Goal: Information Seeking & Learning: Check status

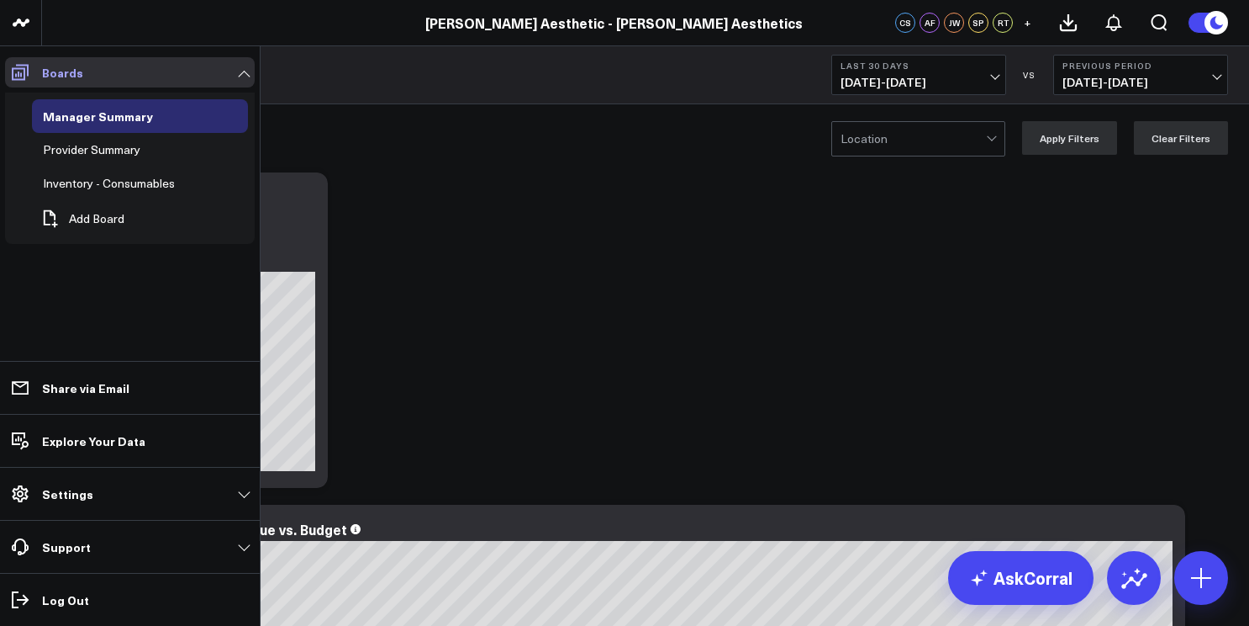
click at [20, 67] on icon at bounding box center [20, 73] width 17 height 16
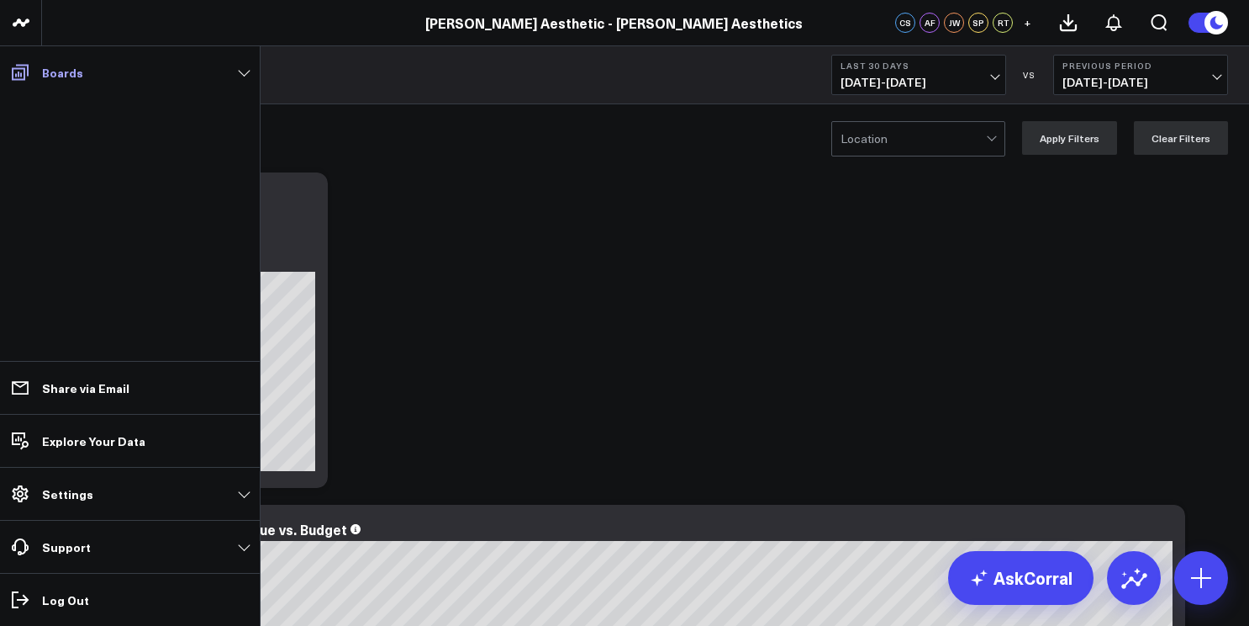
click at [31, 67] on span at bounding box center [20, 72] width 30 height 30
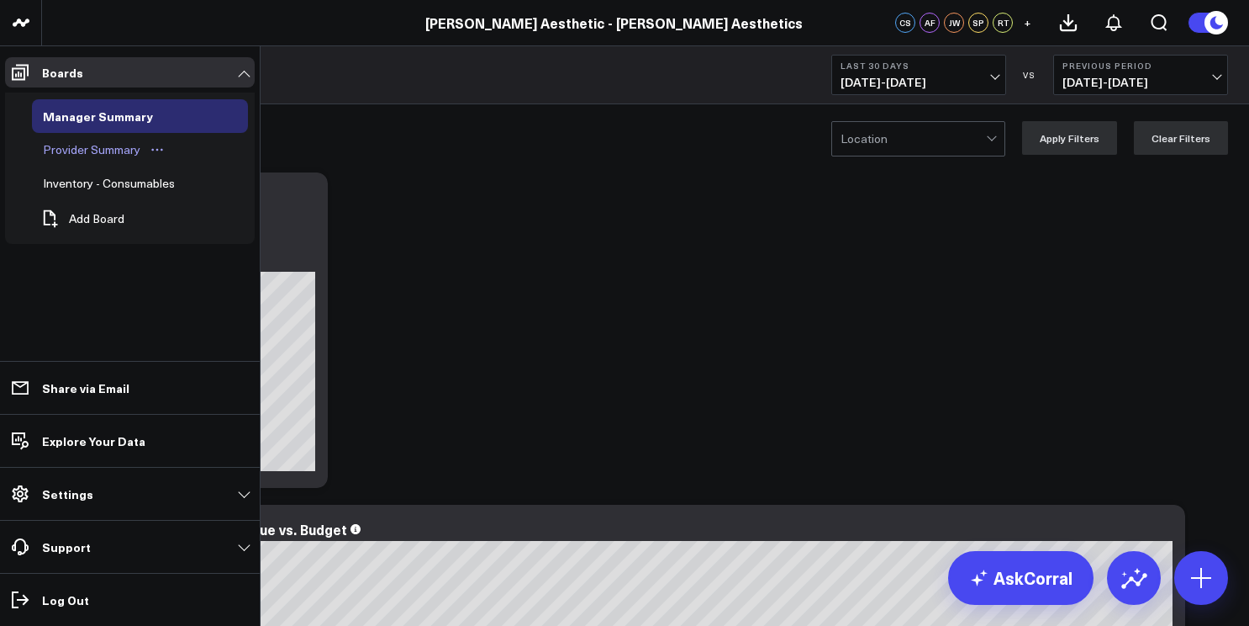
click at [76, 157] on div "Provider Summary" at bounding box center [92, 150] width 106 height 20
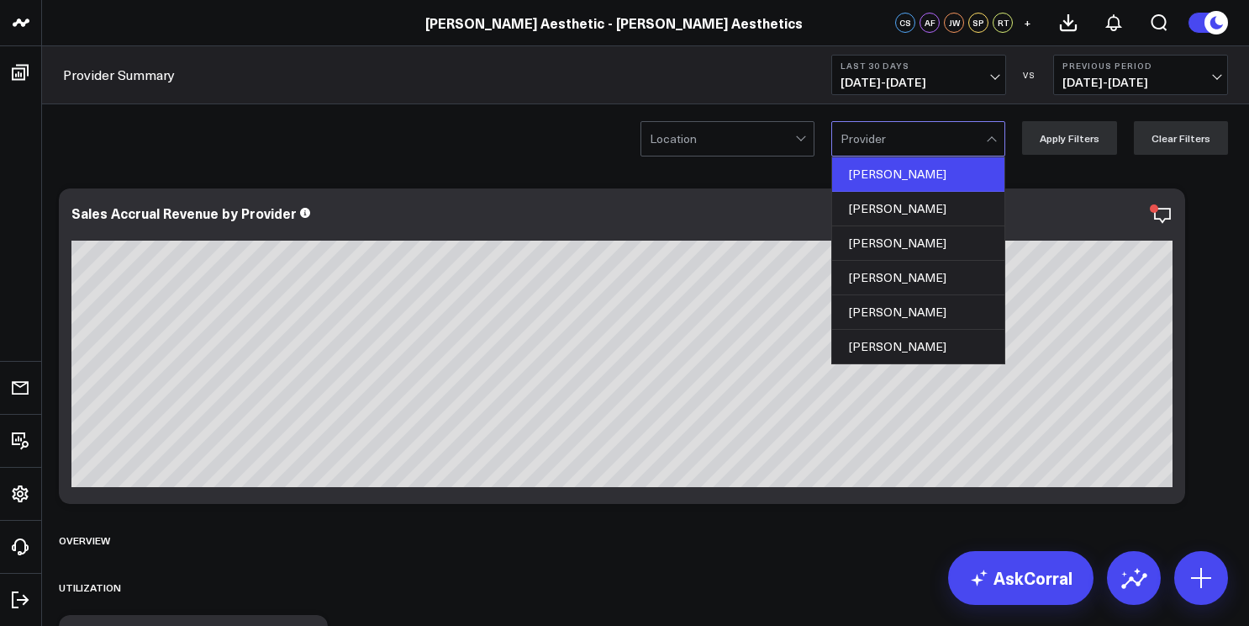
click at [904, 184] on div "[PERSON_NAME]" at bounding box center [918, 174] width 172 height 34
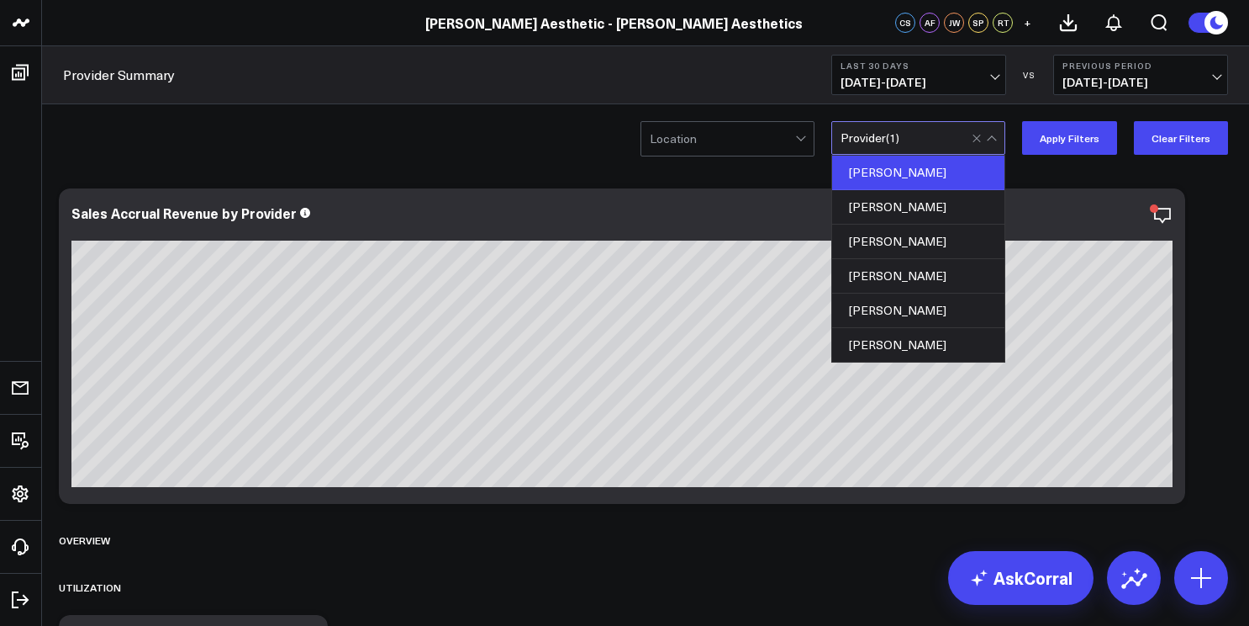
click at [904, 184] on div "[PERSON_NAME]" at bounding box center [918, 173] width 172 height 34
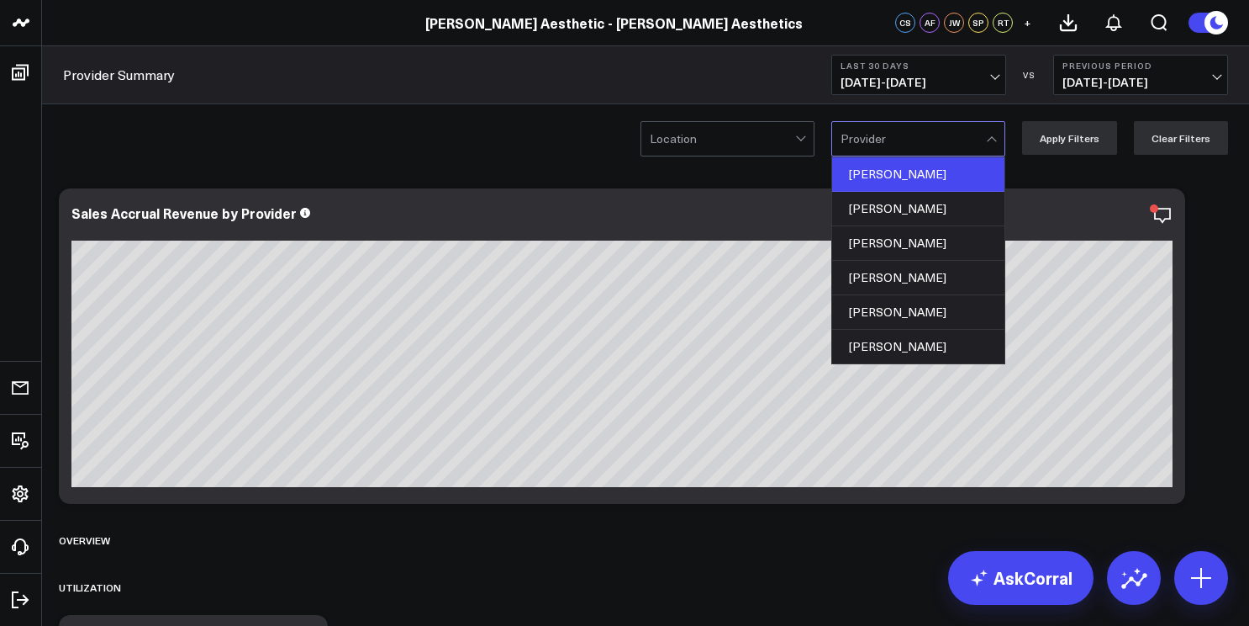
click at [904, 184] on div "[PERSON_NAME]" at bounding box center [918, 174] width 172 height 34
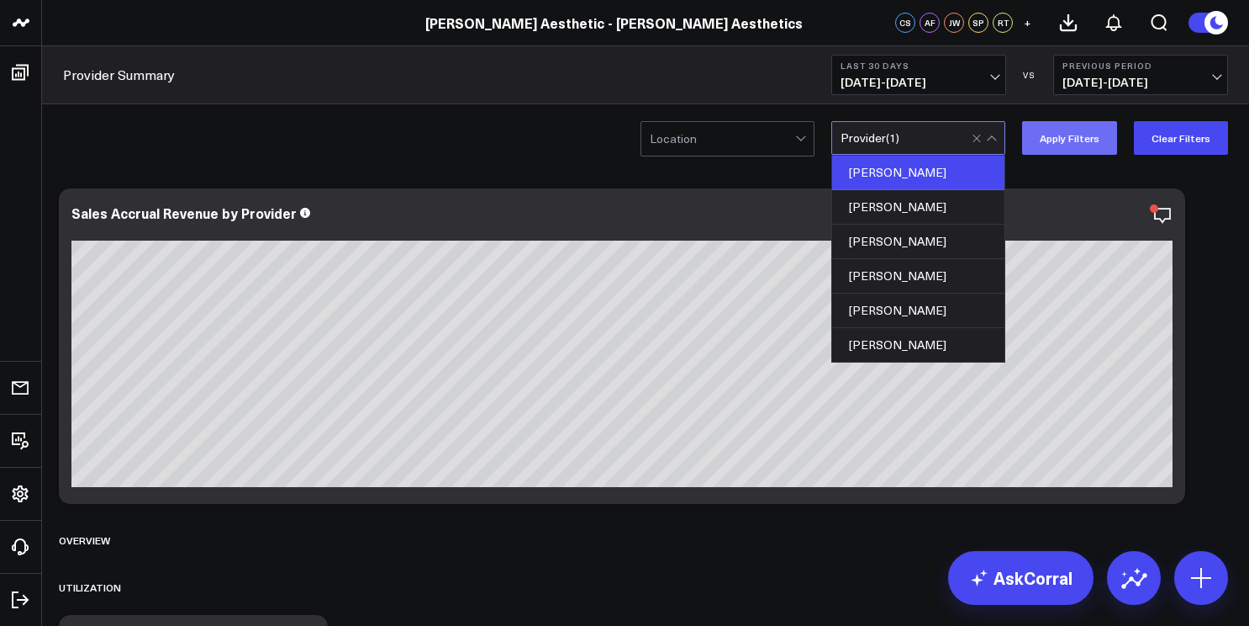
click at [1102, 145] on button "Apply Filters" at bounding box center [1069, 138] width 95 height 34
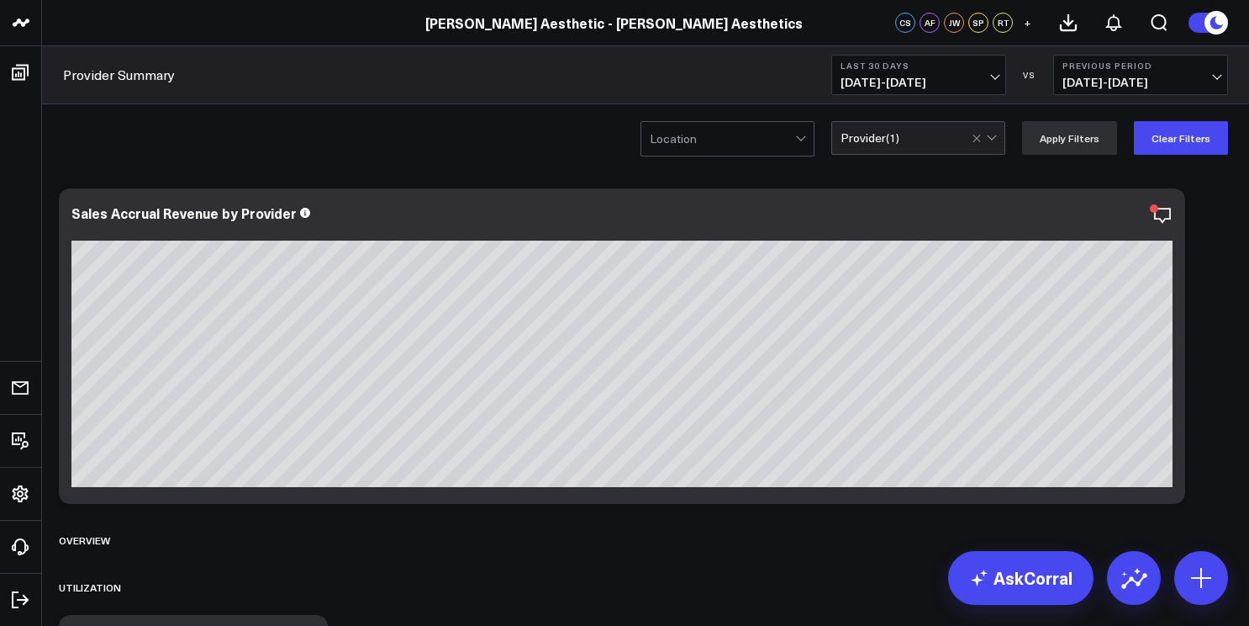
click at [988, 76] on span "[DATE] - [DATE]" at bounding box center [919, 82] width 156 height 13
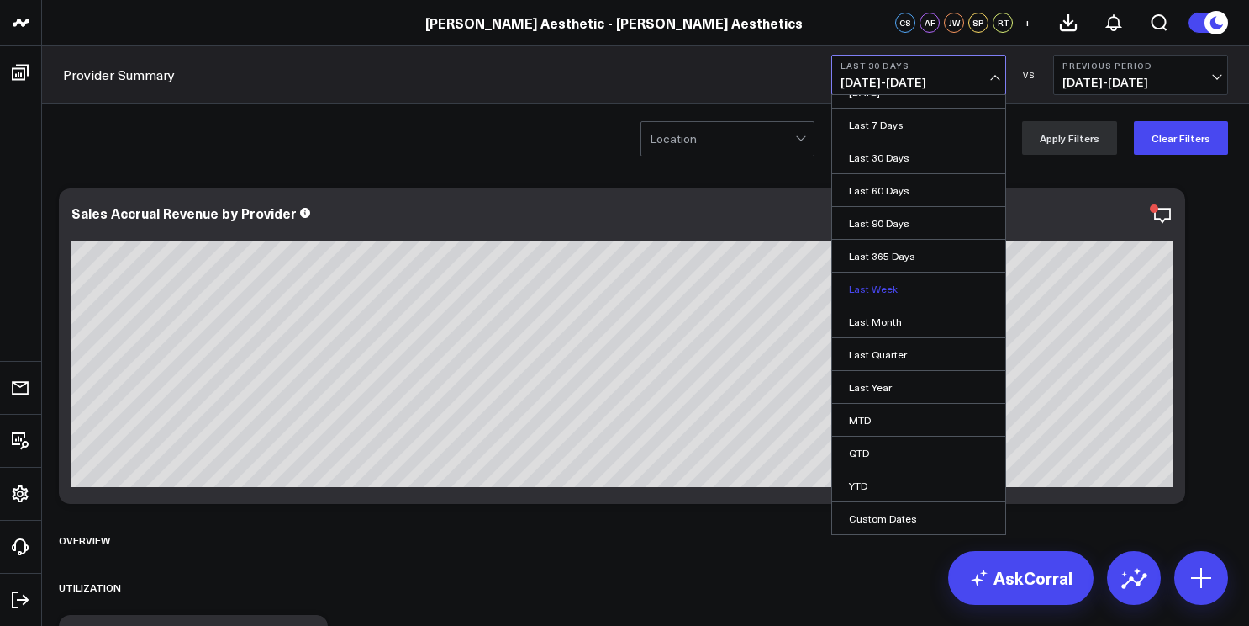
scroll to position [16, 0]
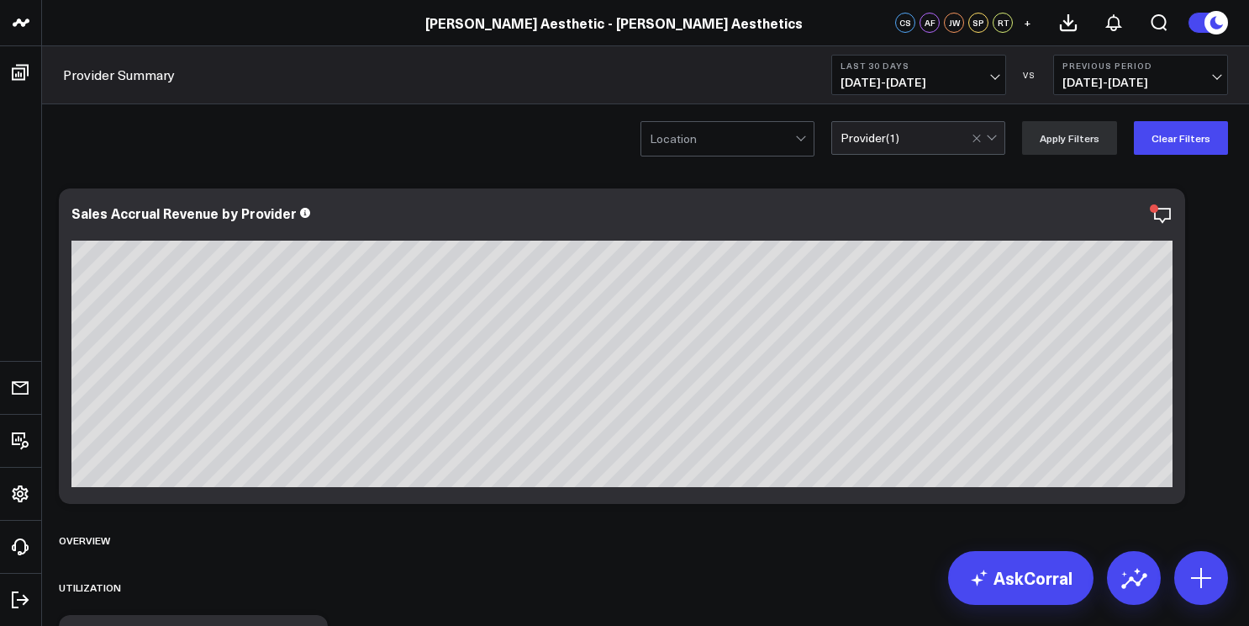
click at [525, 151] on div "Location option [PERSON_NAME], selected. Provider ( 1 ) Apply Filters Clear Fil…" at bounding box center [645, 137] width 1207 height 67
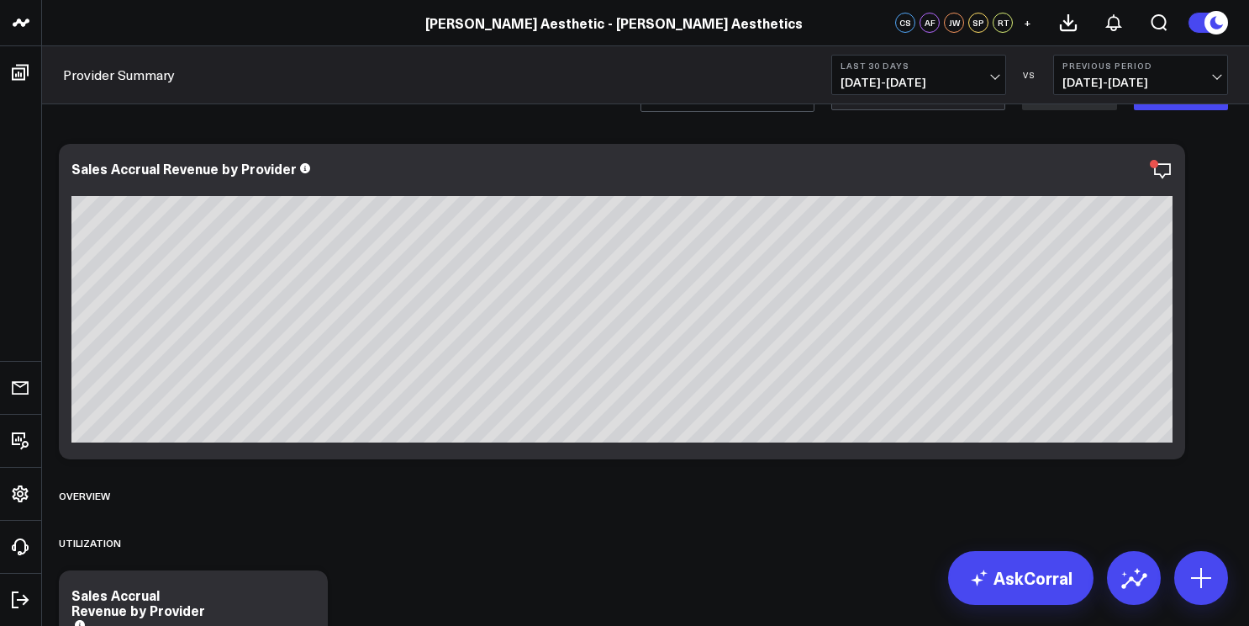
click at [962, 80] on span "[DATE] - [DATE]" at bounding box center [919, 82] width 156 height 13
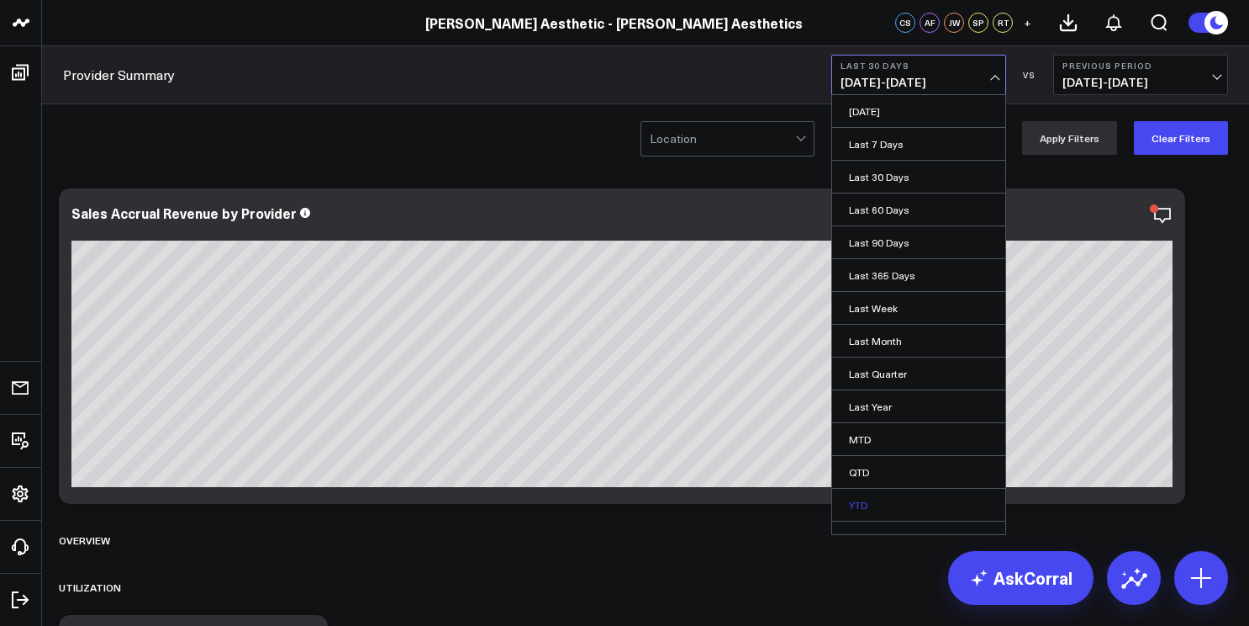
scroll to position [19, 0]
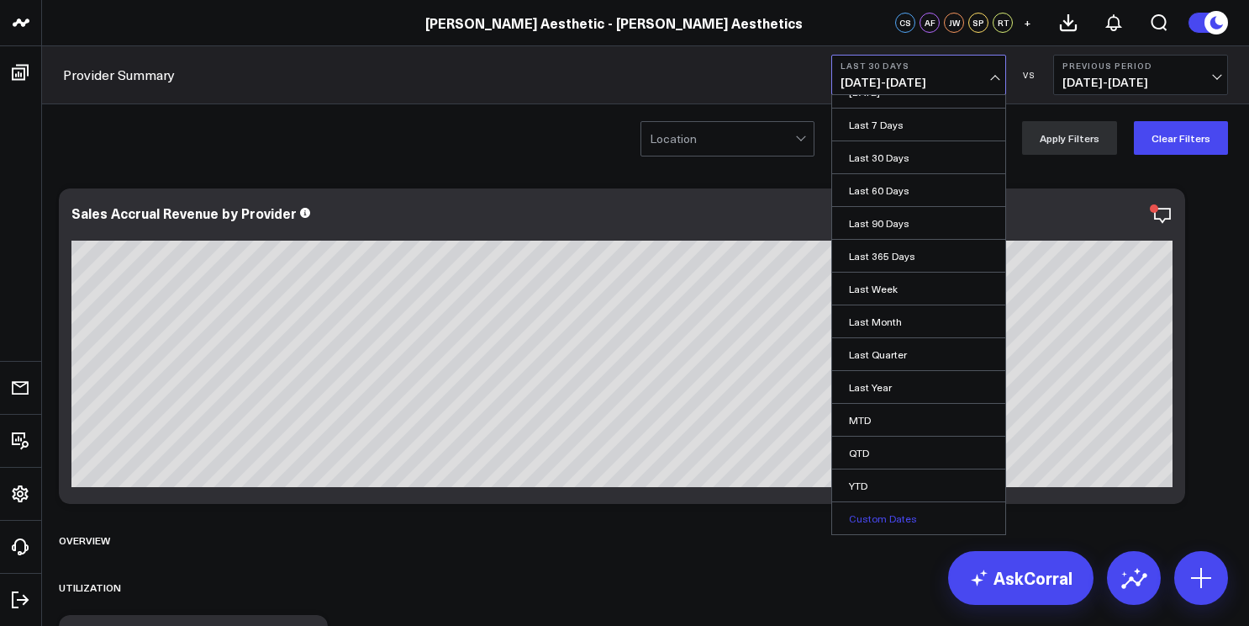
click at [892, 511] on link "Custom Dates" at bounding box center [918, 518] width 173 height 32
select select "9"
select select "2025"
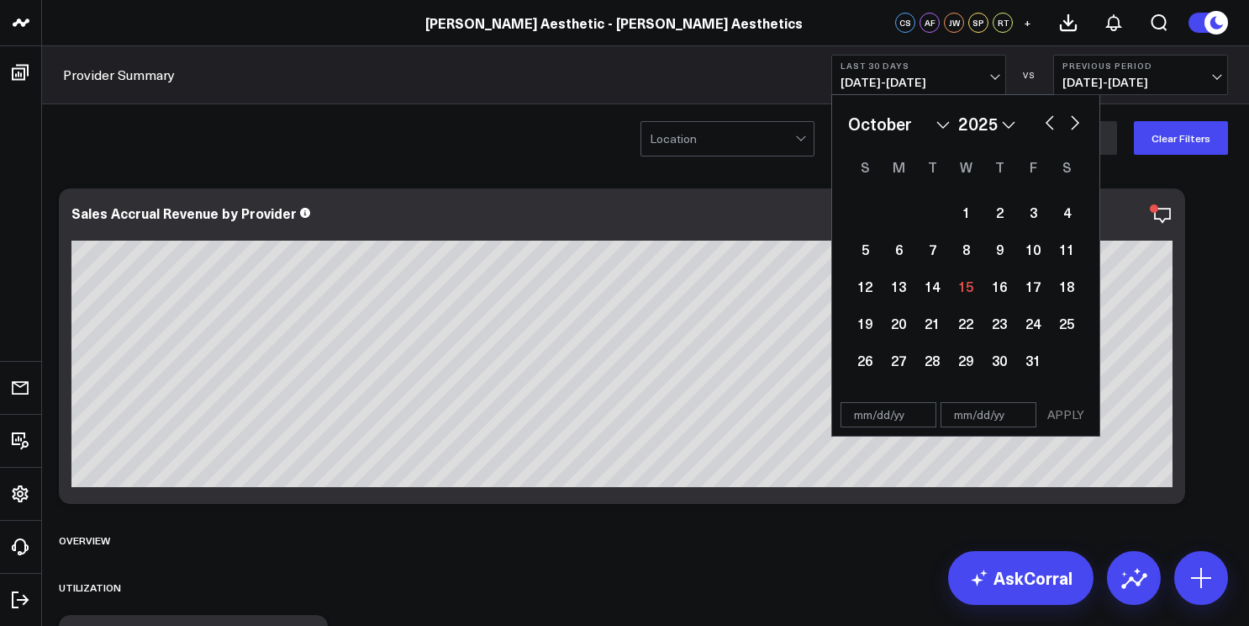
click at [946, 119] on select "January February March April May June July August September October November De…" at bounding box center [899, 123] width 102 height 25
click at [1006, 122] on select "2026 2025 2024 2023 2022 2021 2020 2019 2018 2017 2016 2015 2014 2013 2012 2011…" at bounding box center [987, 123] width 57 height 25
select select "9"
select select "2024"
click at [935, 212] on div "1" at bounding box center [933, 212] width 34 height 34
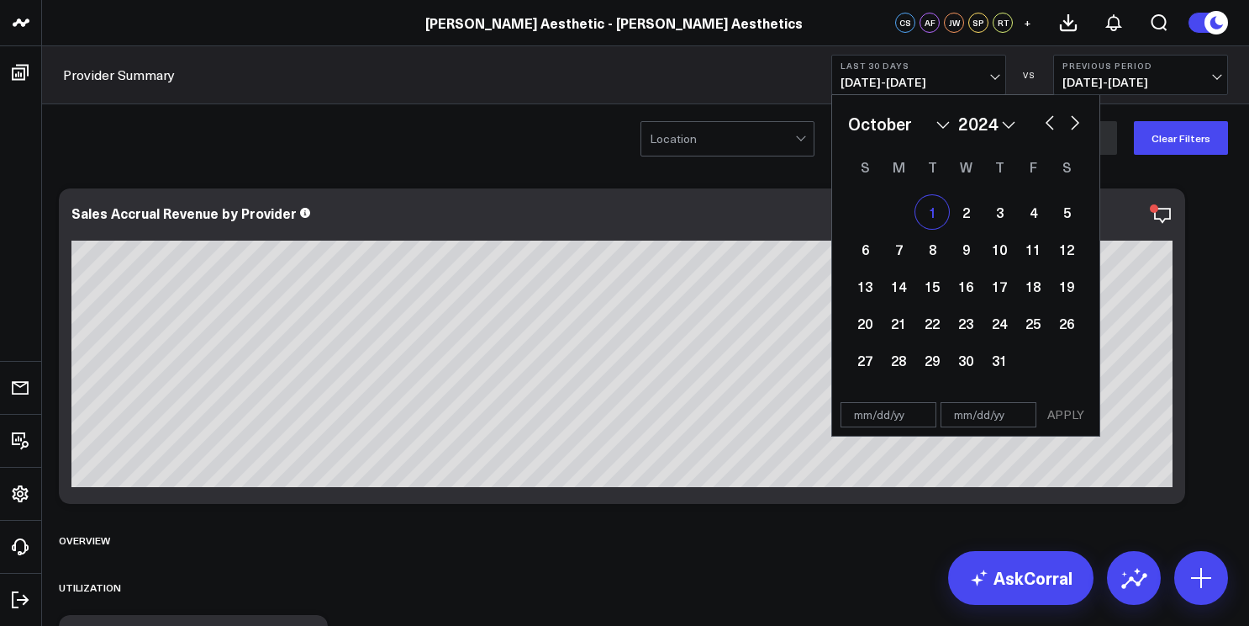
type input "[DATE]"
select select "9"
select select "2024"
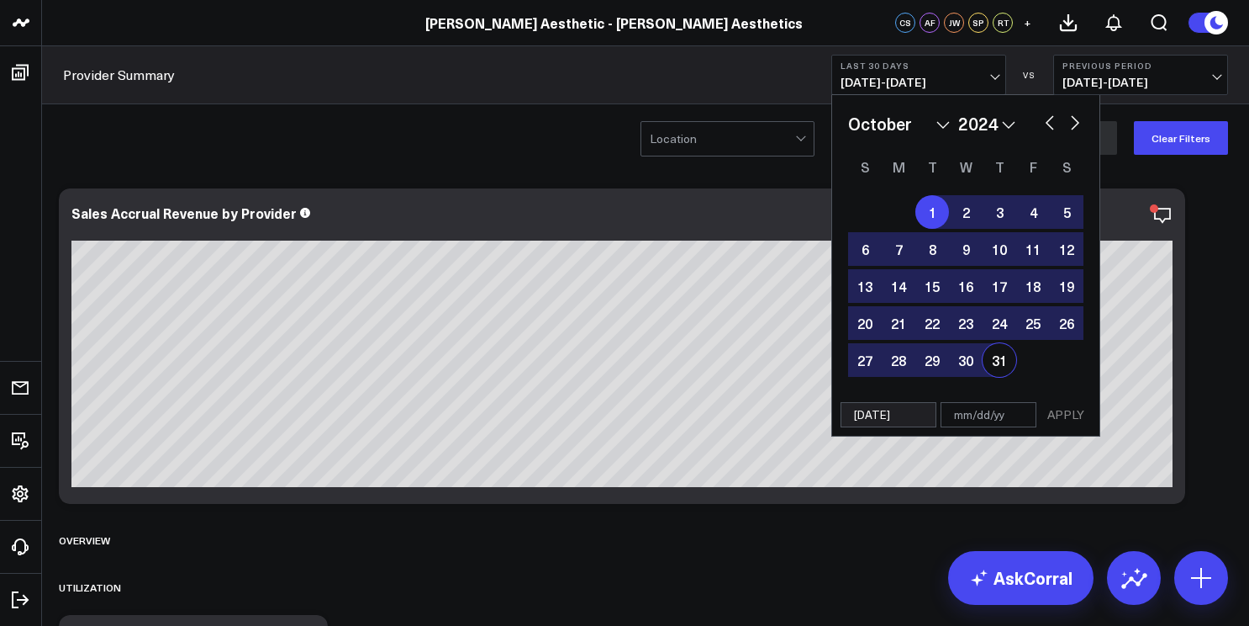
click at [1013, 416] on input "text" at bounding box center [989, 414] width 96 height 25
select select "9"
select select "2024"
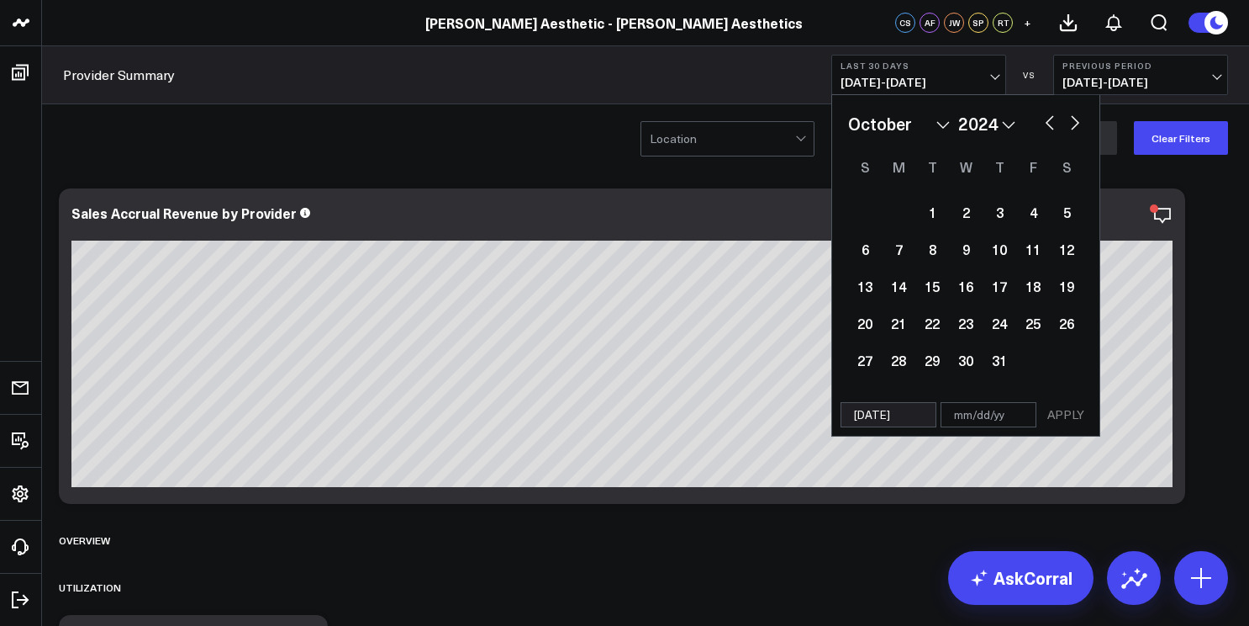
type input "1"
select select "9"
select select "2024"
type input "1"
select select "9"
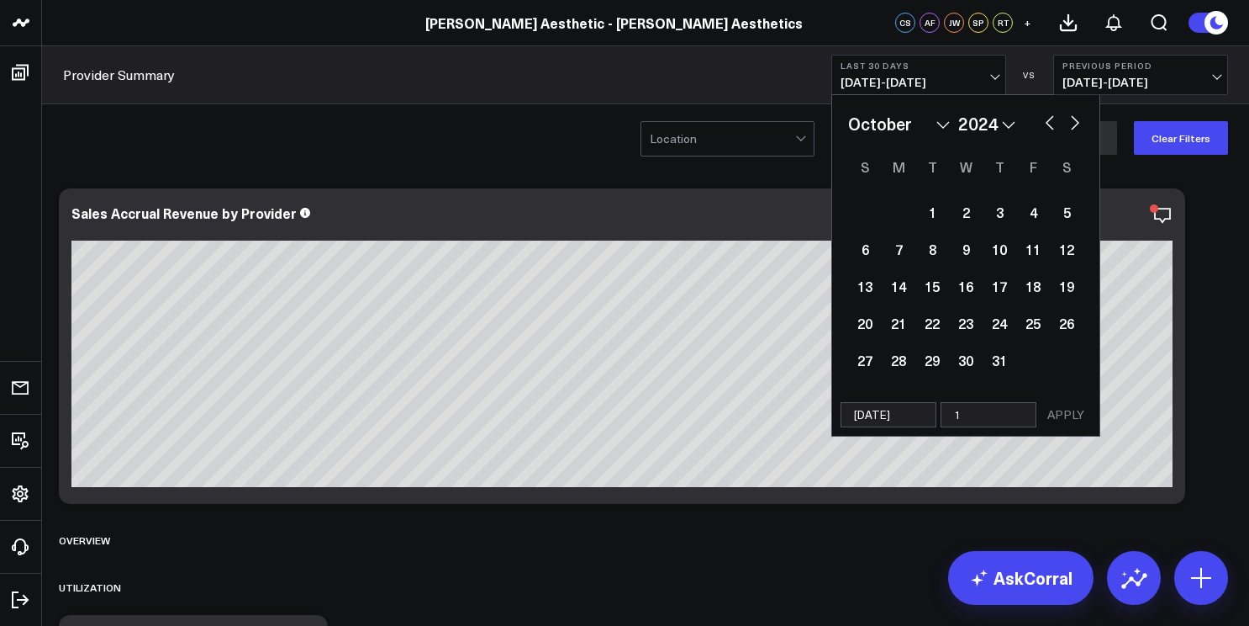
select select "2024"
type input "1"
select select "9"
select select "2024"
type input "10"
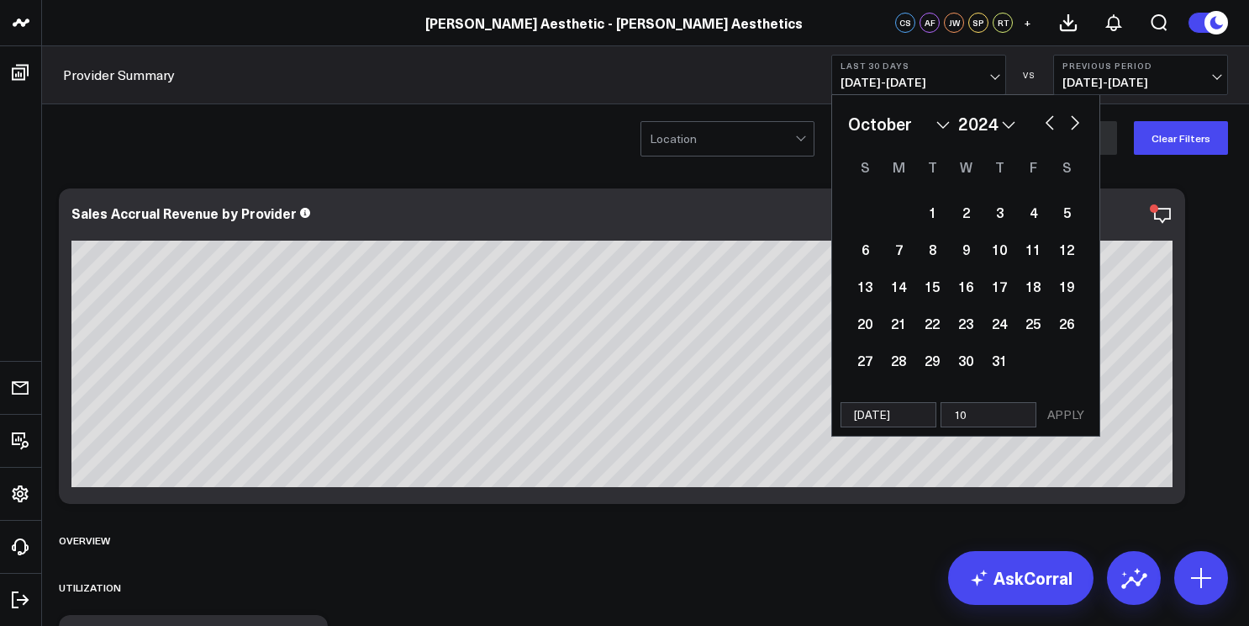
select select "9"
select select "2024"
type input "10/"
select select "9"
select select "2024"
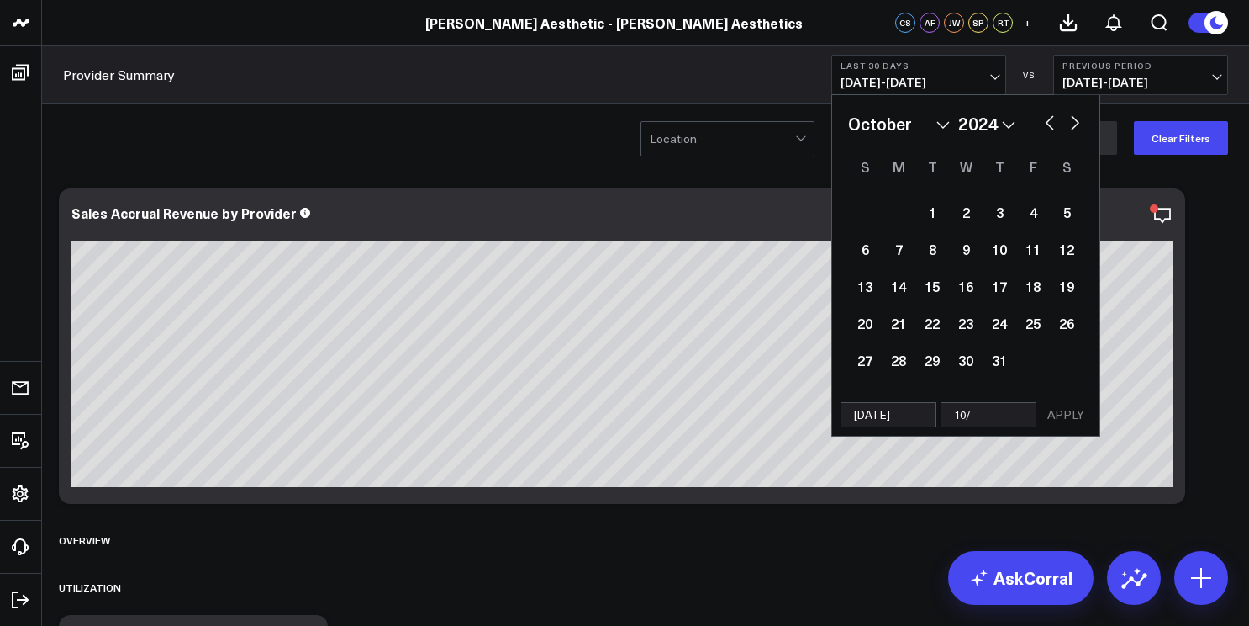
type input "10/2"
select select "9"
select select "2024"
type input "10/"
select select "9"
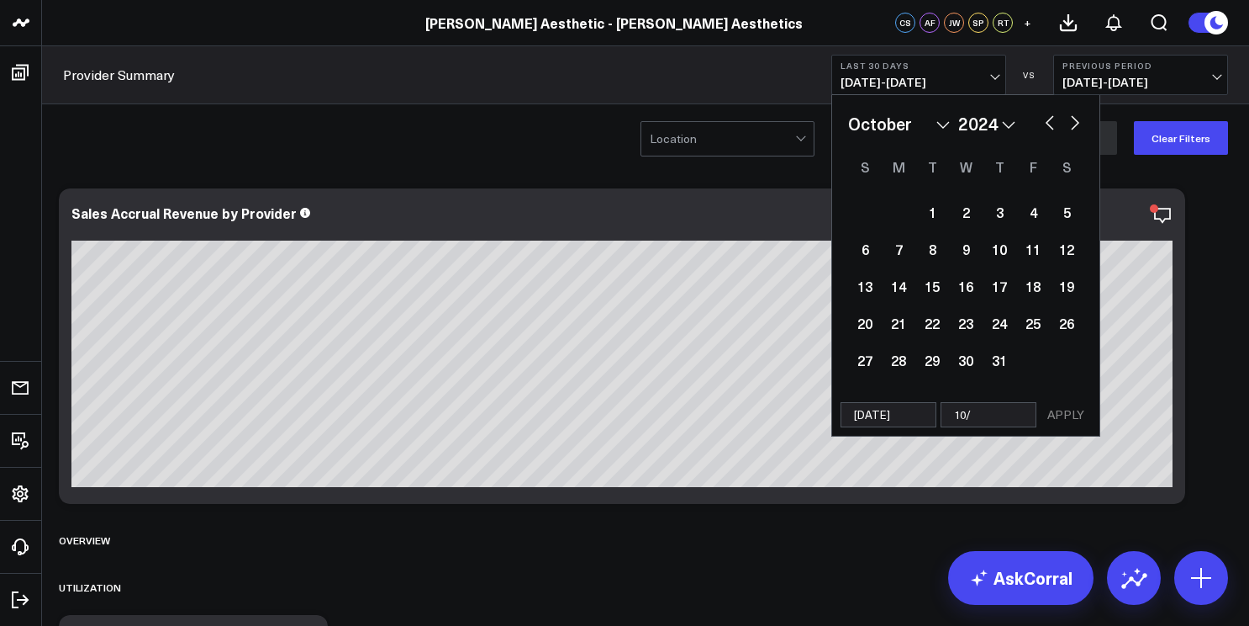
select select "2024"
type input "10/1"
select select "9"
select select "2024"
type input "10/1/"
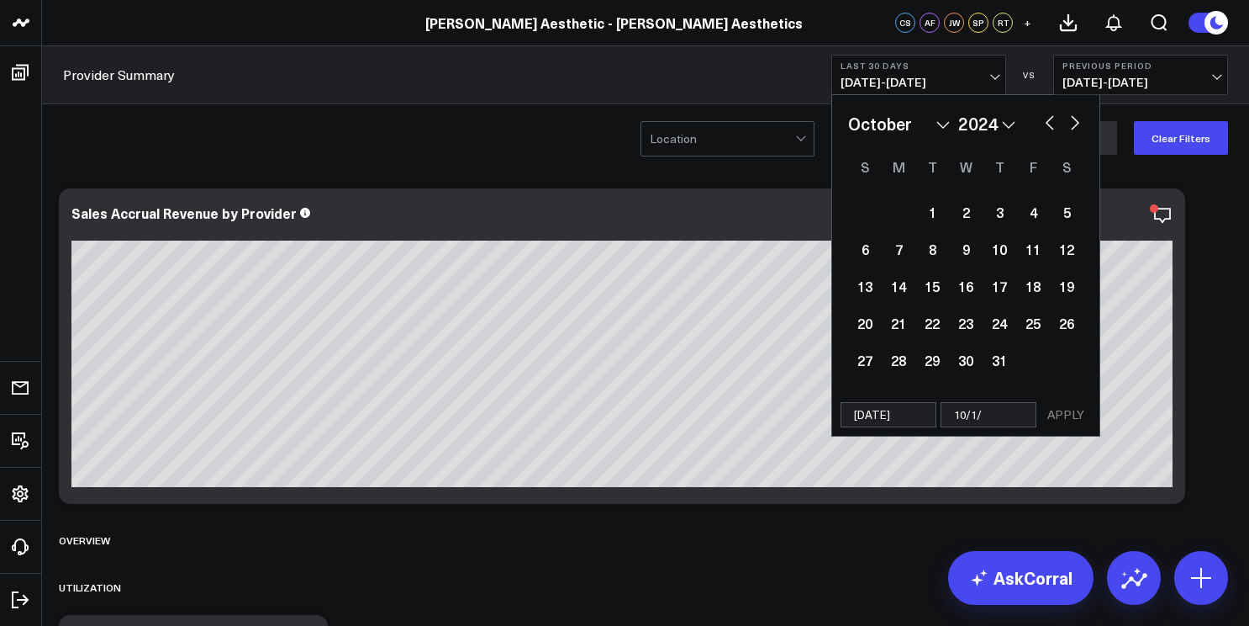
select select "9"
select select "2024"
type input "10/1/2"
select select "9"
select select "2024"
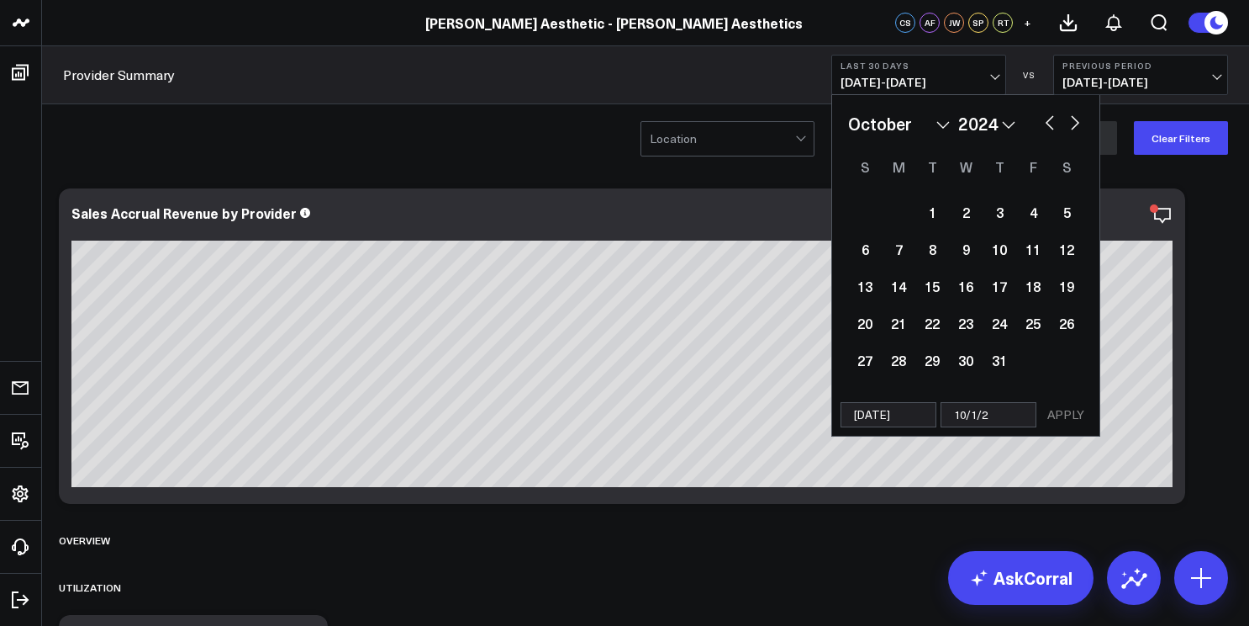
type input "[DATE]"
select select "9"
select select "2024"
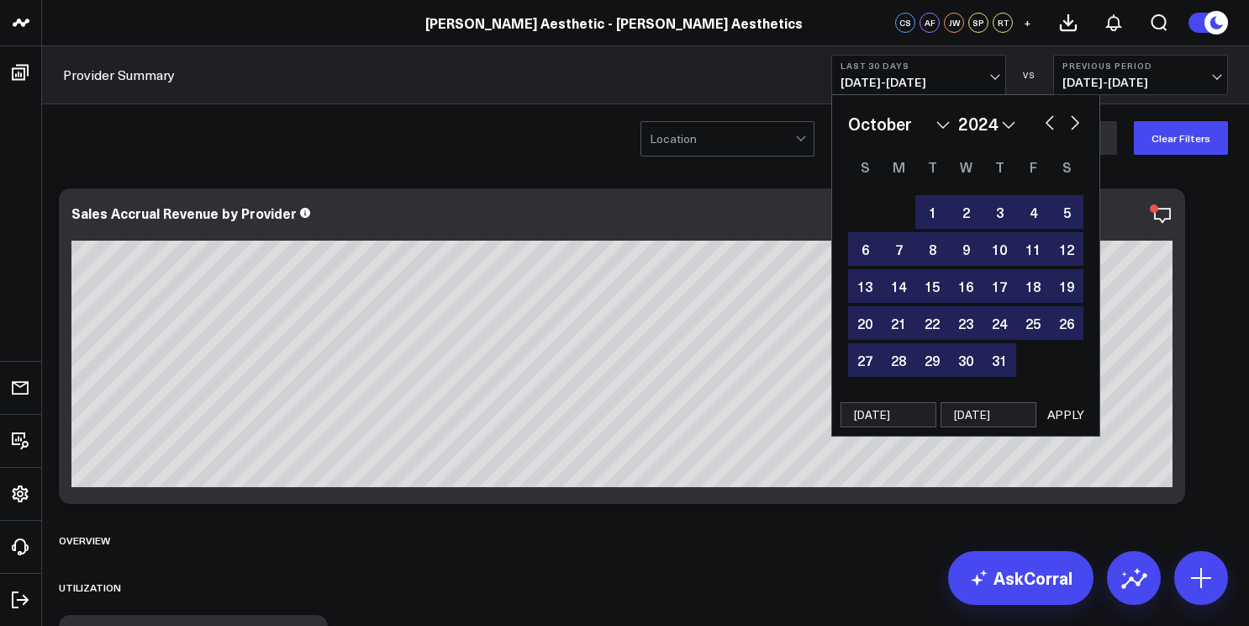
click at [1076, 412] on button "APPLY" at bounding box center [1066, 414] width 50 height 25
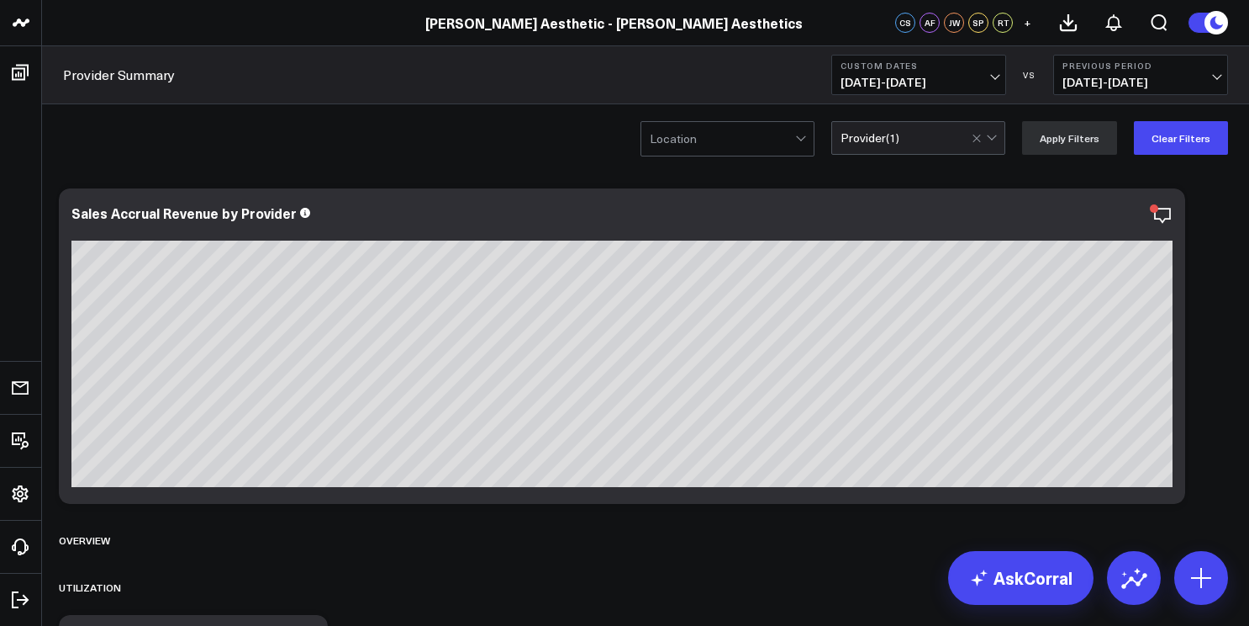
click at [984, 81] on span "[DATE] - [DATE]" at bounding box center [919, 82] width 156 height 13
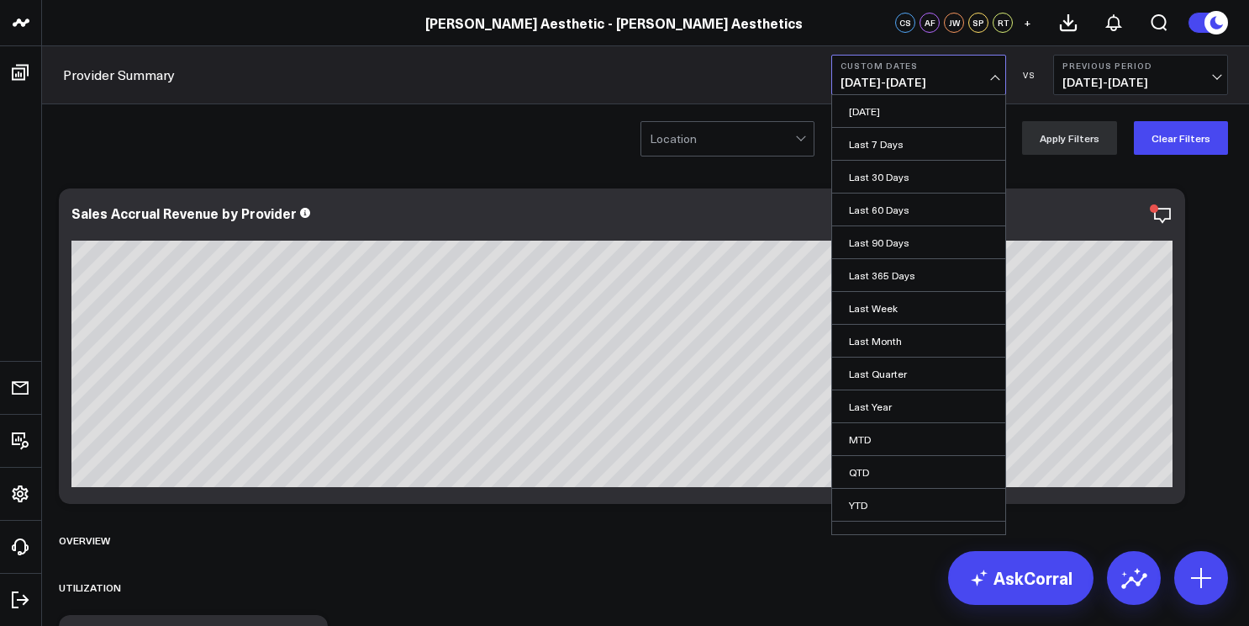
click at [984, 81] on span "[DATE] - [DATE]" at bounding box center [919, 82] width 156 height 13
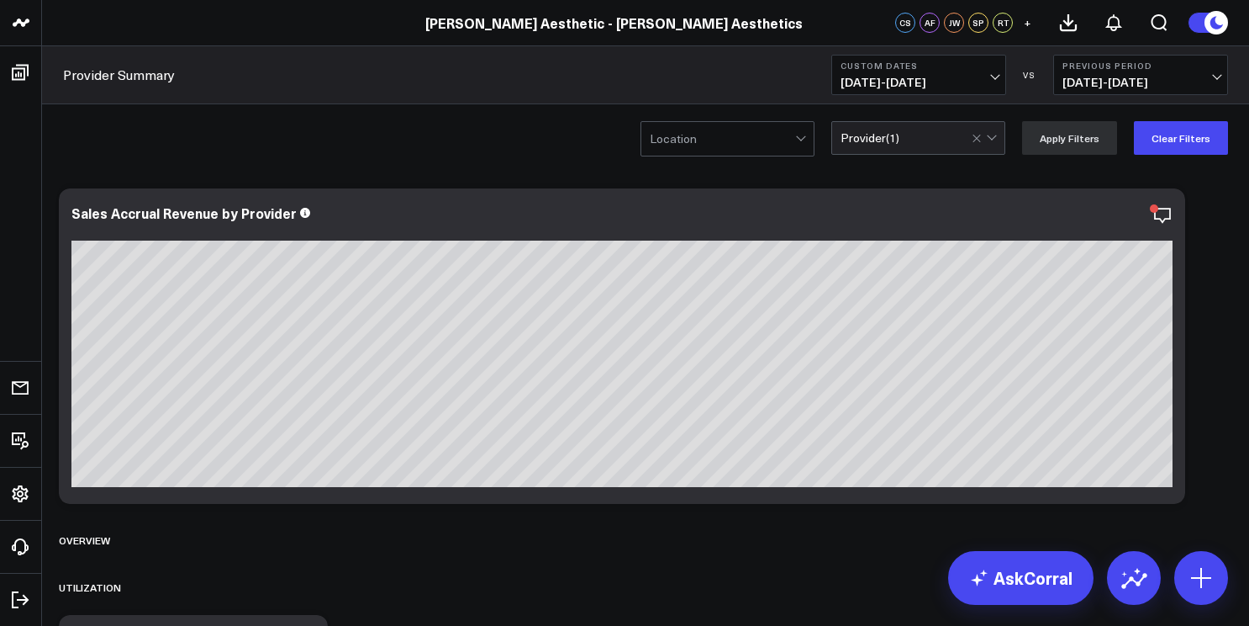
click at [984, 81] on span "[DATE] - [DATE]" at bounding box center [919, 82] width 156 height 13
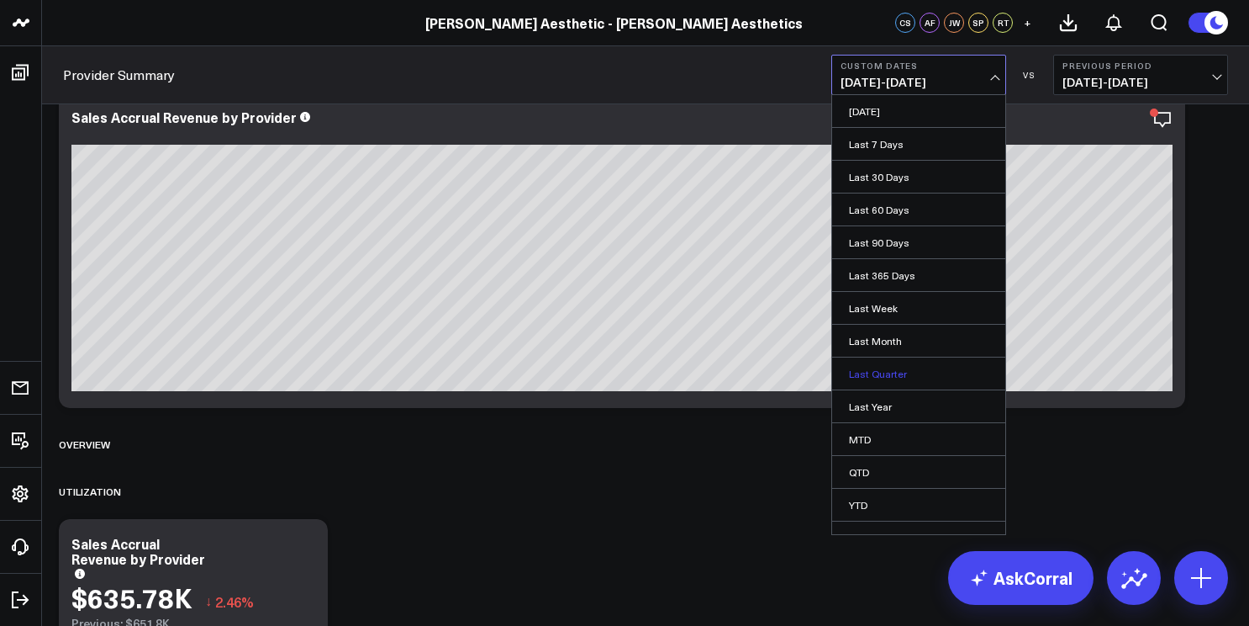
scroll to position [106, 0]
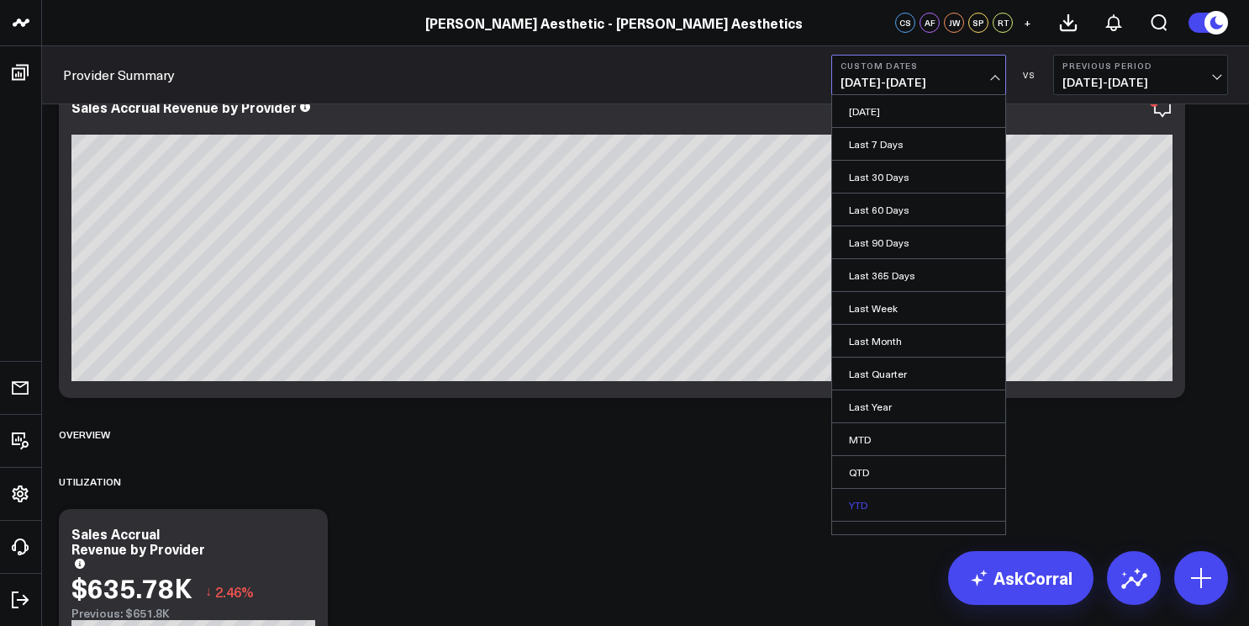
click at [895, 504] on link "YTD" at bounding box center [918, 505] width 173 height 32
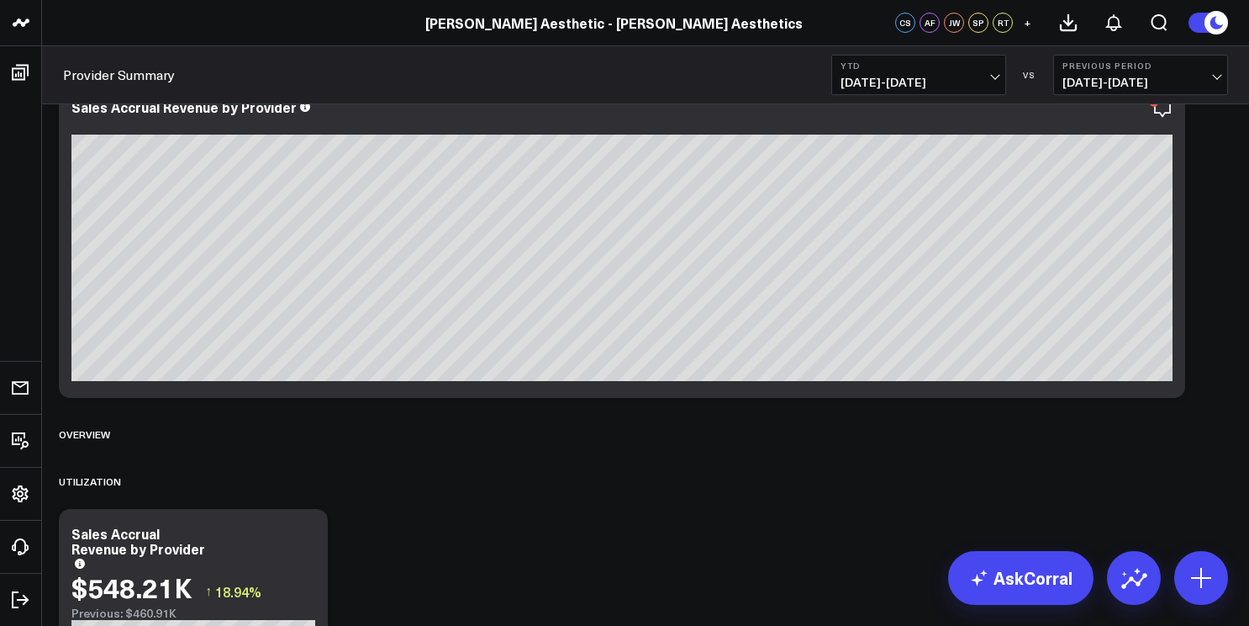
click at [978, 95] on div "Provider Summary YTD [DATE] - [DATE] VS Previous Period [DATE] - [DATE]" at bounding box center [645, 75] width 1207 height 58
click at [978, 83] on span "[DATE] - [DATE]" at bounding box center [919, 82] width 156 height 13
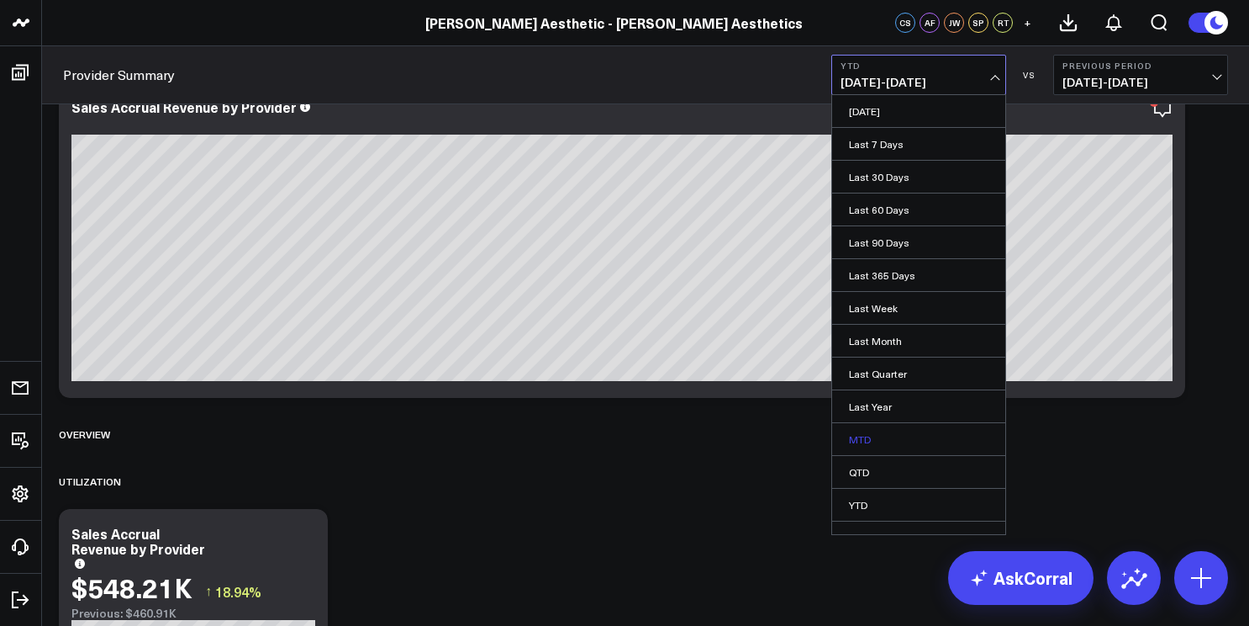
scroll to position [19, 0]
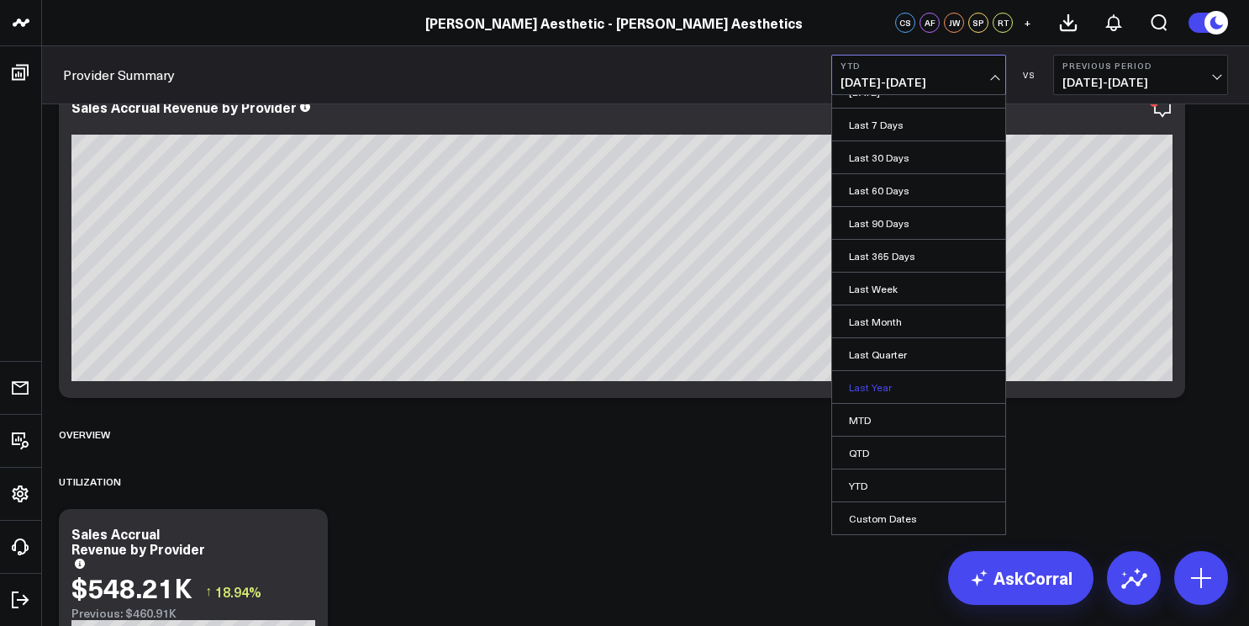
click at [916, 385] on link "Last Year" at bounding box center [918, 387] width 173 height 32
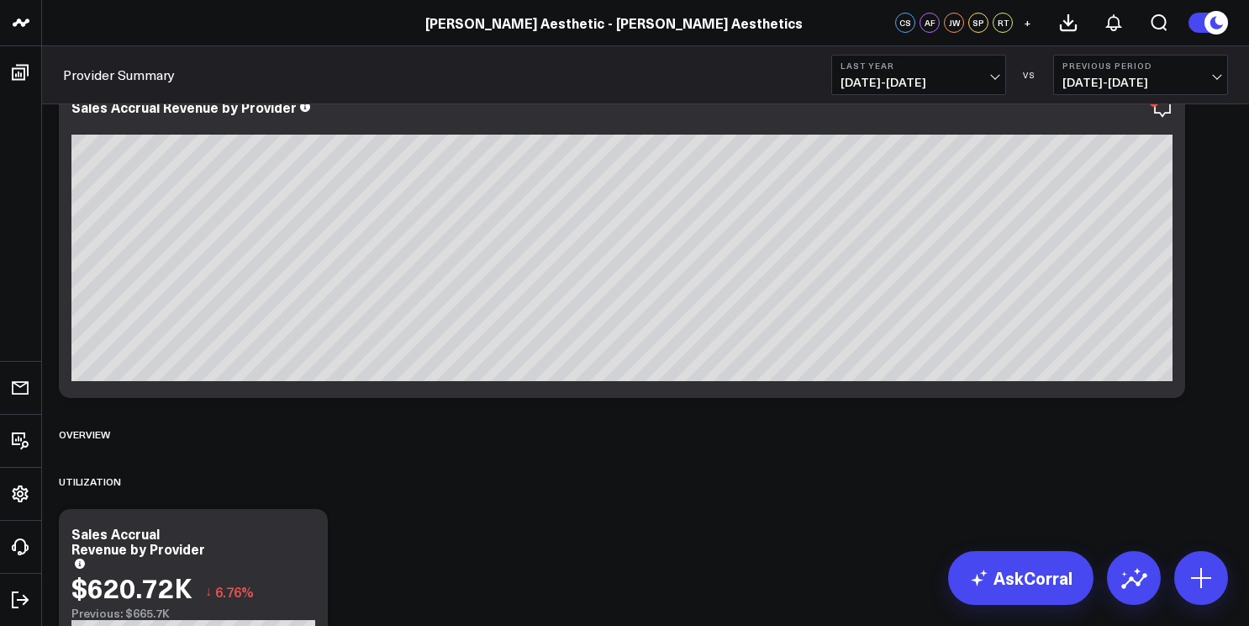
click at [997, 76] on span "[DATE] - [DATE]" at bounding box center [919, 82] width 156 height 13
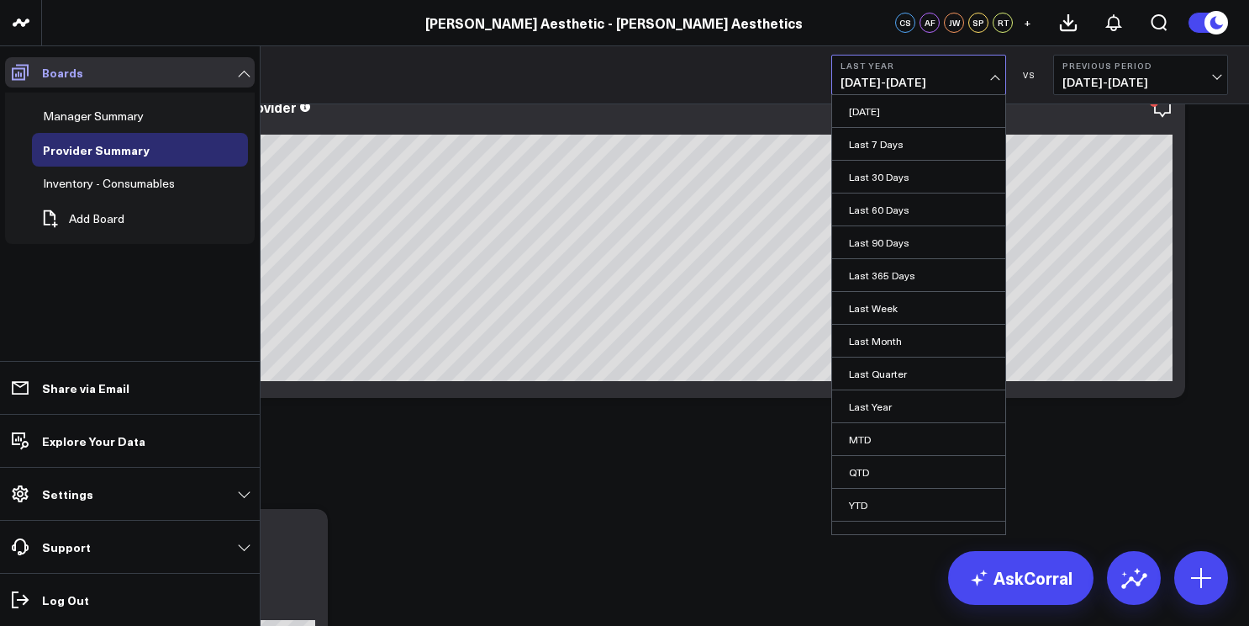
click at [26, 65] on icon at bounding box center [20, 73] width 17 height 16
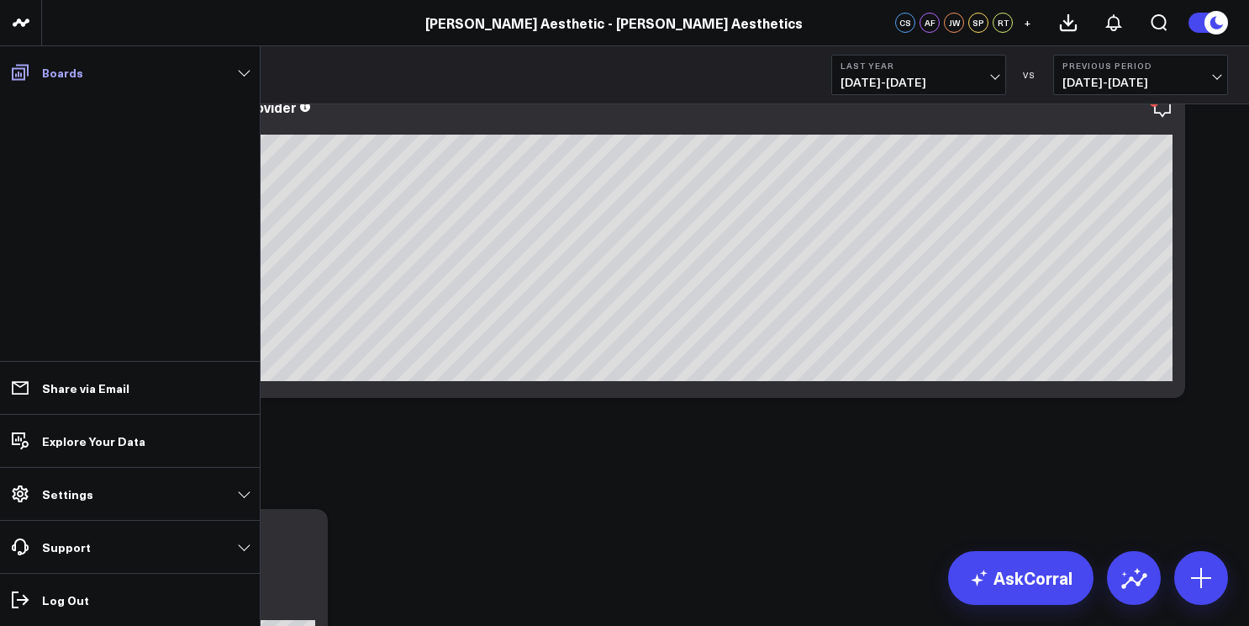
click at [43, 78] on p "Boards" at bounding box center [62, 72] width 41 height 13
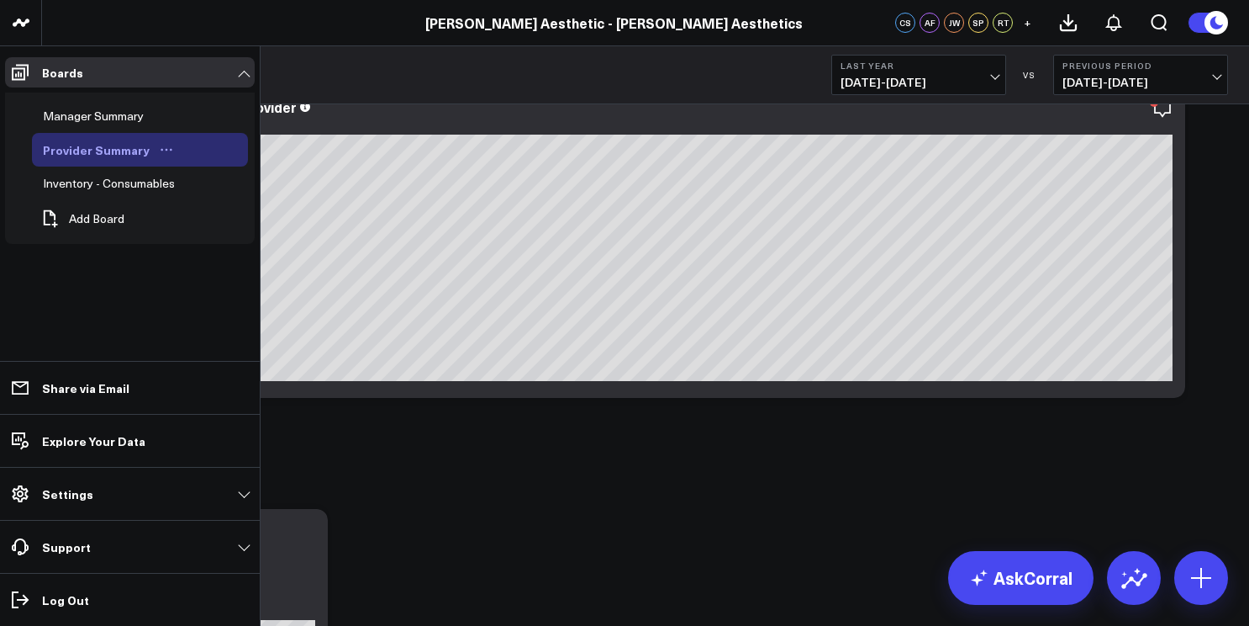
click at [64, 152] on div "Provider Summary" at bounding box center [96, 150] width 115 height 20
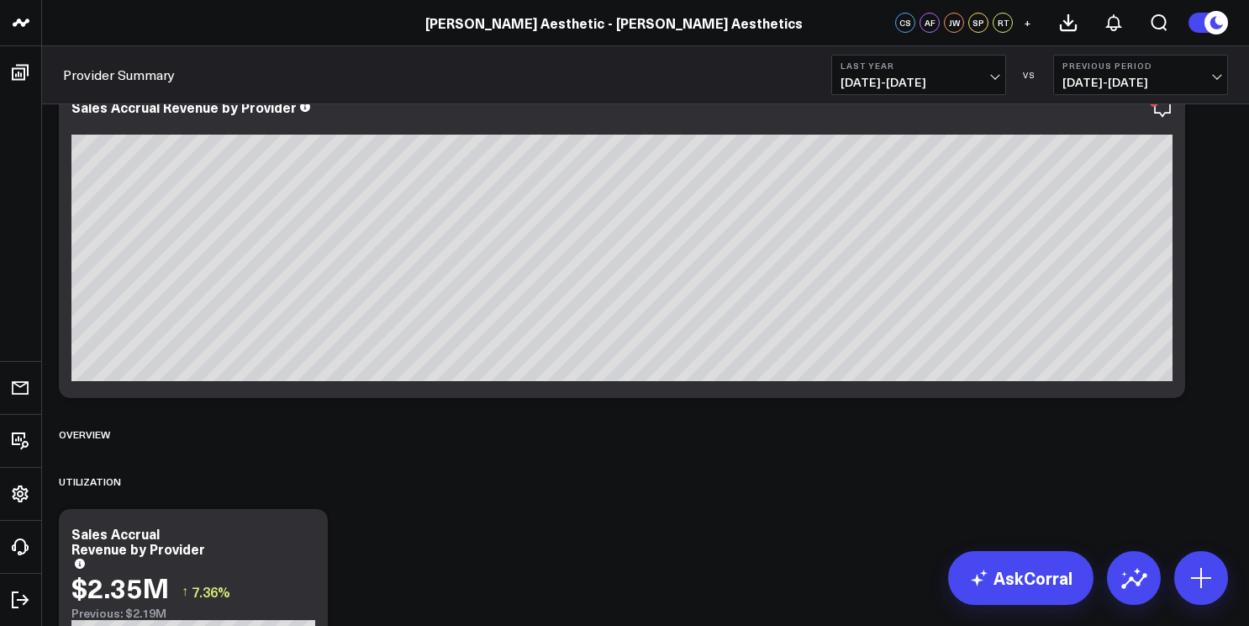
click at [933, 92] on button "Last Year [DATE] - [DATE]" at bounding box center [919, 75] width 175 height 40
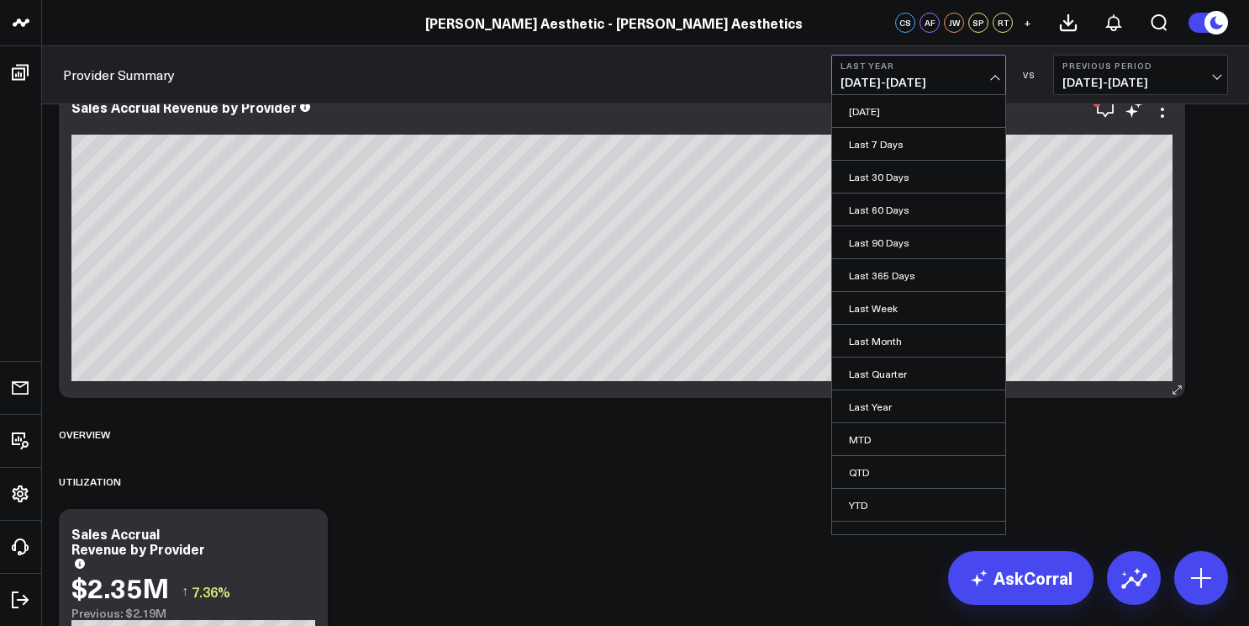
scroll to position [105, 0]
click at [621, 128] on div at bounding box center [621, 125] width 1101 height 12
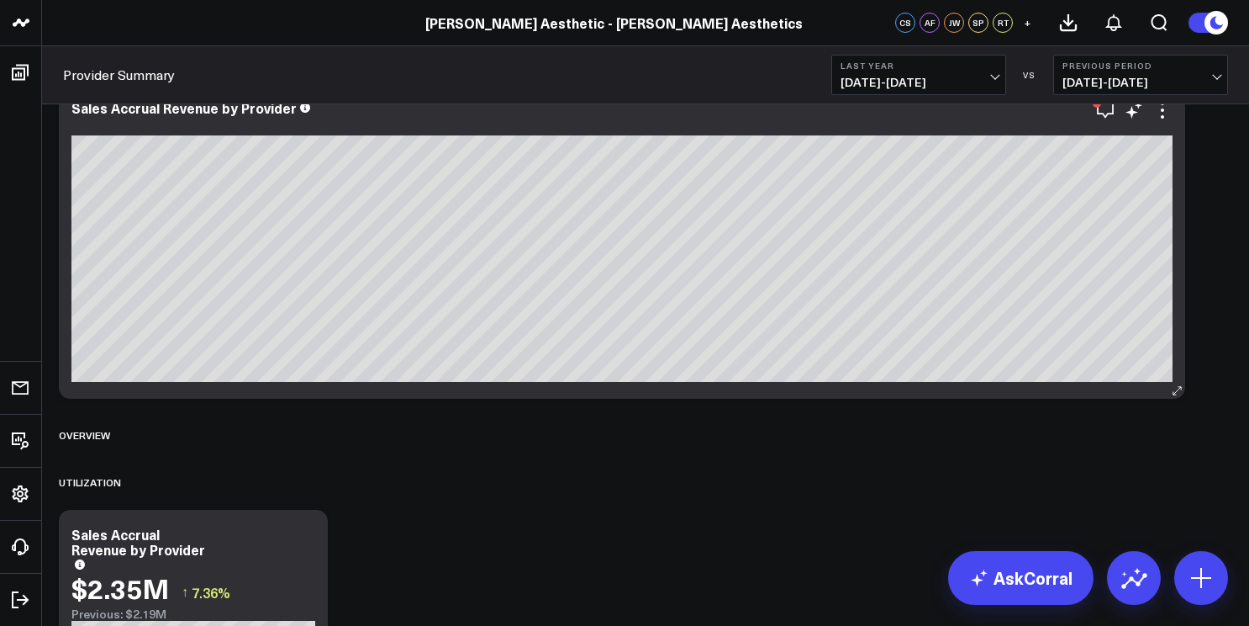
scroll to position [0, 0]
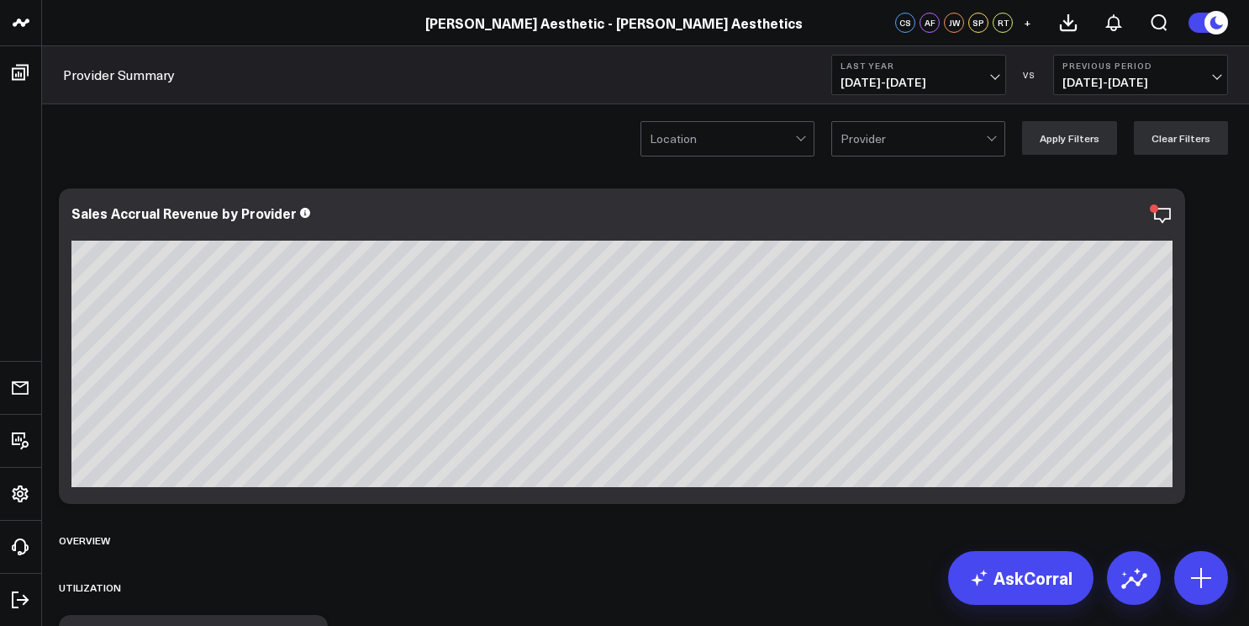
click at [951, 77] on span "[DATE] - [DATE]" at bounding box center [919, 82] width 156 height 13
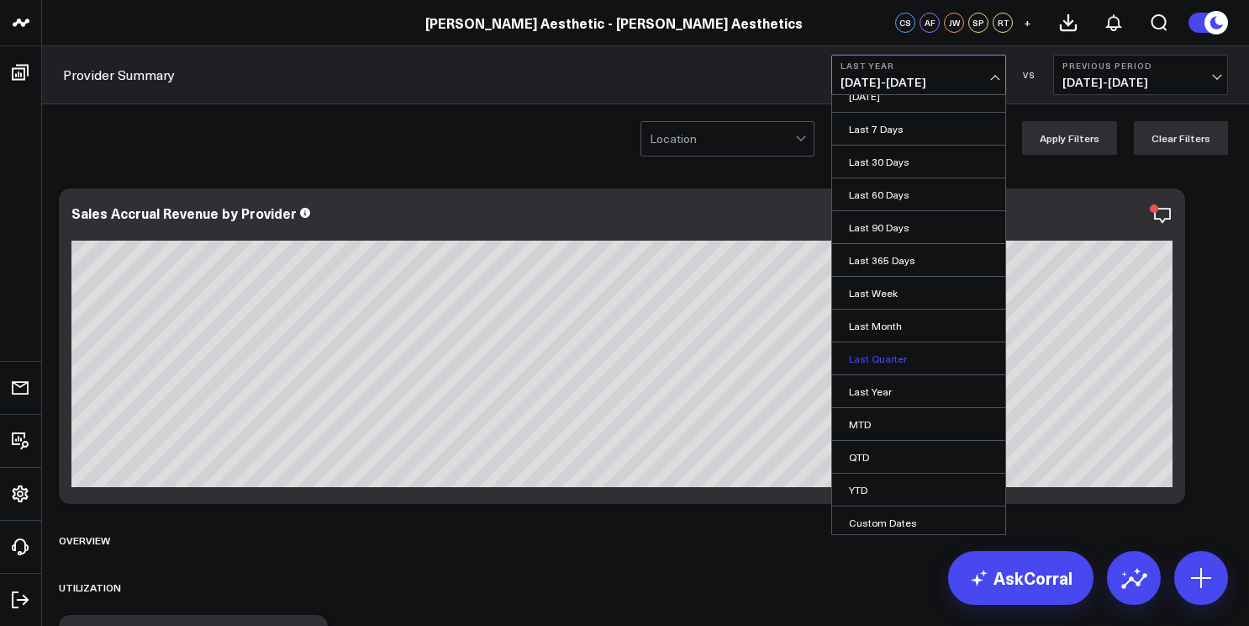
scroll to position [13, 0]
click at [911, 522] on link "Custom Dates" at bounding box center [918, 525] width 173 height 32
select select "9"
select select "2025"
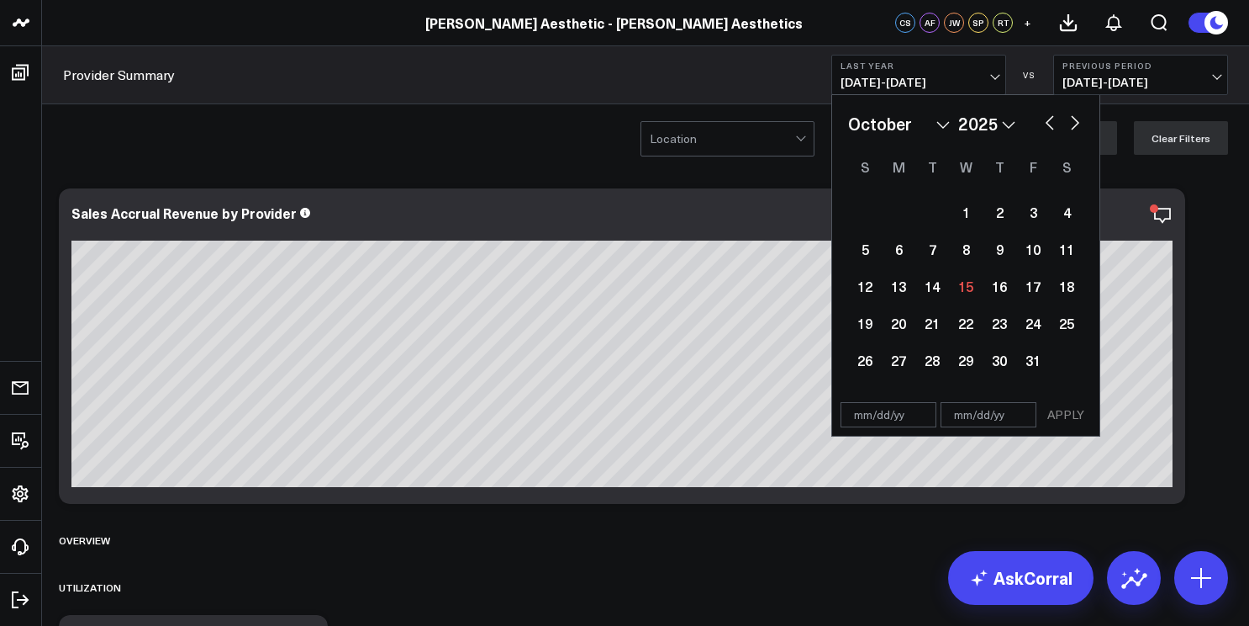
click at [1054, 127] on button "button" at bounding box center [1050, 121] width 17 height 20
select select "8"
select select "2025"
click at [962, 80] on span "[DATE] - [DATE]" at bounding box center [919, 82] width 156 height 13
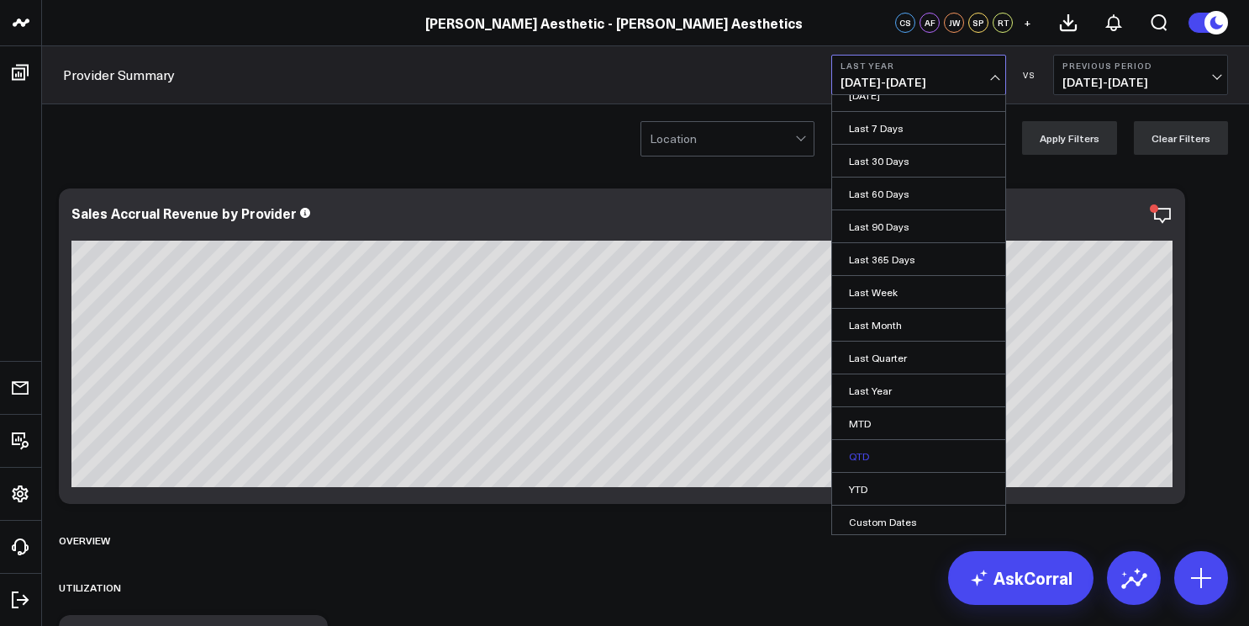
scroll to position [19, 0]
click at [901, 257] on link "Last 365 Days" at bounding box center [918, 256] width 173 height 32
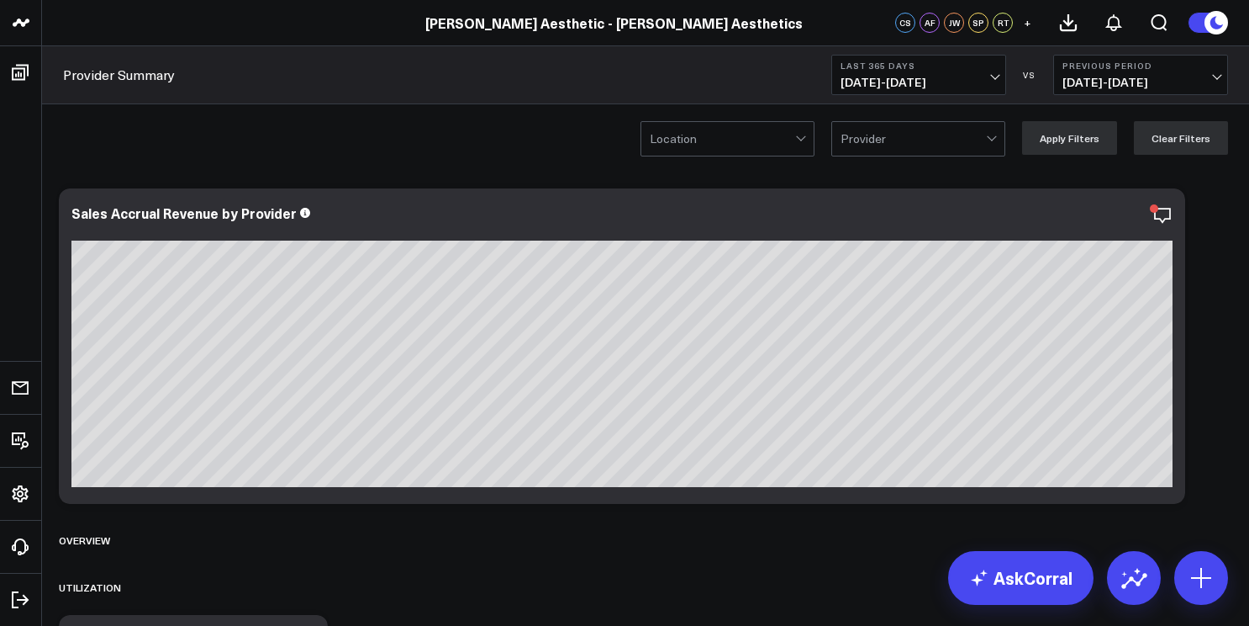
click at [997, 85] on button "Last 365 Days [DATE] - [DATE]" at bounding box center [919, 75] width 175 height 40
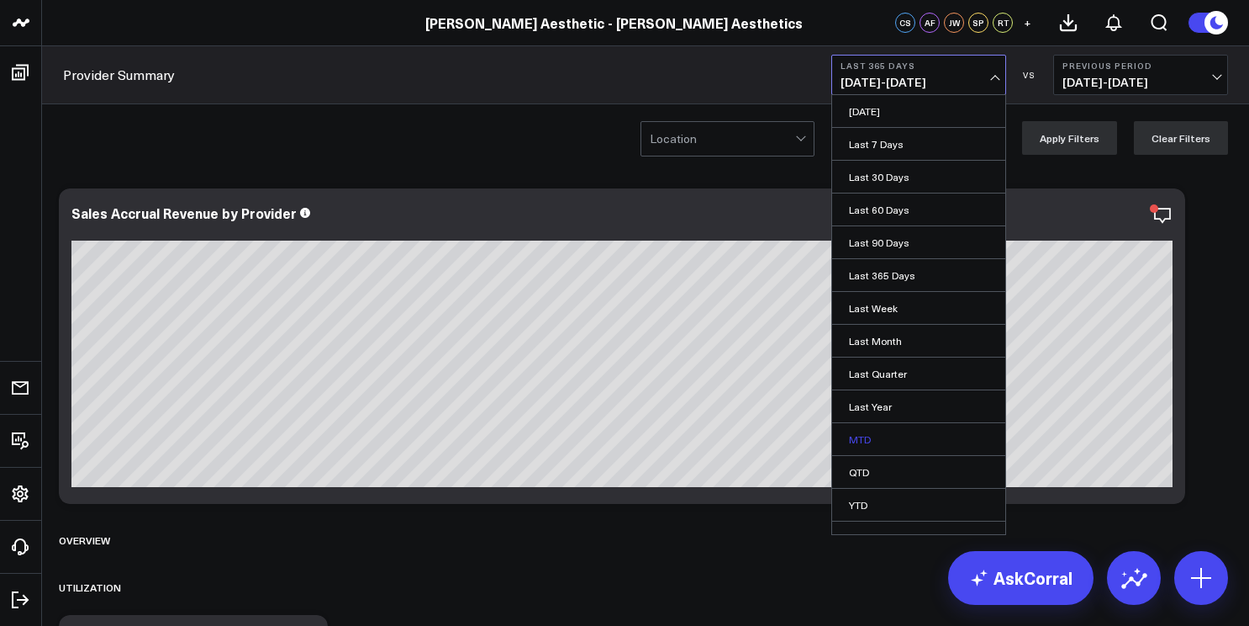
scroll to position [19, 0]
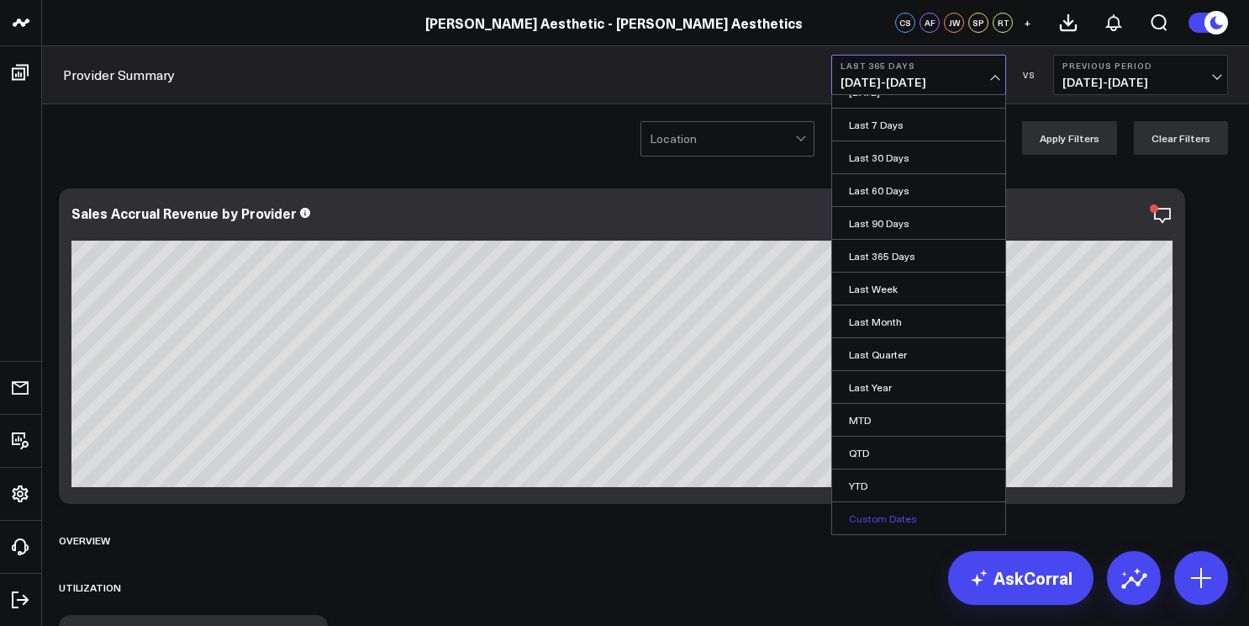
click at [872, 526] on link "Custom Dates" at bounding box center [918, 518] width 173 height 32
select select "9"
select select "2025"
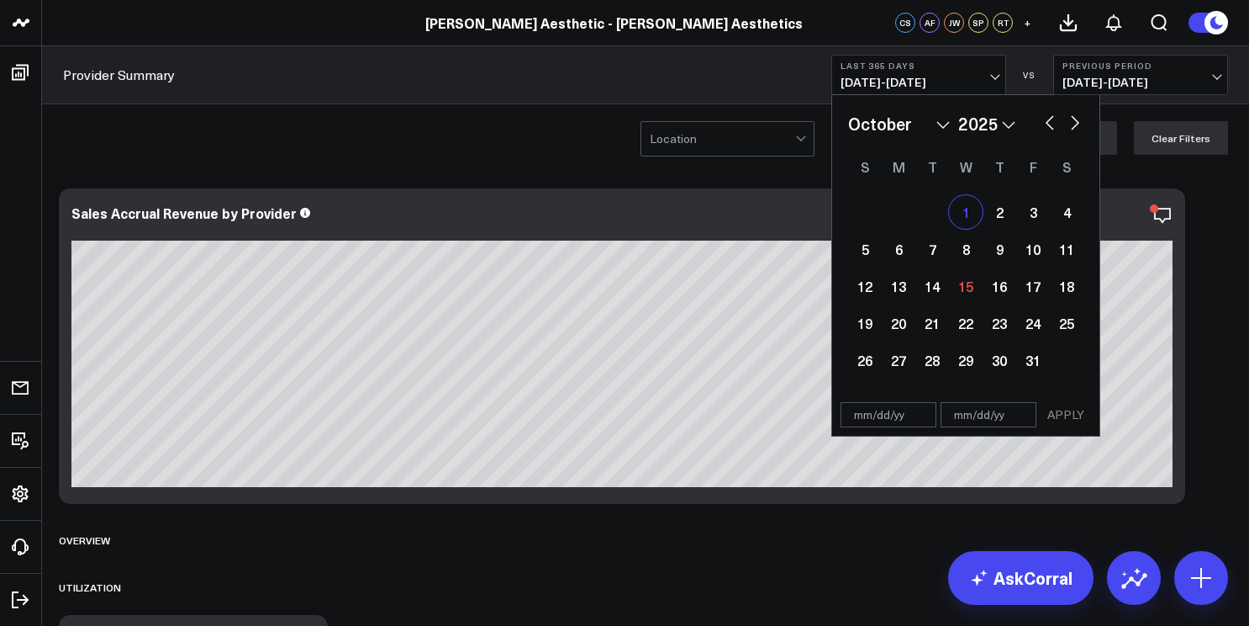
click at [964, 217] on div "1" at bounding box center [966, 212] width 34 height 34
type input "[DATE]"
select select "9"
select select "2025"
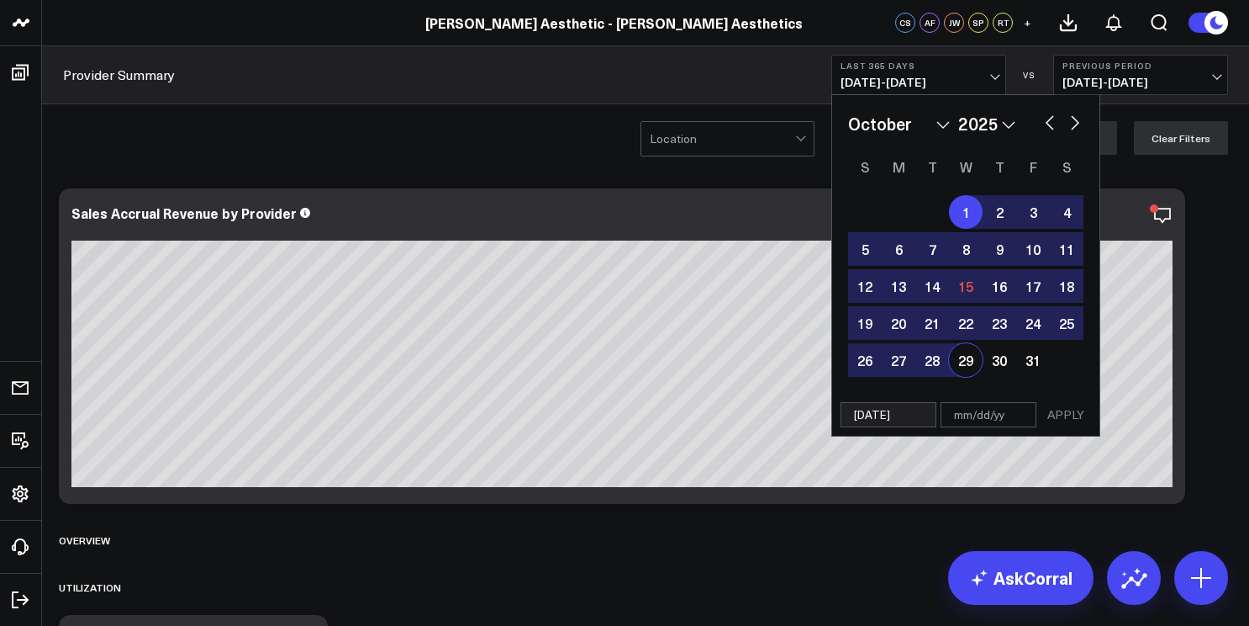
click at [900, 414] on input "[DATE]" at bounding box center [889, 414] width 96 height 25
select select "9"
select select "2025"
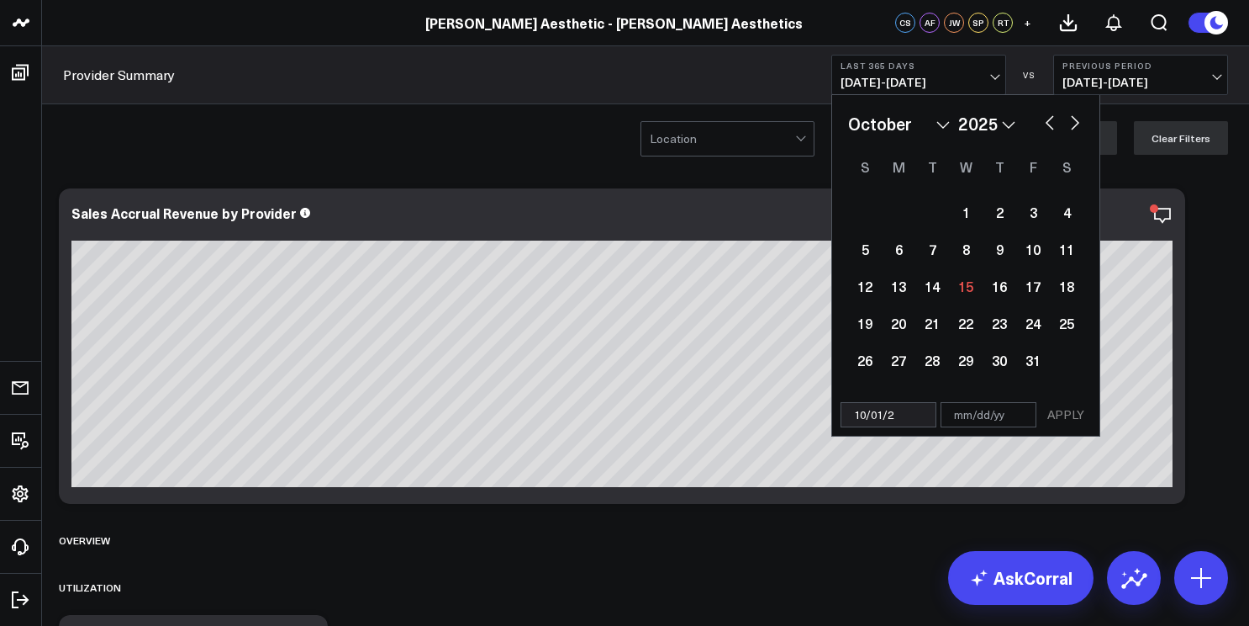
type input "[DATE]"
select select "9"
select select "2024"
type input "[DATE]"
click at [985, 418] on input "text" at bounding box center [989, 414] width 96 height 25
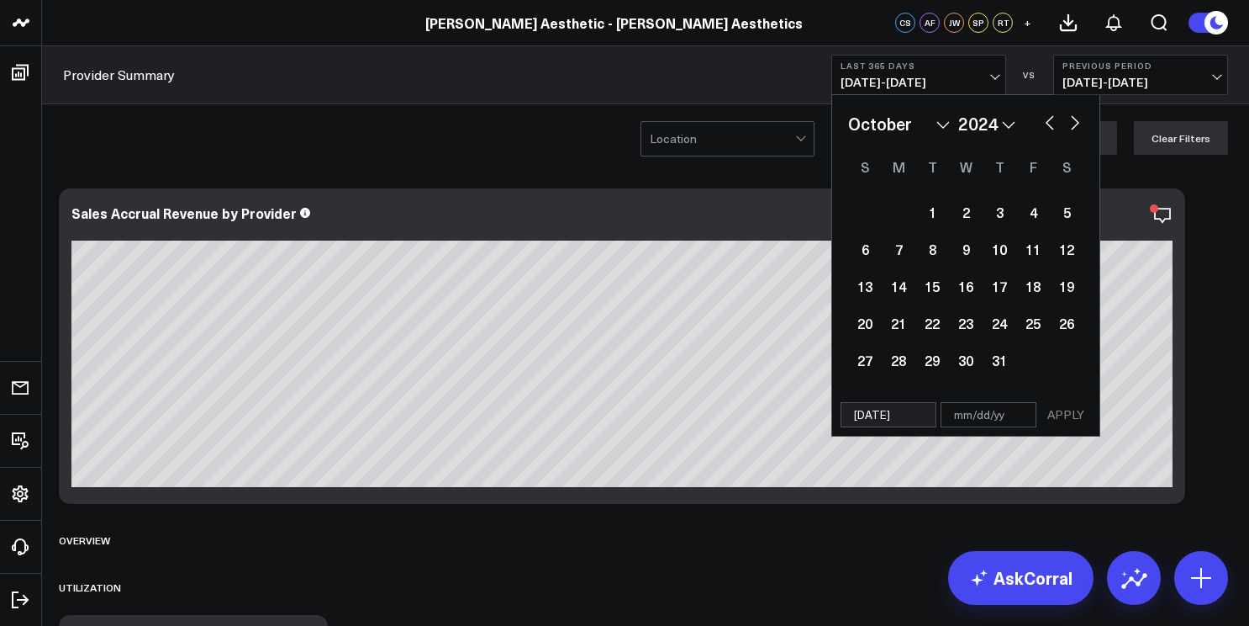
select select "9"
select select "2024"
type input "10"
select select "9"
select select "2024"
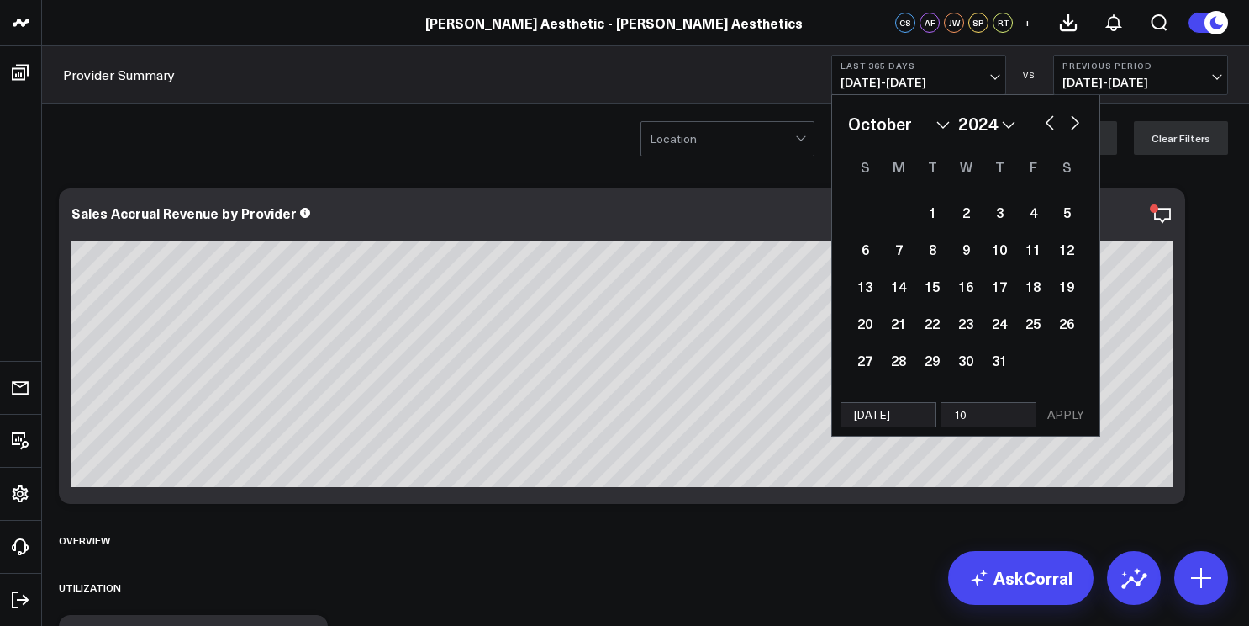
type input "10/"
select select "9"
select select "2024"
type input "10/2"
select select "9"
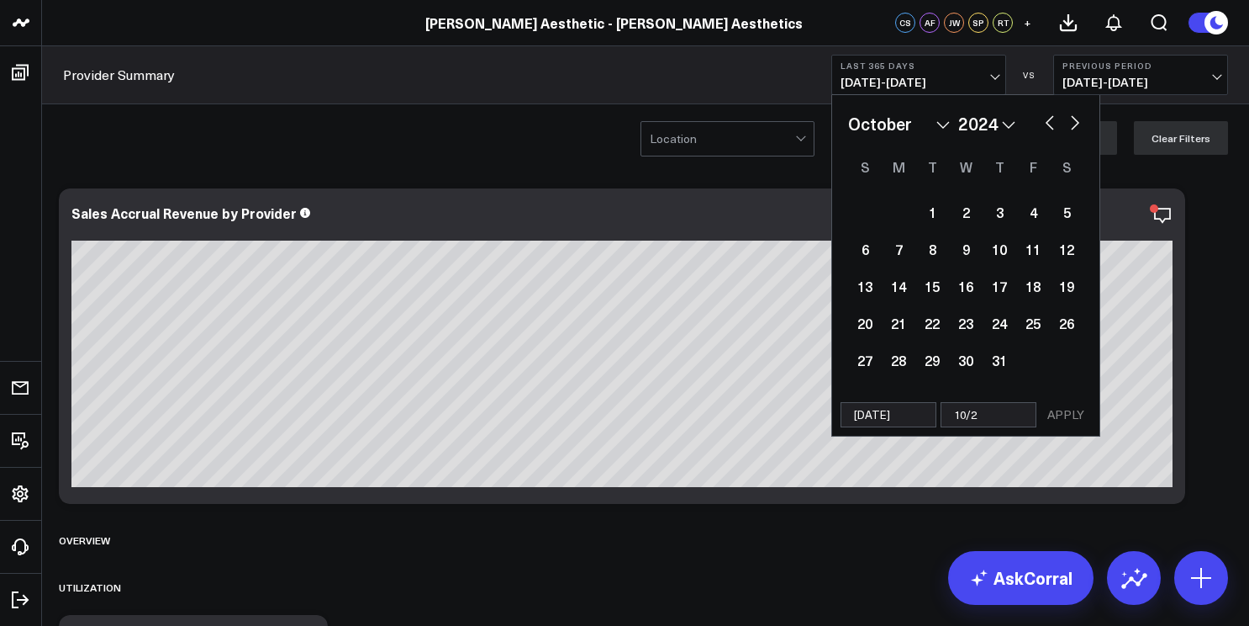
select select "2024"
type input "10/22/5"
select select "9"
select select "2024"
type input "10/22"
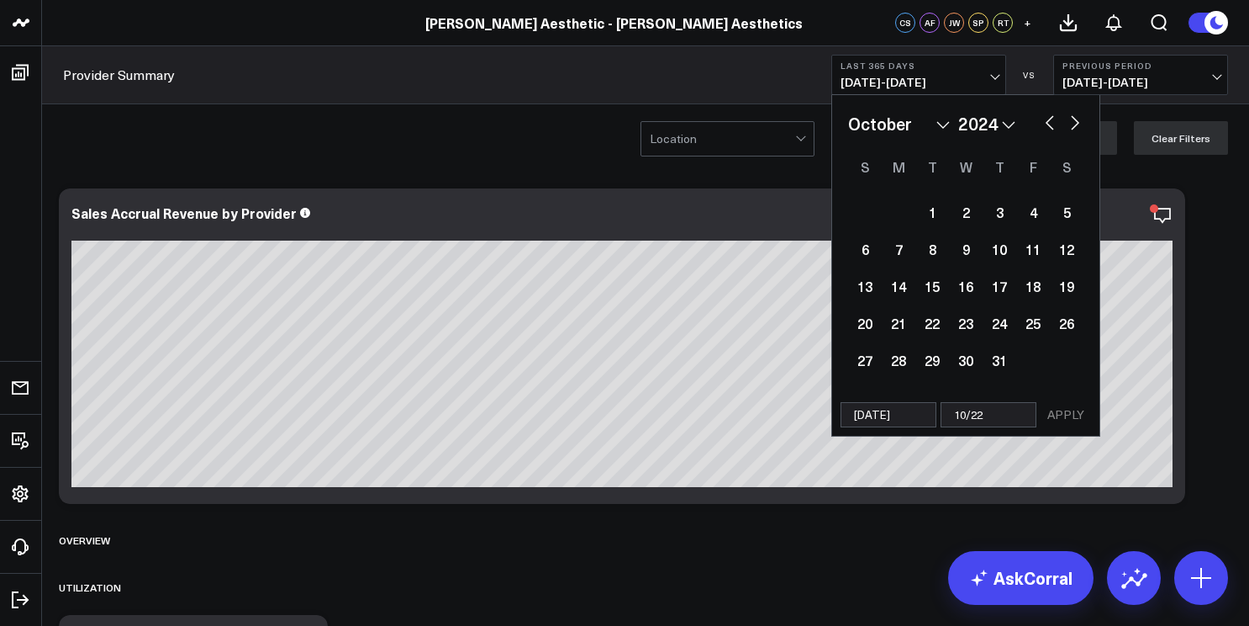
select select "9"
select select "2024"
type input "10/2"
select select "9"
select select "2024"
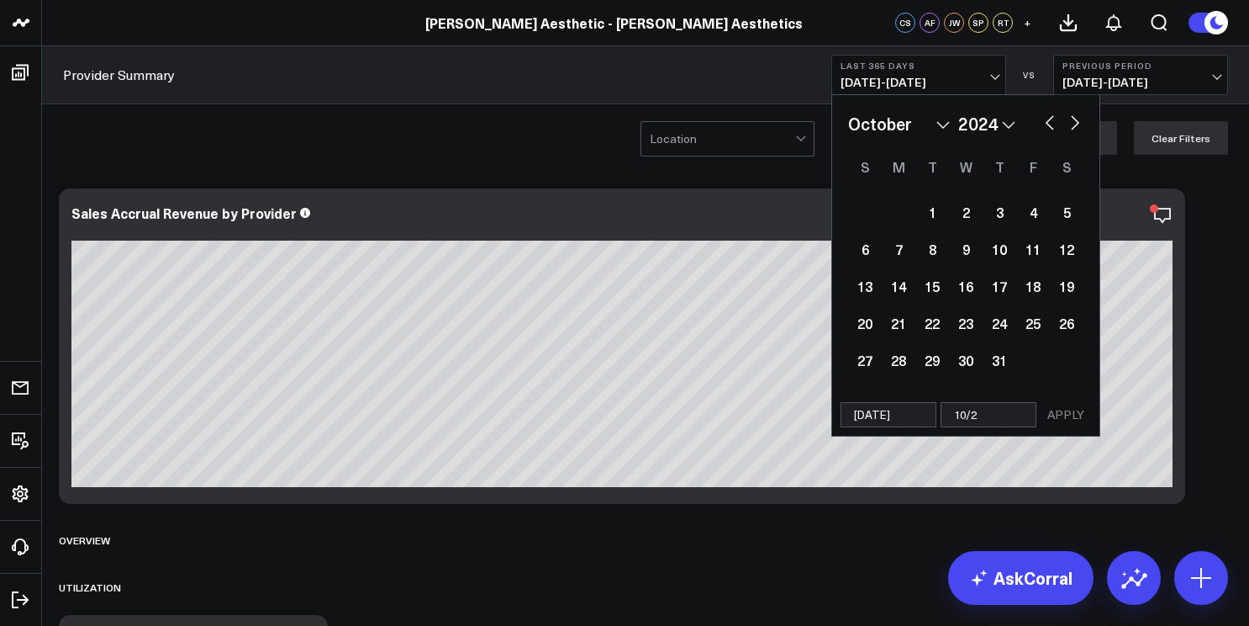
type input "10/"
select select "9"
select select "2024"
type input "10/1"
select select "9"
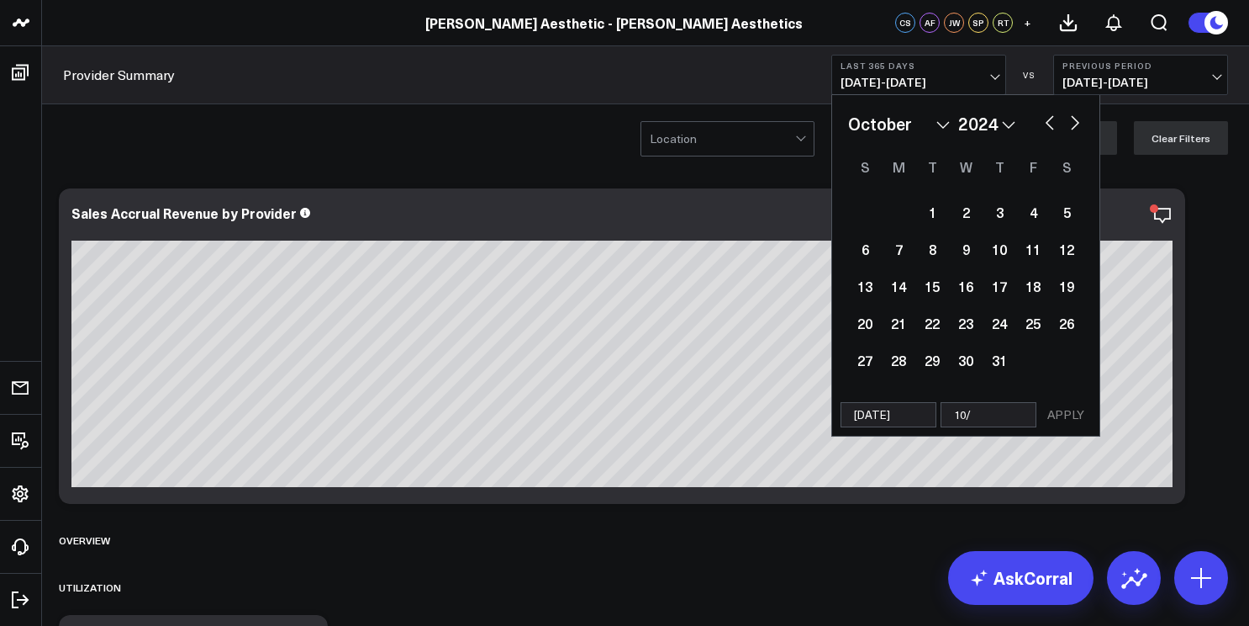
select select "2024"
type input "10/1/"
select select "9"
select select "2024"
type input "10/1/2"
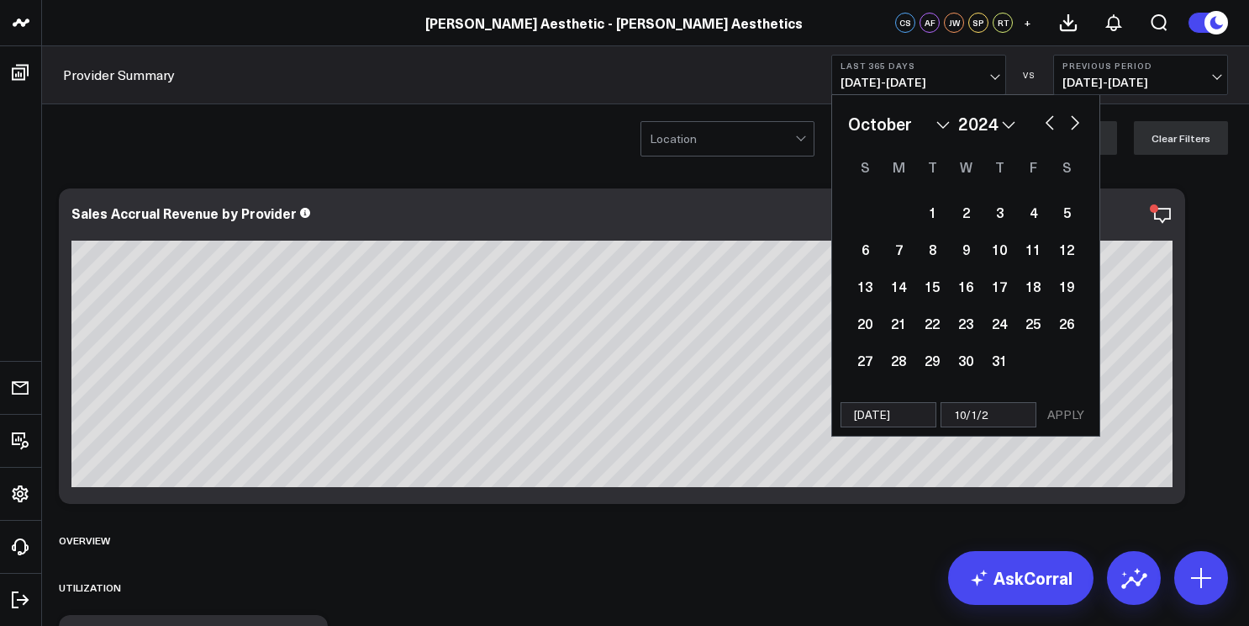
select select "9"
select select "2024"
type input "[DATE]"
select select "9"
select select "2024"
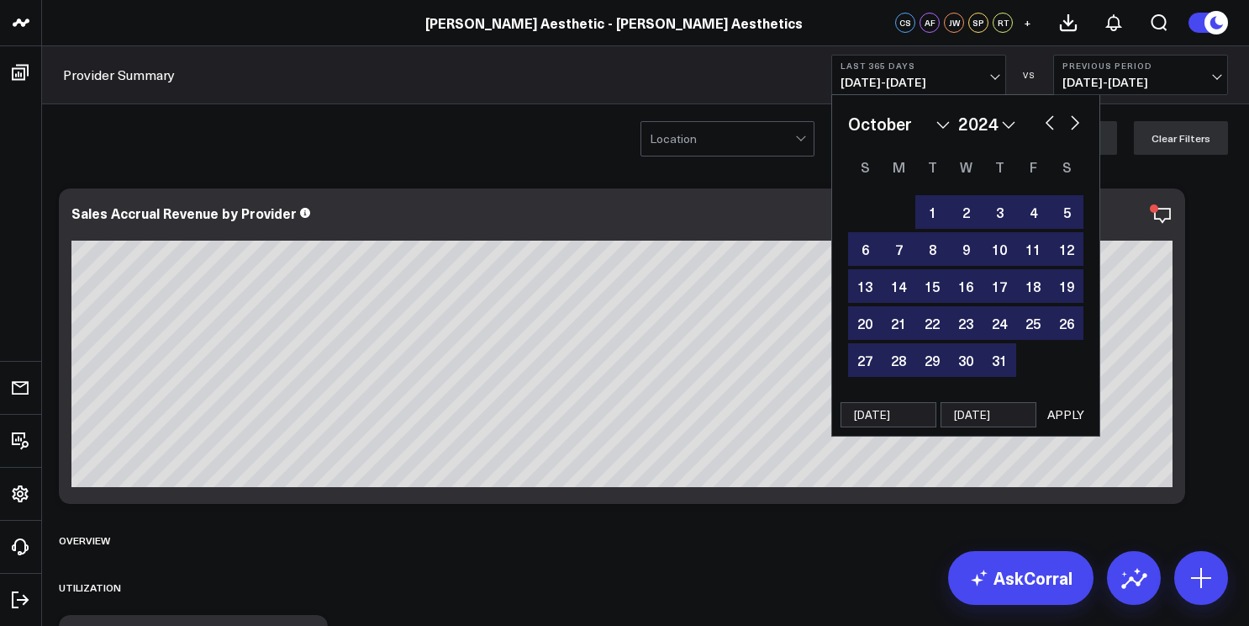
type input "[DATE]"
click at [1075, 417] on button "APPLY" at bounding box center [1066, 414] width 50 height 25
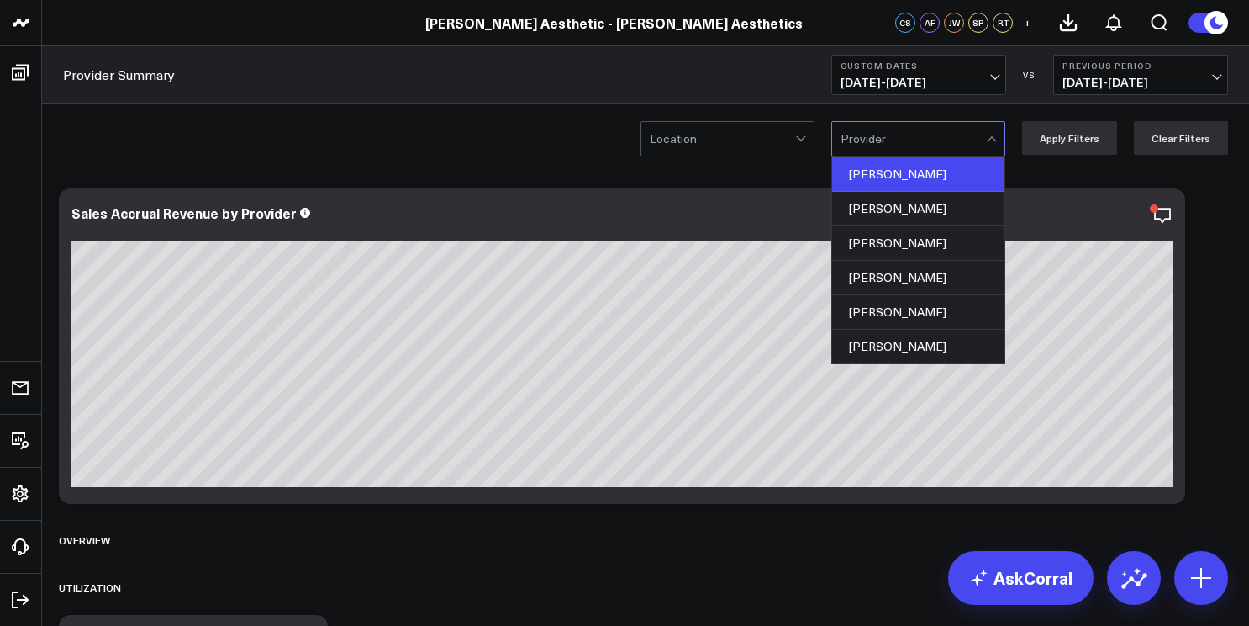
click at [887, 182] on div "[PERSON_NAME]" at bounding box center [918, 174] width 172 height 34
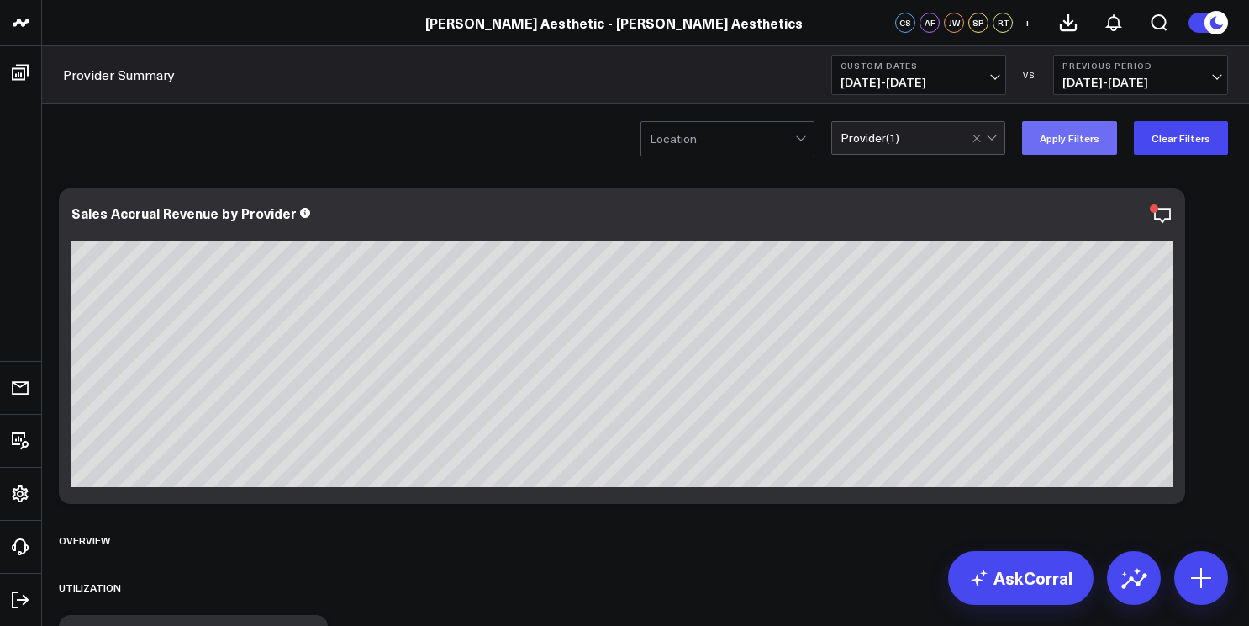
click at [1092, 141] on button "Apply Filters" at bounding box center [1069, 138] width 95 height 34
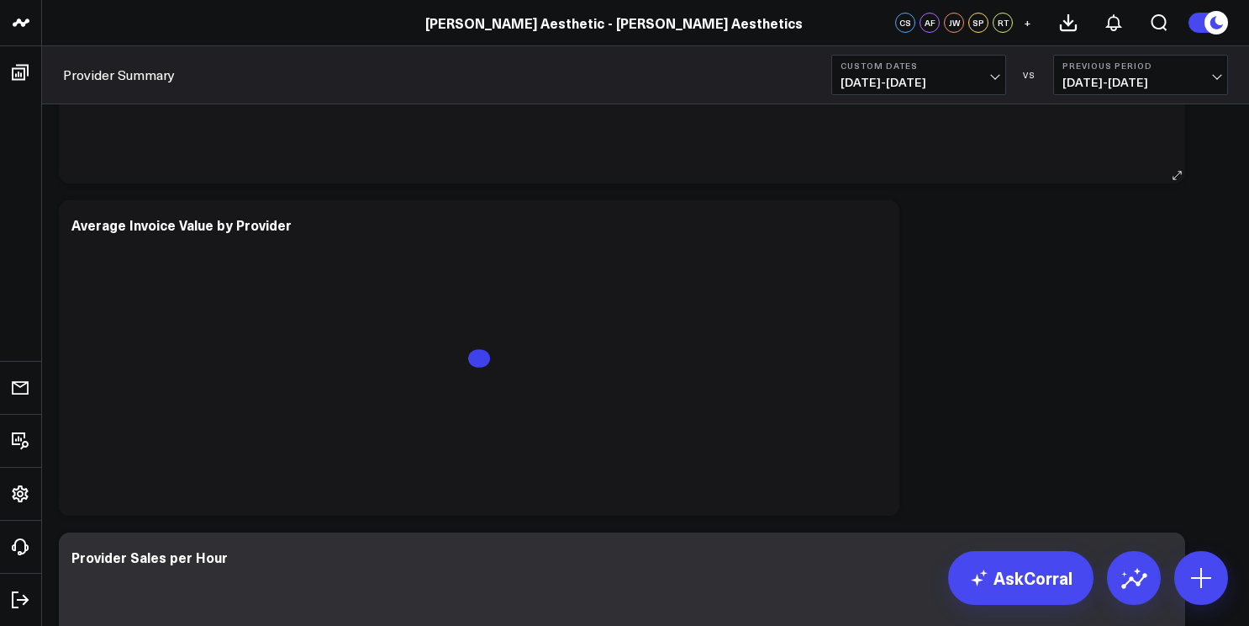
scroll to position [2072, 0]
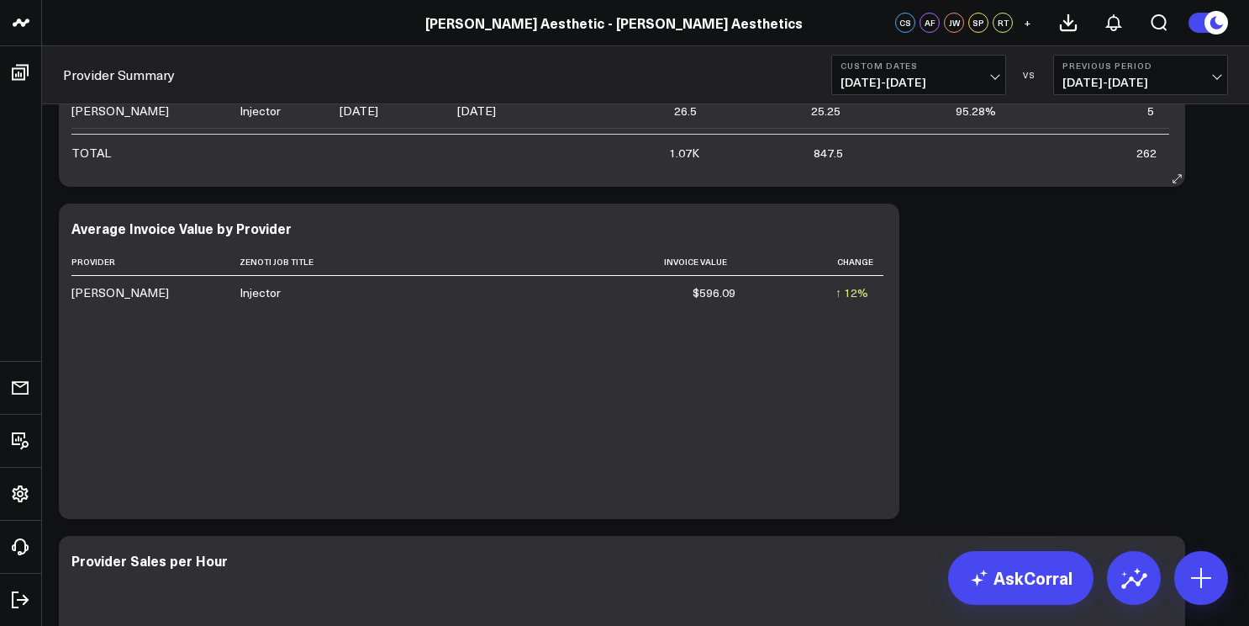
click at [482, 413] on div "Provider Zenoti Job Title Invoice Value Change [PERSON_NAME] Injector $596.09 ↑…" at bounding box center [479, 375] width 816 height 254
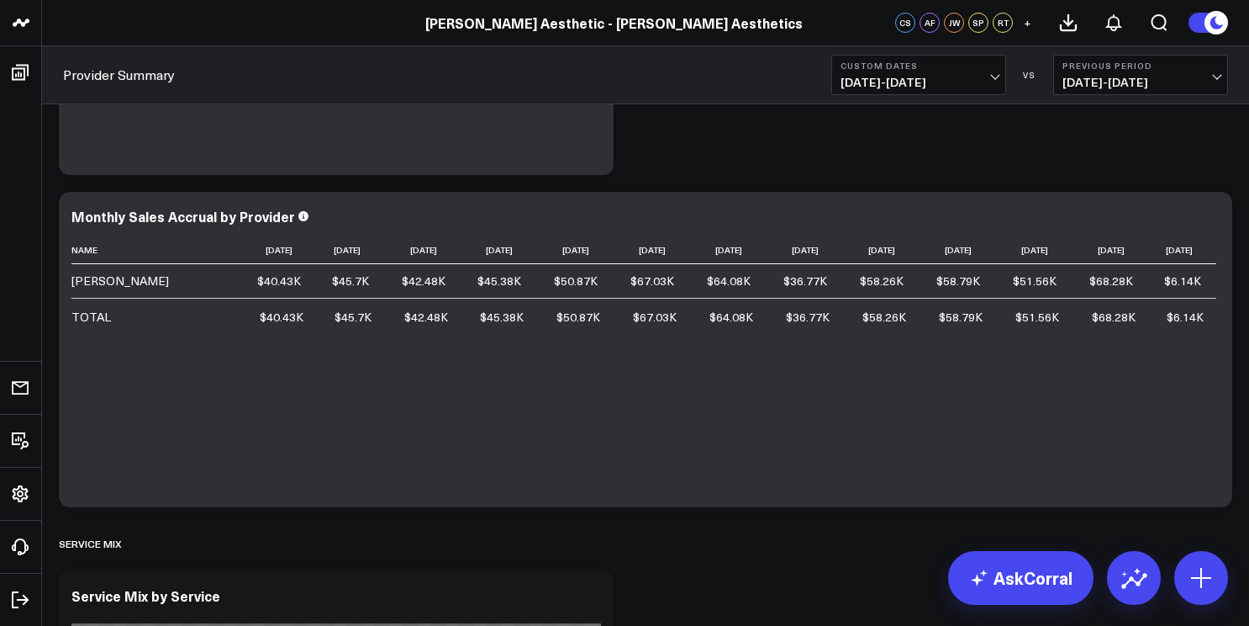
scroll to position [3109, 0]
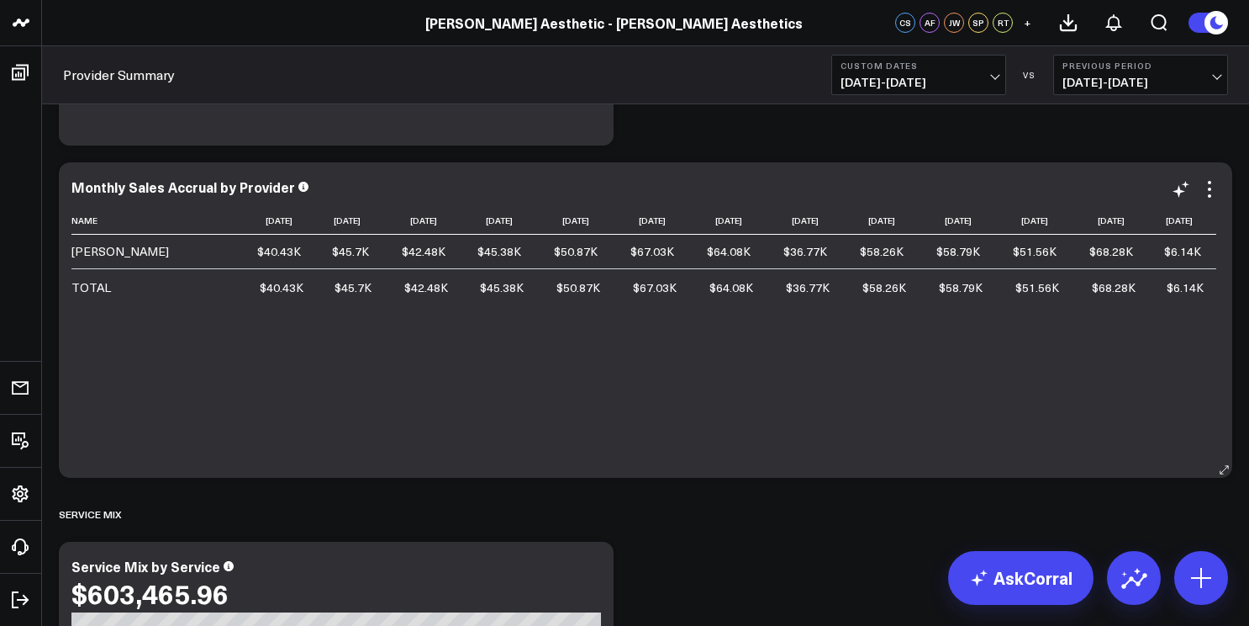
click at [366, 355] on div "Name [DATE] [DATE] [DATE] [DATE] [DATE] [DATE] [DATE] [DATE] [DATE] [DATE] [DAT…" at bounding box center [645, 334] width 1149 height 254
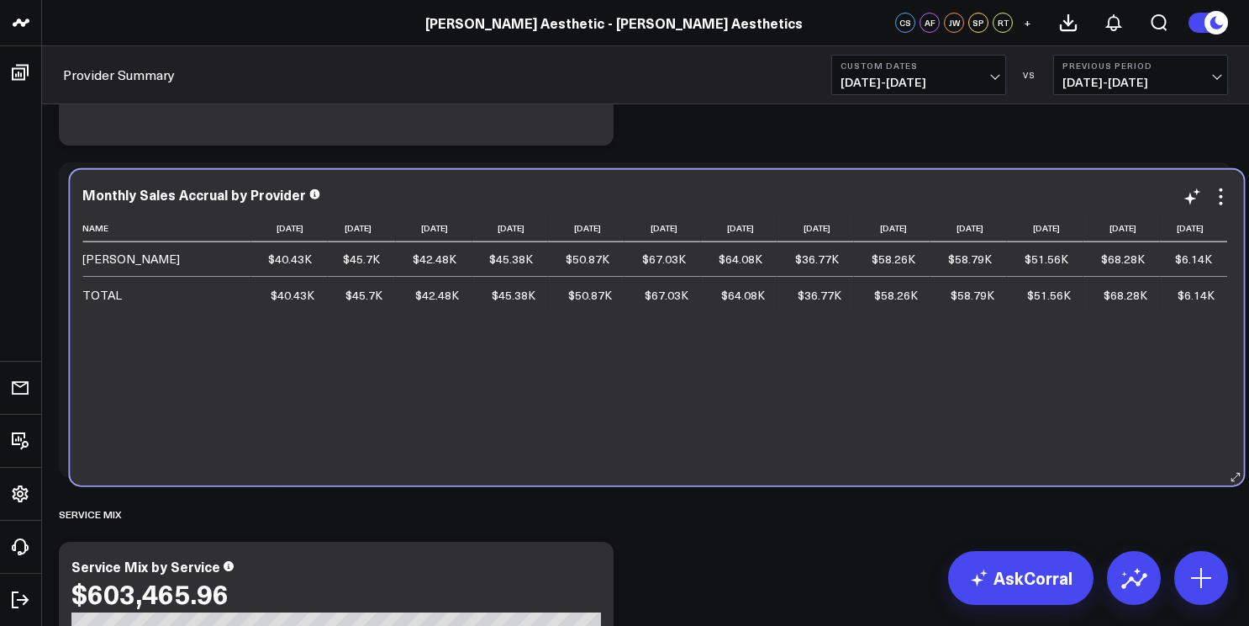
click at [378, 362] on div "Name [DATE] [DATE] [DATE] [DATE] [DATE] [DATE] [DATE] [DATE] [DATE] [DATE] [DAT…" at bounding box center [656, 341] width 1149 height 254
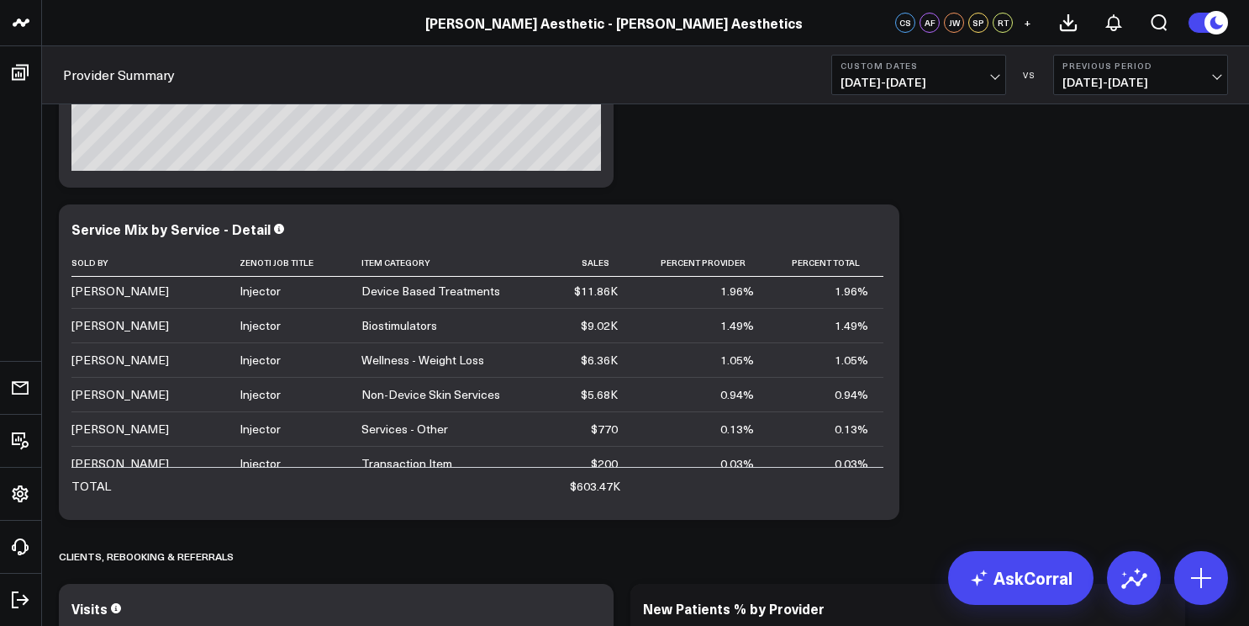
scroll to position [271, 0]
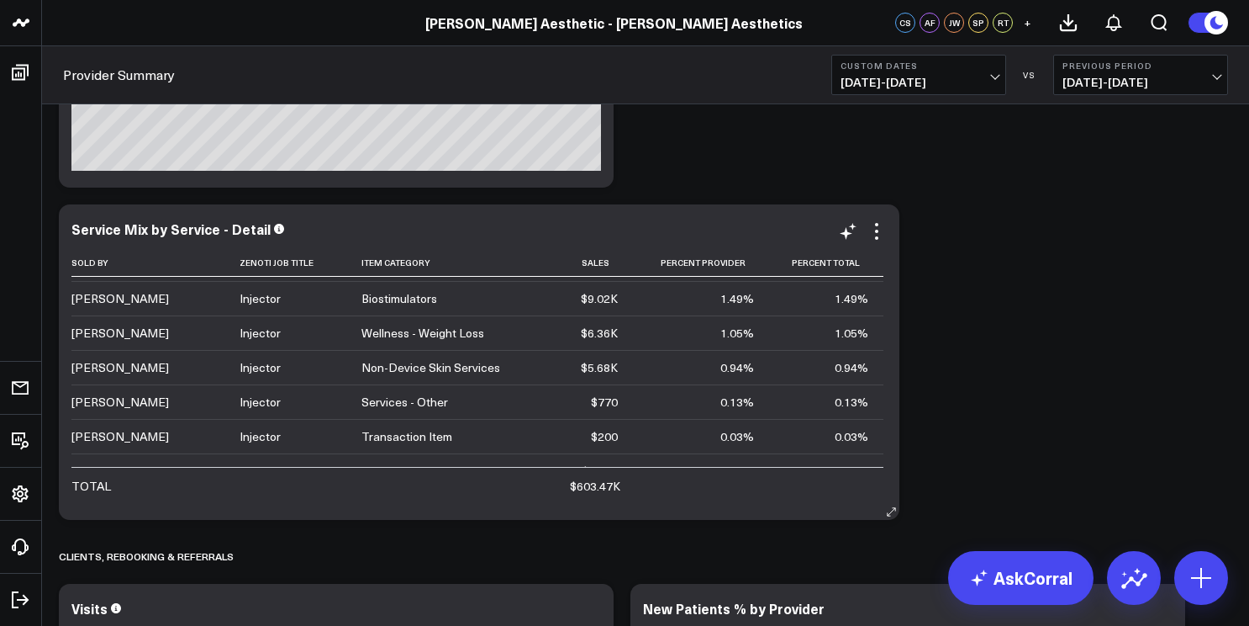
click at [804, 490] on td at bounding box center [826, 485] width 114 height 36
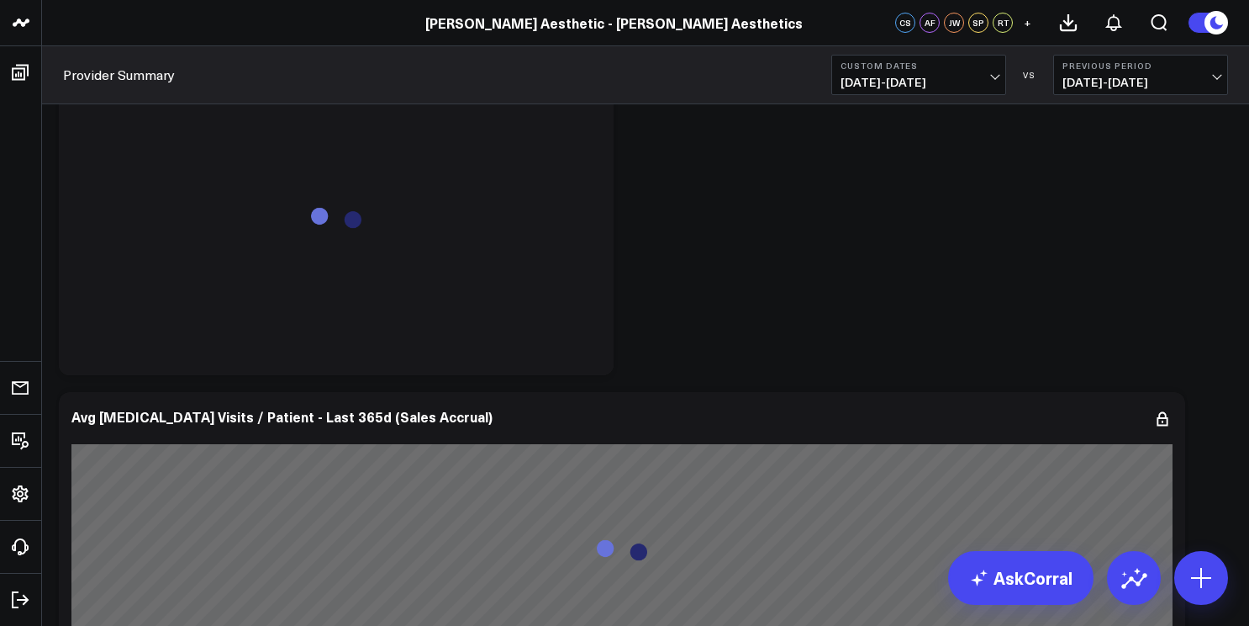
scroll to position [5490, 0]
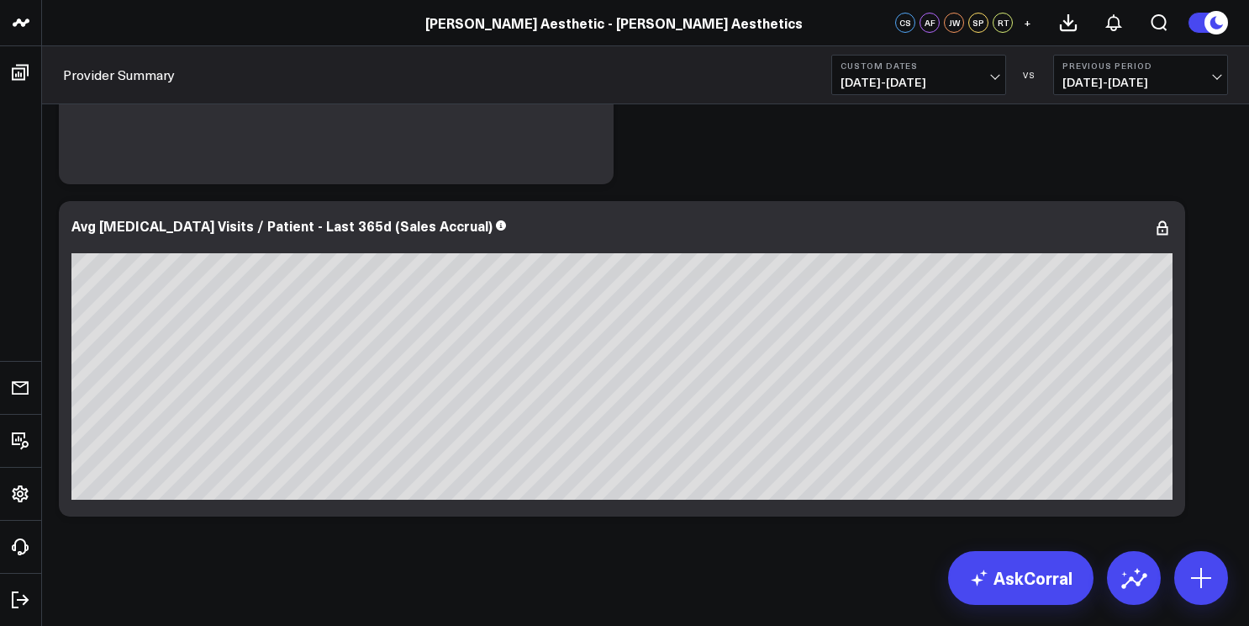
click at [927, 82] on span "[DATE] - [DATE]" at bounding box center [919, 82] width 156 height 13
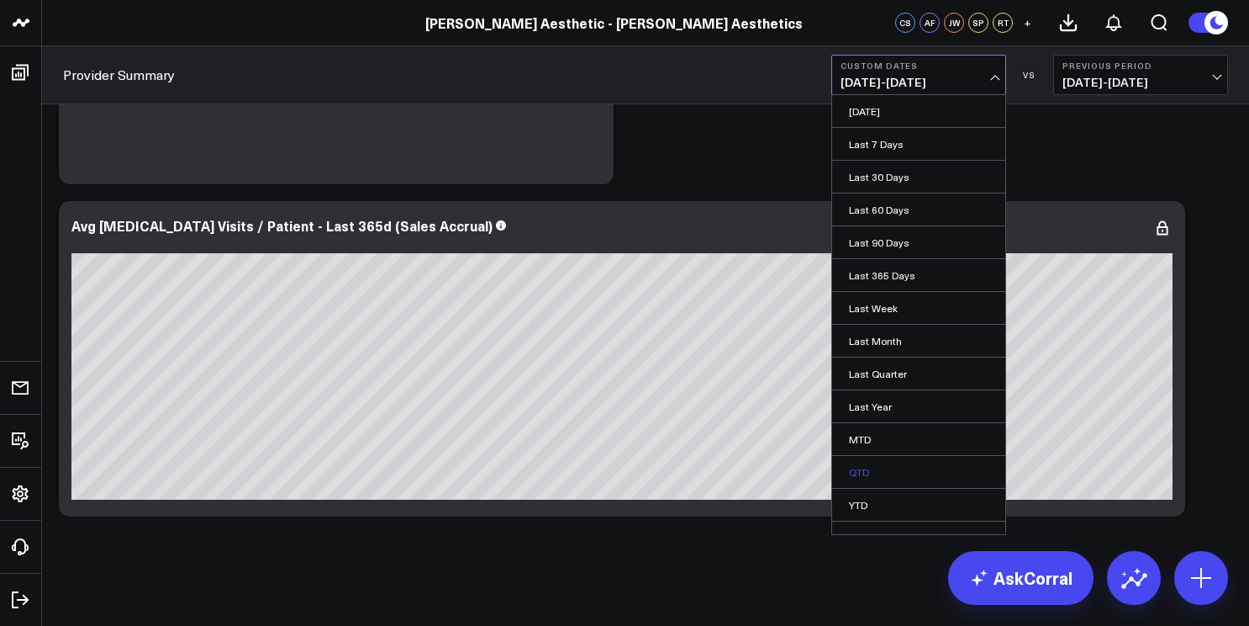
scroll to position [19, 0]
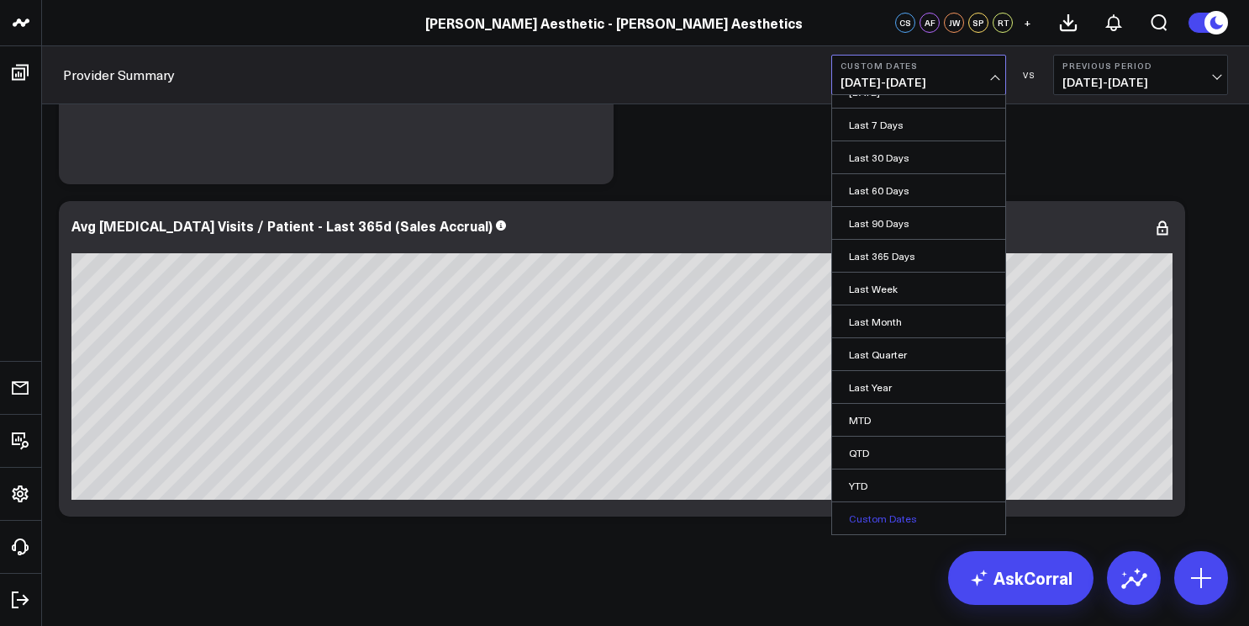
click at [898, 524] on link "Custom Dates" at bounding box center [918, 518] width 173 height 32
select select "9"
select select "2025"
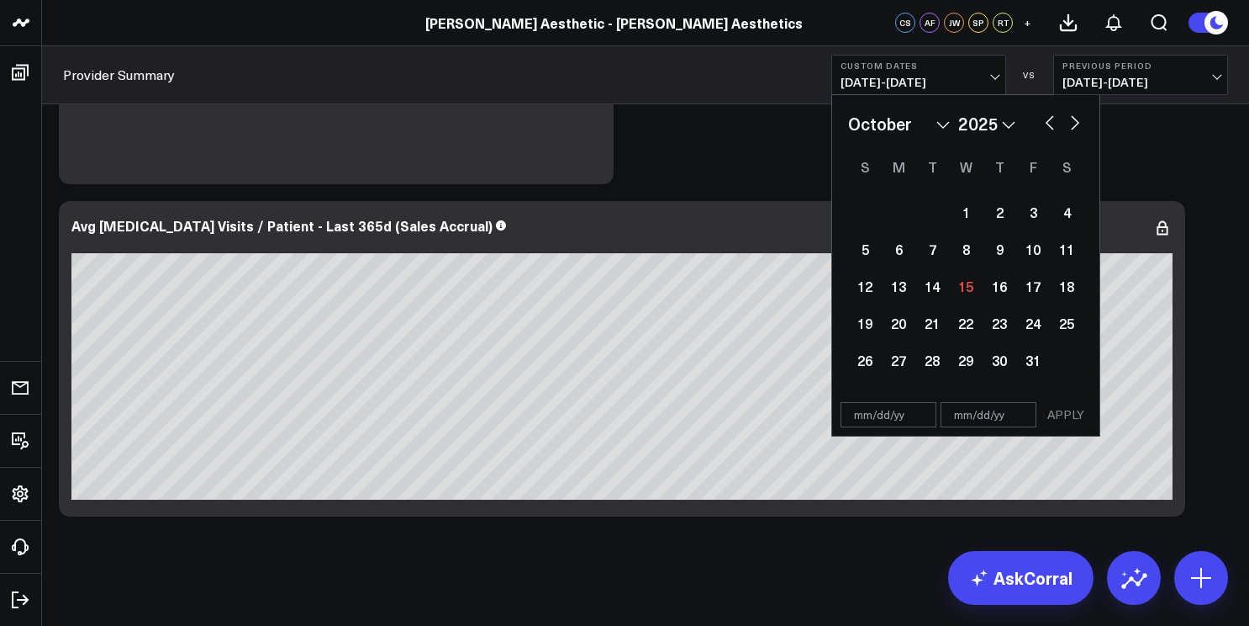
click at [918, 132] on select "January February March April May June July August September October November De…" at bounding box center [899, 123] width 102 height 25
select select "2025"
click at [970, 126] on select "2026 2025 2024 2023 2022 2021 2020 2019 2018 2017 2016 2015 2014 2013 2012 2011…" at bounding box center [987, 123] width 57 height 25
select select "2024"
click at [895, 210] on div "1" at bounding box center [899, 212] width 34 height 34
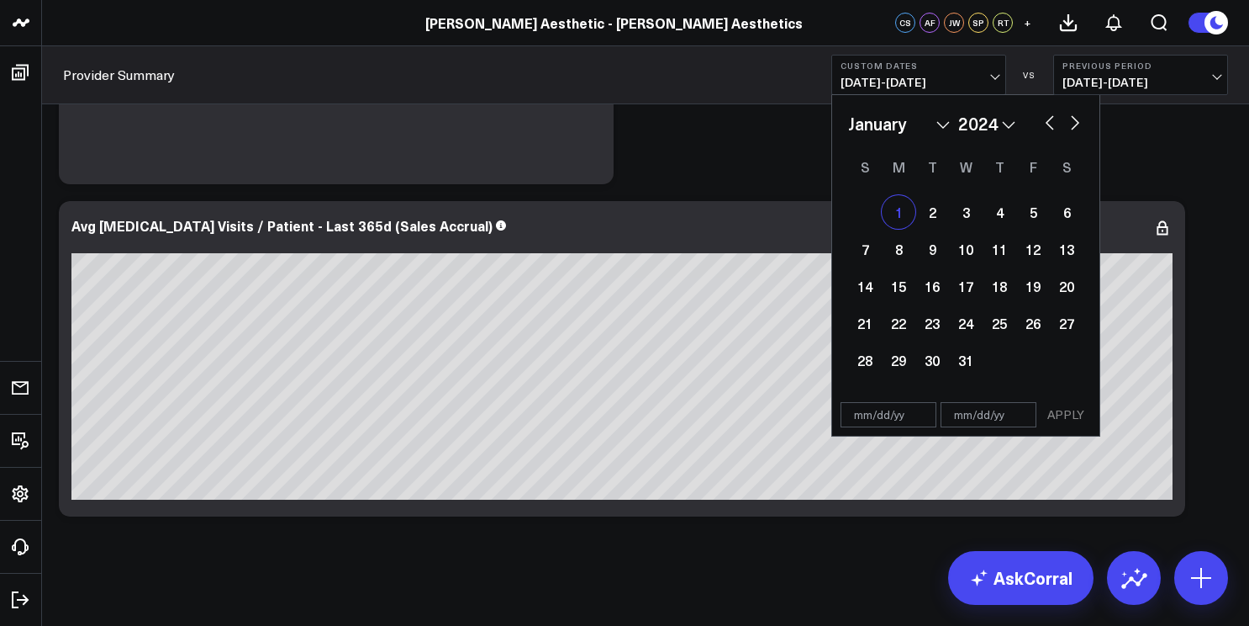
type input "[DATE]"
select select "2024"
click at [1071, 129] on button "button" at bounding box center [1075, 121] width 17 height 20
select select "1"
select select "2024"
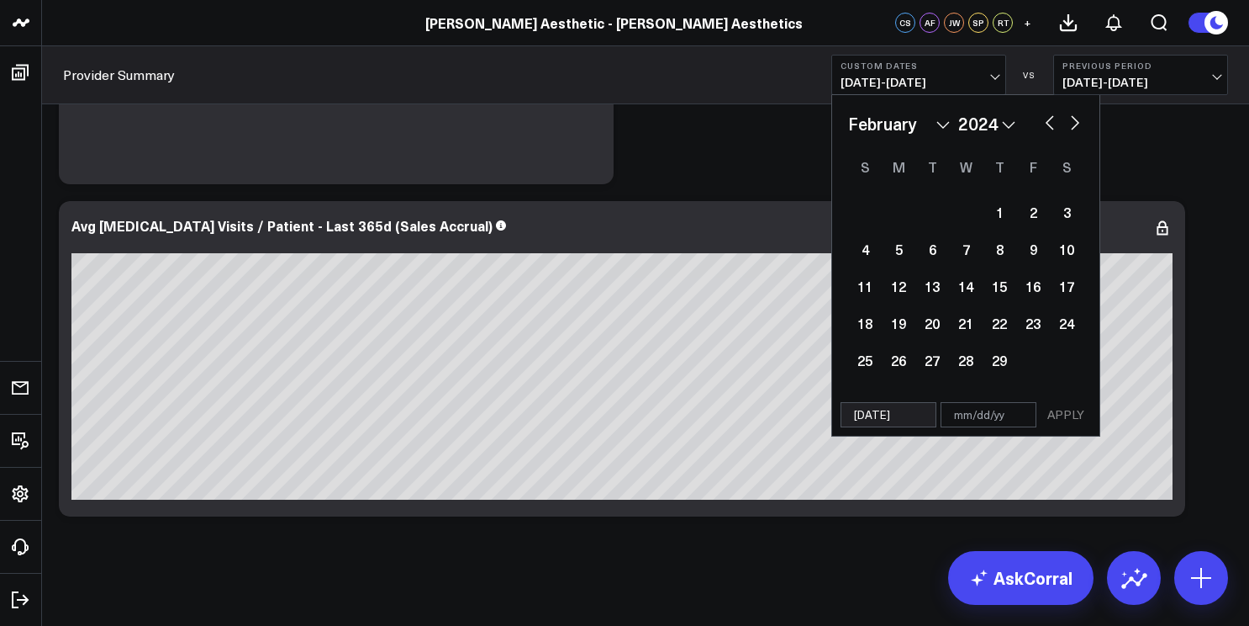
click at [1071, 129] on button "button" at bounding box center [1075, 121] width 17 height 20
select select "2"
select select "2024"
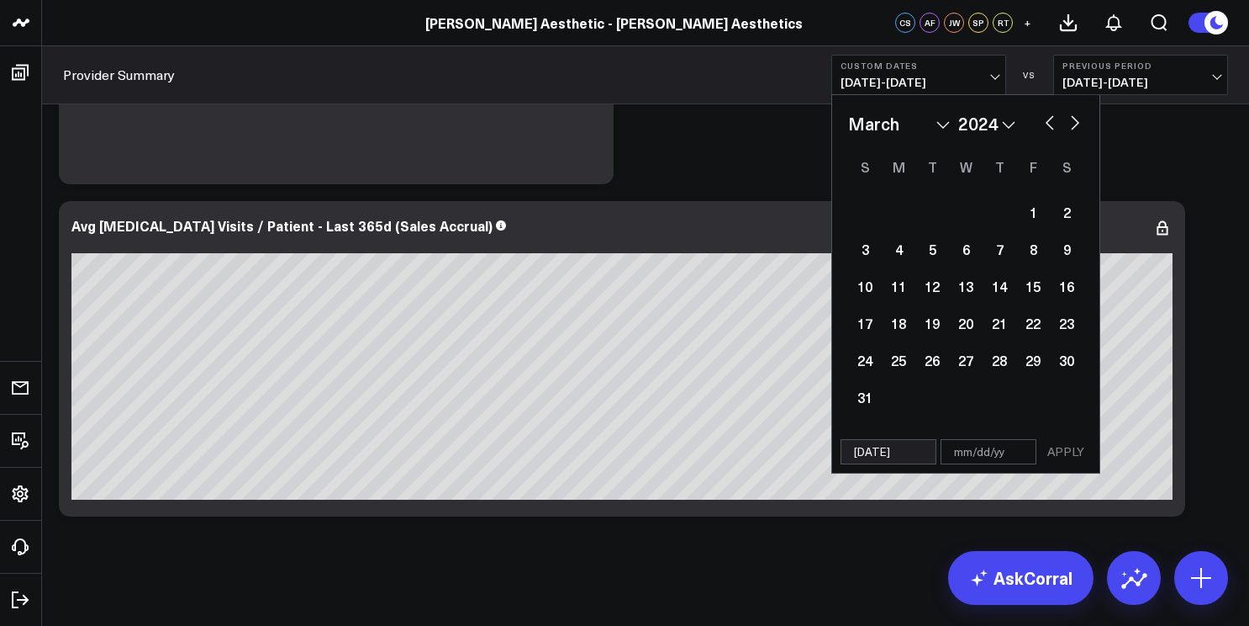
click at [1071, 129] on button "button" at bounding box center [1075, 121] width 17 height 20
select select "4"
select select "2024"
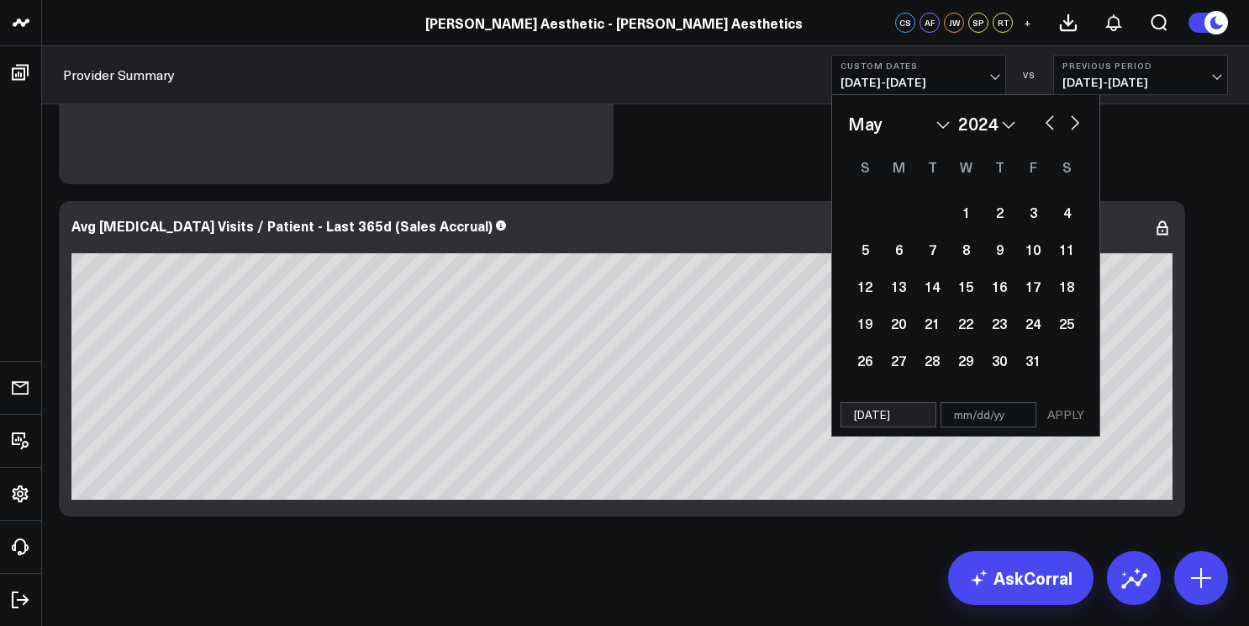
click at [1071, 129] on button "button" at bounding box center [1075, 121] width 17 height 20
select select "5"
select select "2024"
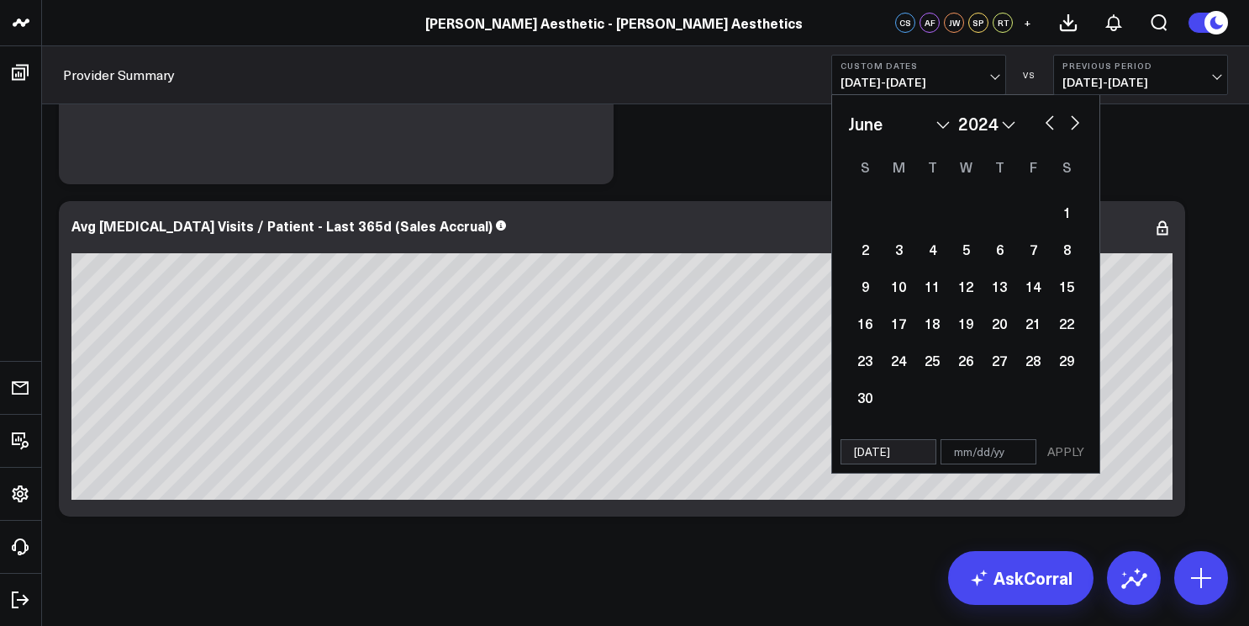
click at [1071, 129] on button "button" at bounding box center [1075, 121] width 17 height 20
select select "6"
select select "2024"
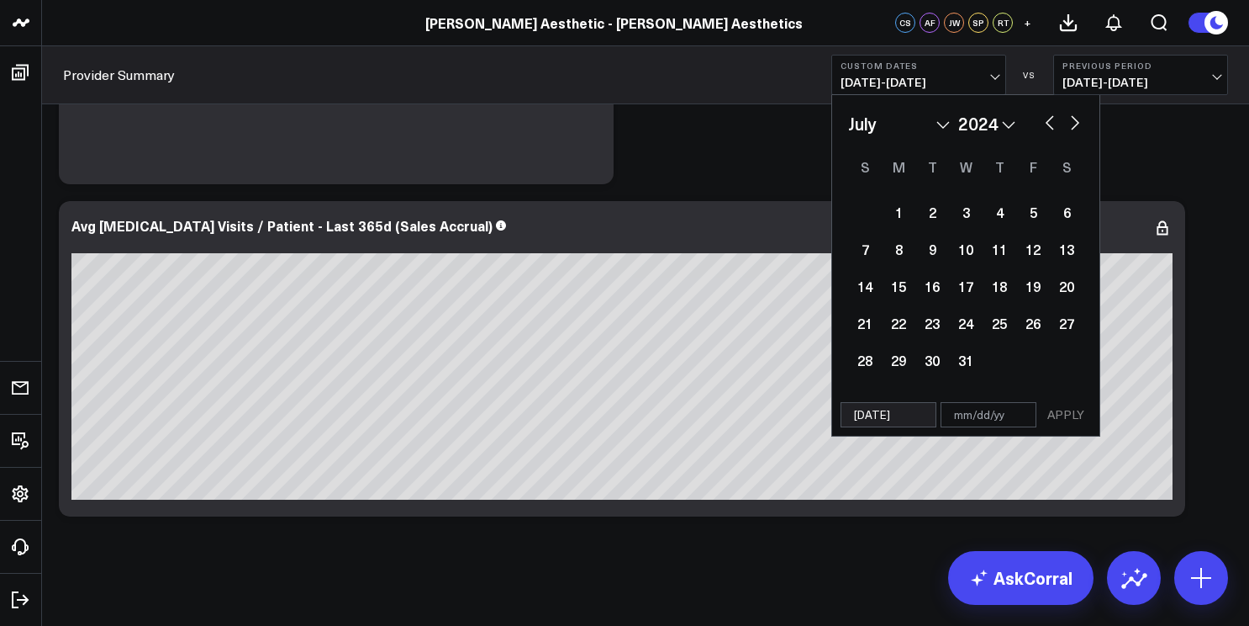
click at [1045, 119] on button "button" at bounding box center [1050, 121] width 17 height 20
select select "5"
select select "2024"
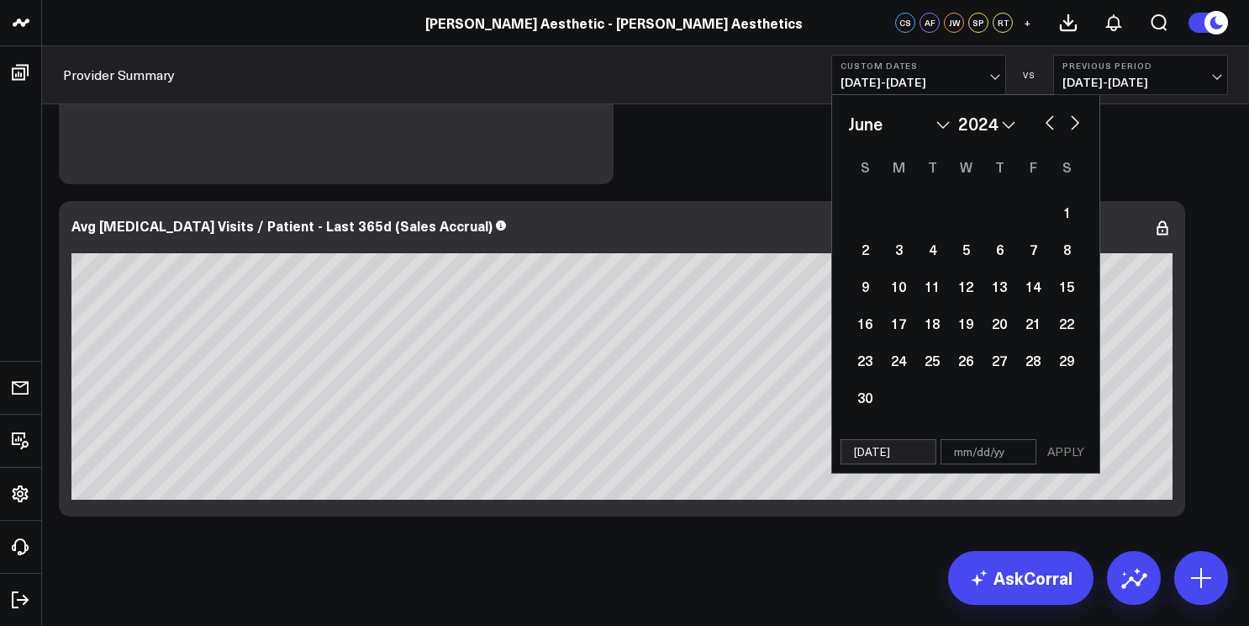
click at [1045, 119] on button "button" at bounding box center [1050, 121] width 17 height 20
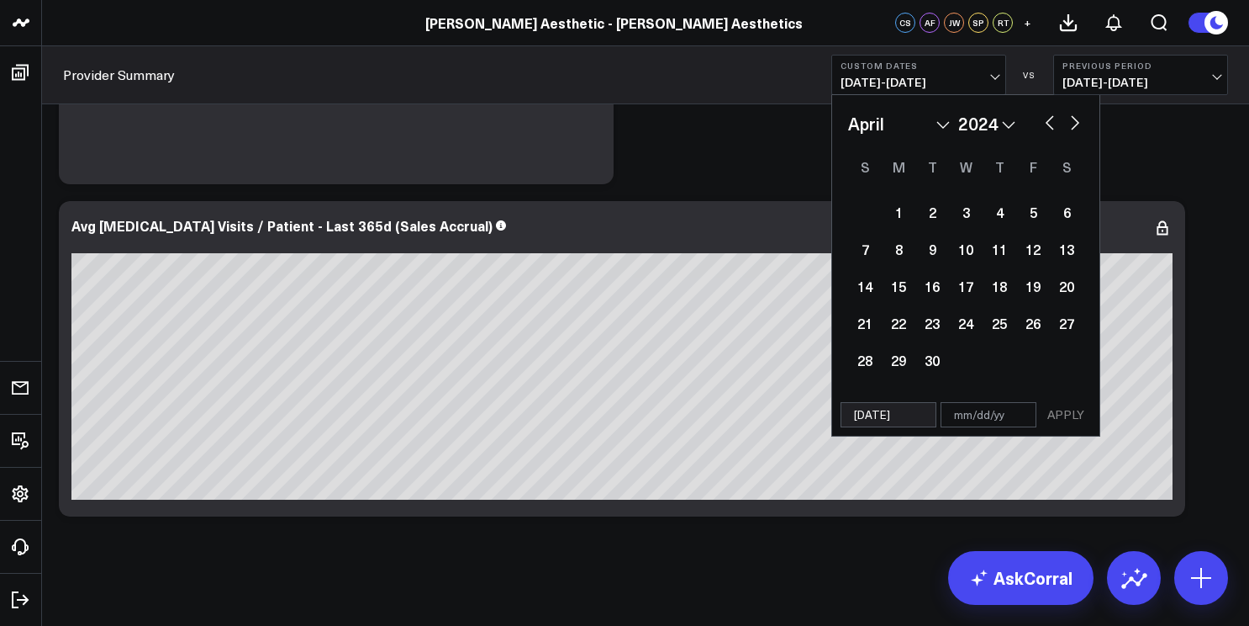
click at [1045, 119] on button "button" at bounding box center [1050, 121] width 17 height 20
select select "2"
select select "2024"
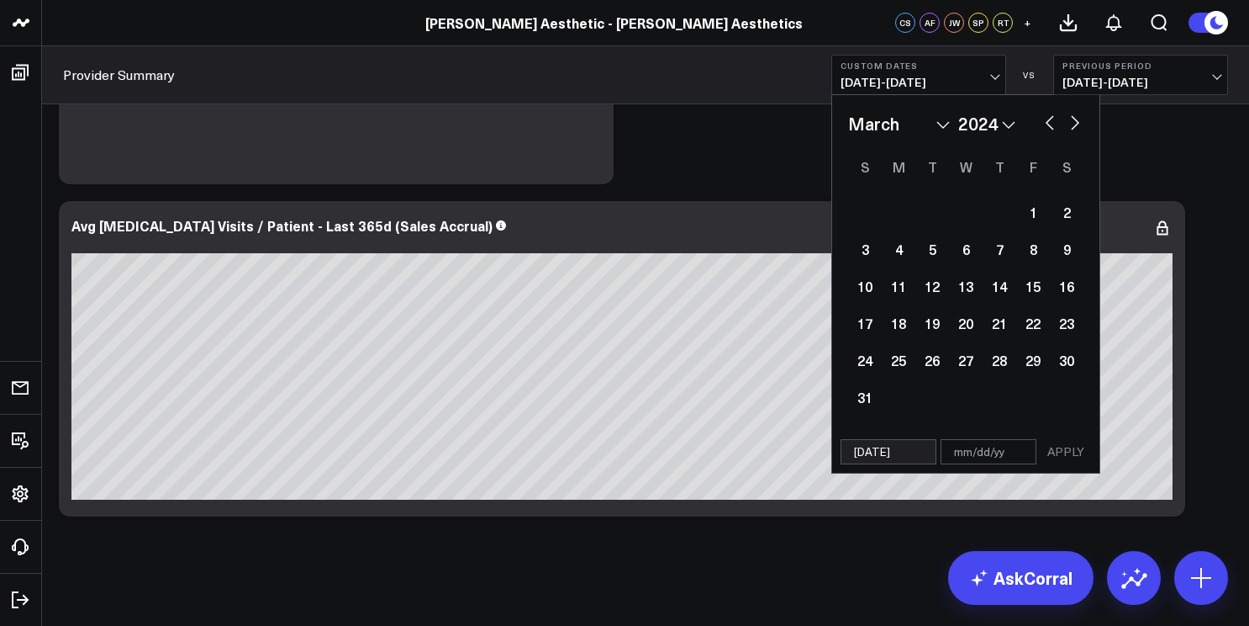
click at [1045, 119] on button "button" at bounding box center [1050, 121] width 17 height 20
select select "1"
select select "2024"
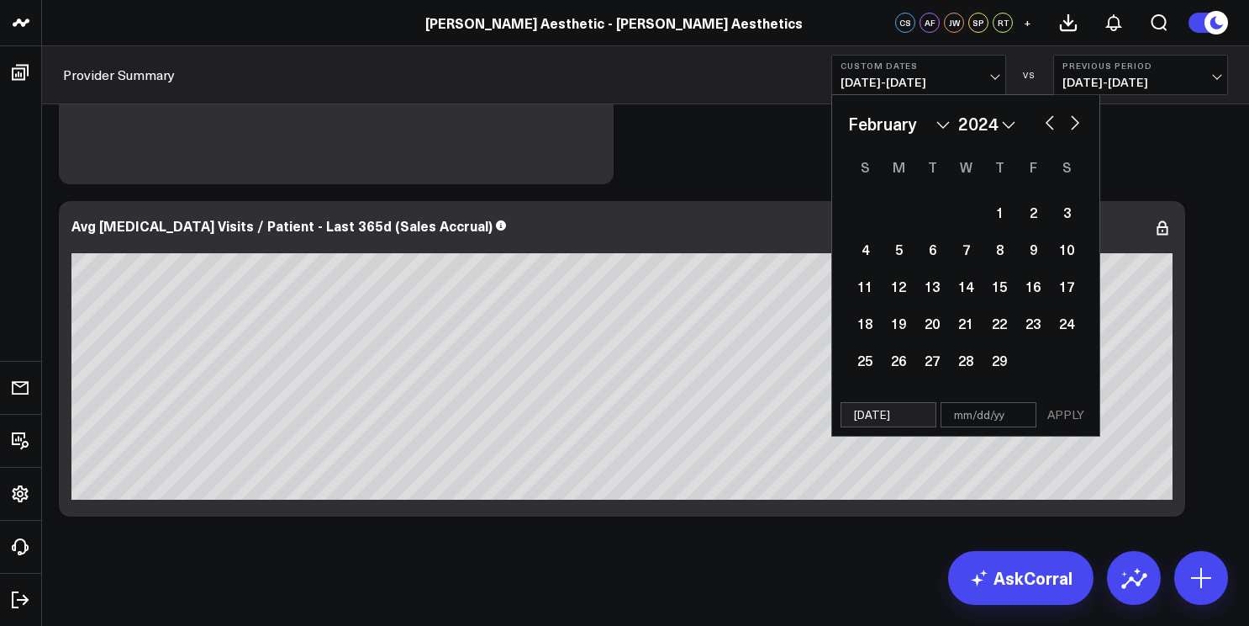
click at [1044, 120] on button "button" at bounding box center [1050, 121] width 17 height 20
select select "2024"
click at [890, 216] on div "1" at bounding box center [899, 212] width 34 height 34
type input "[DATE]"
select select "2024"
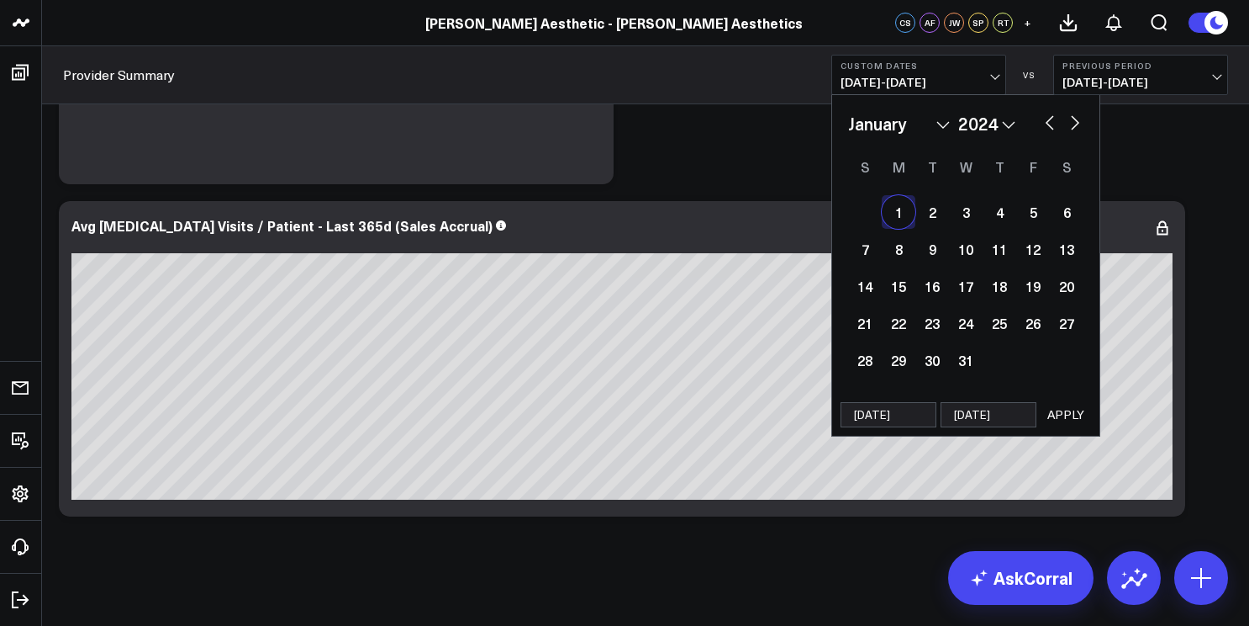
click at [890, 216] on div "1" at bounding box center [899, 212] width 34 height 34
select select "2024"
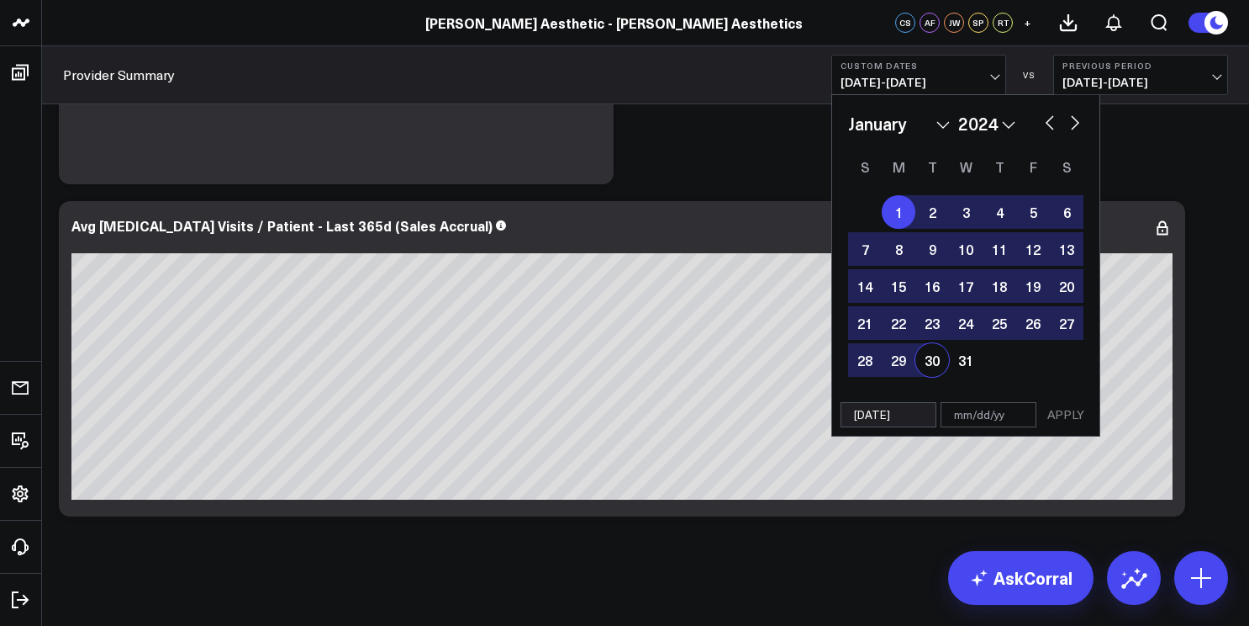
click at [978, 420] on input "text" at bounding box center [989, 414] width 96 height 25
select select "2024"
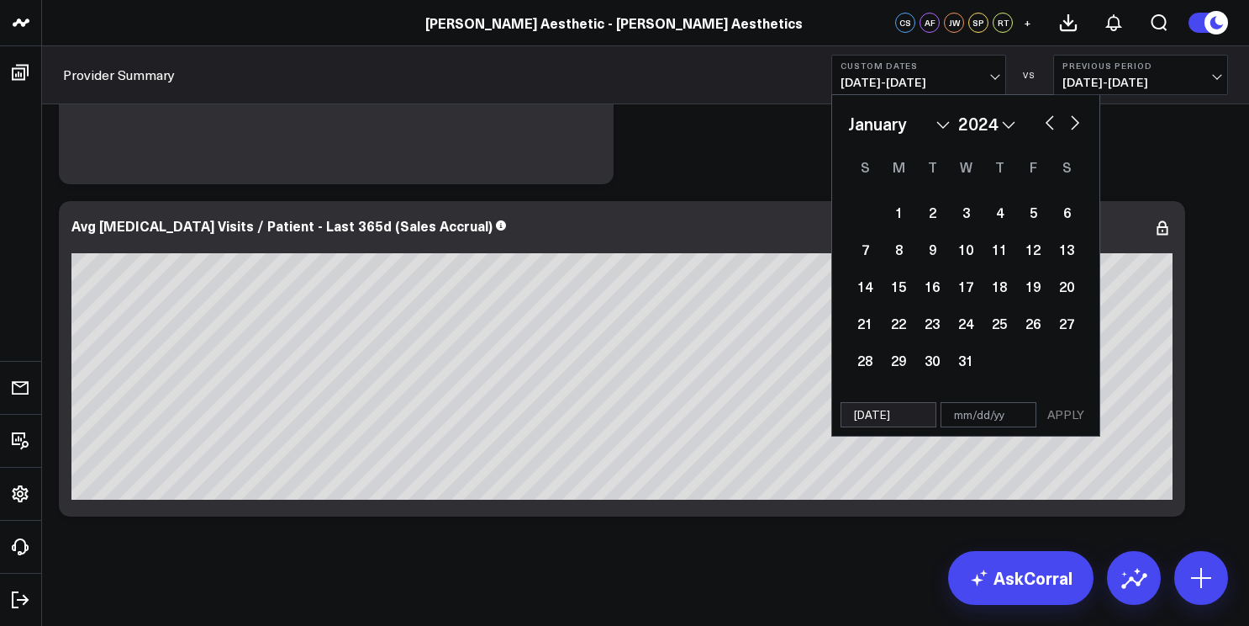
type input "1"
select select "2024"
type input "10"
select select "2024"
type input "10/"
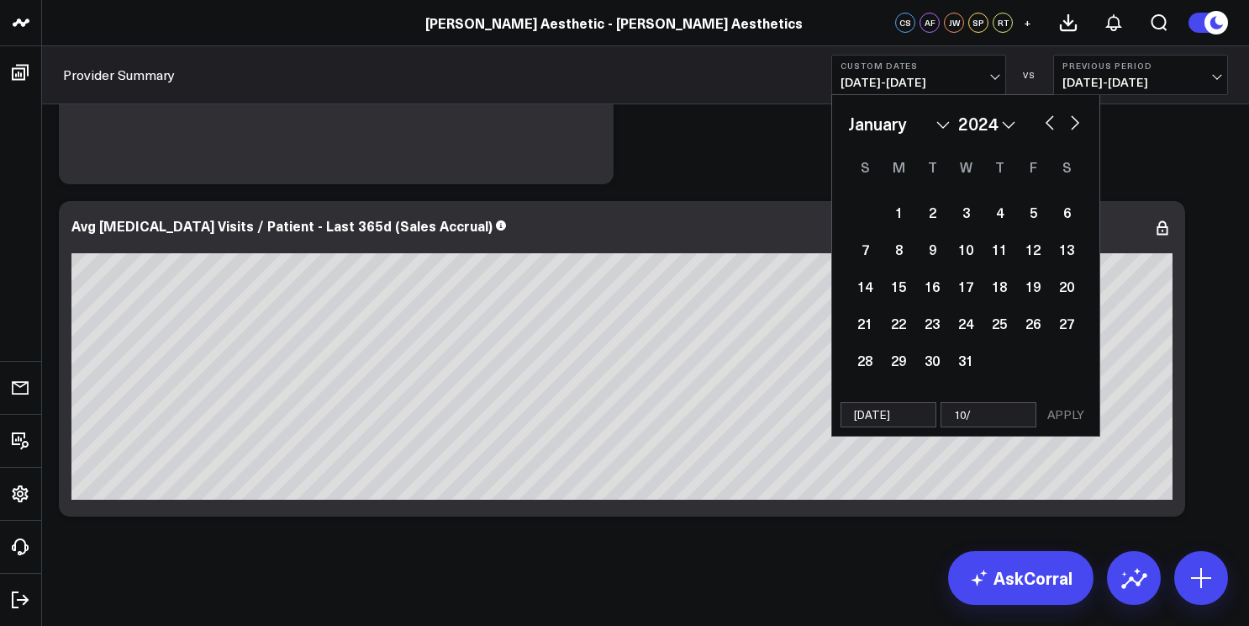
select select "2024"
type input "10/1"
select select "2024"
type input "10/15"
select select "2024"
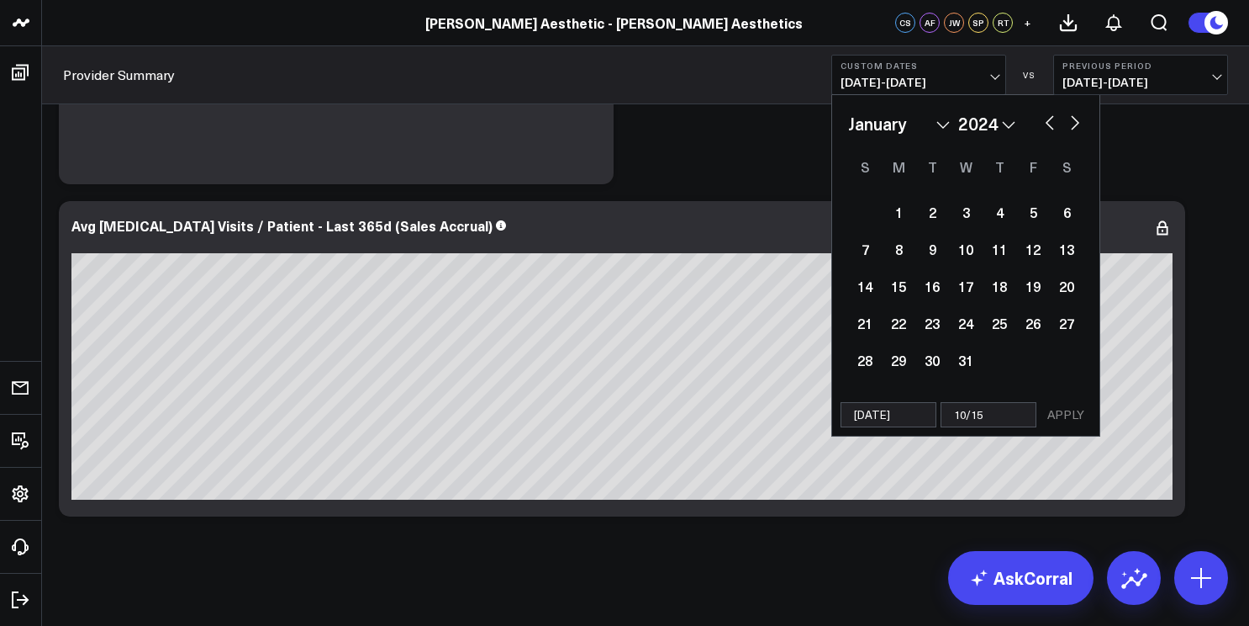
type input "10/15/"
select select "2024"
type input "[DATE]"
select select "2024"
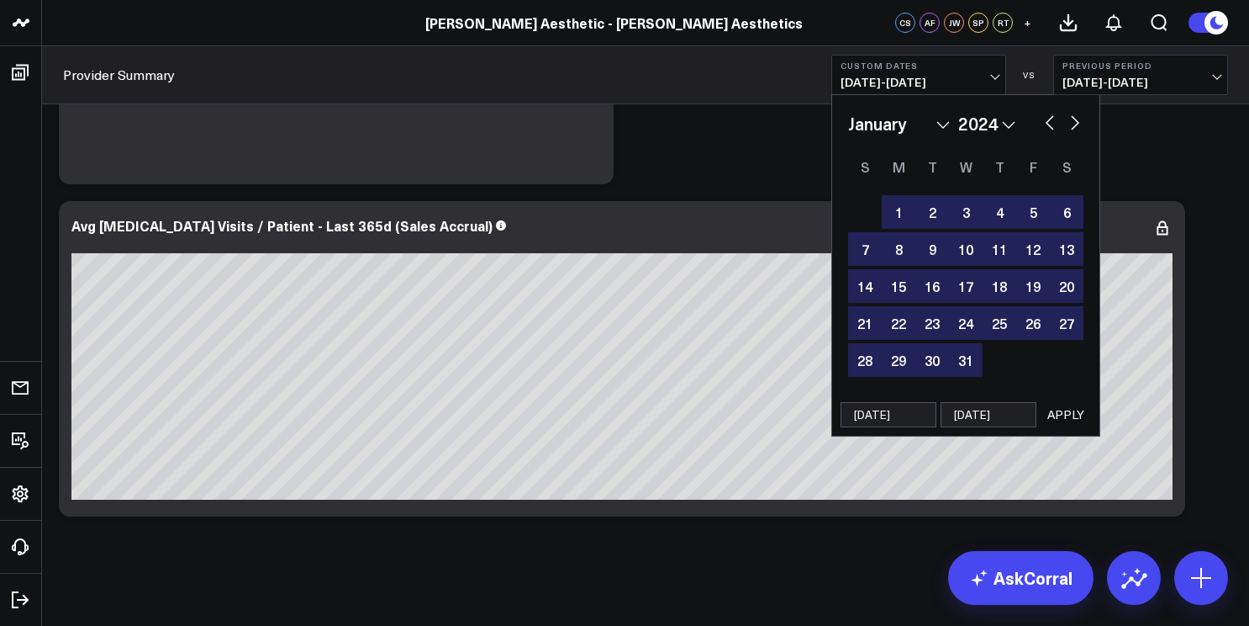
click at [1058, 412] on button "APPLY" at bounding box center [1066, 414] width 50 height 25
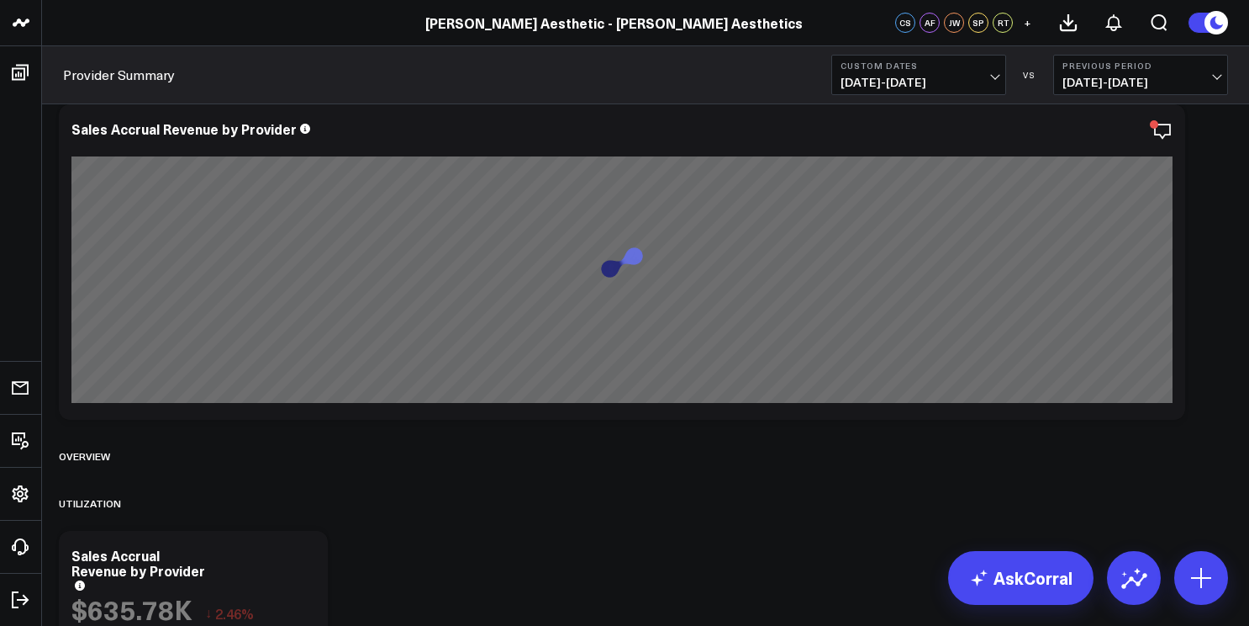
scroll to position [124, 0]
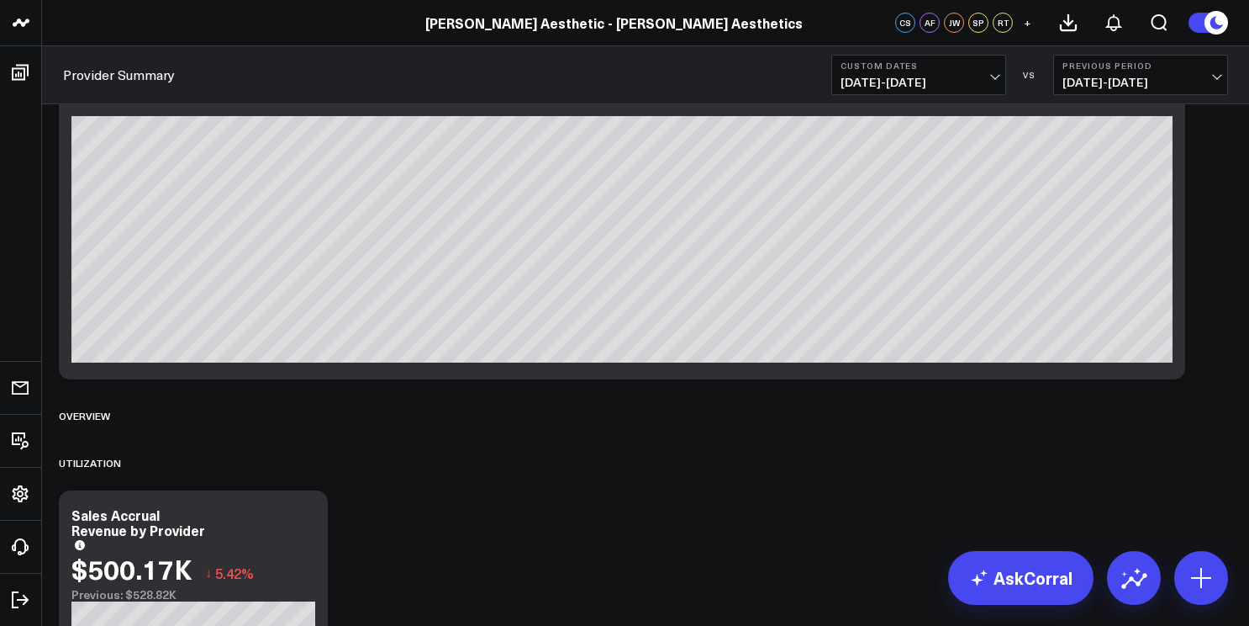
click at [1082, 83] on span "[DATE] - [DATE]" at bounding box center [1141, 82] width 156 height 13
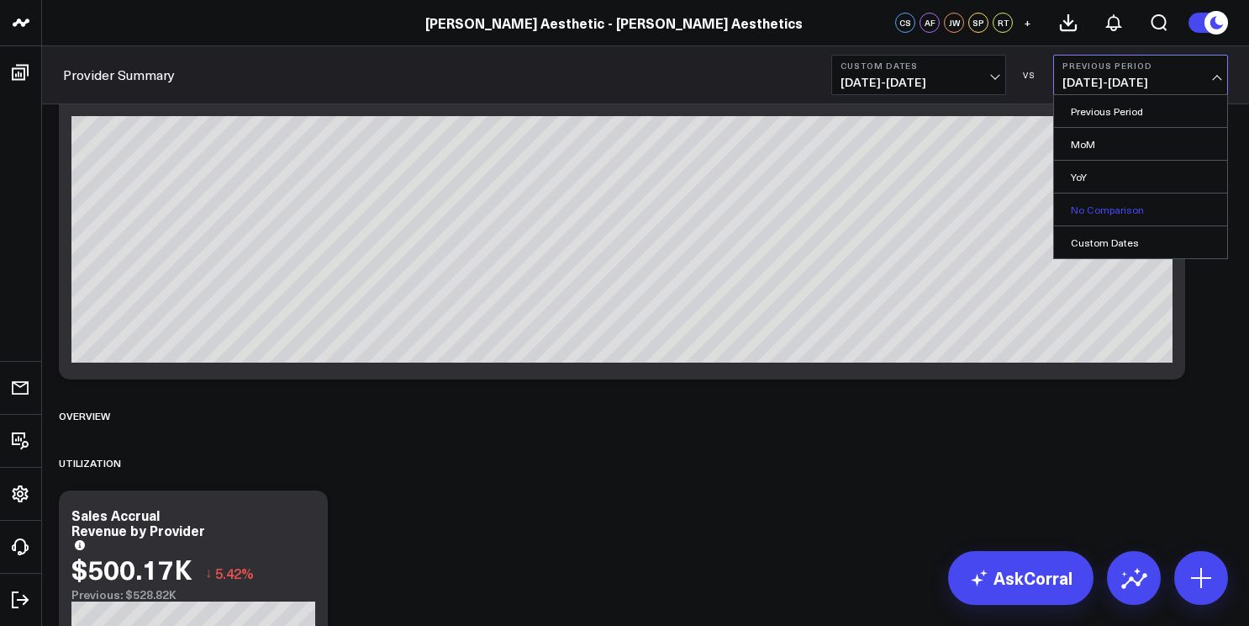
click at [1087, 210] on link "No Comparison" at bounding box center [1140, 209] width 173 height 32
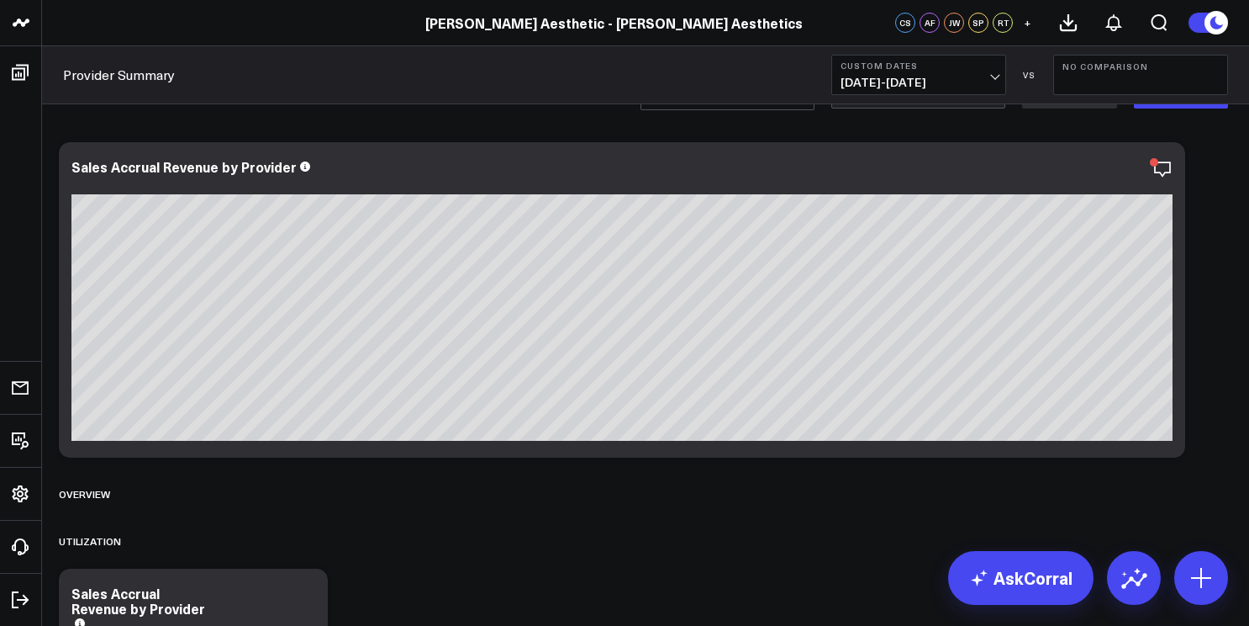
scroll to position [45, 0]
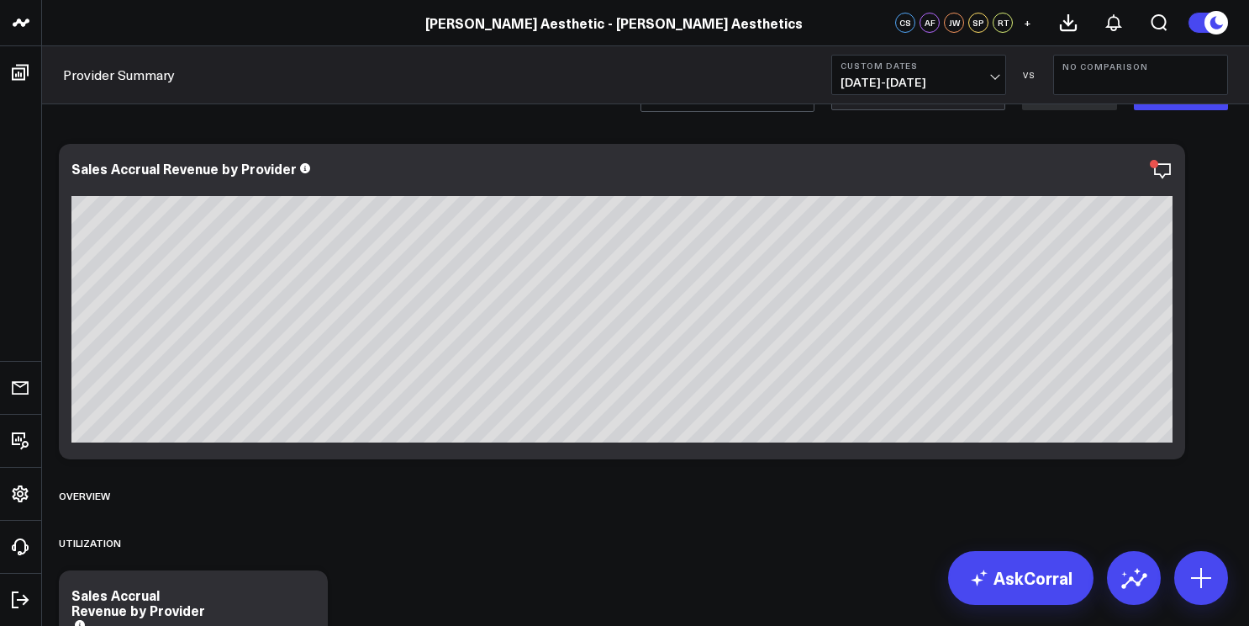
click at [1098, 70] on b "No Comparison" at bounding box center [1141, 66] width 156 height 10
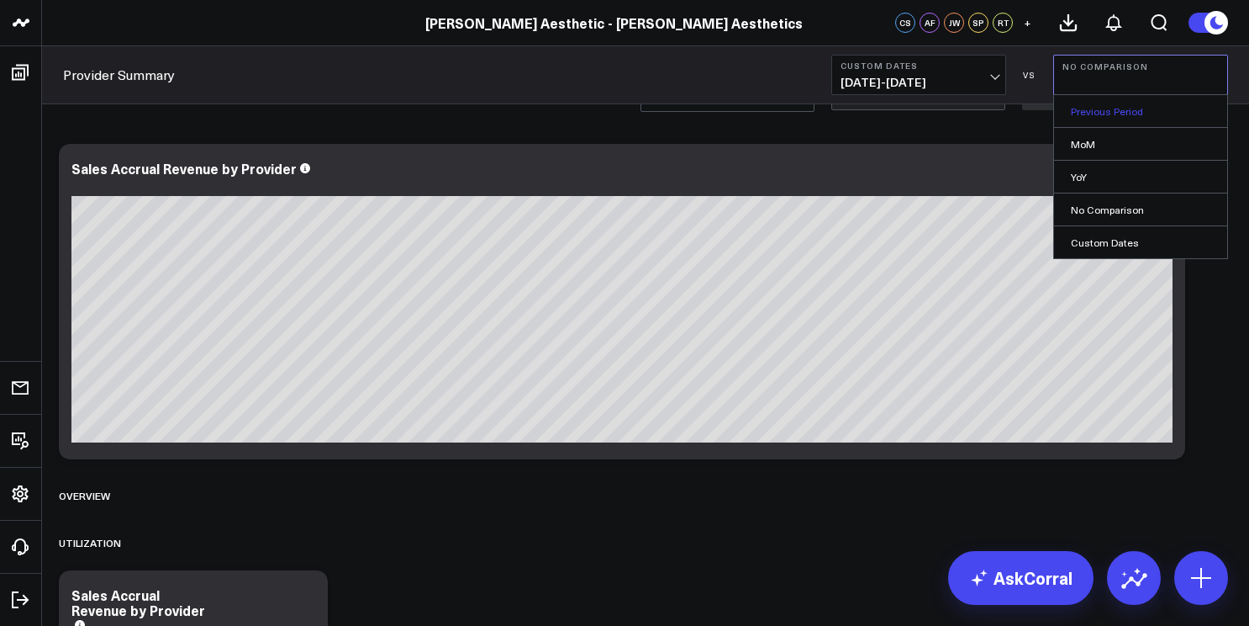
click at [1106, 108] on link "Previous Period" at bounding box center [1140, 111] width 173 height 32
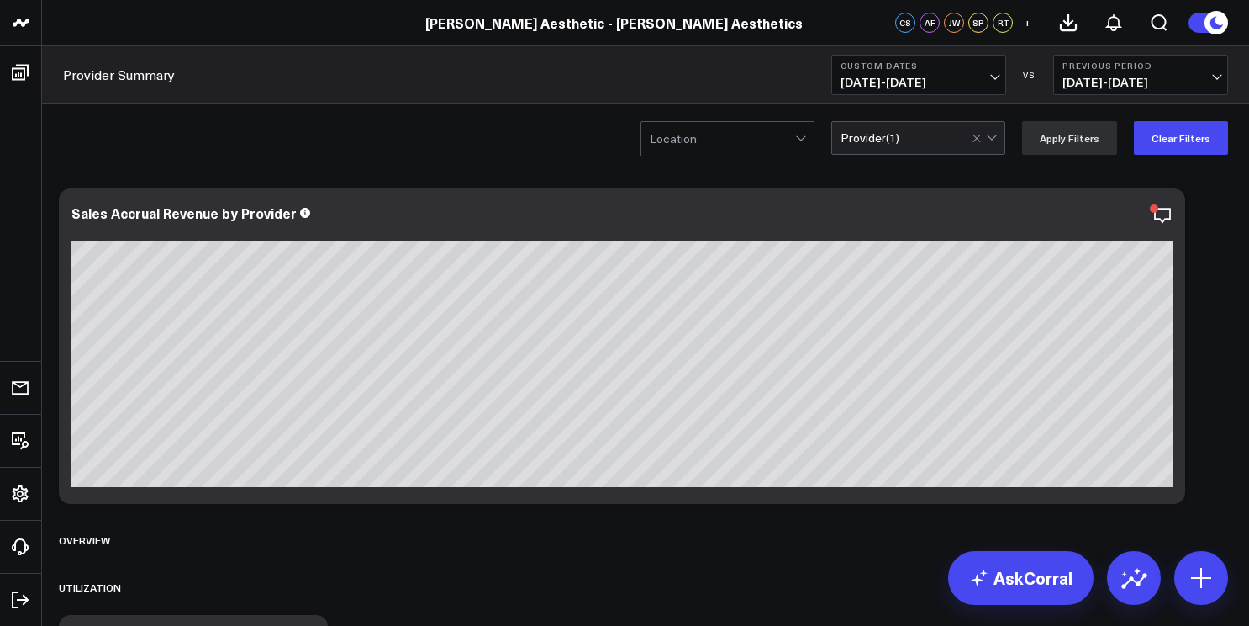
scroll to position [3, 0]
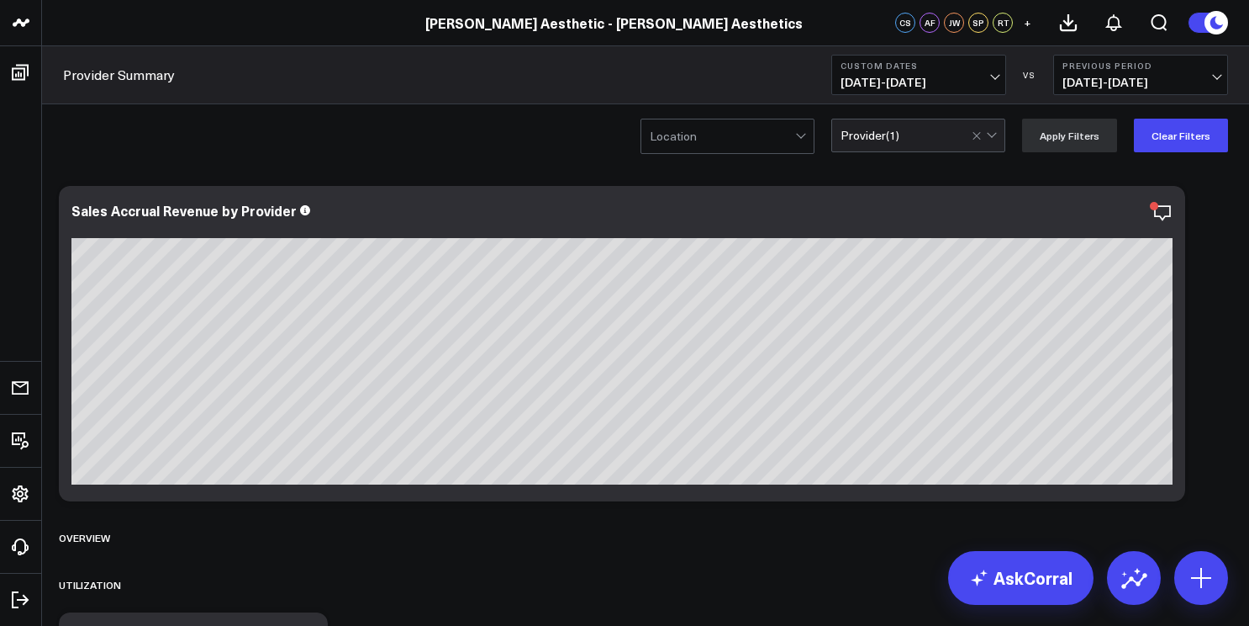
click at [995, 82] on span "[DATE] - [DATE]" at bounding box center [919, 82] width 156 height 13
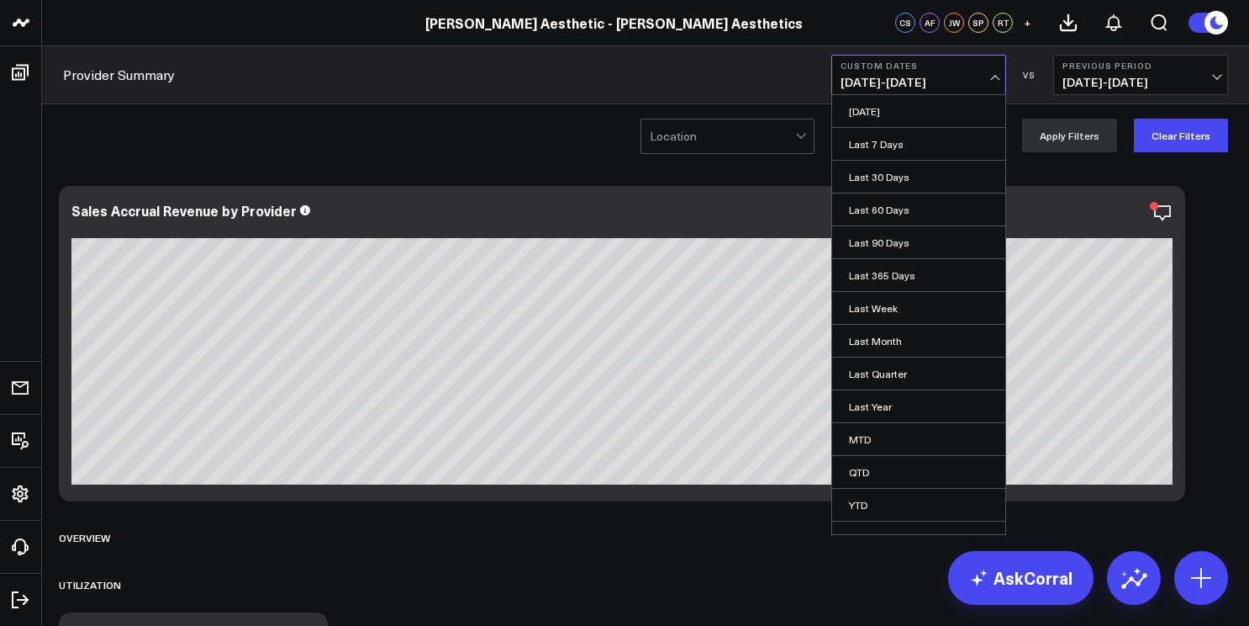
click at [1173, 53] on div "Provider Summary Custom Dates [DATE] - [DATE] [DATE] Last 7 Days Last 30 Days L…" at bounding box center [645, 75] width 1207 height 58
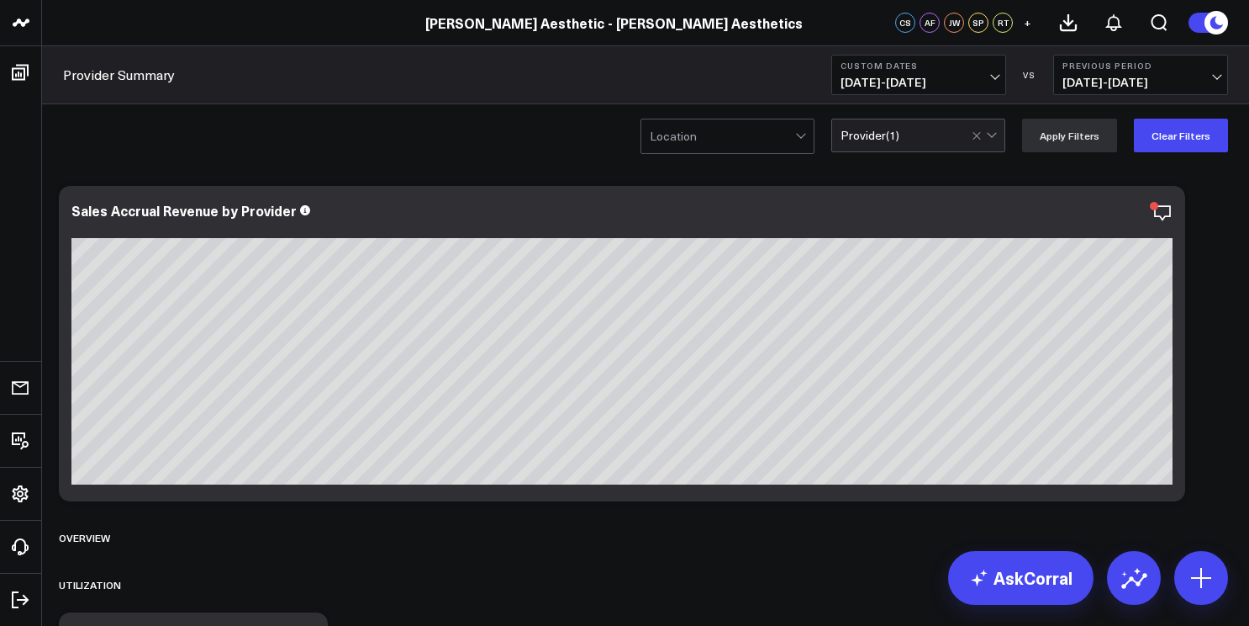
click at [1173, 78] on span "[DATE] - [DATE]" at bounding box center [1141, 82] width 156 height 13
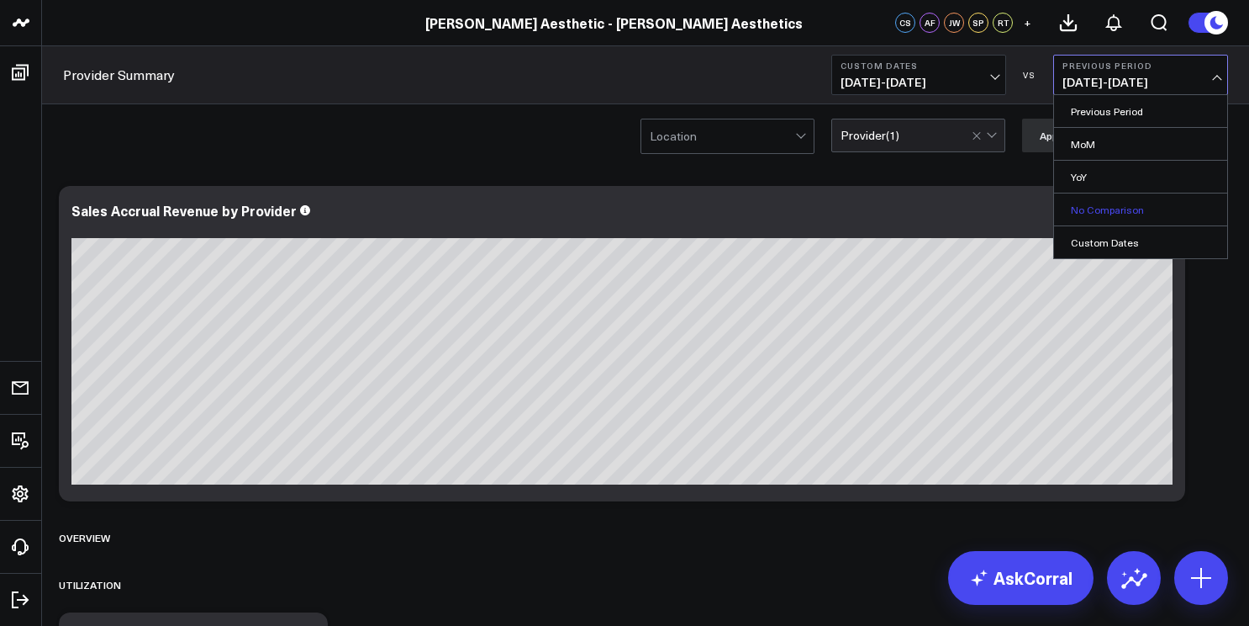
click at [1110, 216] on link "No Comparison" at bounding box center [1140, 209] width 173 height 32
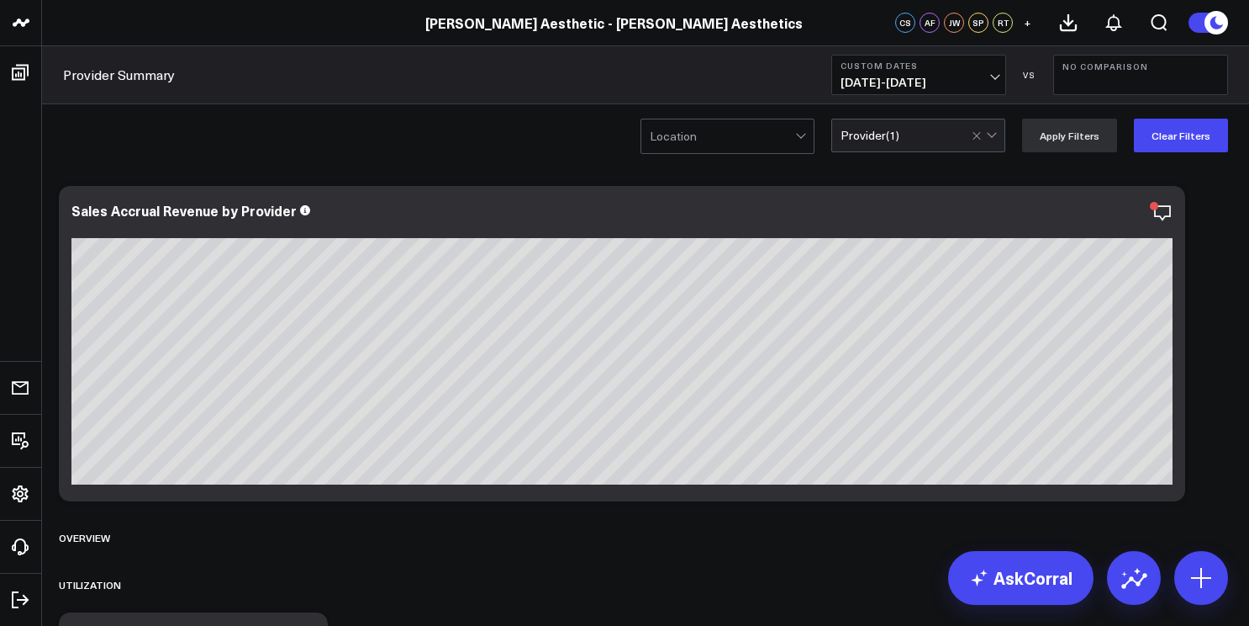
click at [922, 78] on span "[DATE] - [DATE]" at bounding box center [919, 82] width 156 height 13
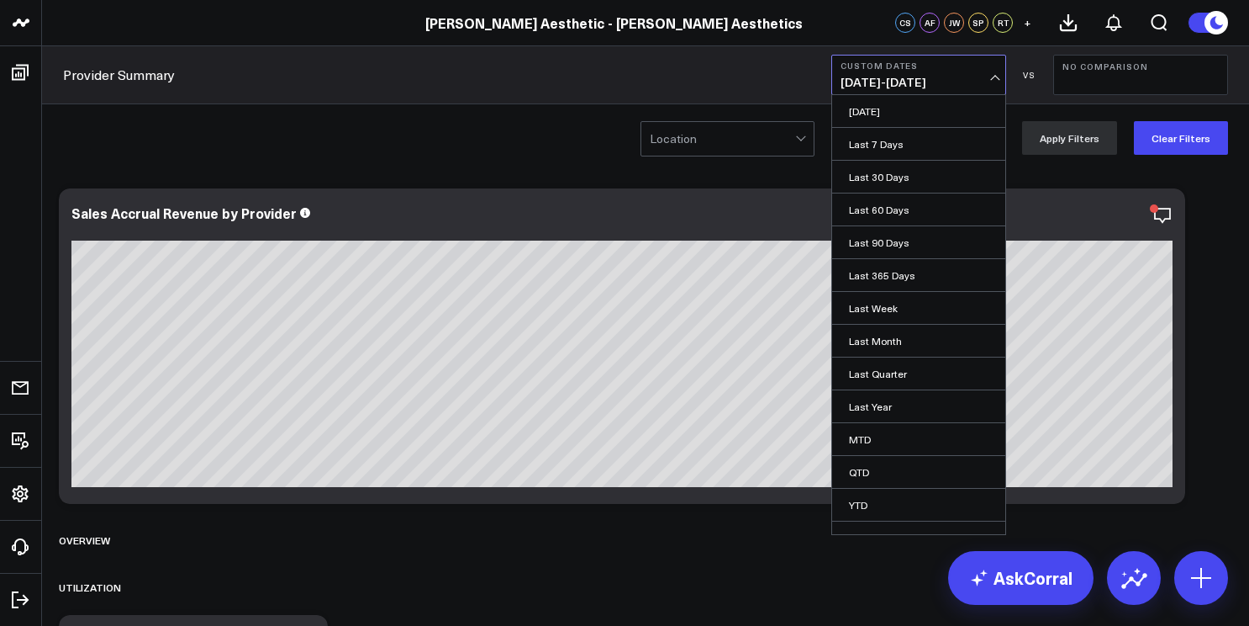
click at [922, 82] on span "[DATE] - [DATE]" at bounding box center [919, 82] width 156 height 13
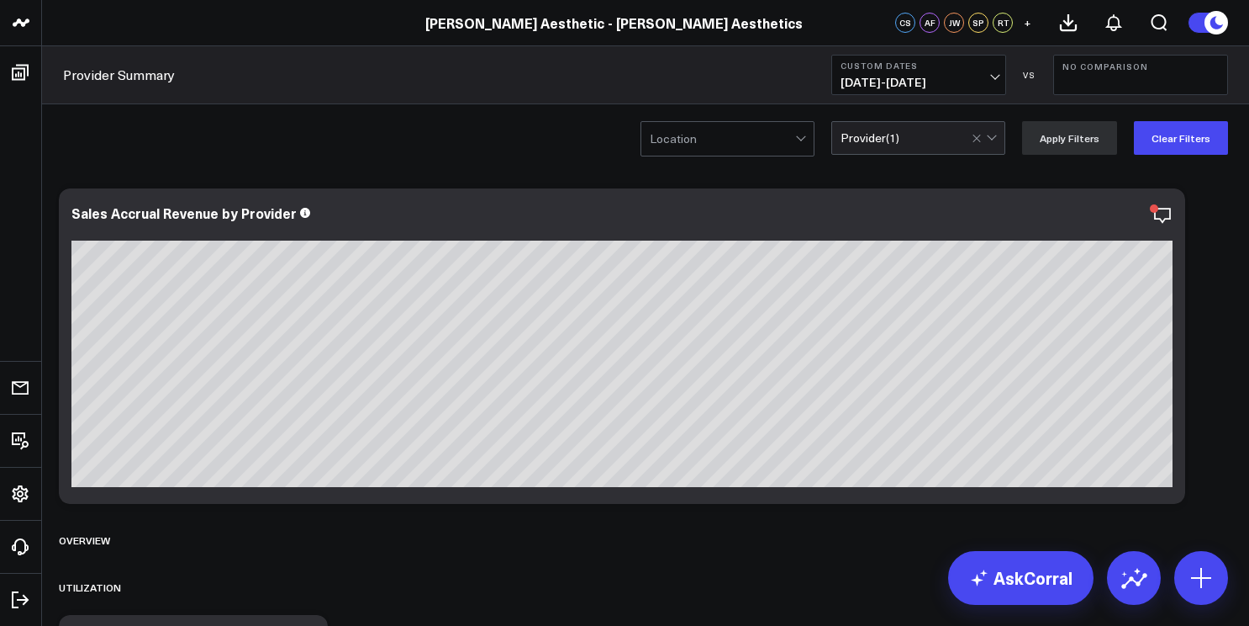
click at [922, 82] on span "[DATE] - [DATE]" at bounding box center [919, 82] width 156 height 13
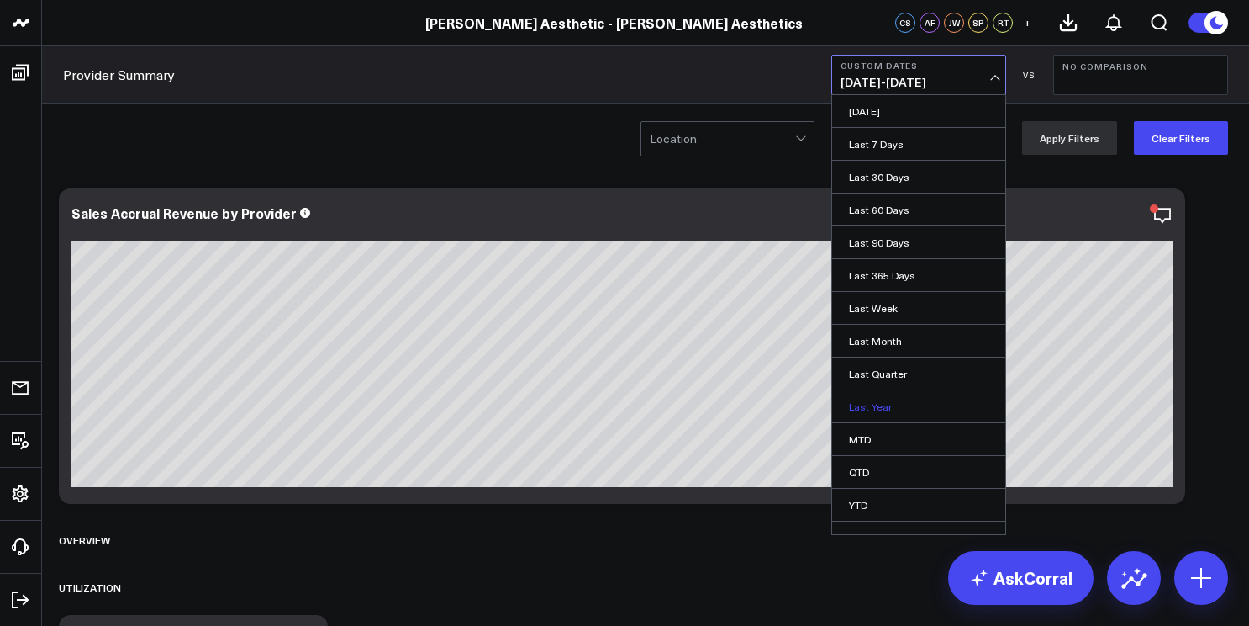
scroll to position [19, 0]
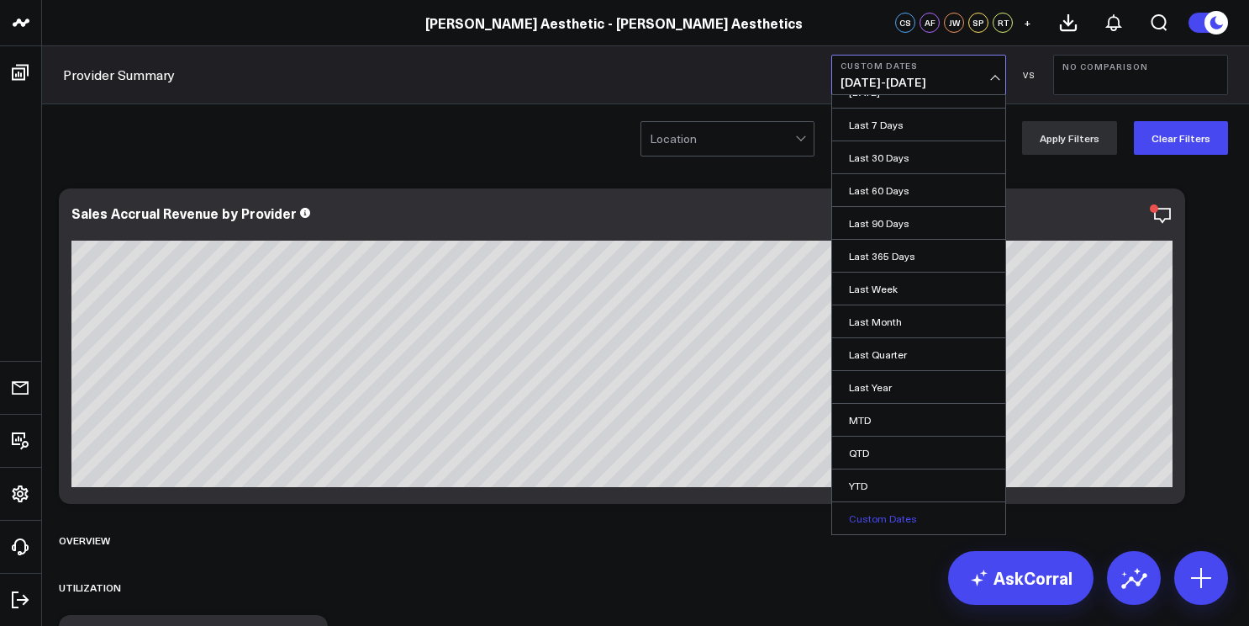
click at [890, 520] on link "Custom Dates" at bounding box center [918, 518] width 173 height 32
select select "9"
select select "2025"
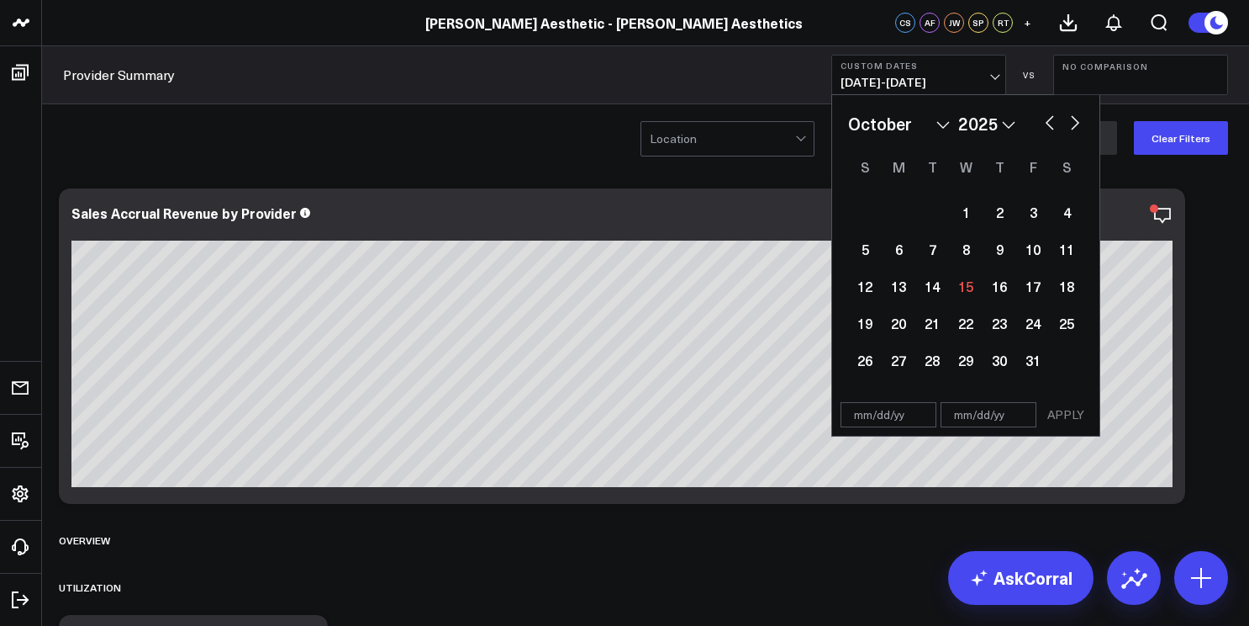
click at [887, 421] on input "text" at bounding box center [889, 414] width 96 height 25
select select "9"
select select "2025"
type input "[DATE]"
select select "2025"
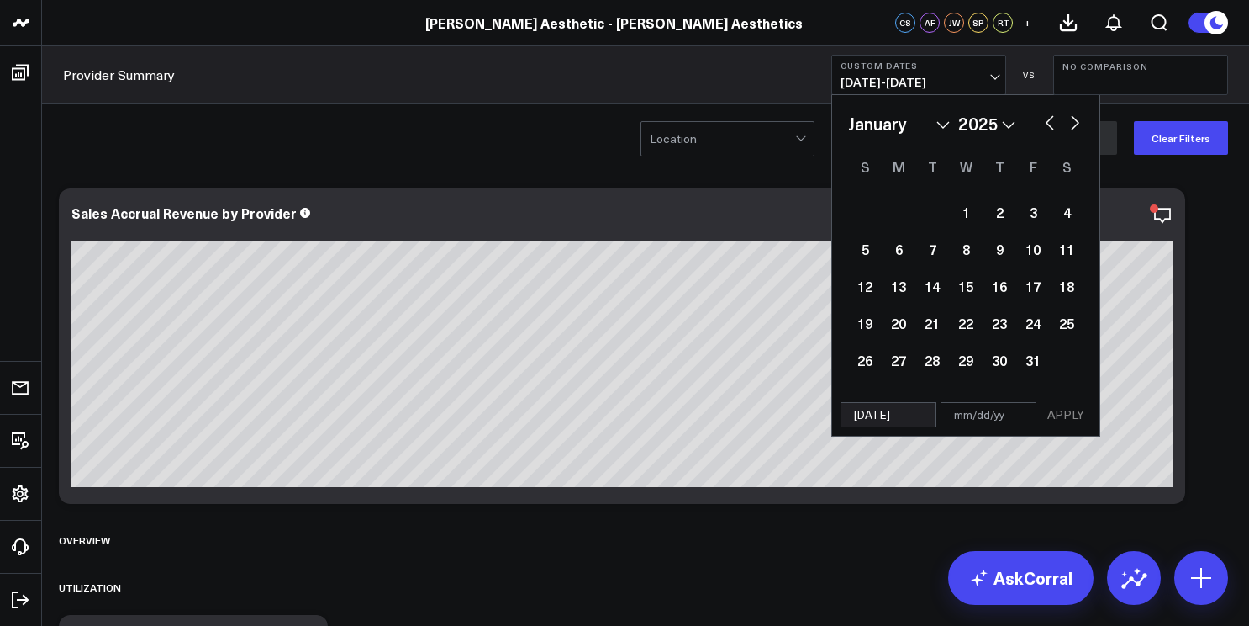
type input "[DATE]"
click at [986, 419] on input "text" at bounding box center [989, 414] width 96 height 25
select select "2025"
type input "1"
select select "2025"
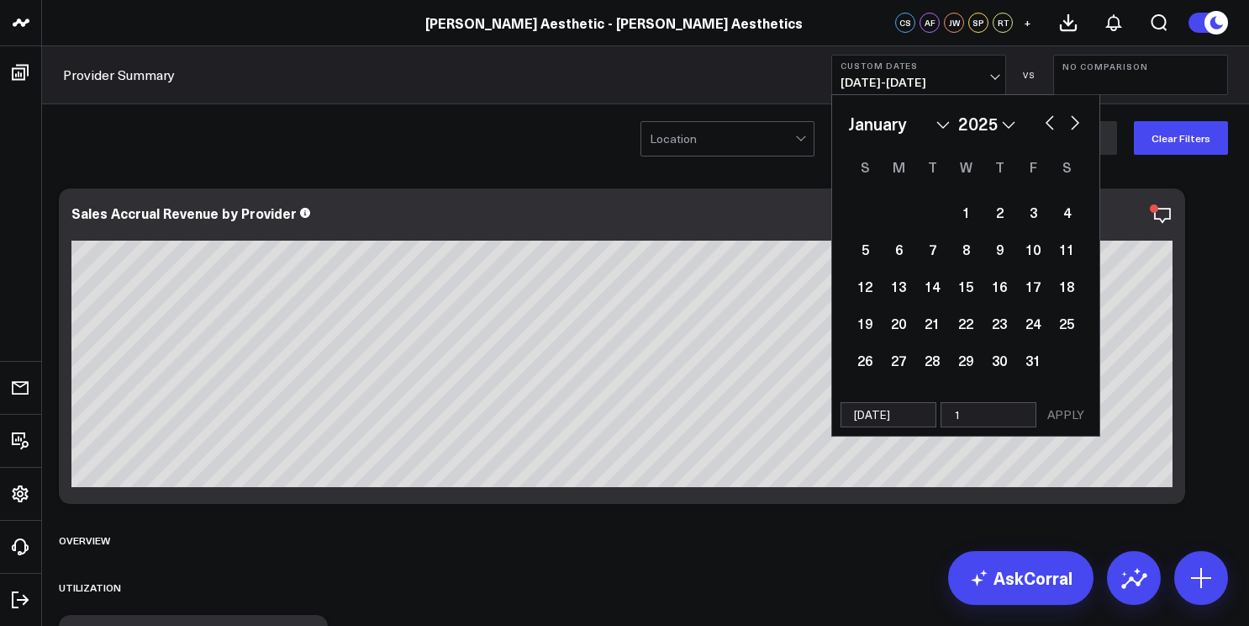
type input "10"
select select "2025"
type input "10/"
select select "2025"
type input "10/15"
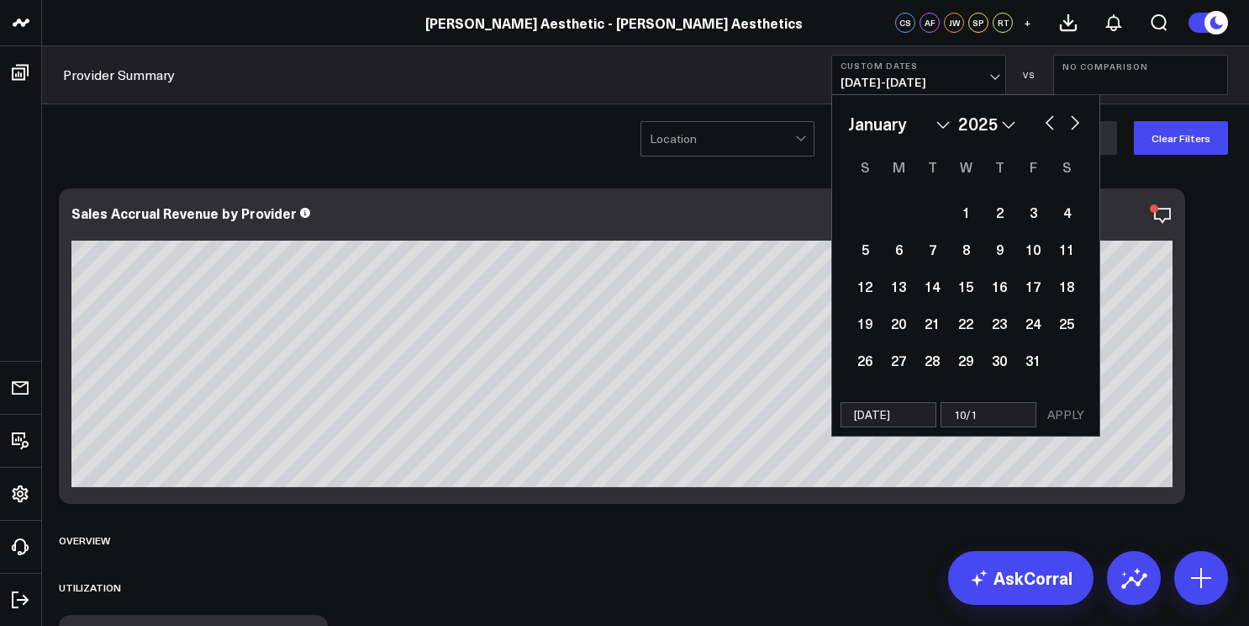
select select "2025"
type input "10/15/"
select select "2025"
type input "10/15/2"
select select "2025"
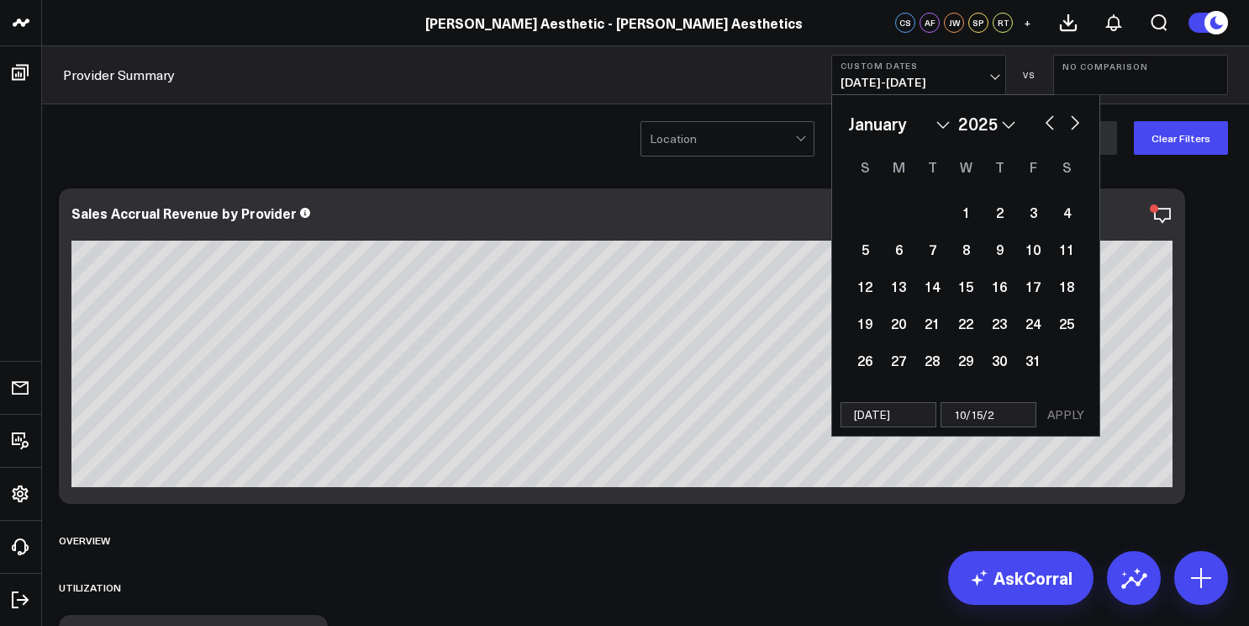
type input "[DATE]"
select select "2025"
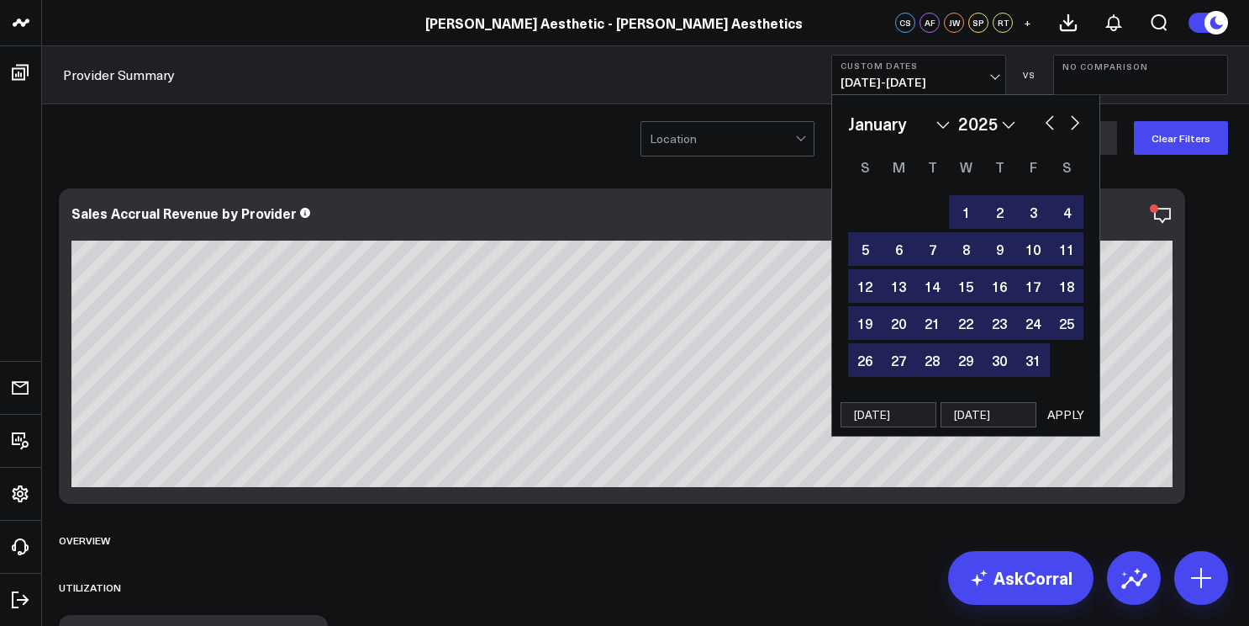
type input "[DATE]"
click at [1071, 422] on button "APPLY" at bounding box center [1066, 414] width 50 height 25
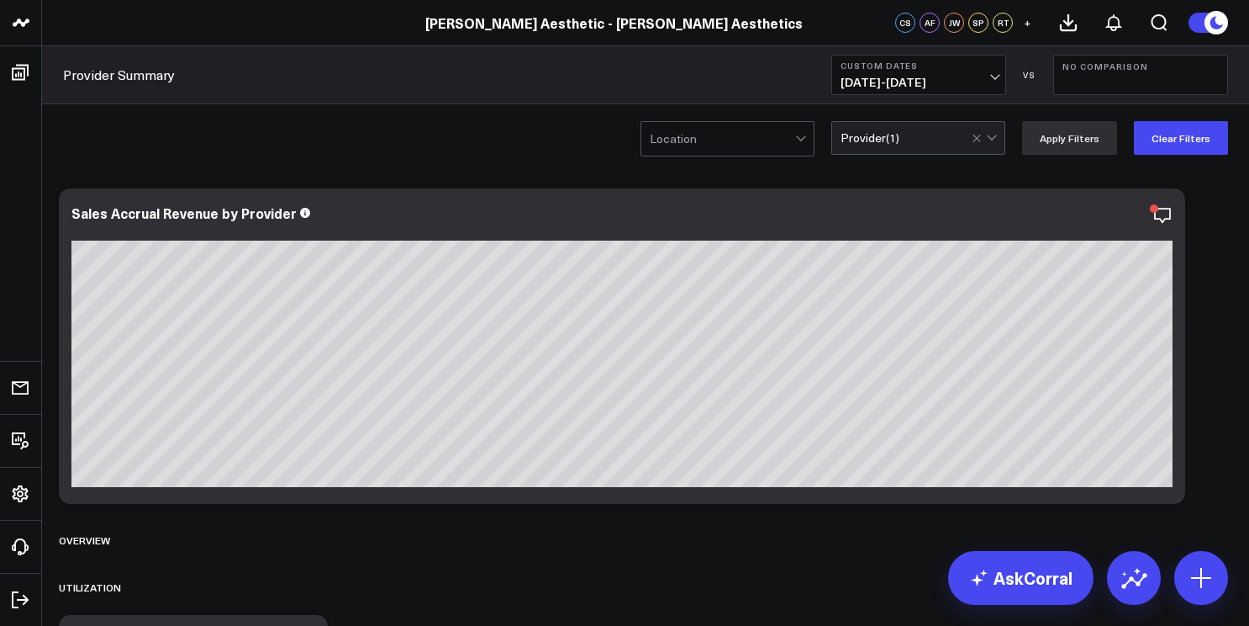
click at [981, 77] on span "[DATE] - [DATE]" at bounding box center [919, 82] width 156 height 13
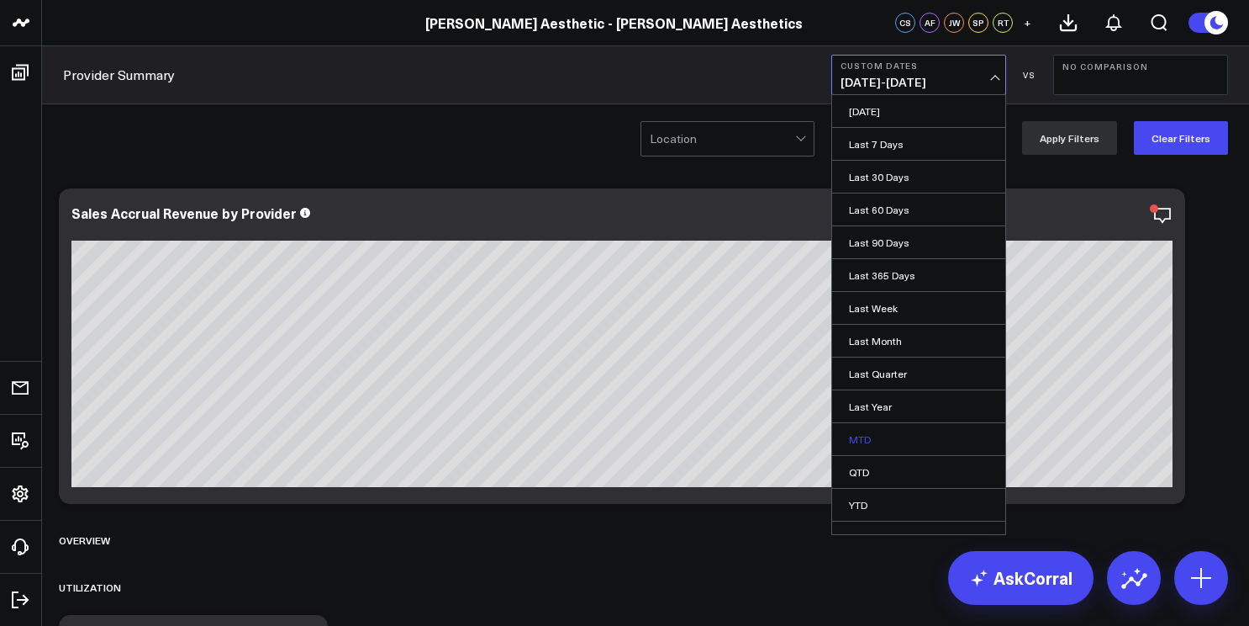
scroll to position [19, 0]
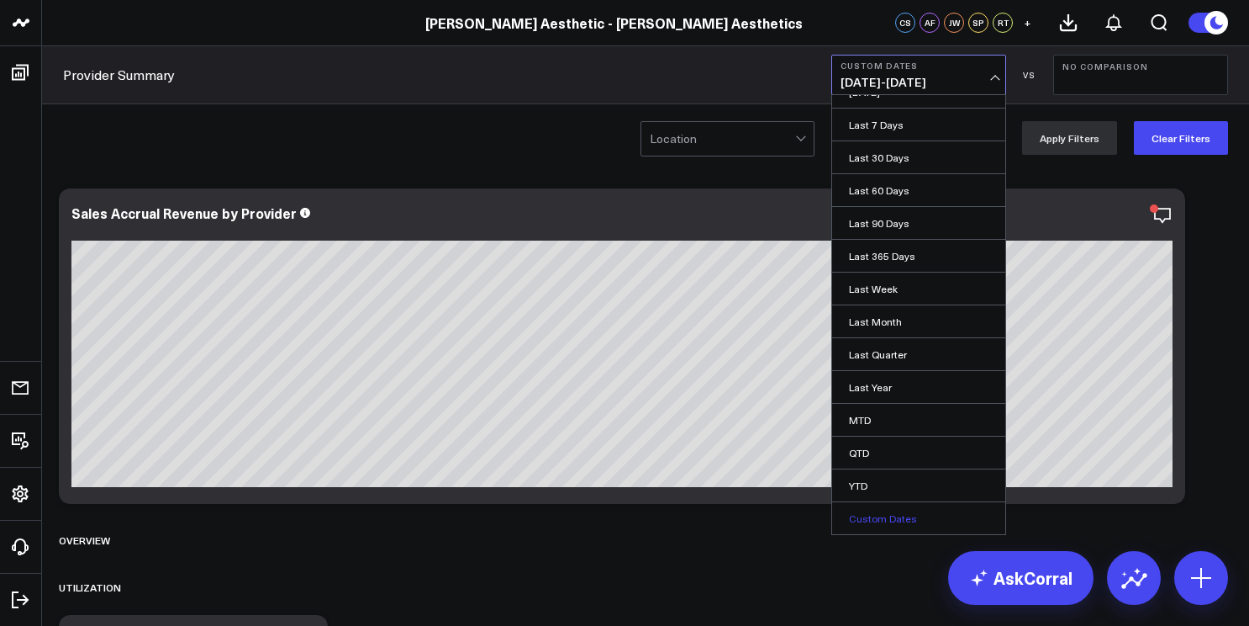
click at [901, 515] on link "Custom Dates" at bounding box center [918, 518] width 173 height 32
select select "9"
select select "2025"
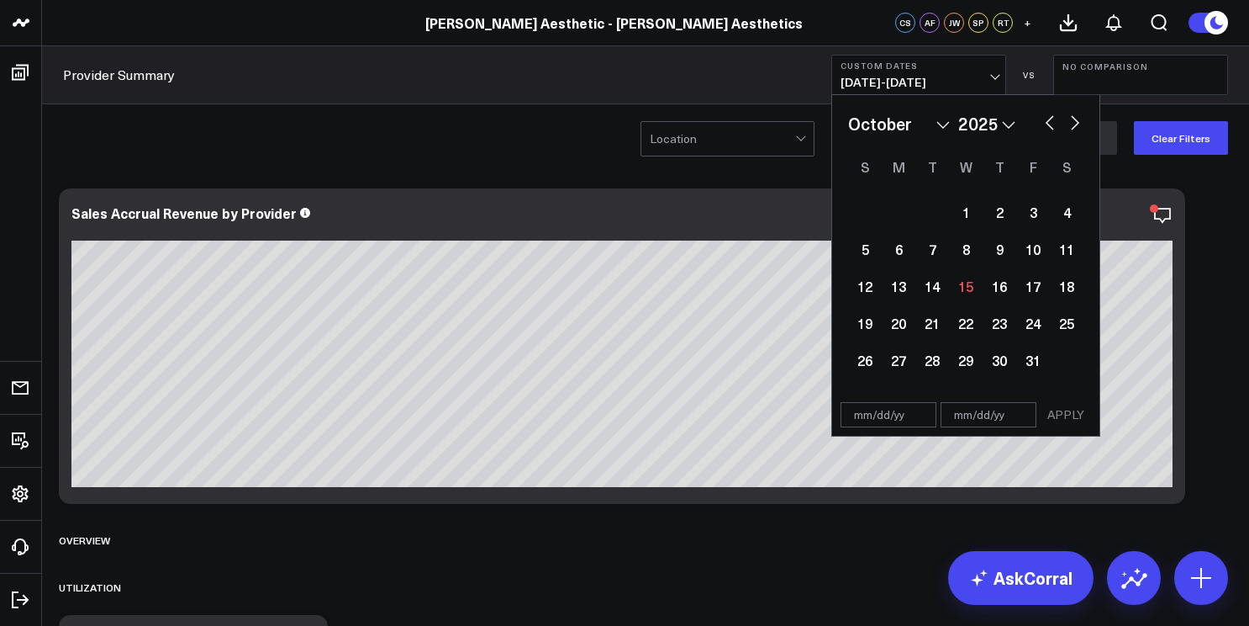
click at [903, 417] on input "text" at bounding box center [889, 414] width 96 height 25
select select "9"
select select "2025"
type input "[DATE]"
select select "2024"
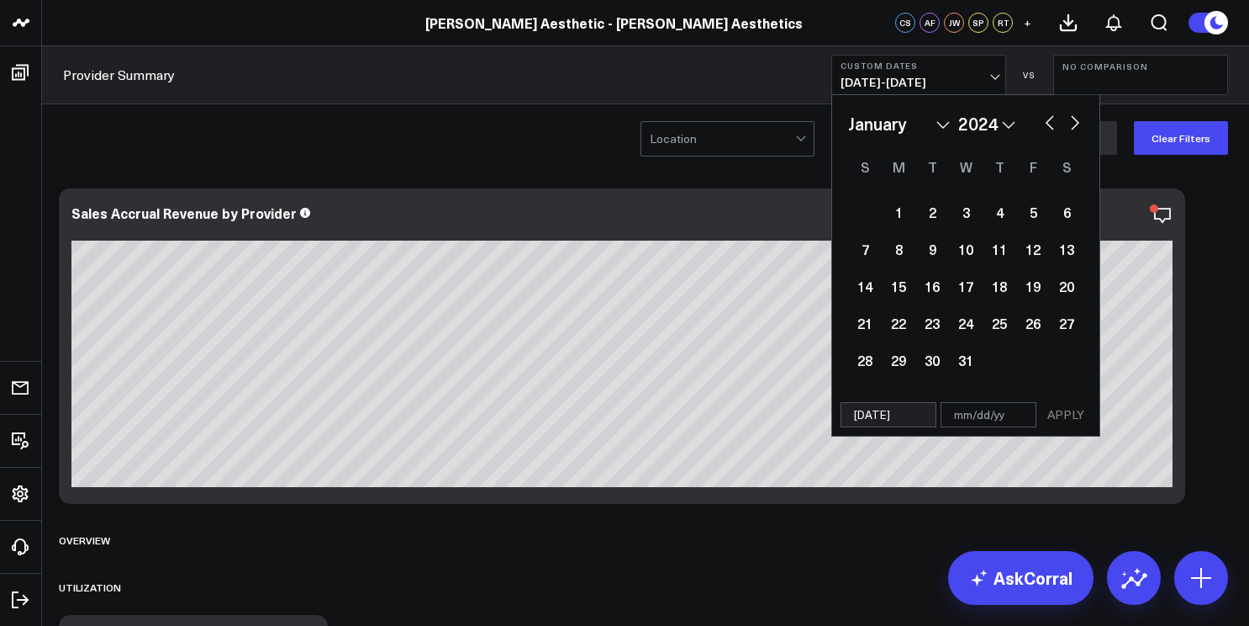
type input "[DATE]"
click at [1013, 426] on input "text" at bounding box center [989, 414] width 96 height 25
select select "2024"
type input "1"
select select "2024"
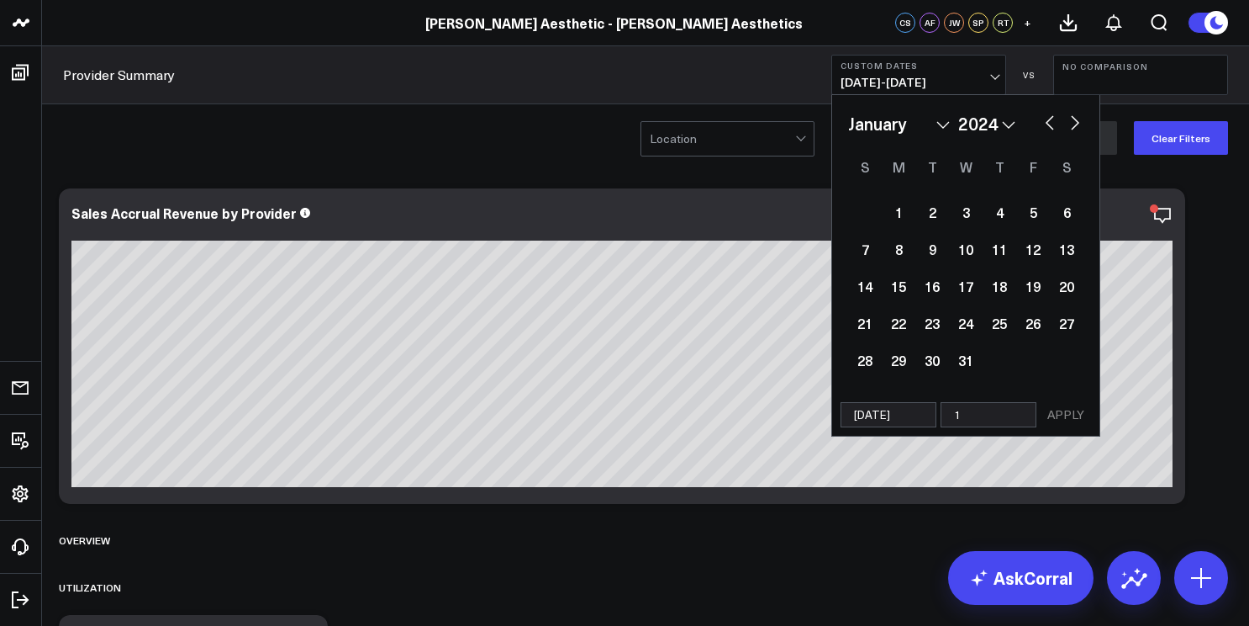
type input "10"
select select "2024"
type input "10/"
select select "2024"
type input "10/1"
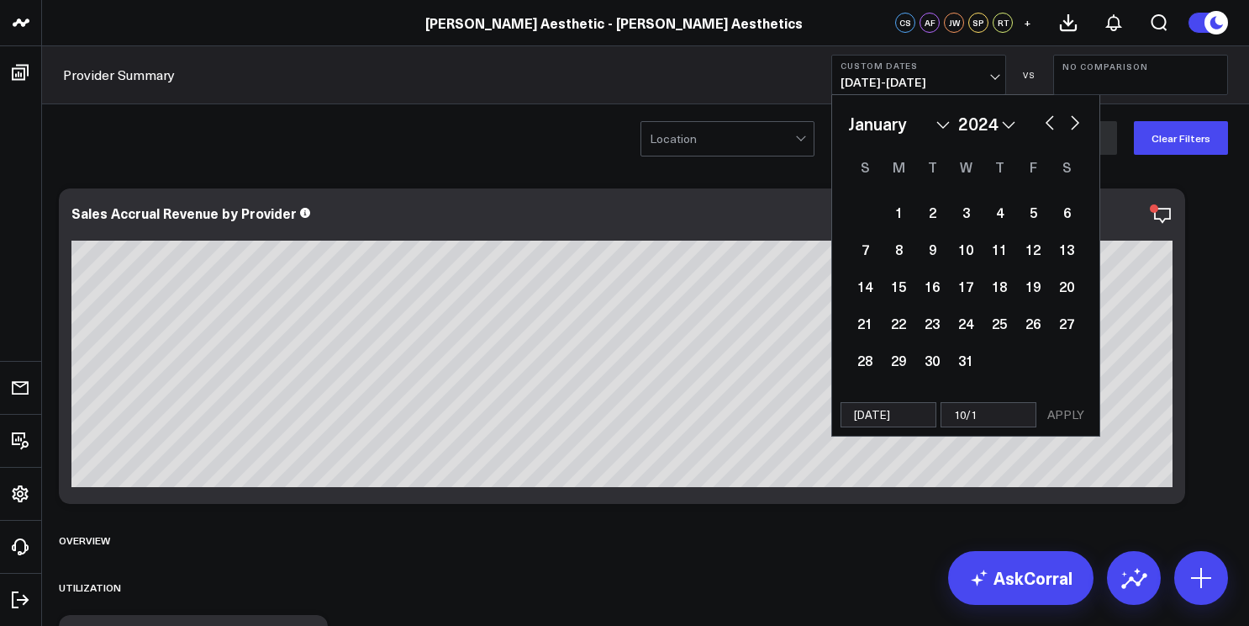
select select "2024"
type input "10/15"
select select "2024"
type input "10/15/"
select select "2024"
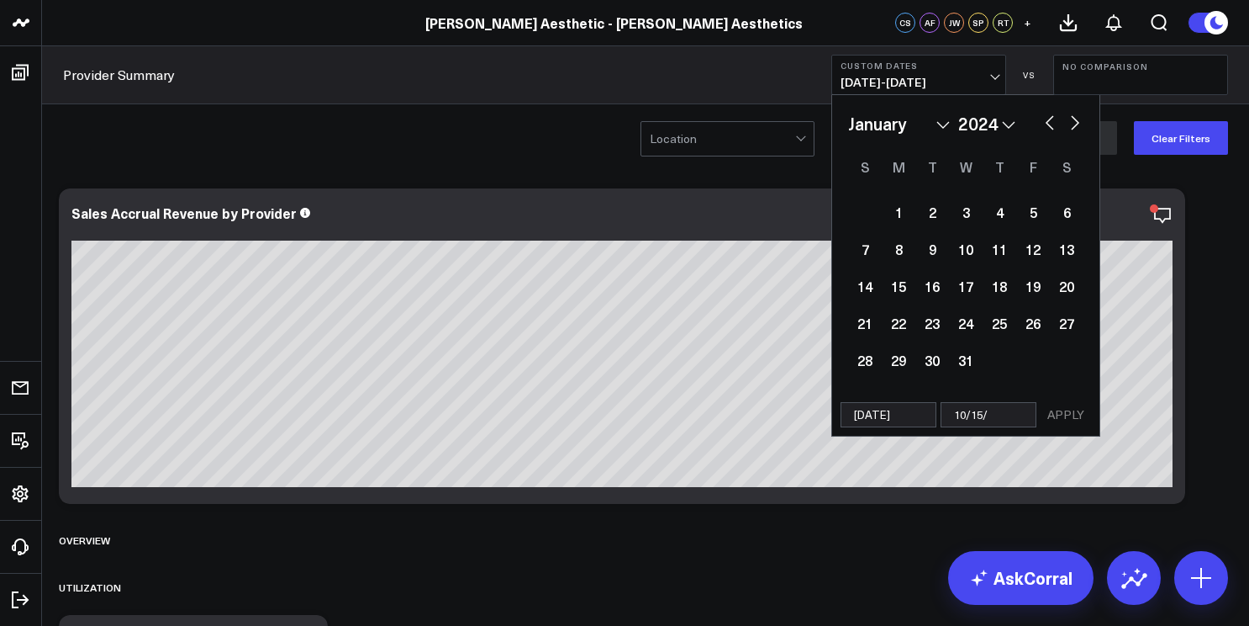
type input "10/15/2"
select select "2024"
type input "[DATE]"
select select "2024"
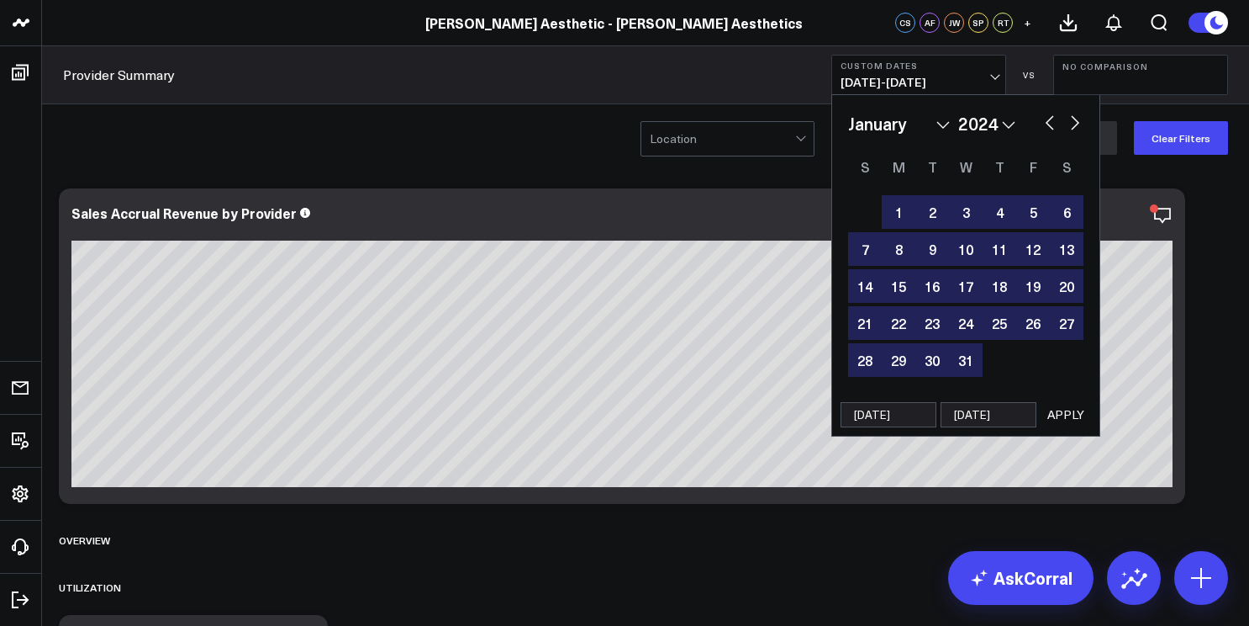
type input "[DATE]"
click at [1075, 421] on button "APPLY" at bounding box center [1066, 414] width 50 height 25
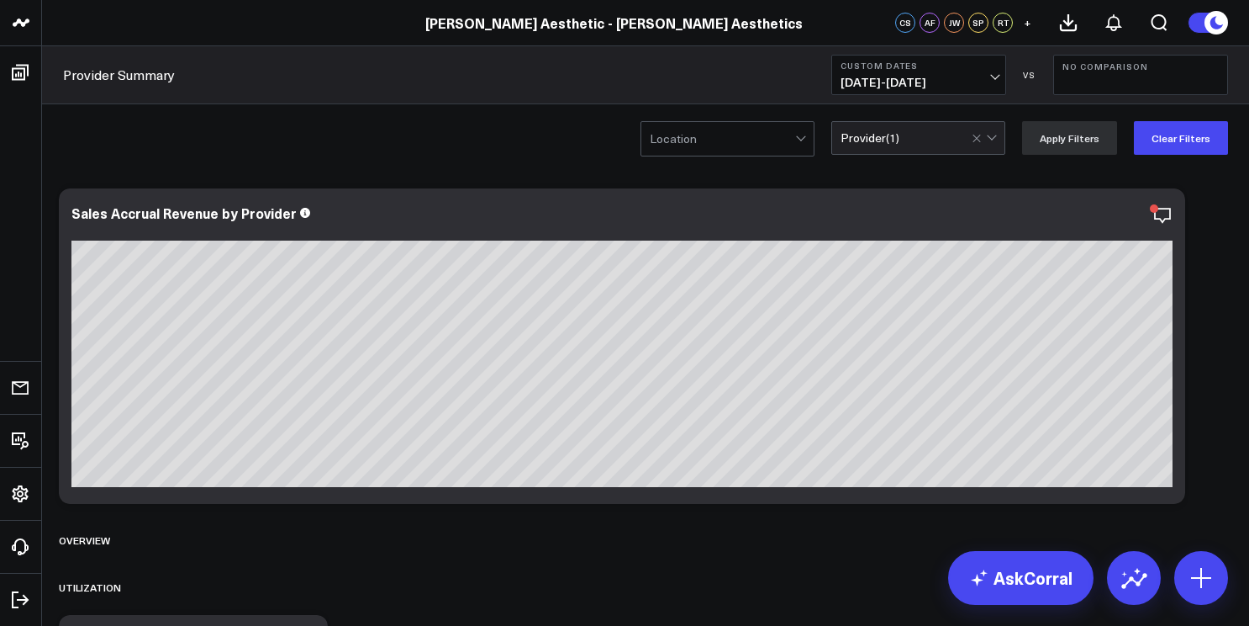
click at [990, 98] on div "Provider Summary Custom Dates [DATE] - [DATE] VS No Comparison" at bounding box center [645, 75] width 1207 height 58
click at [987, 88] on span "[DATE] - [DATE]" at bounding box center [919, 82] width 156 height 13
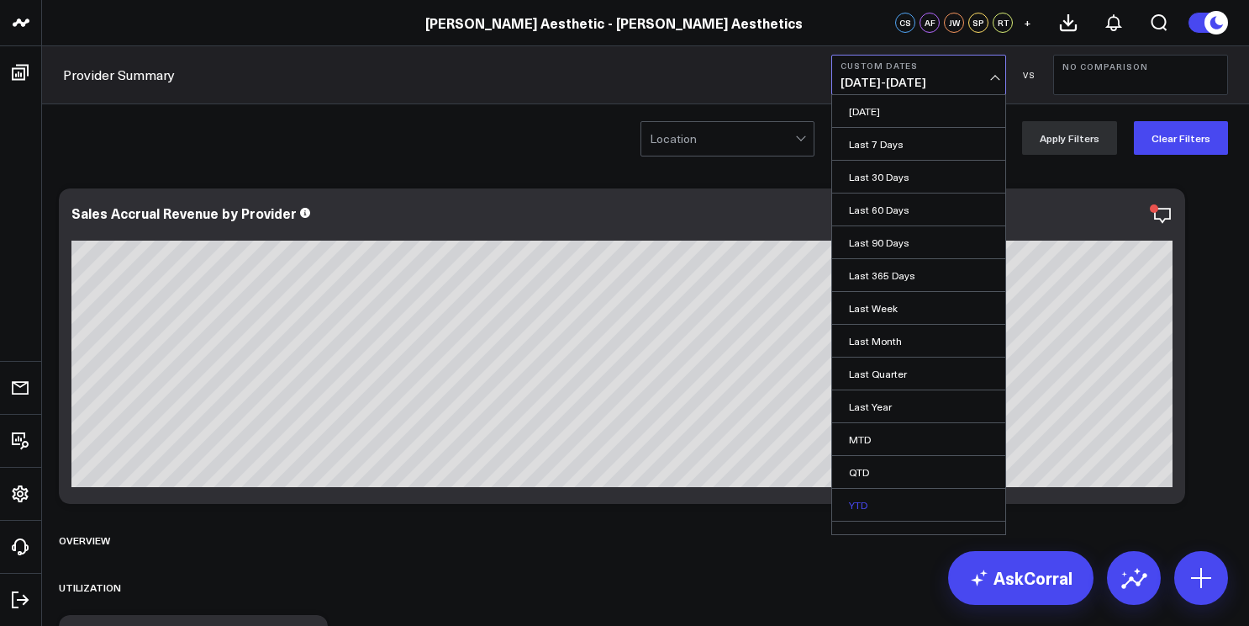
scroll to position [19, 0]
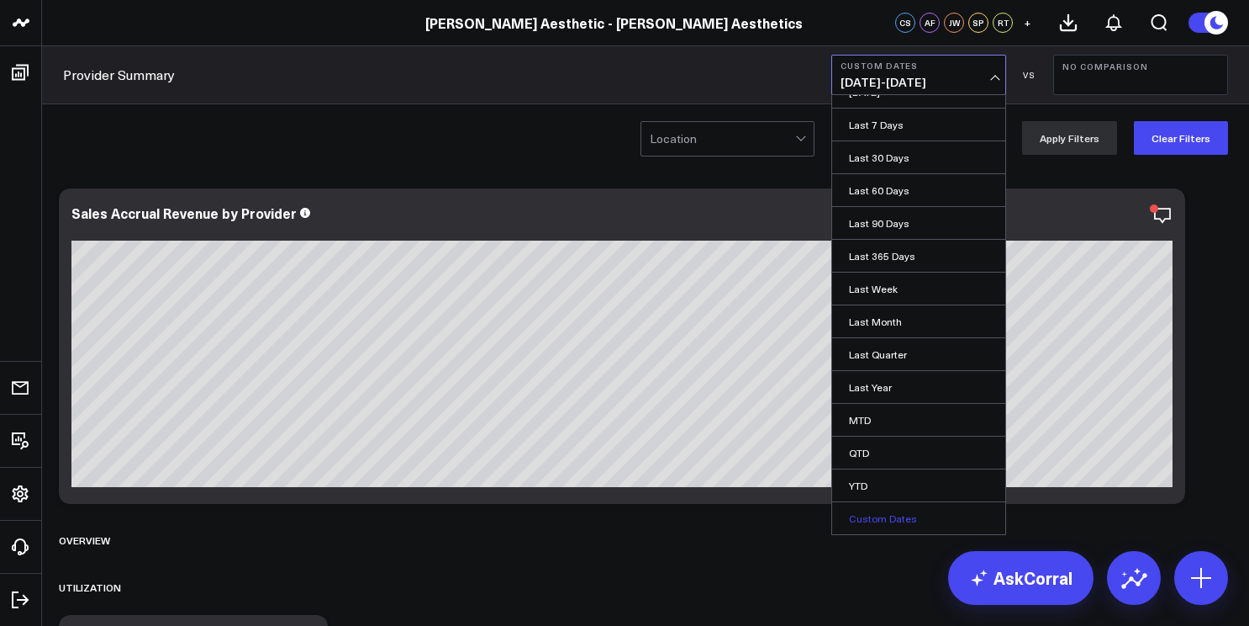
click at [900, 525] on link "Custom Dates" at bounding box center [918, 518] width 173 height 32
select select "9"
select select "2025"
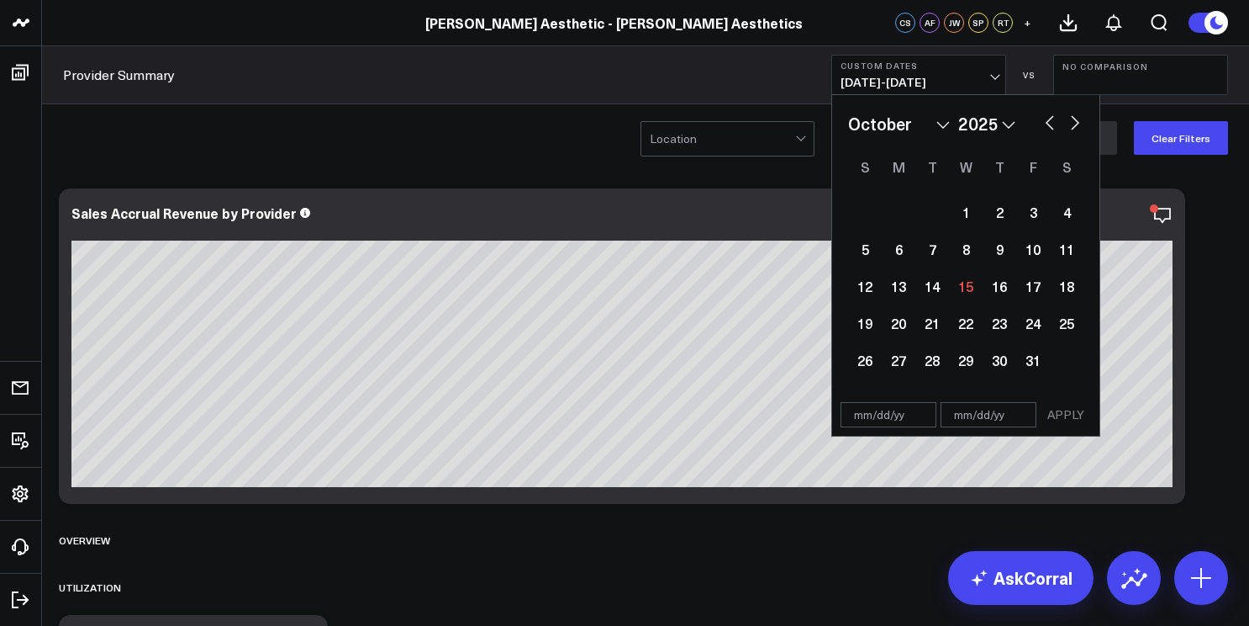
click at [868, 416] on input "text" at bounding box center [889, 414] width 96 height 25
select select "9"
select select "2025"
type input "[DATE]"
select select "2023"
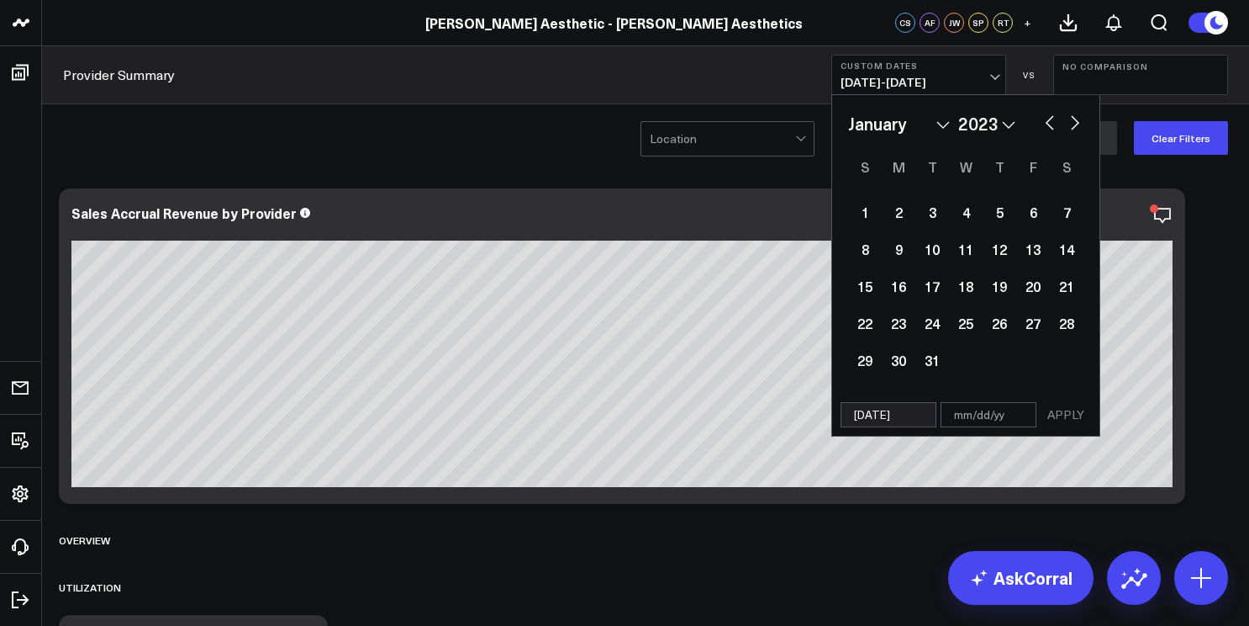
type input "[DATE]"
click at [1023, 405] on input "text" at bounding box center [989, 414] width 96 height 25
select select "2023"
type input "1"
select select "2023"
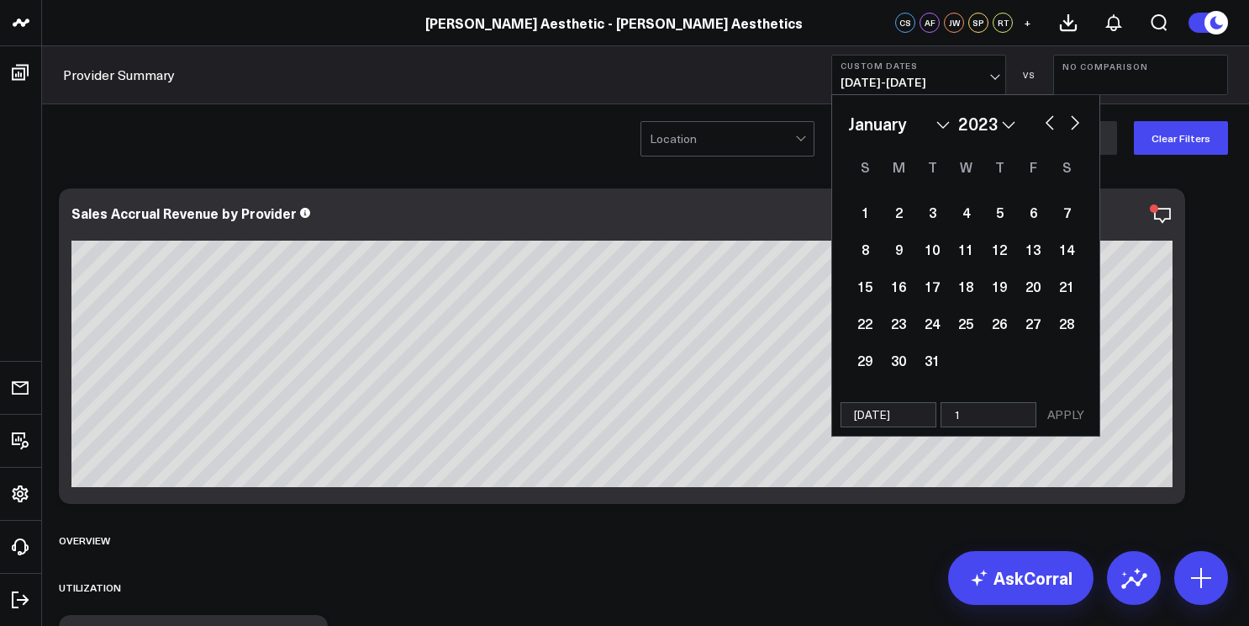
type input "10"
select select "2023"
type input "10/"
select select "2023"
type input "10/1"
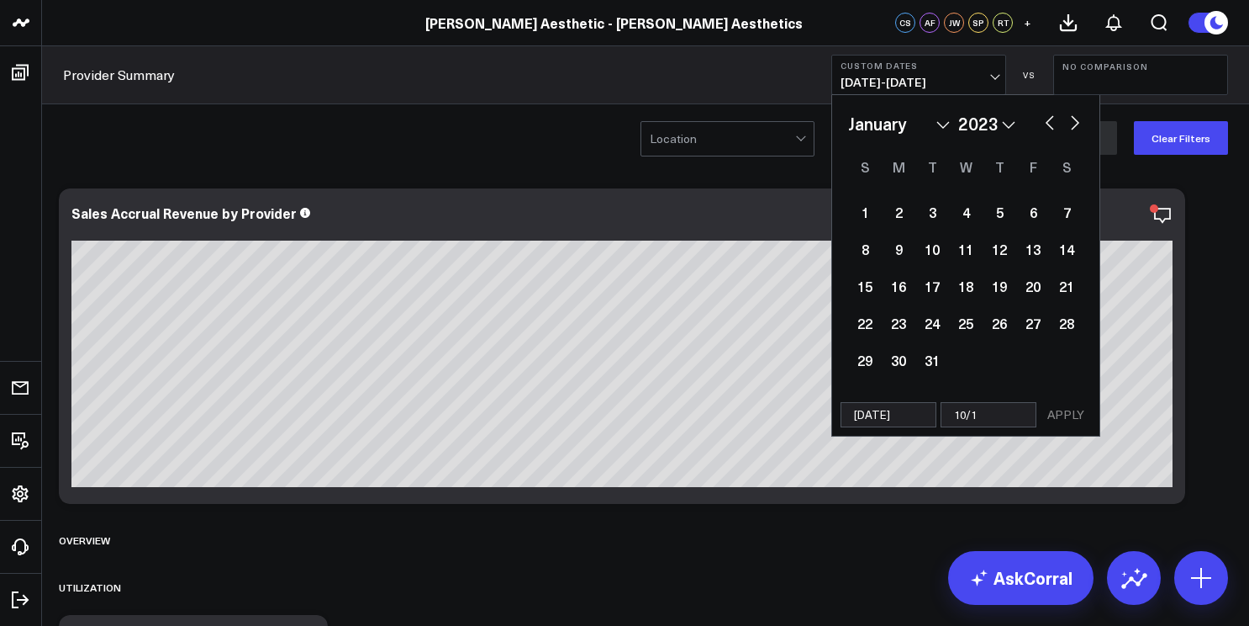
select select "2023"
type input "10/15"
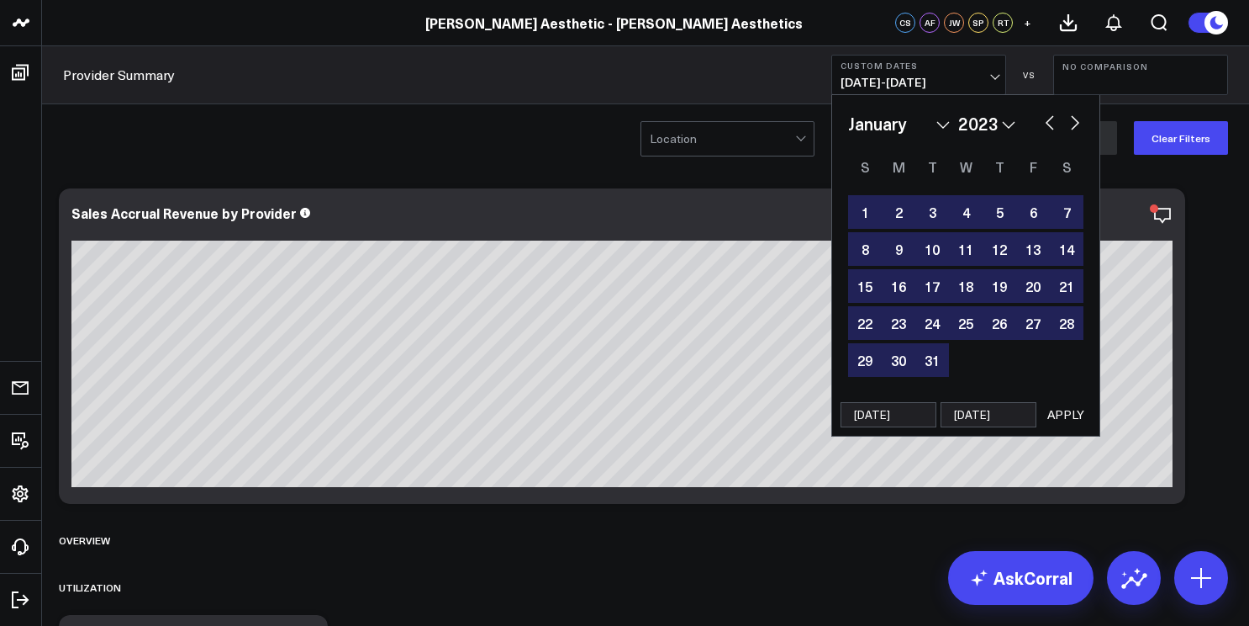
click at [1072, 411] on button "APPLY" at bounding box center [1066, 414] width 50 height 25
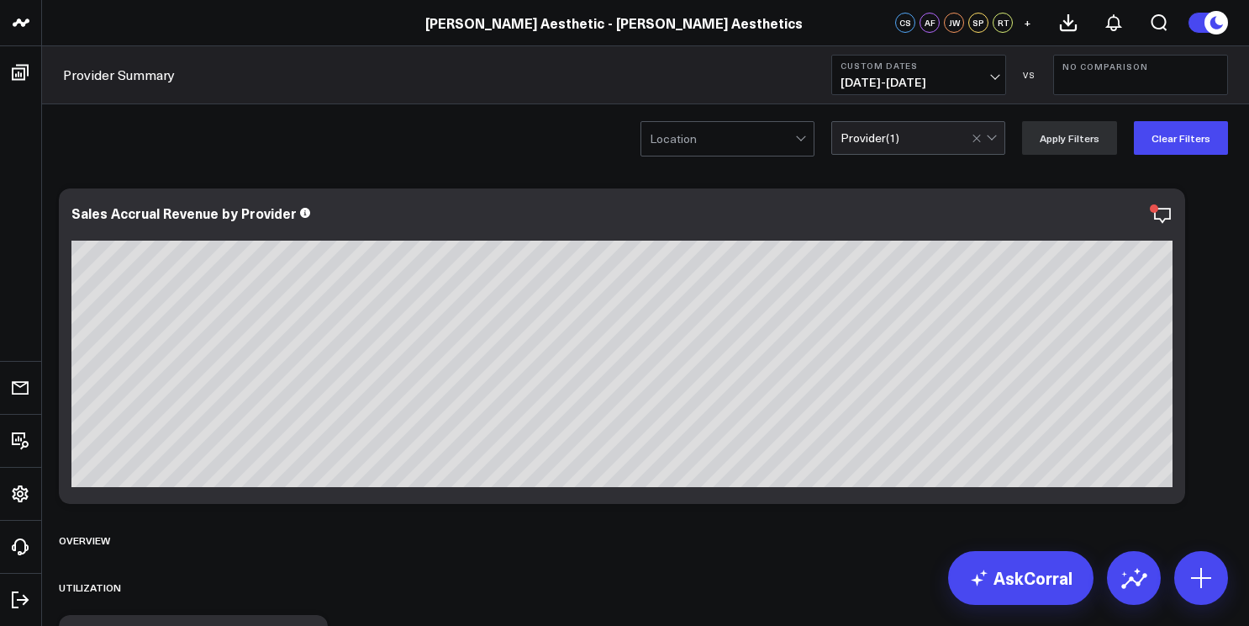
click at [980, 78] on span "[DATE] - [DATE]" at bounding box center [919, 82] width 156 height 13
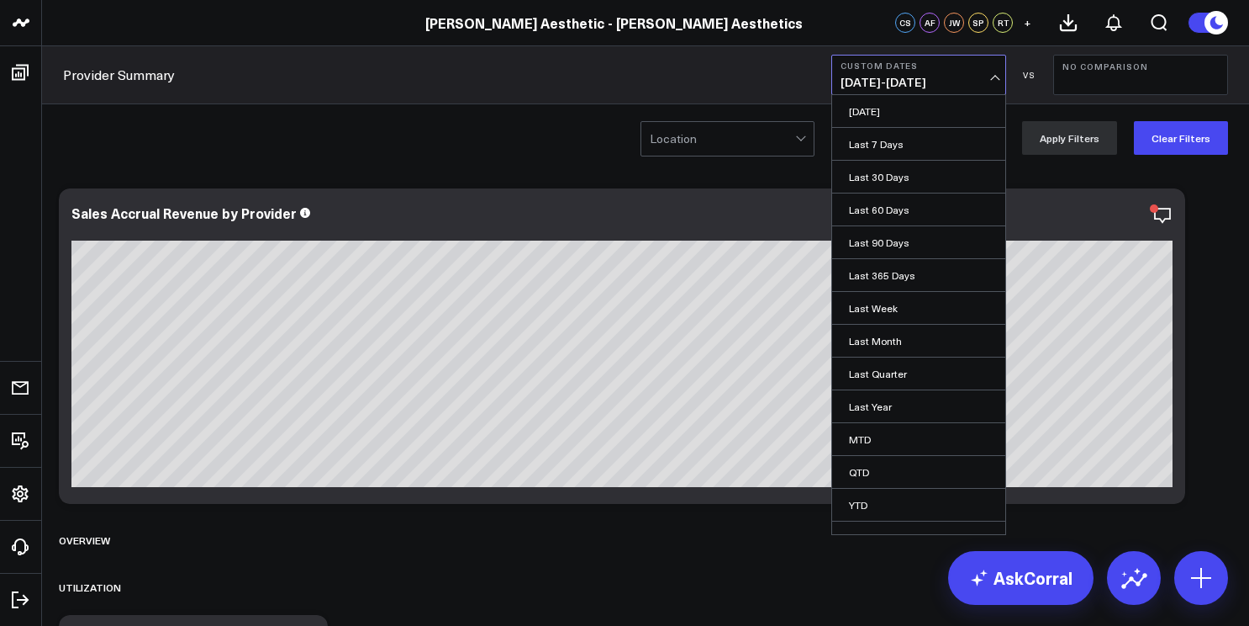
click at [980, 78] on span "[DATE] - [DATE]" at bounding box center [919, 82] width 156 height 13
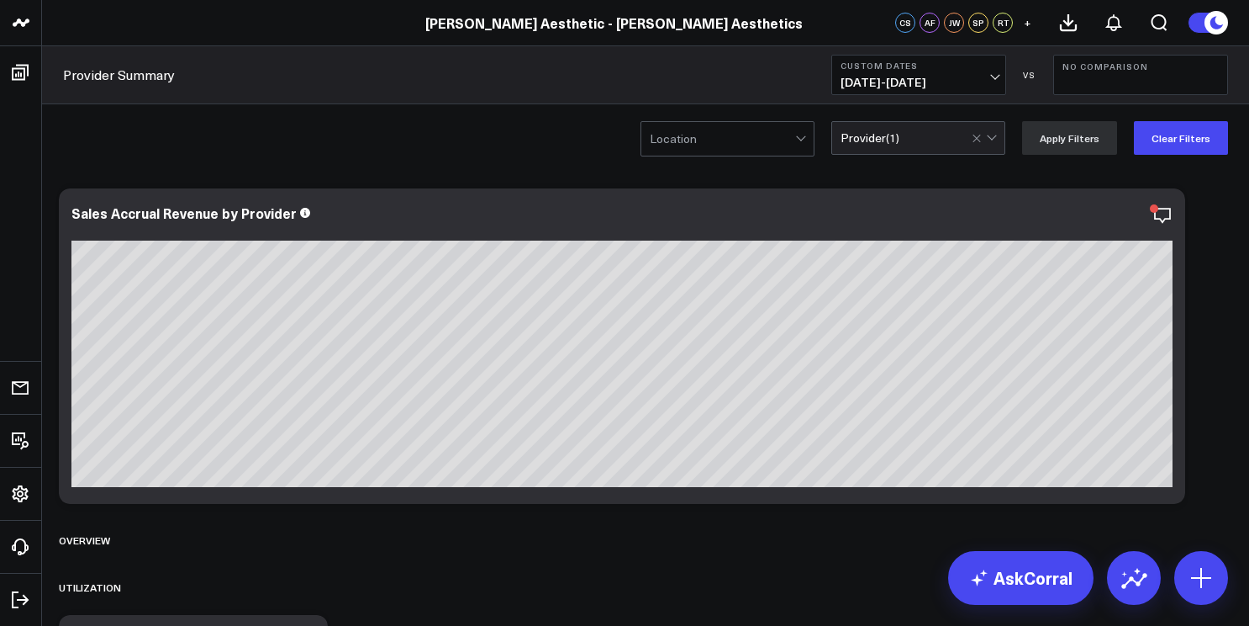
click at [980, 78] on span "[DATE] - [DATE]" at bounding box center [919, 82] width 156 height 13
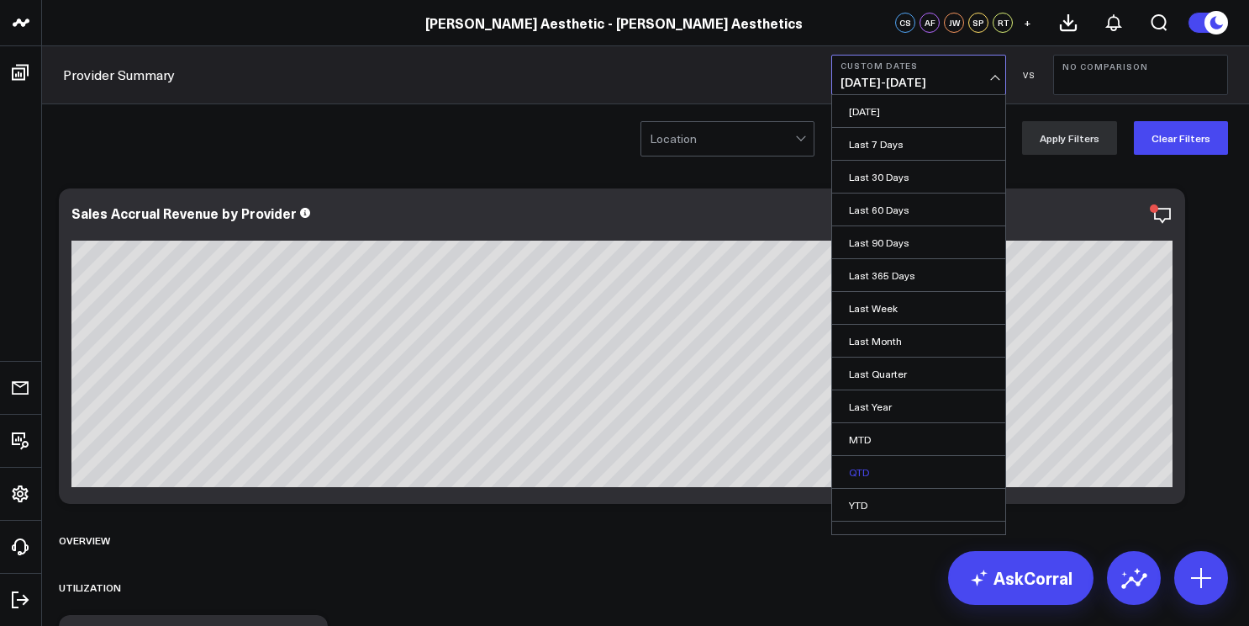
scroll to position [19, 0]
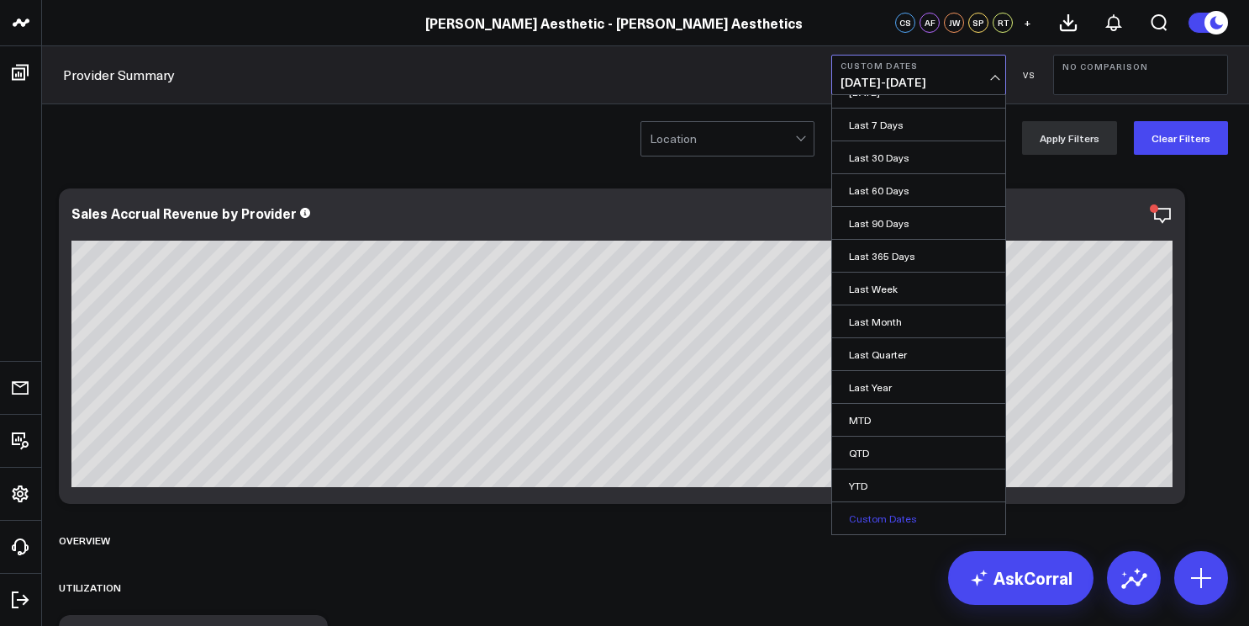
click at [904, 510] on link "Custom Dates" at bounding box center [918, 518] width 173 height 32
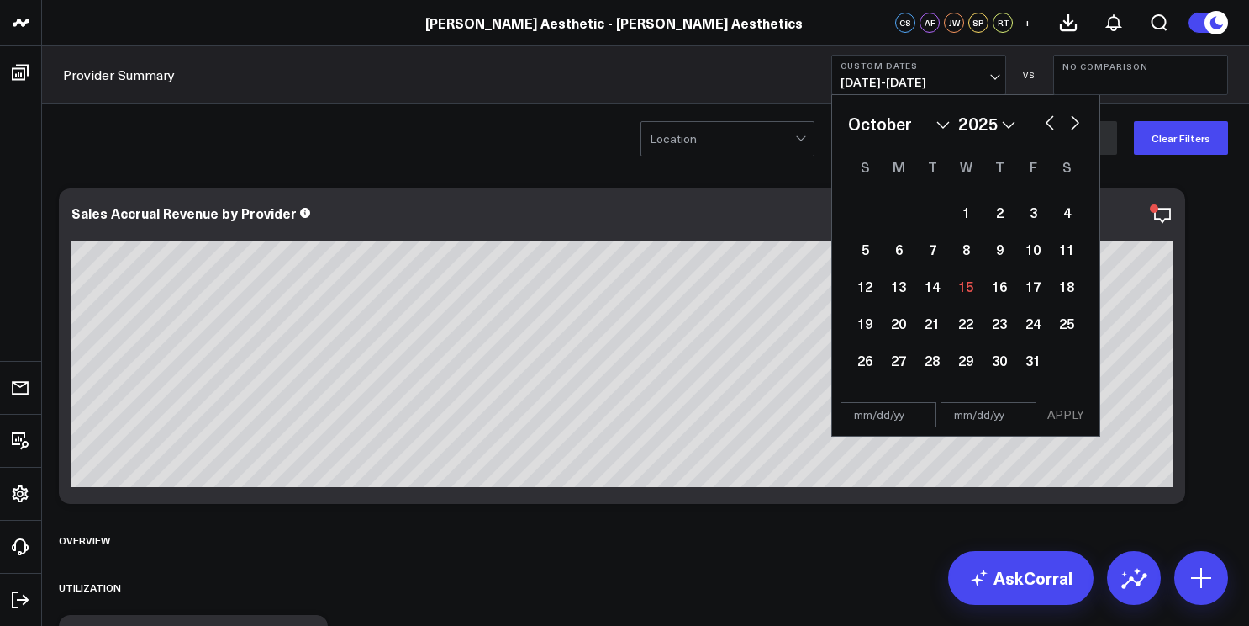
click at [900, 410] on input "text" at bounding box center [889, 414] width 96 height 25
click at [989, 421] on input "text" at bounding box center [989, 414] width 96 height 25
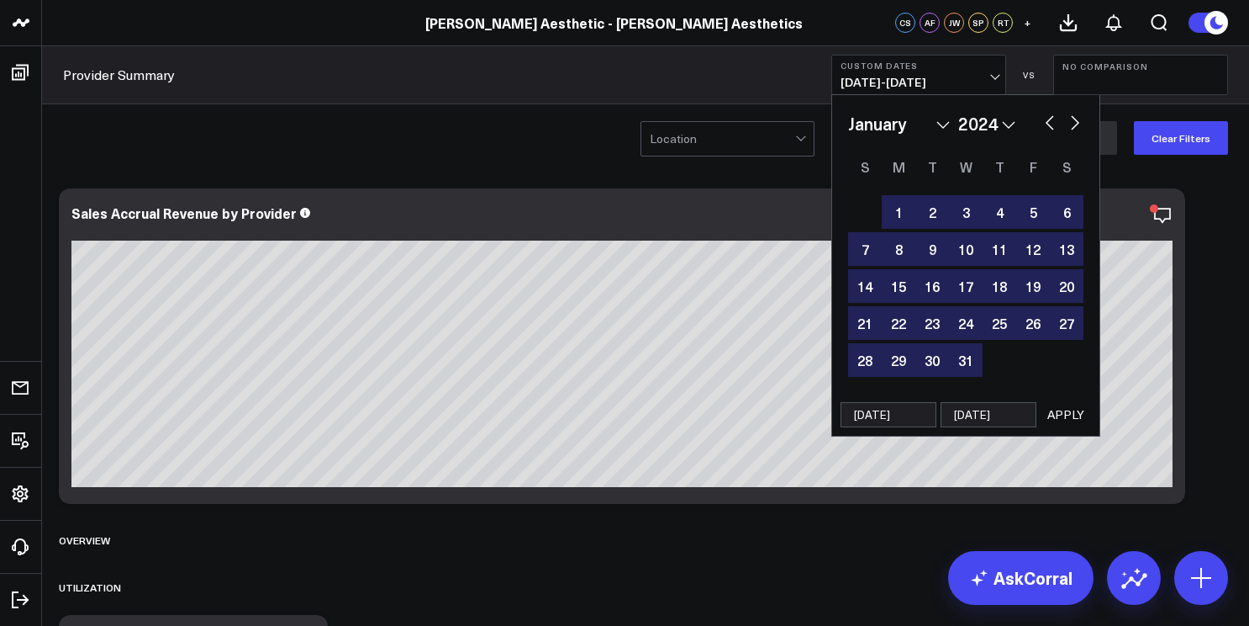
click at [1064, 419] on button "APPLY" at bounding box center [1066, 414] width 50 height 25
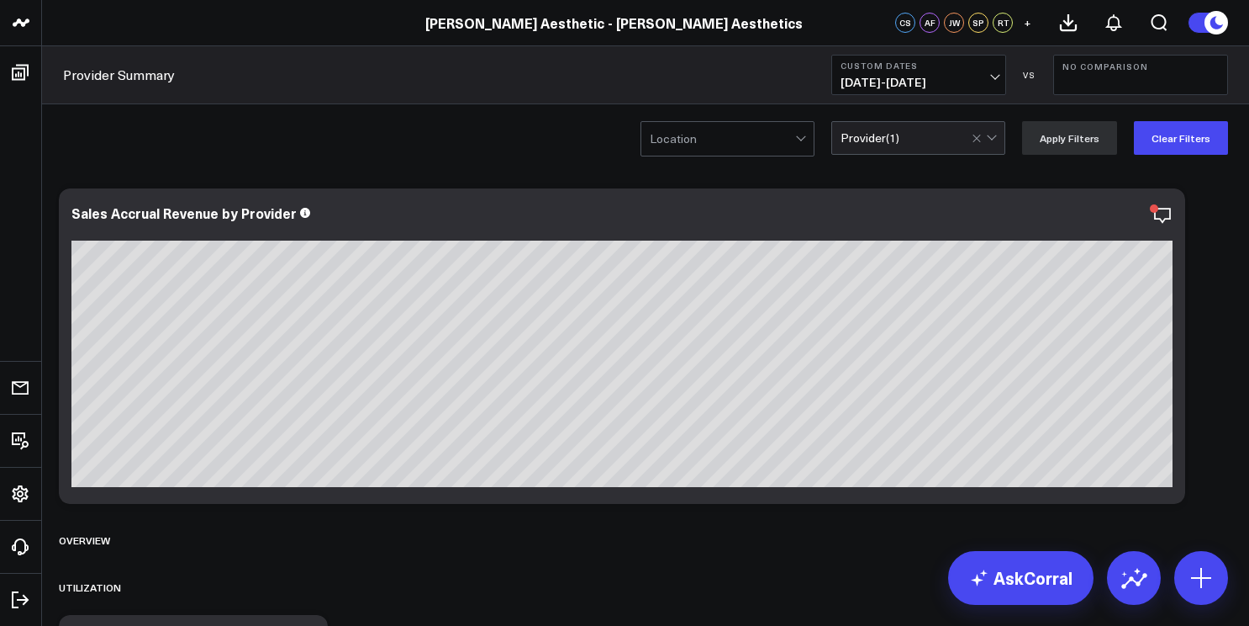
click at [905, 66] on b "Custom Dates" at bounding box center [919, 66] width 156 height 10
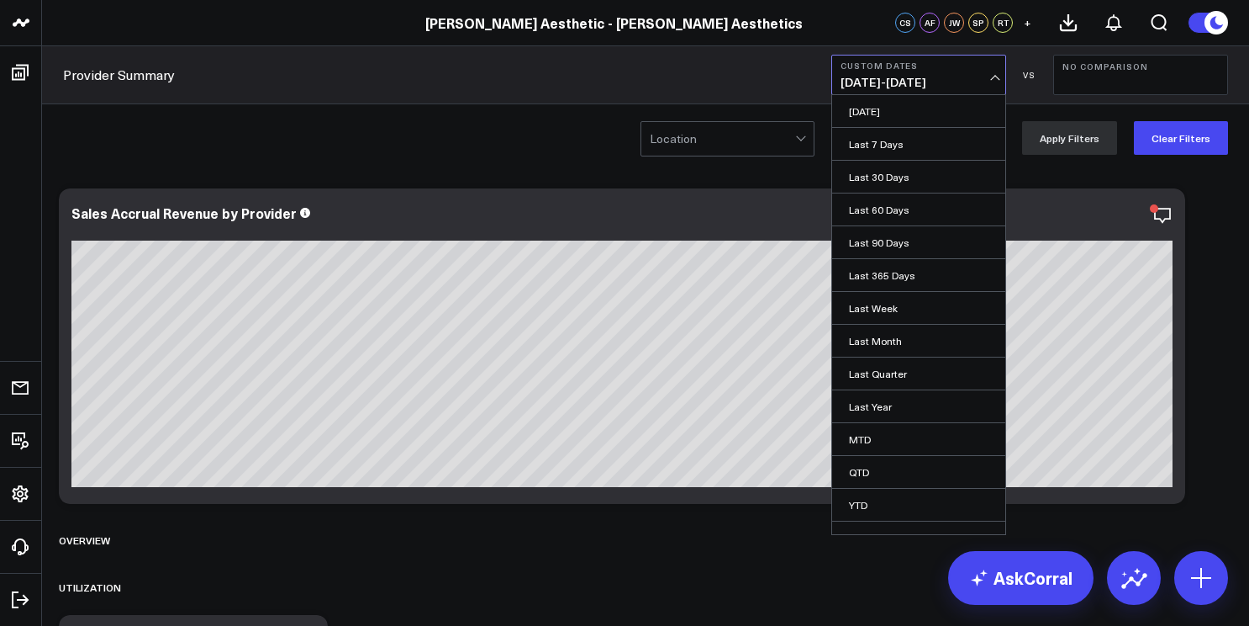
scroll to position [19, 0]
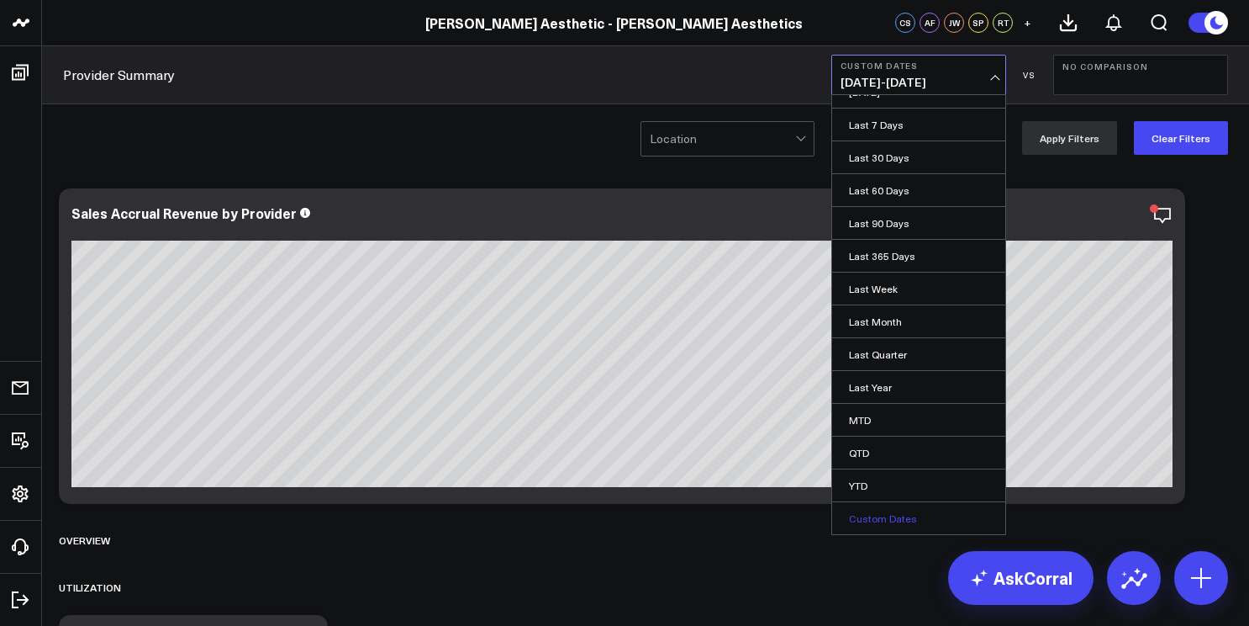
click at [889, 511] on link "Custom Dates" at bounding box center [918, 518] width 173 height 32
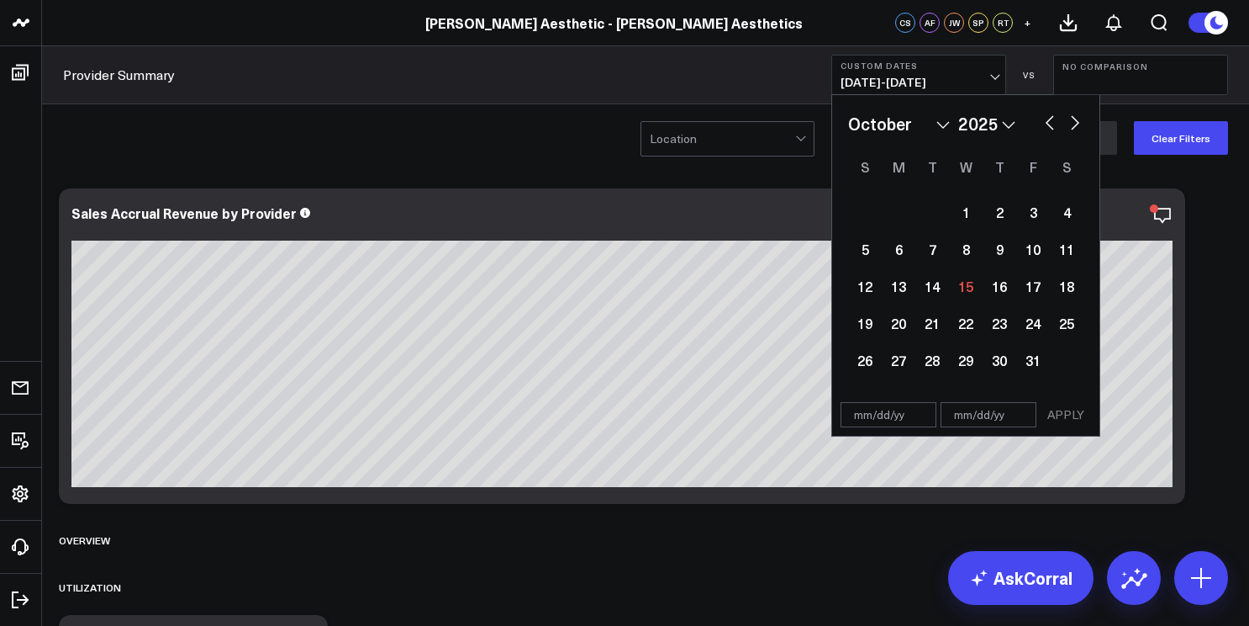
click at [877, 416] on input "text" at bounding box center [889, 414] width 96 height 25
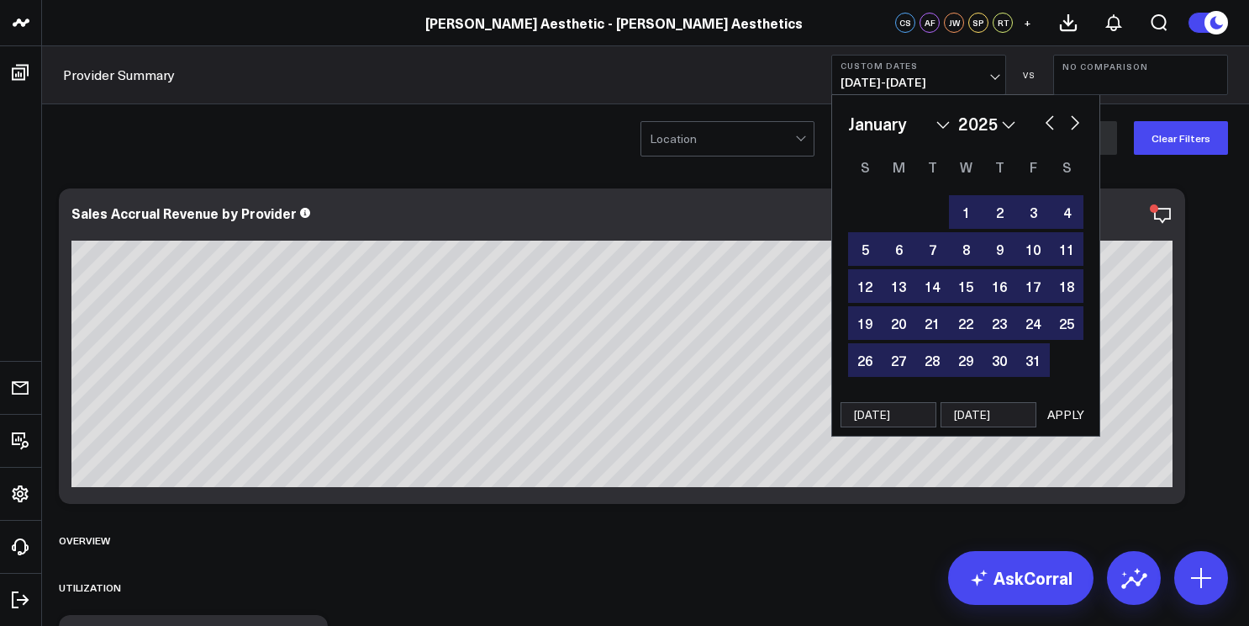
click at [1065, 415] on button "APPLY" at bounding box center [1066, 414] width 50 height 25
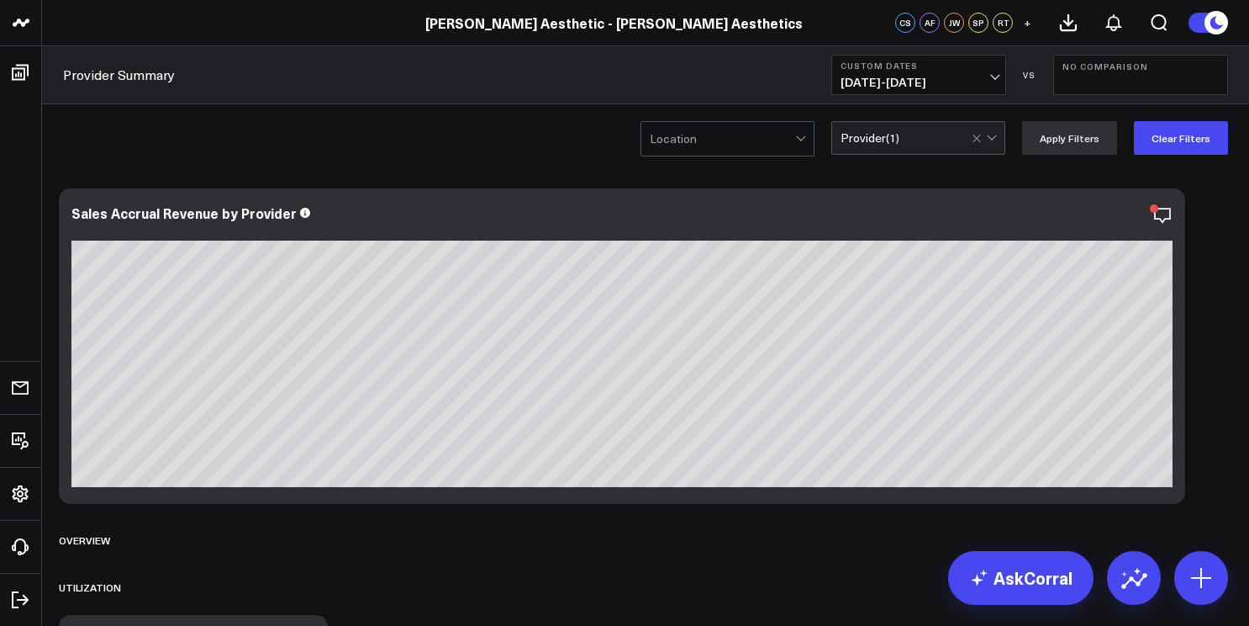
click at [943, 76] on span "[DATE] - [DATE]" at bounding box center [919, 82] width 156 height 13
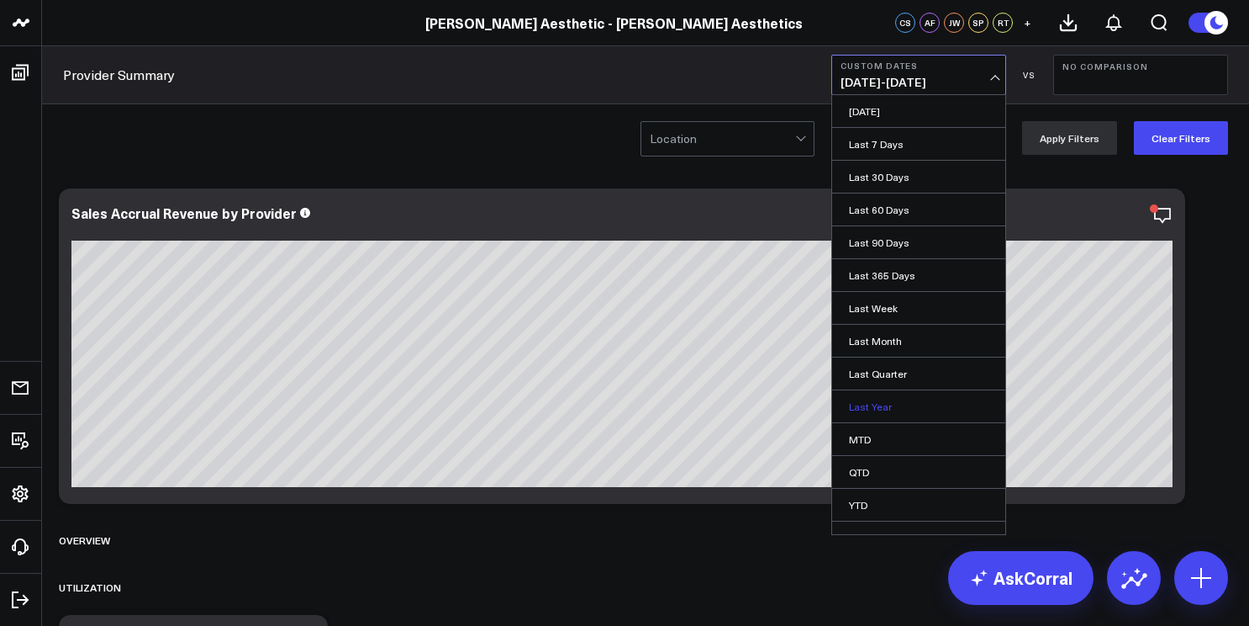
scroll to position [19, 0]
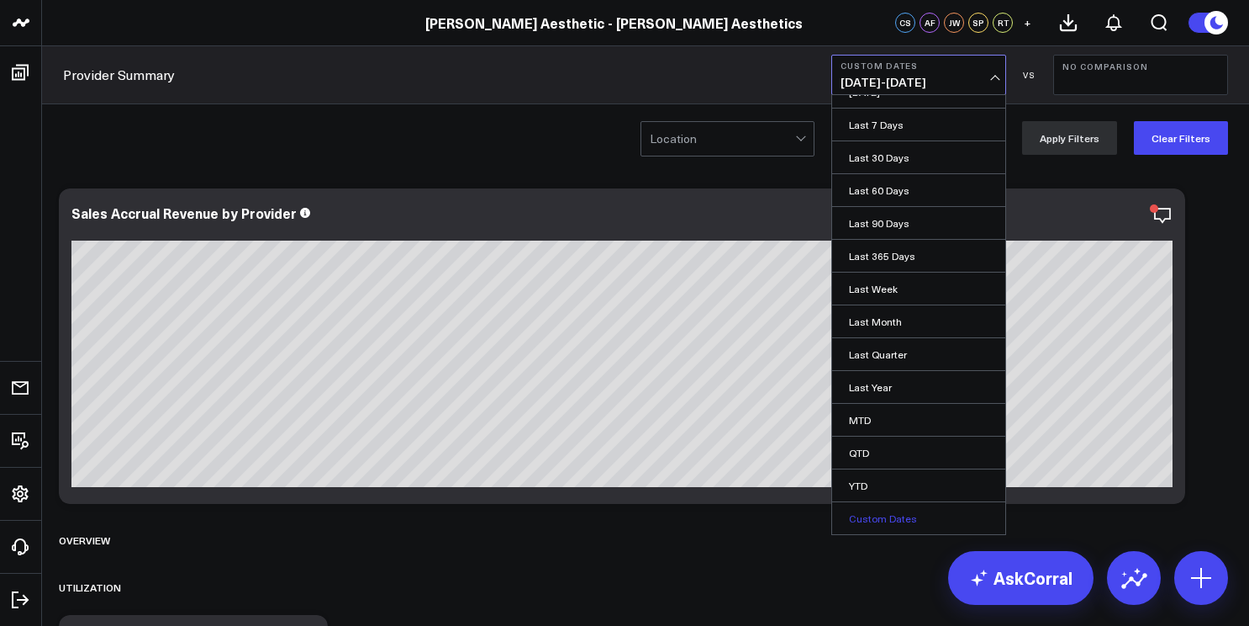
click at [893, 516] on link "Custom Dates" at bounding box center [918, 518] width 173 height 32
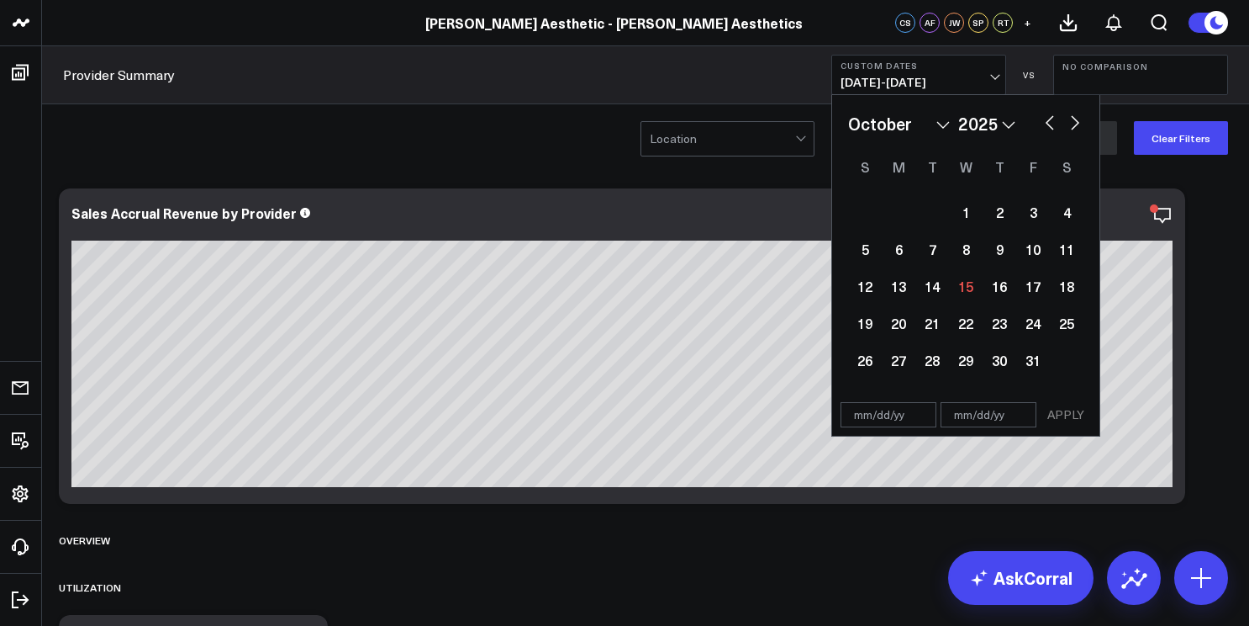
click at [887, 418] on input "text" at bounding box center [889, 414] width 96 height 25
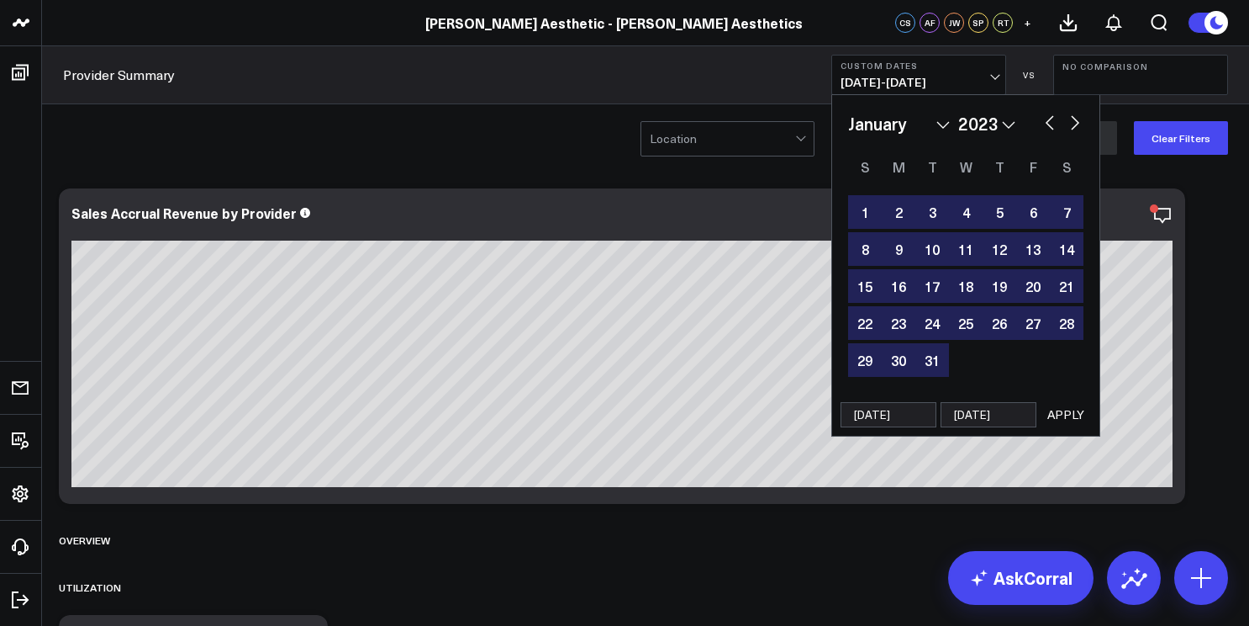
click at [1074, 422] on button "APPLY" at bounding box center [1066, 414] width 50 height 25
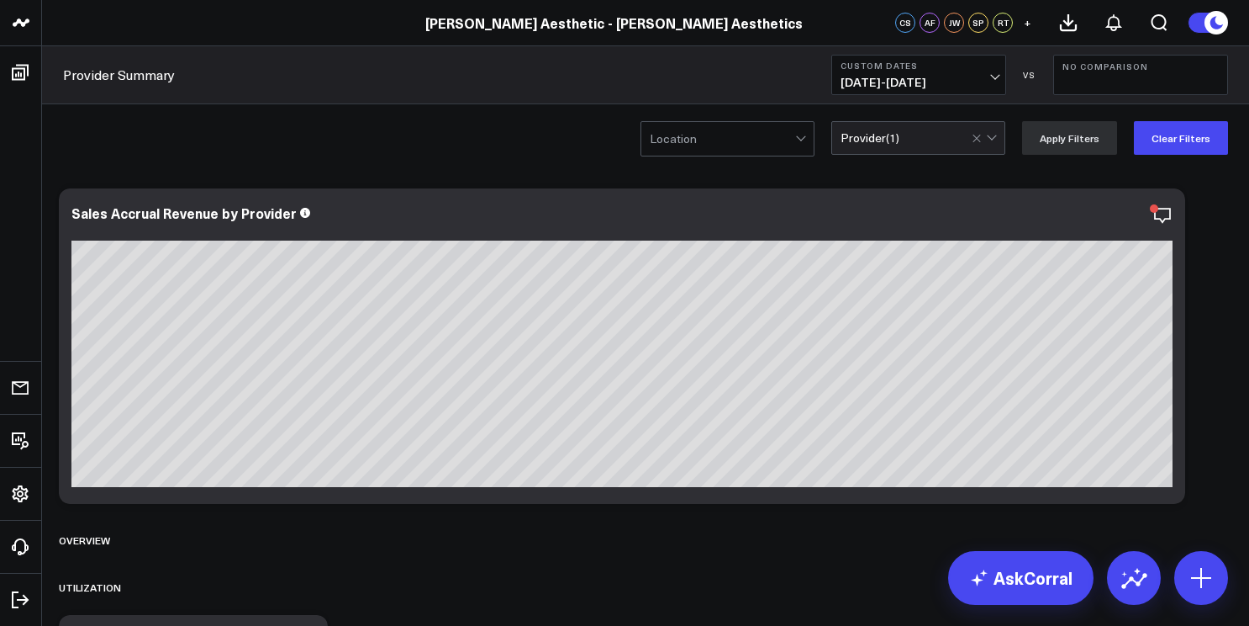
click at [953, 80] on span "[DATE] - [DATE]" at bounding box center [919, 82] width 156 height 13
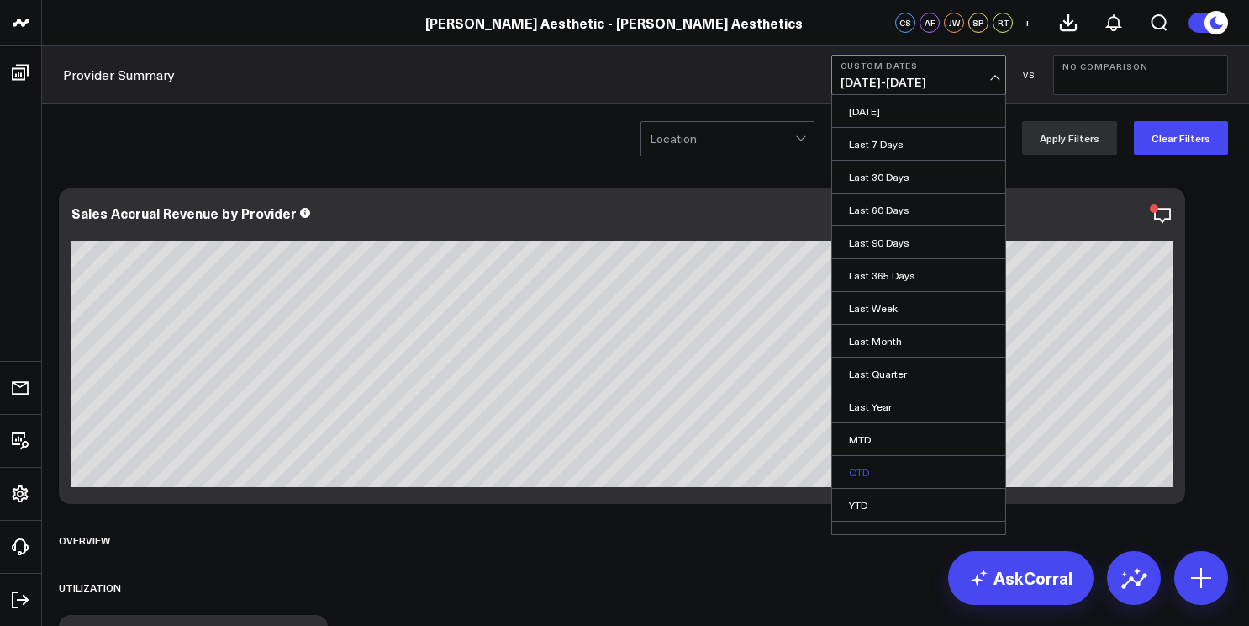
scroll to position [19, 0]
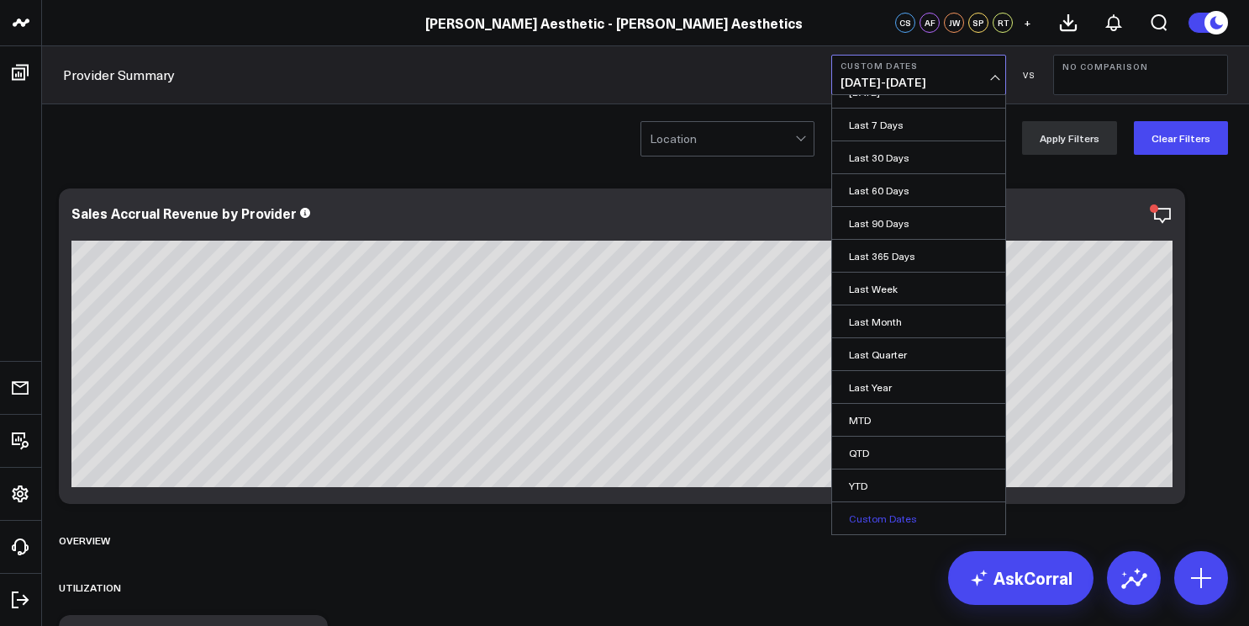
click at [879, 516] on link "Custom Dates" at bounding box center [918, 518] width 173 height 32
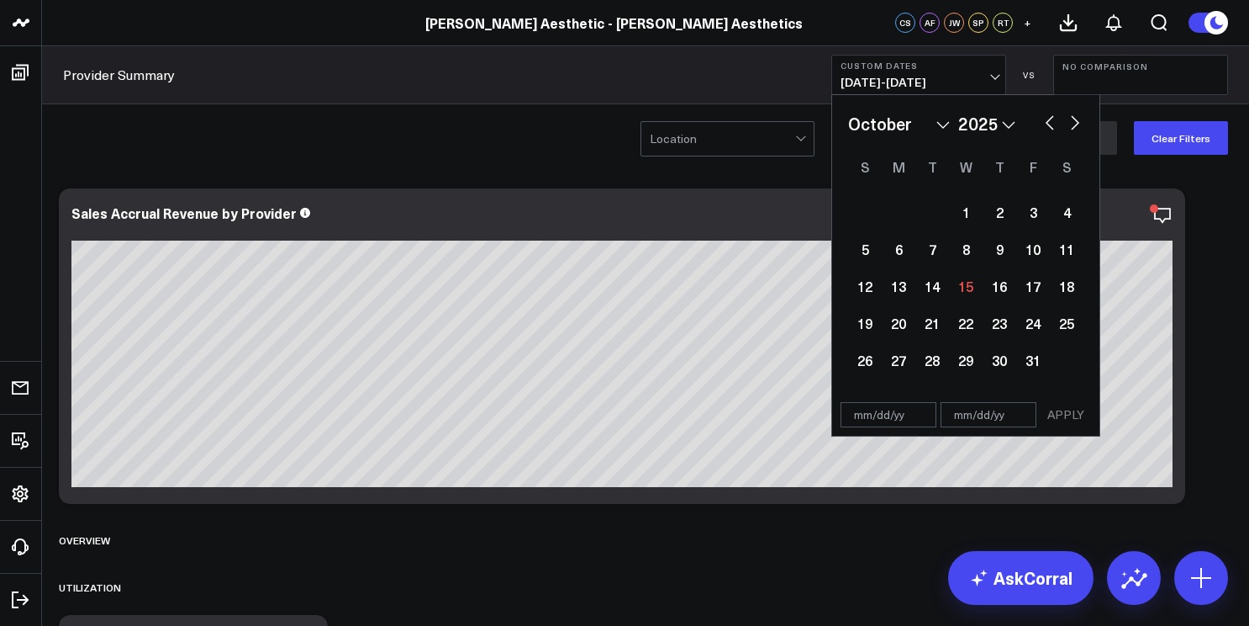
click at [865, 414] on input "text" at bounding box center [889, 414] width 96 height 25
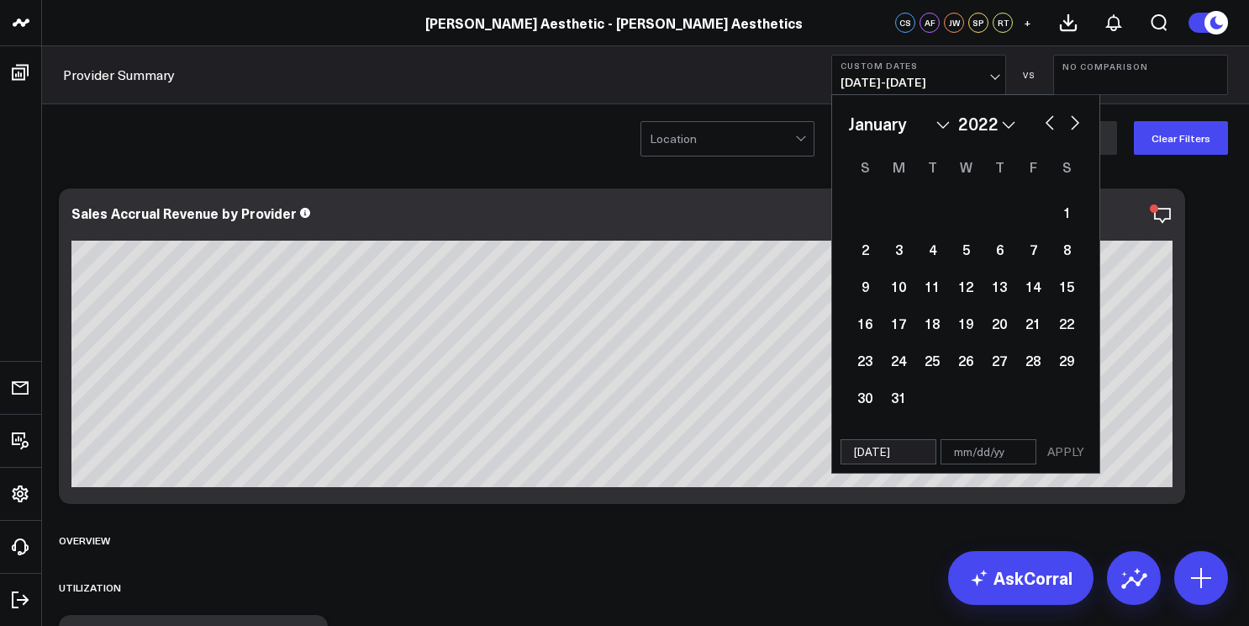
click at [960, 452] on input "text" at bounding box center [989, 451] width 96 height 25
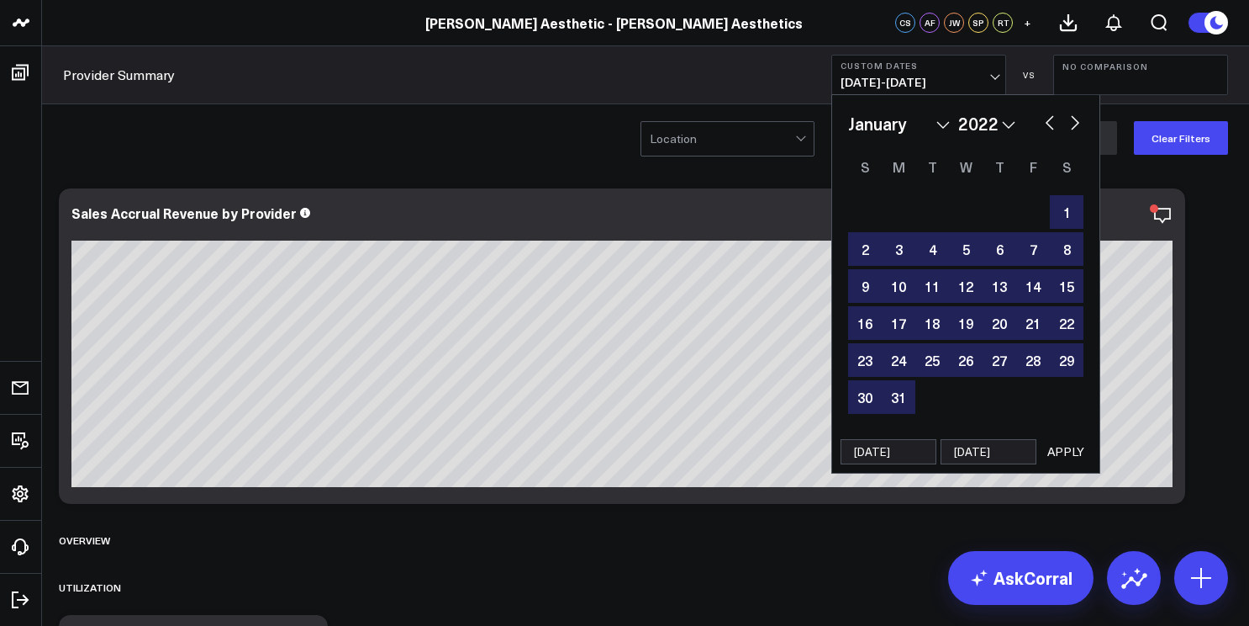
click at [1067, 459] on button "APPLY" at bounding box center [1066, 451] width 50 height 25
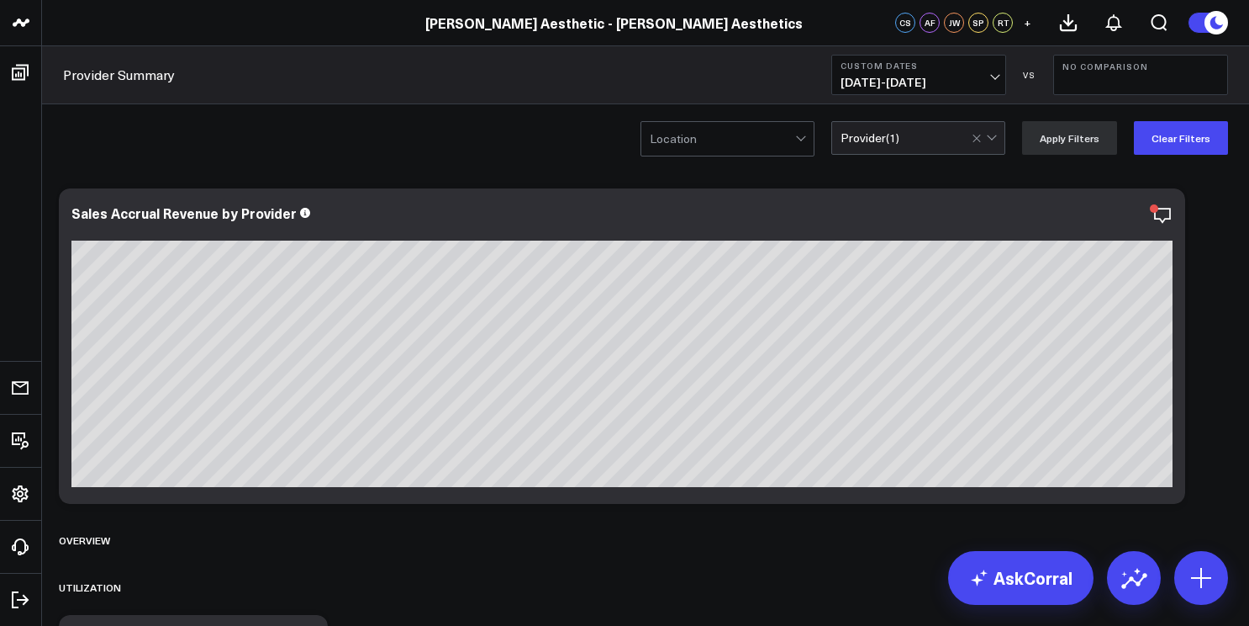
click at [961, 119] on div "Location option [PERSON_NAME], selected. Provider ( 1 ) Apply Filters Clear Fil…" at bounding box center [645, 137] width 1207 height 67
click at [946, 82] on span "[DATE] - [DATE]" at bounding box center [919, 82] width 156 height 13
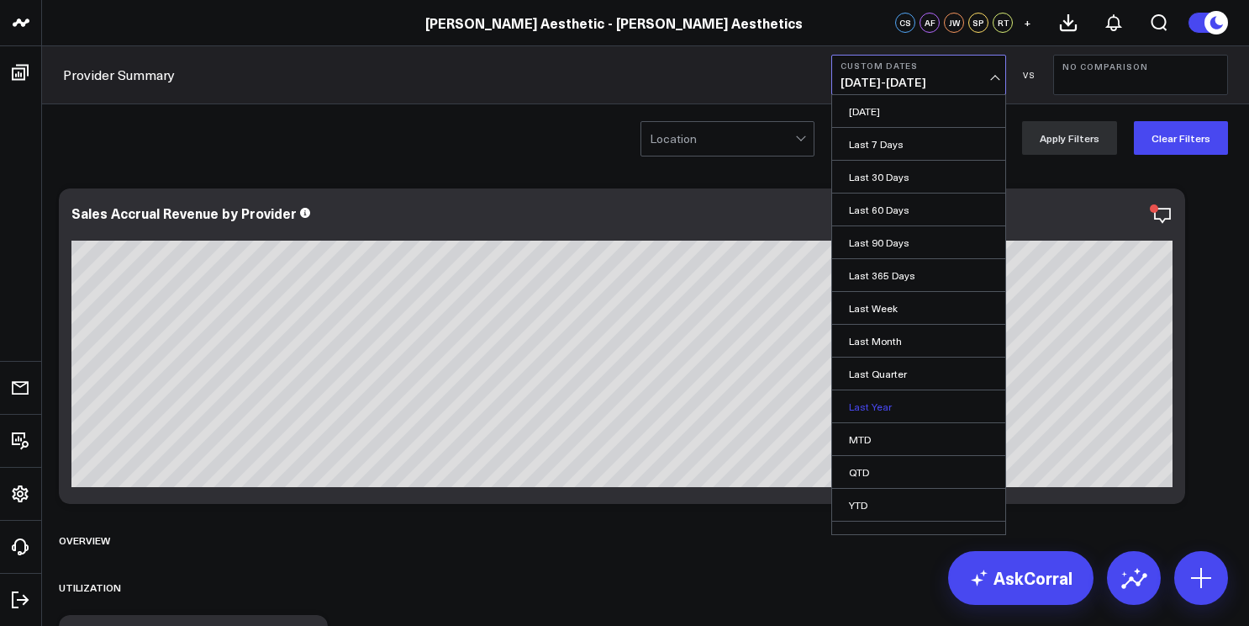
scroll to position [19, 0]
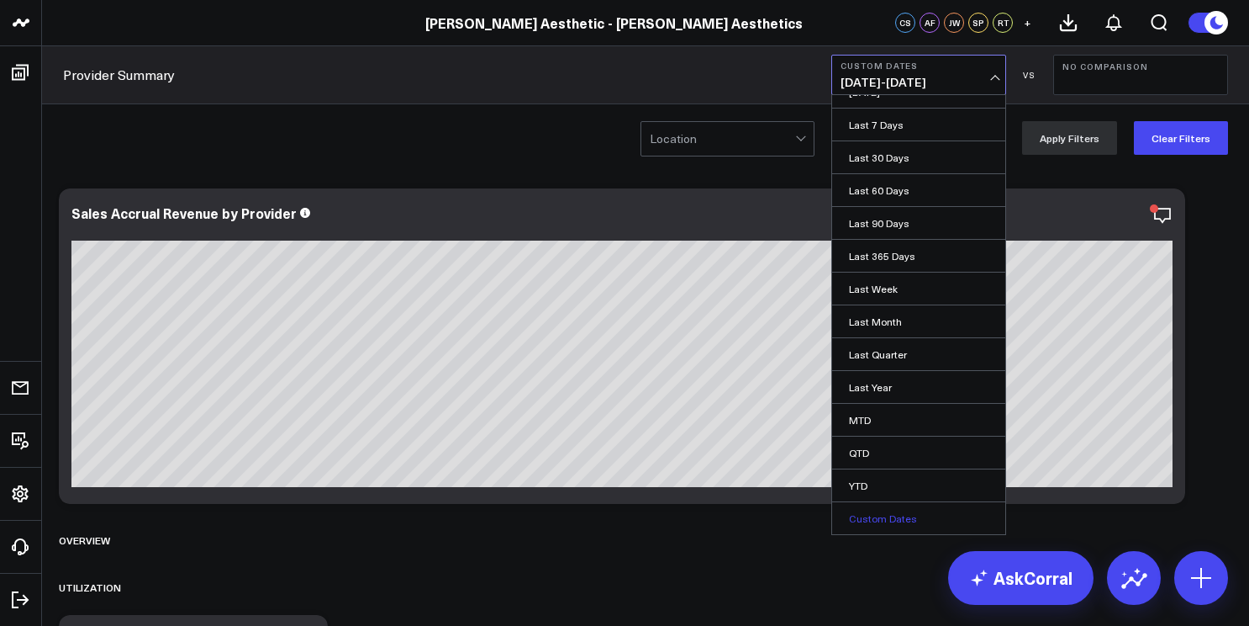
click at [889, 506] on link "Custom Dates" at bounding box center [918, 518] width 173 height 32
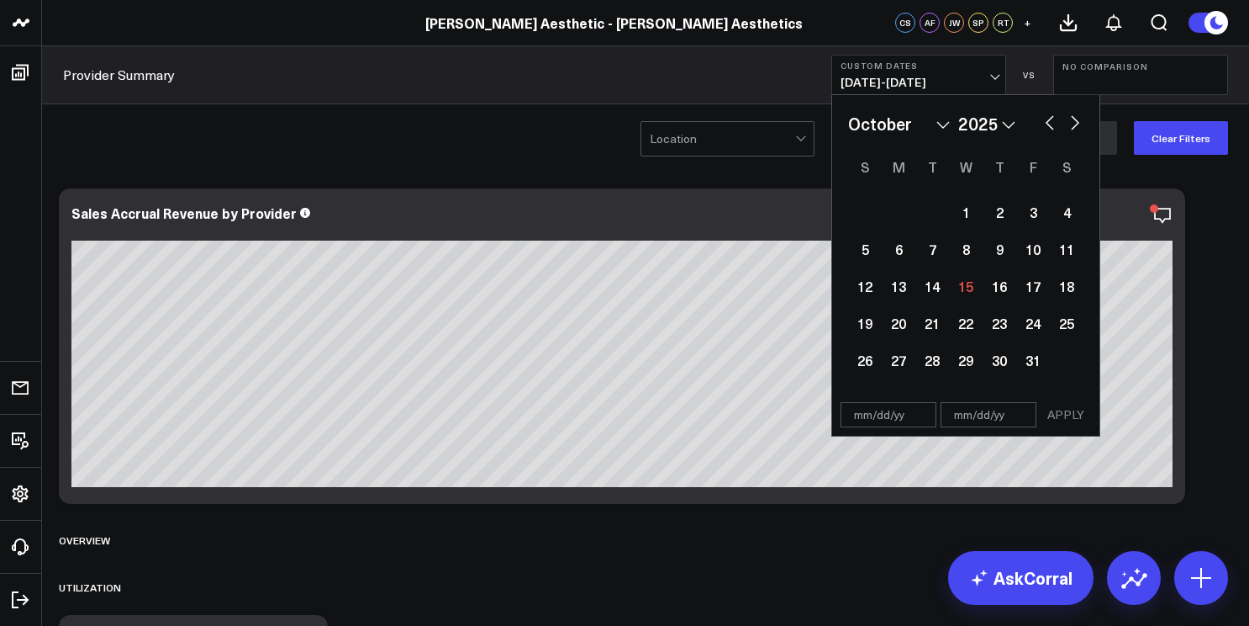
click at [977, 131] on select "2026 2025 2024 2023 2022 2021 2020 2019 2018 2017 2016 2015 2014 2013 2012 2011…" at bounding box center [987, 123] width 57 height 25
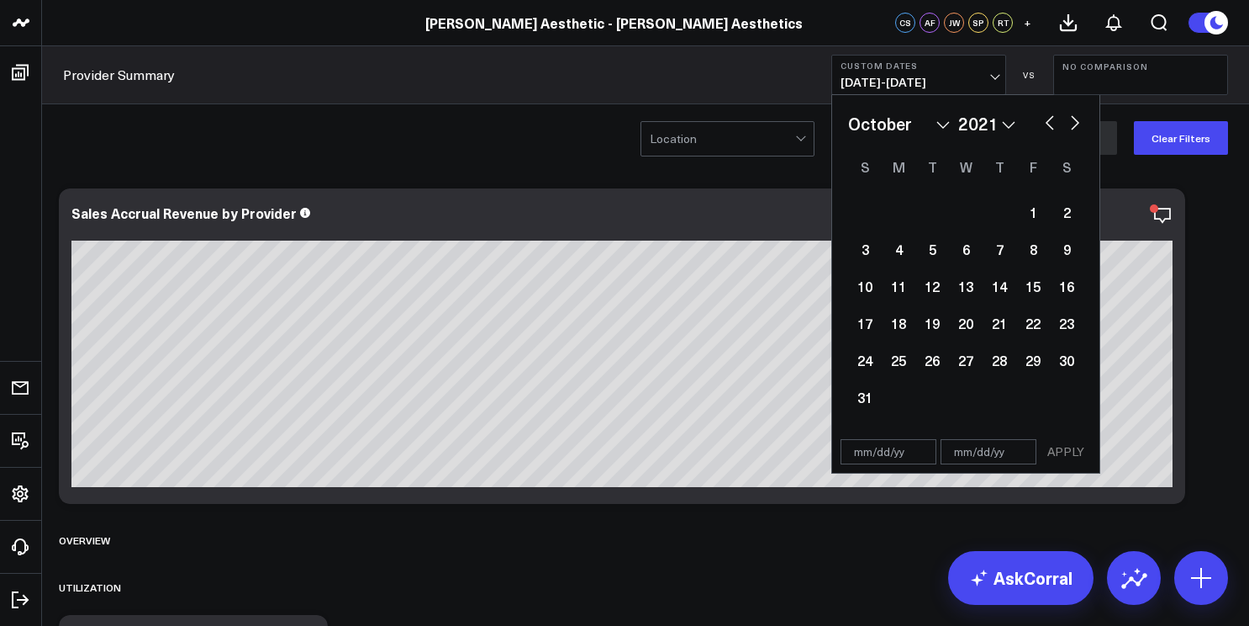
click at [869, 443] on input "text" at bounding box center [889, 451] width 96 height 25
click at [995, 447] on input "text" at bounding box center [989, 451] width 96 height 25
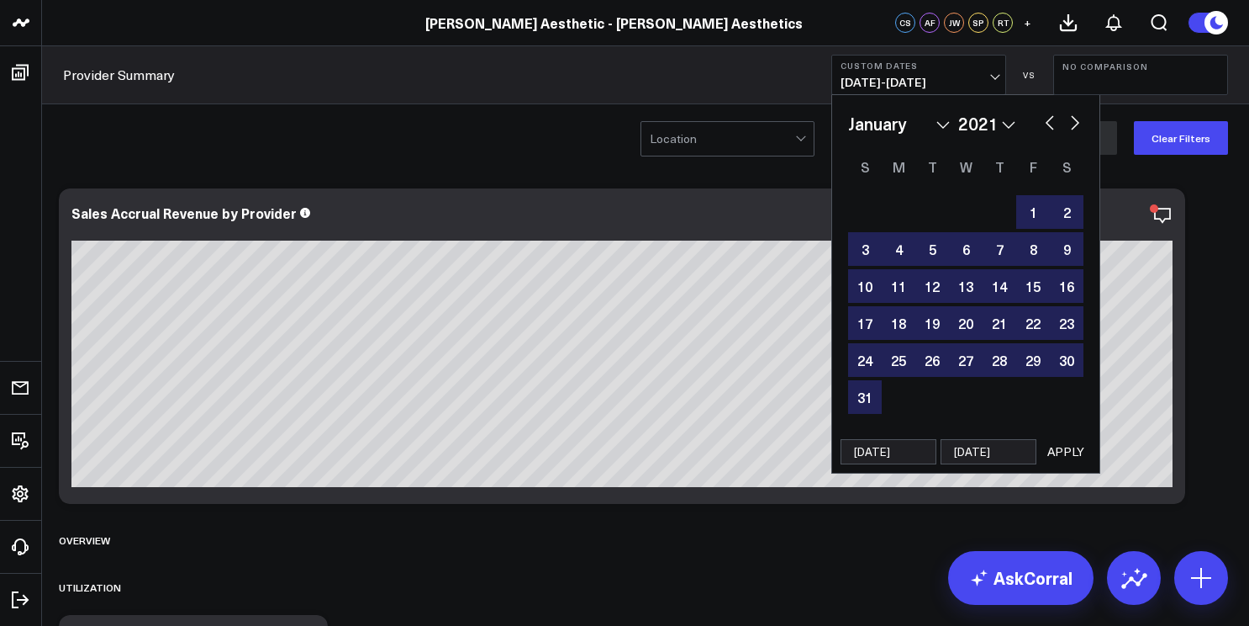
click at [1064, 452] on button "APPLY" at bounding box center [1066, 451] width 50 height 25
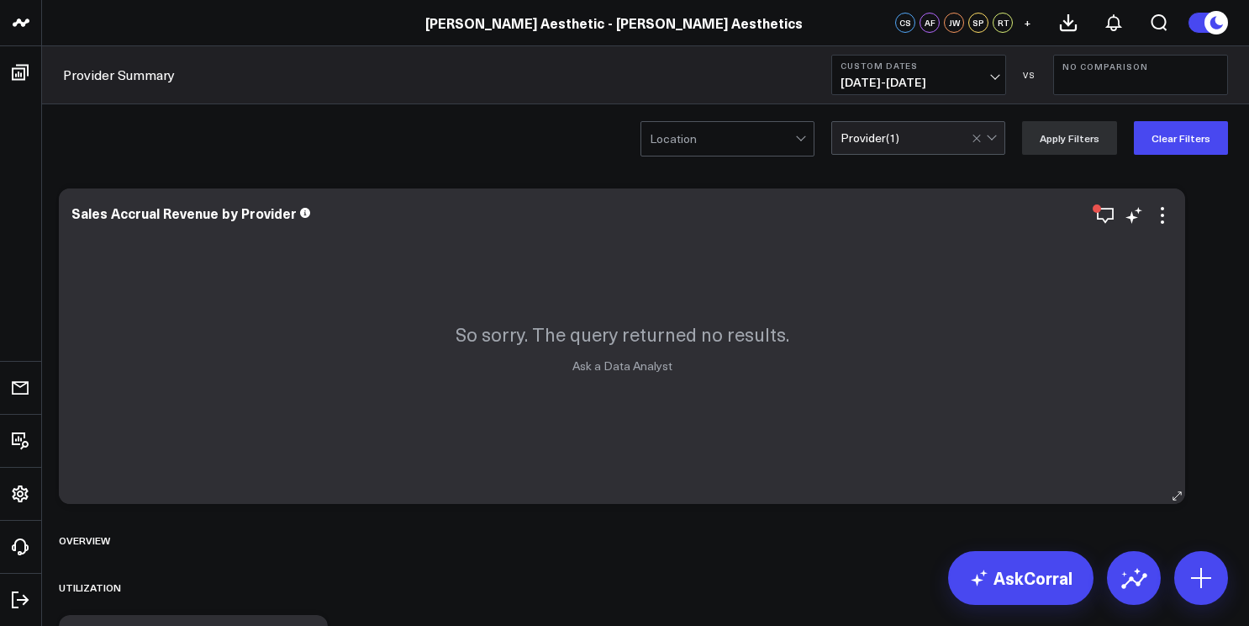
click at [963, 420] on div "So sorry. The query returned no results. Ask a Data Analyst" at bounding box center [622, 345] width 1127 height 315
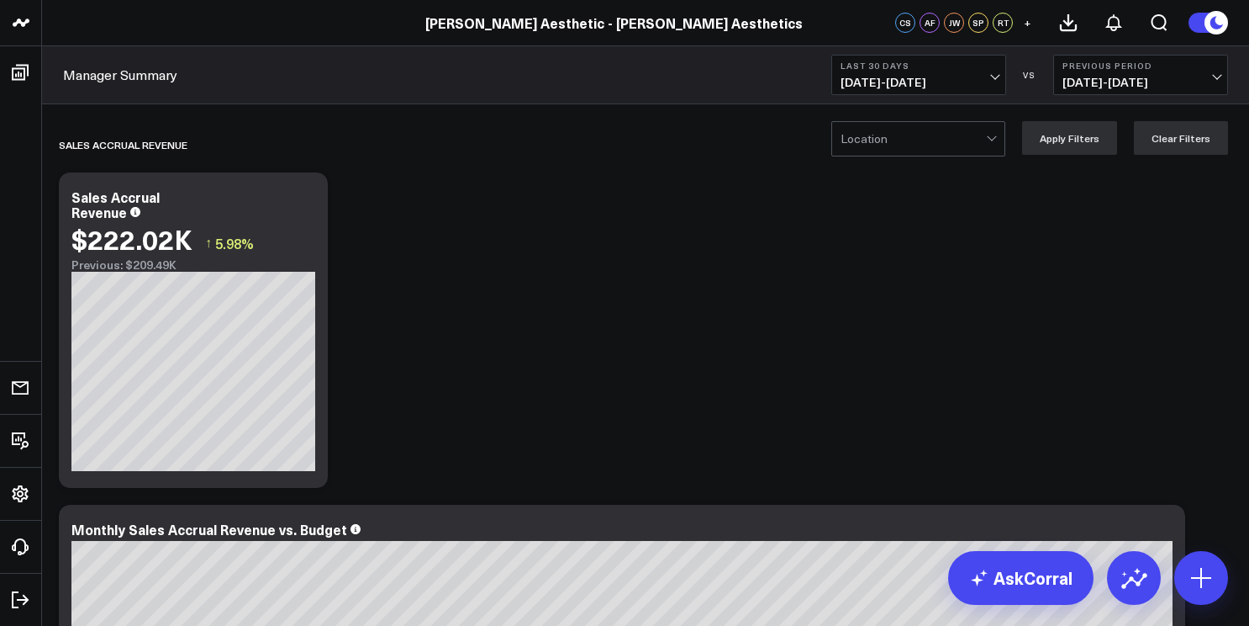
click at [899, 87] on span "[DATE] - [DATE]" at bounding box center [919, 82] width 156 height 13
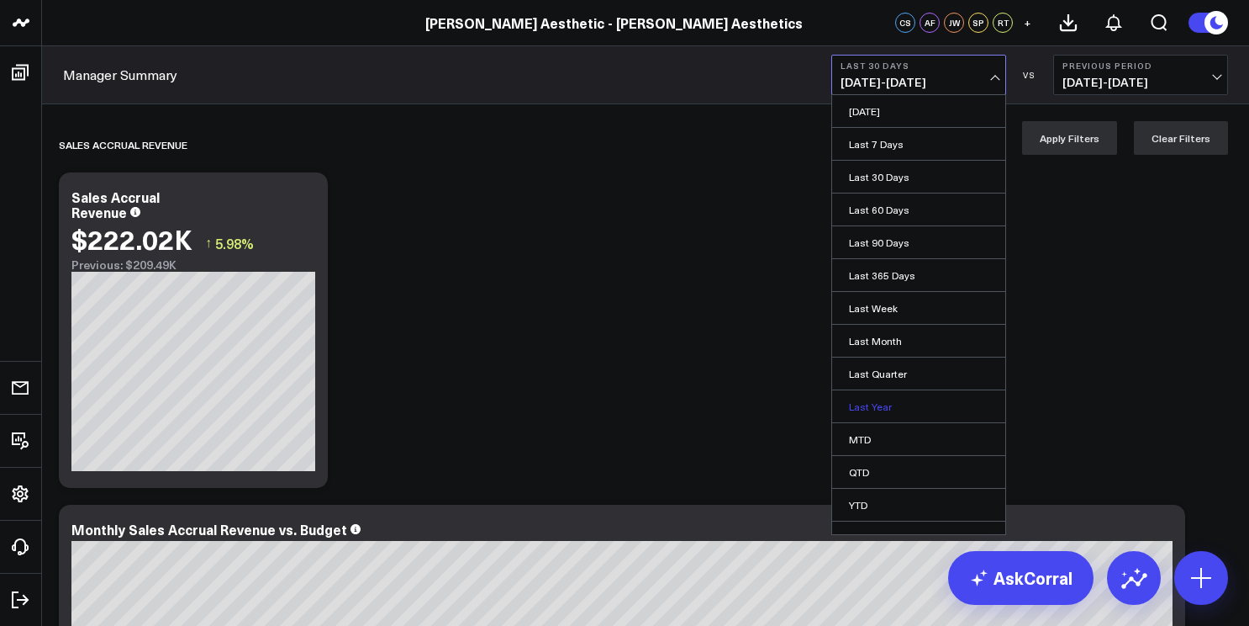
click at [896, 409] on link "Last Year" at bounding box center [918, 406] width 173 height 32
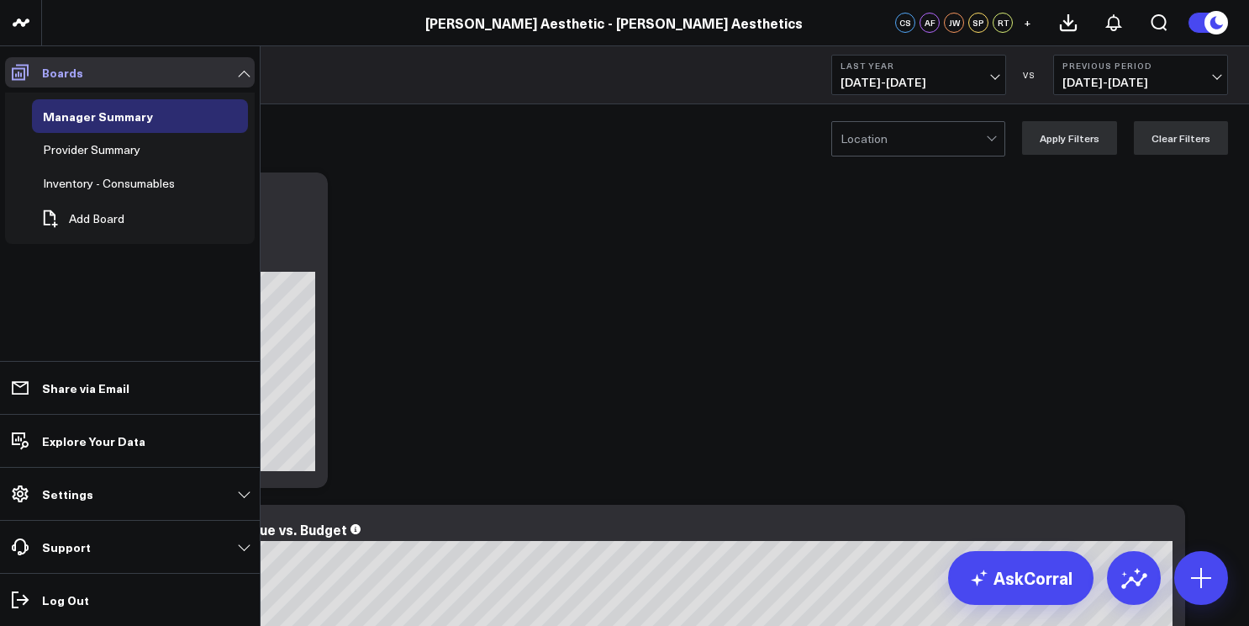
click at [24, 77] on icon at bounding box center [20, 73] width 17 height 16
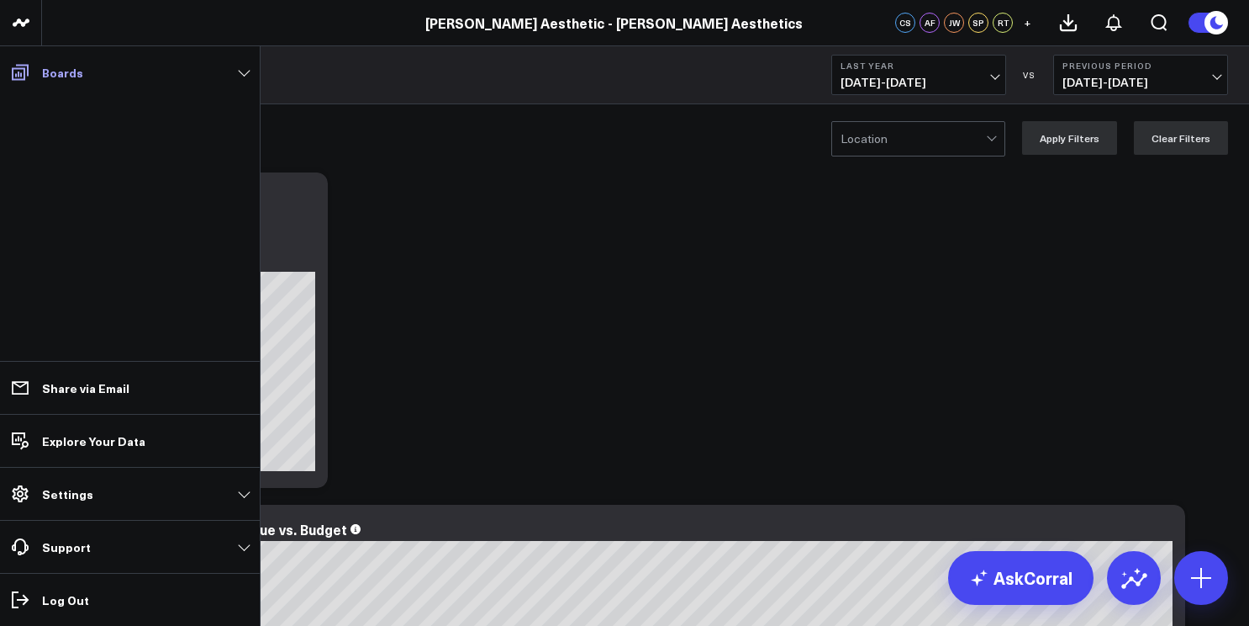
click at [8, 66] on span at bounding box center [20, 72] width 30 height 30
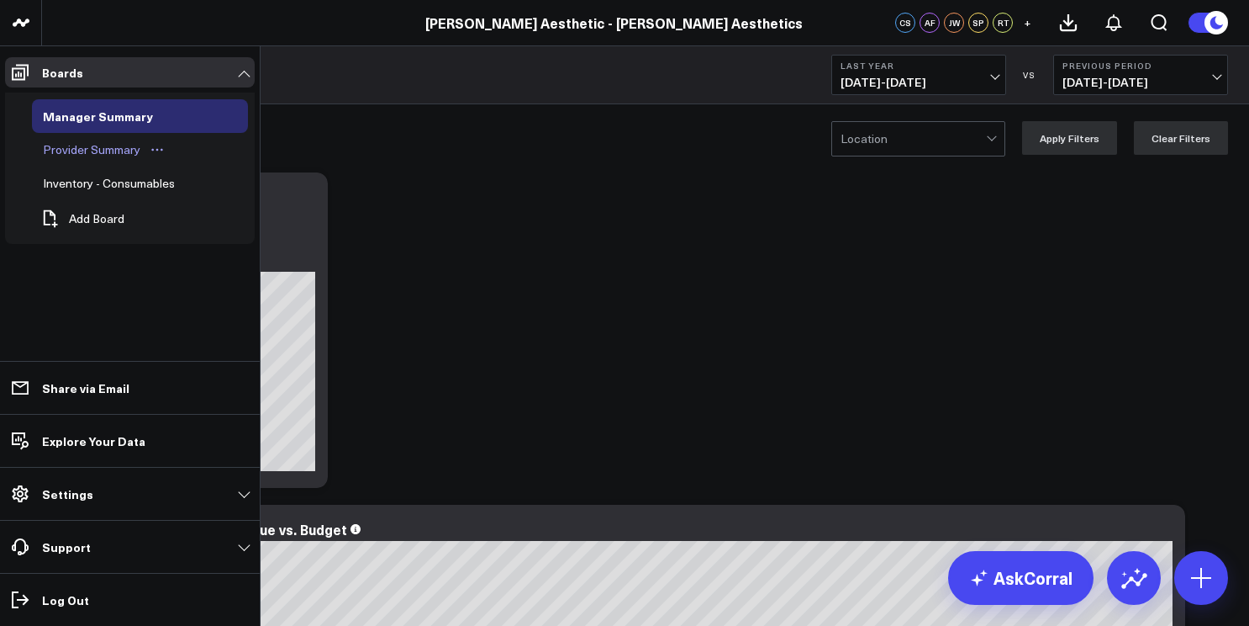
click at [66, 153] on div "Provider Summary" at bounding box center [92, 150] width 106 height 20
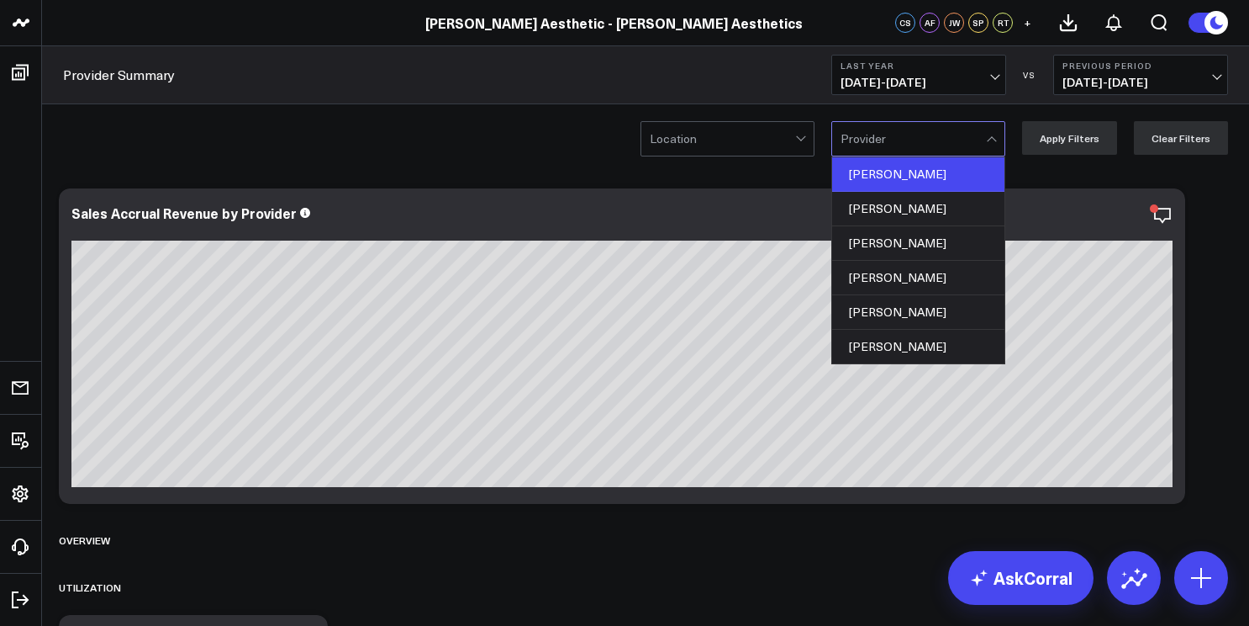
click at [937, 172] on div "[PERSON_NAME]" at bounding box center [918, 174] width 172 height 34
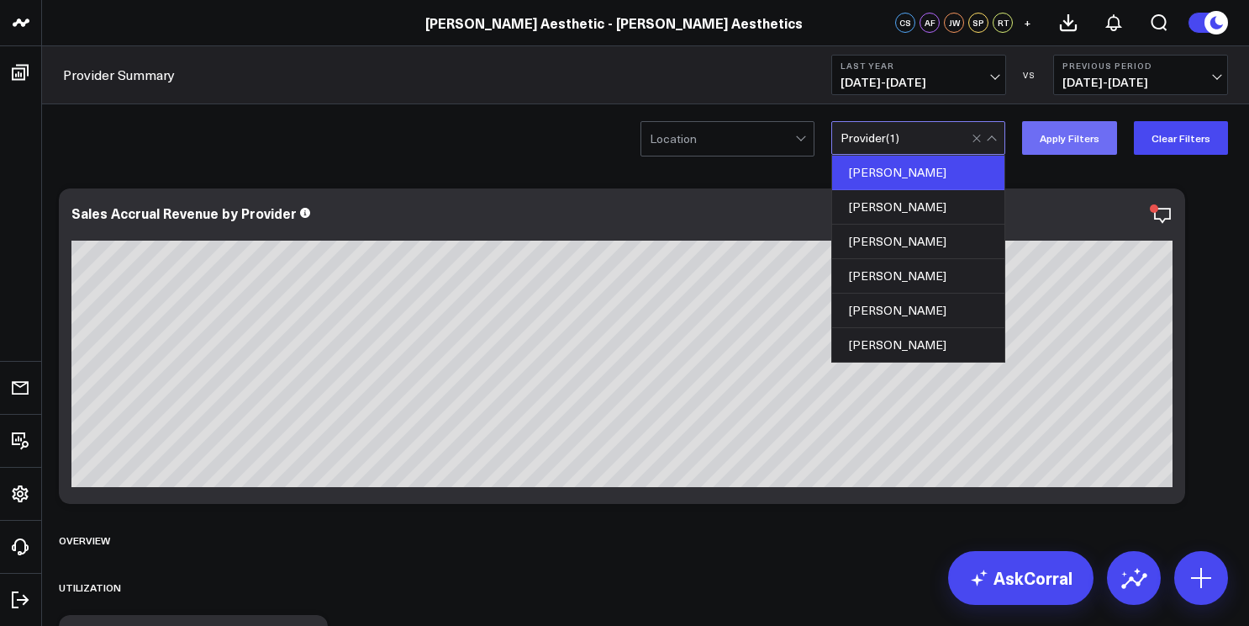
click at [1088, 127] on button "Apply Filters" at bounding box center [1069, 138] width 95 height 34
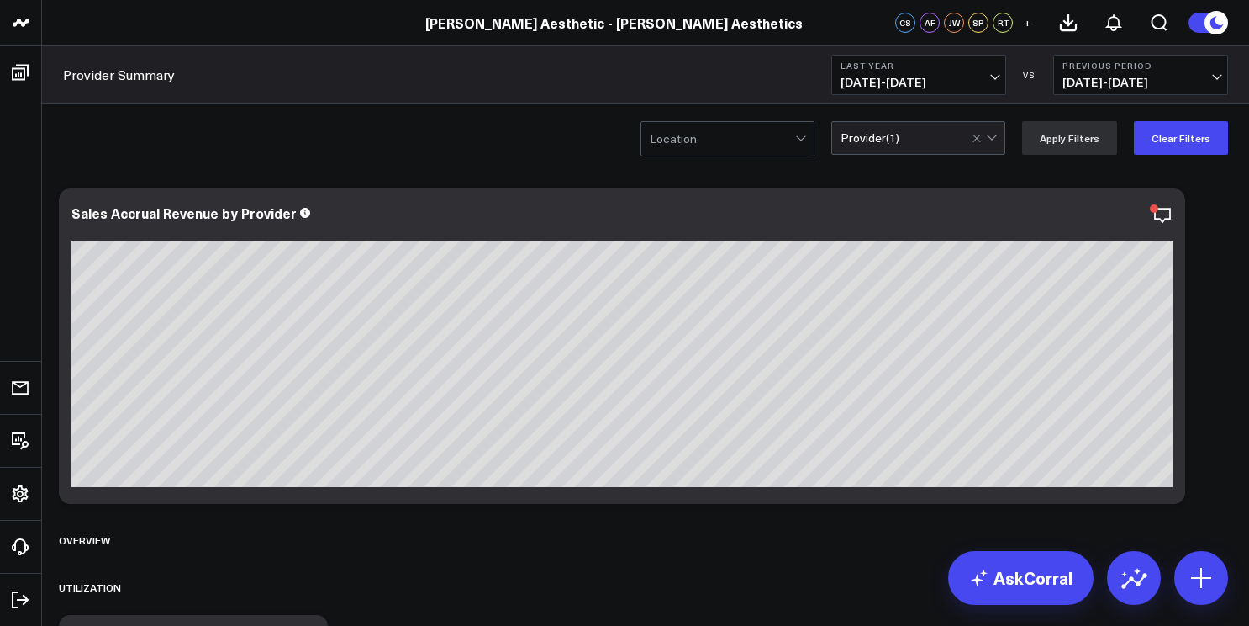
click at [973, 75] on button "Last Year [DATE] - [DATE]" at bounding box center [919, 75] width 175 height 40
click at [1101, 90] on button "Previous Period 01/01/23 - 12/31/23" at bounding box center [1141, 75] width 175 height 40
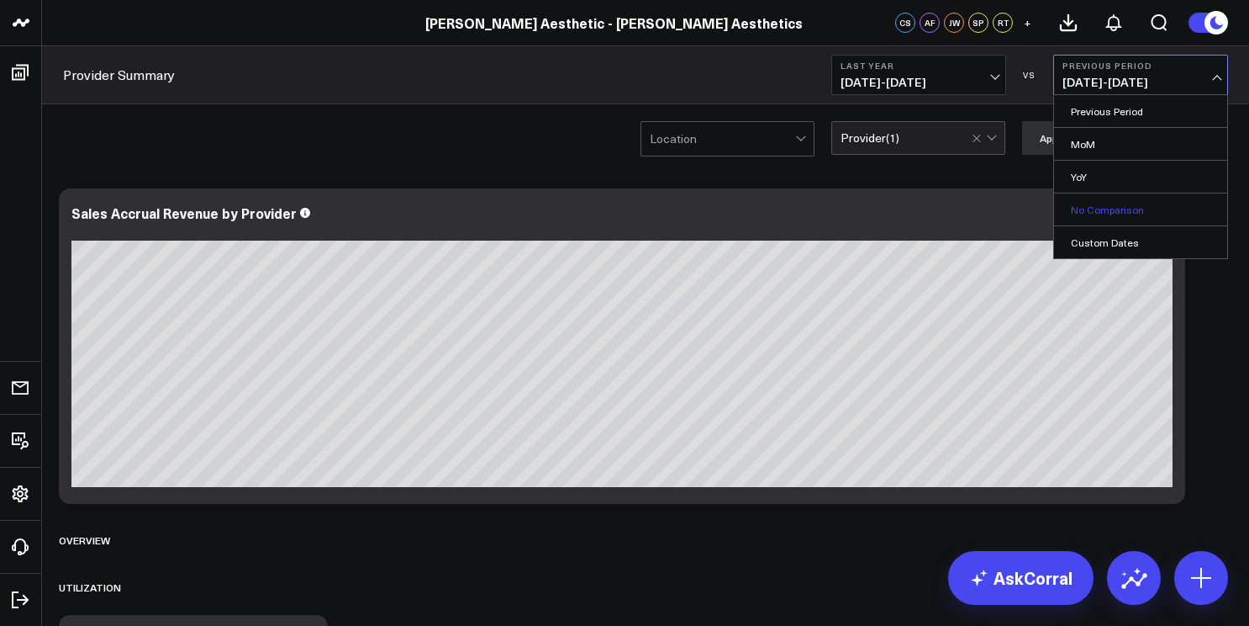
click at [1110, 215] on link "No Comparison" at bounding box center [1140, 209] width 173 height 32
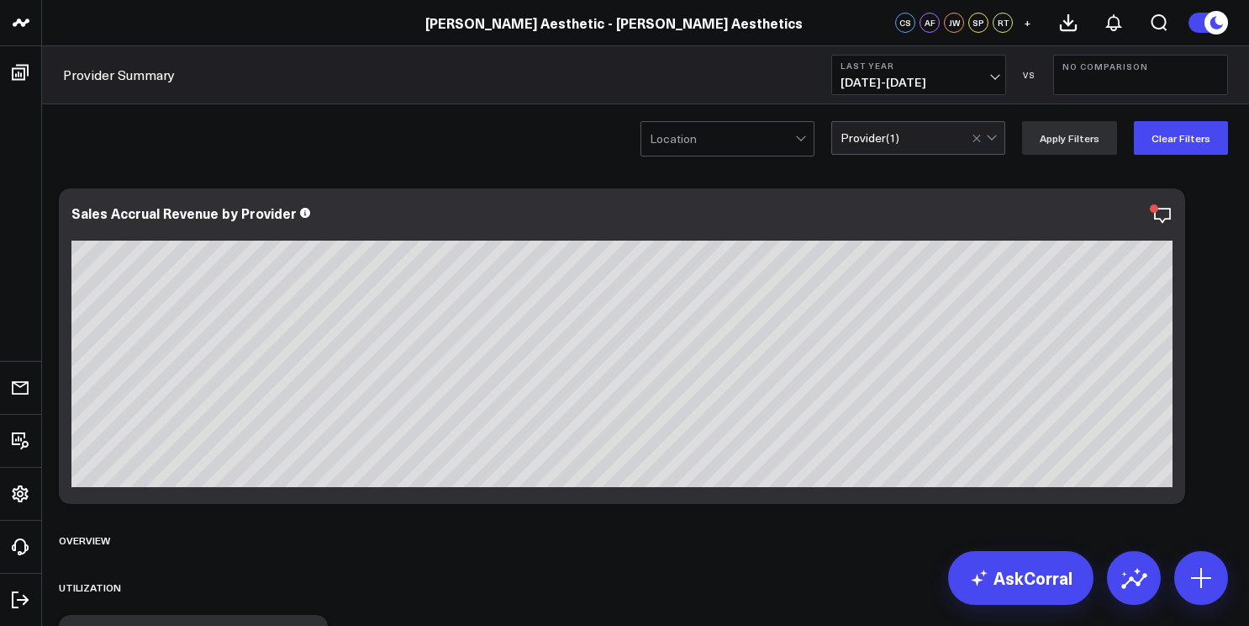
click at [963, 81] on span "[DATE] - [DATE]" at bounding box center [919, 82] width 156 height 13
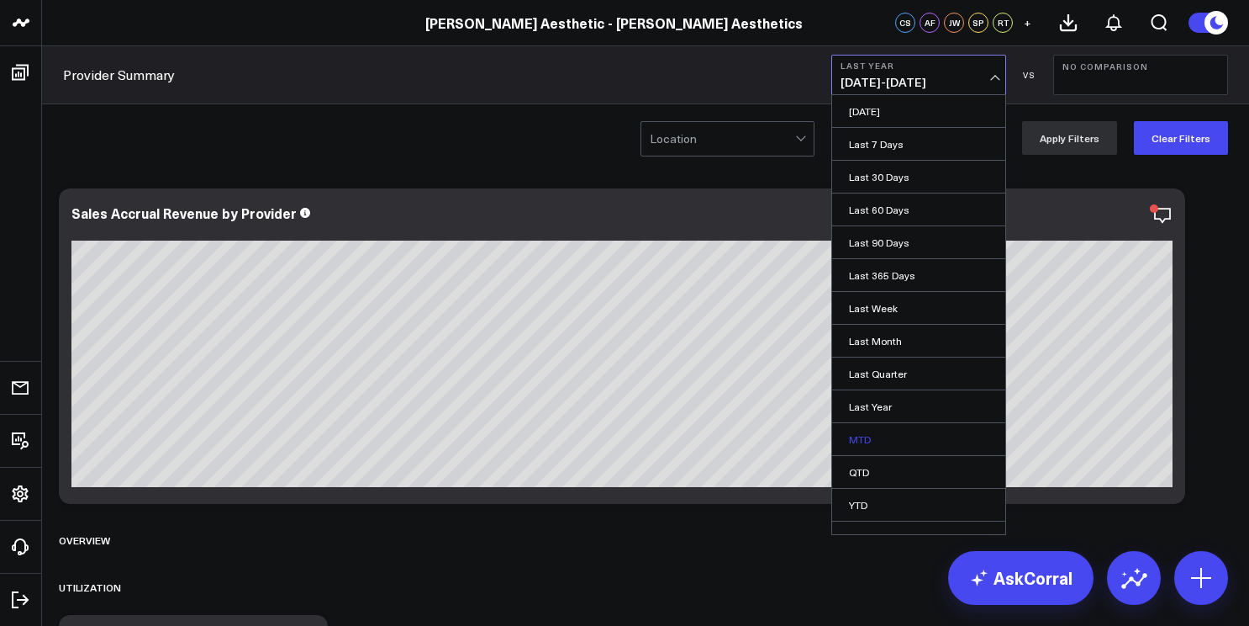
scroll to position [19, 0]
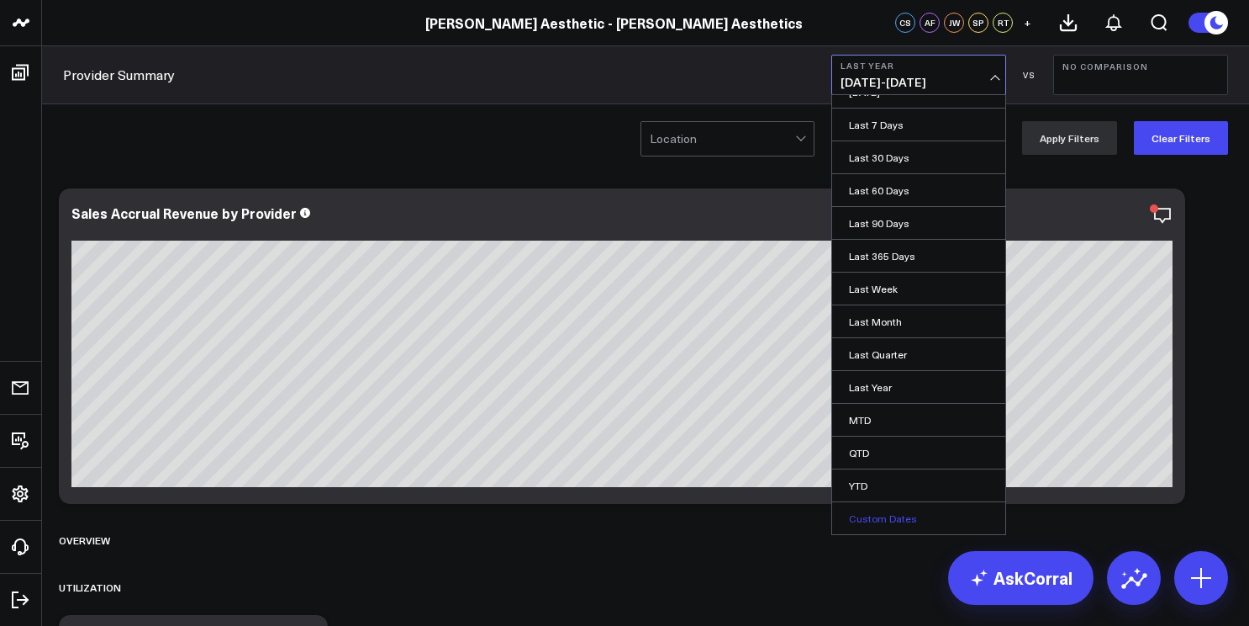
click at [871, 513] on link "Custom Dates" at bounding box center [918, 518] width 173 height 32
select select "9"
select select "2025"
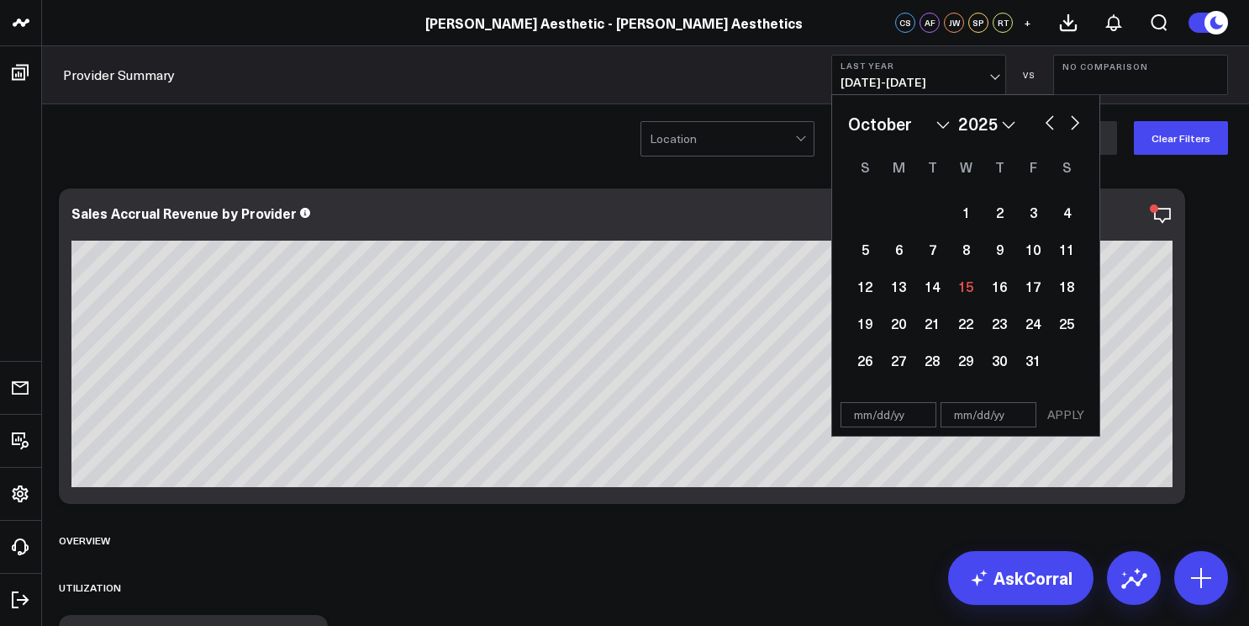
click at [901, 425] on input "text" at bounding box center [889, 414] width 96 height 25
select select "9"
select select "2025"
type input "[DATE]"
select select "2023"
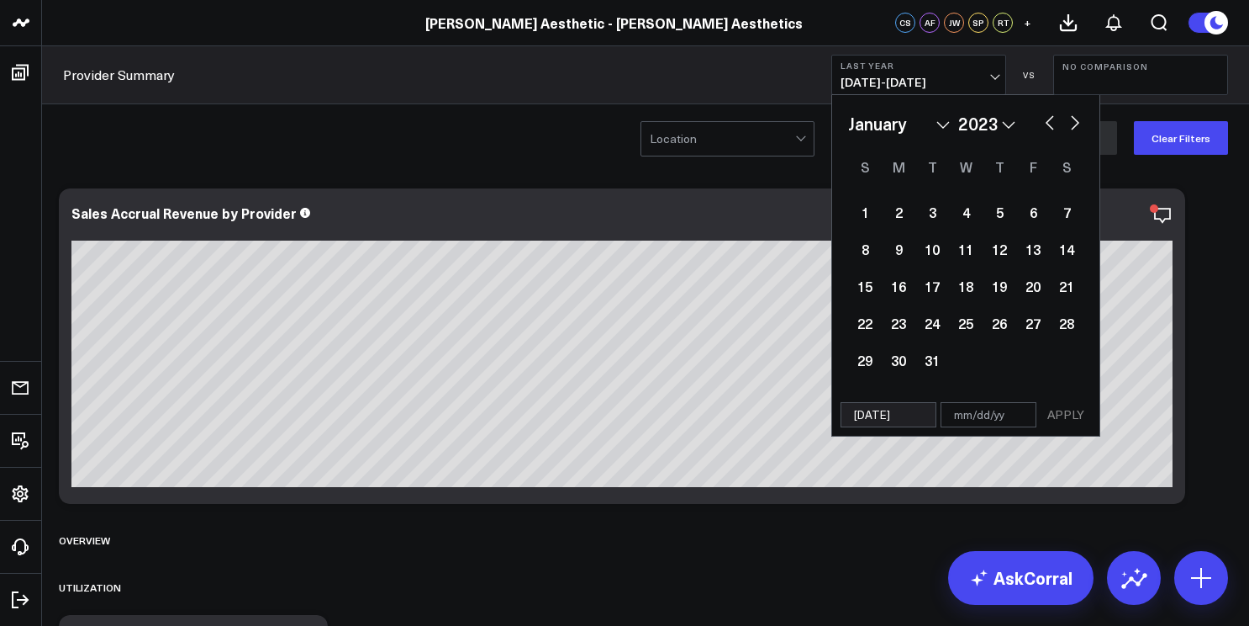
type input "[DATE]"
click at [1001, 417] on input "text" at bounding box center [989, 414] width 96 height 25
select select "2023"
type input "12"
select select "2023"
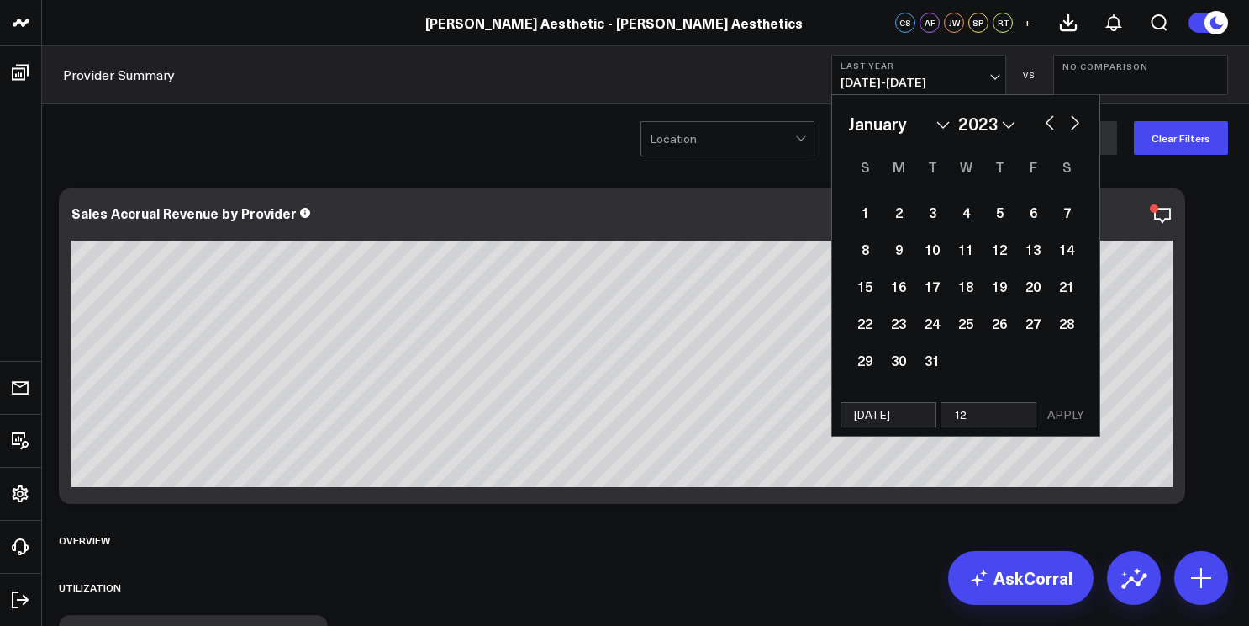
type input "12/"
select select "2023"
type input "12/21"
select select "2023"
type input "12/21/"
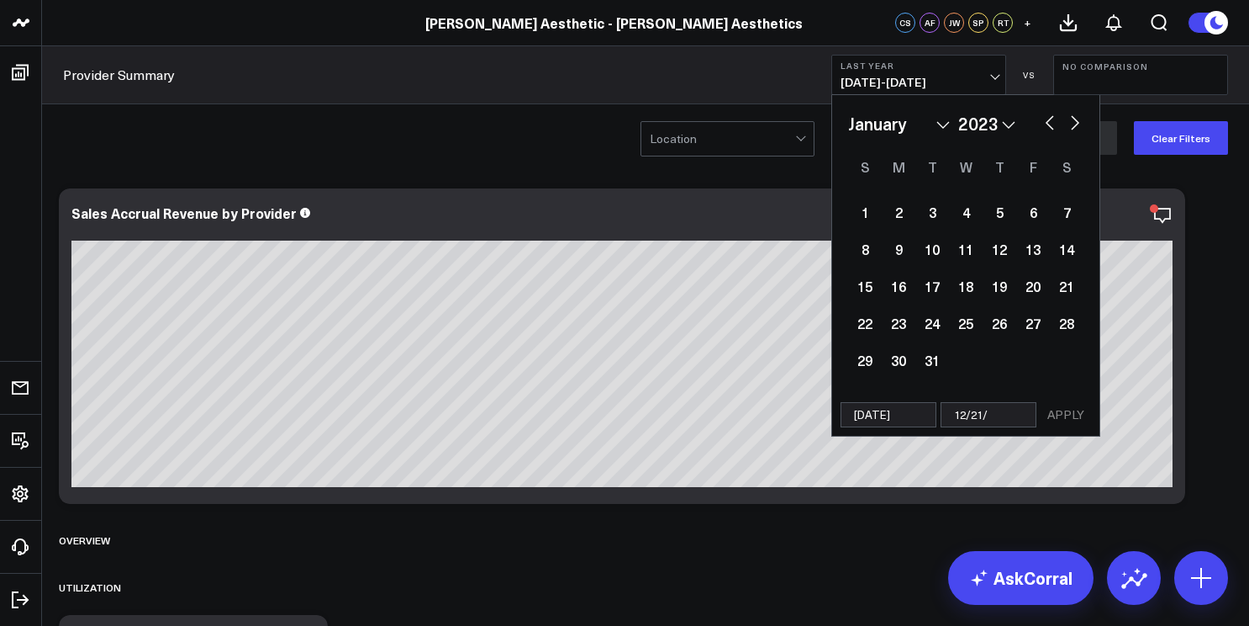
select select "2023"
type input "12/21/2"
select select "2023"
type input "12/21/23"
select select "2023"
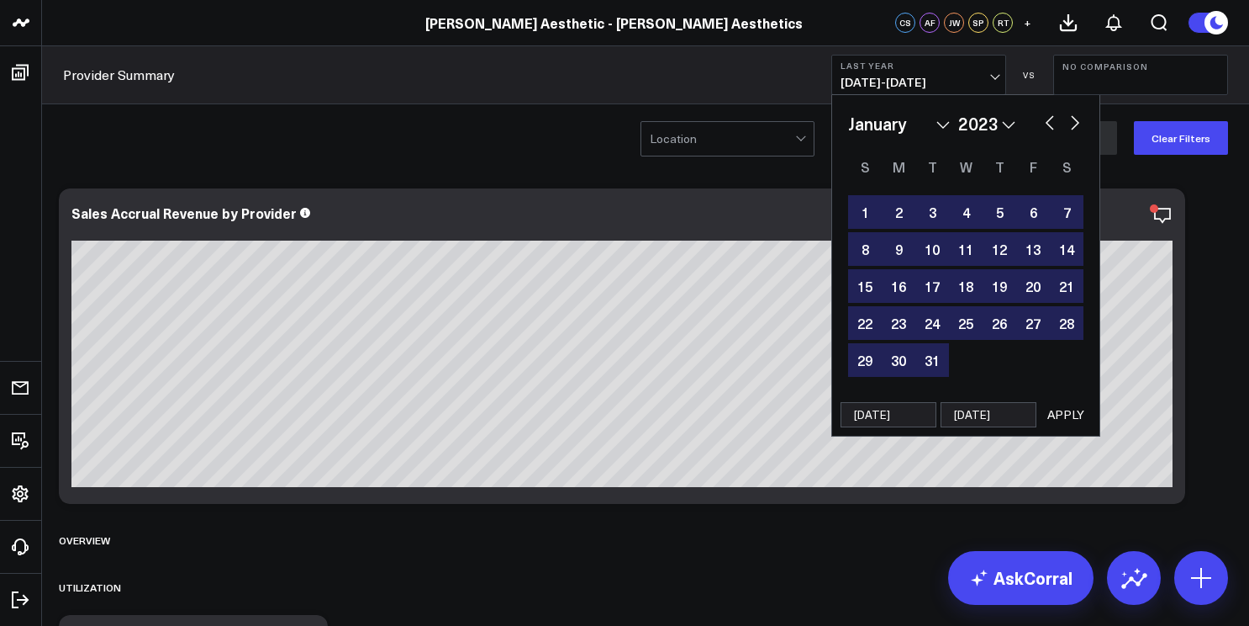
type input "12/21/23"
click at [1085, 425] on button "APPLY" at bounding box center [1066, 414] width 50 height 25
